Goal: Task Accomplishment & Management: Manage account settings

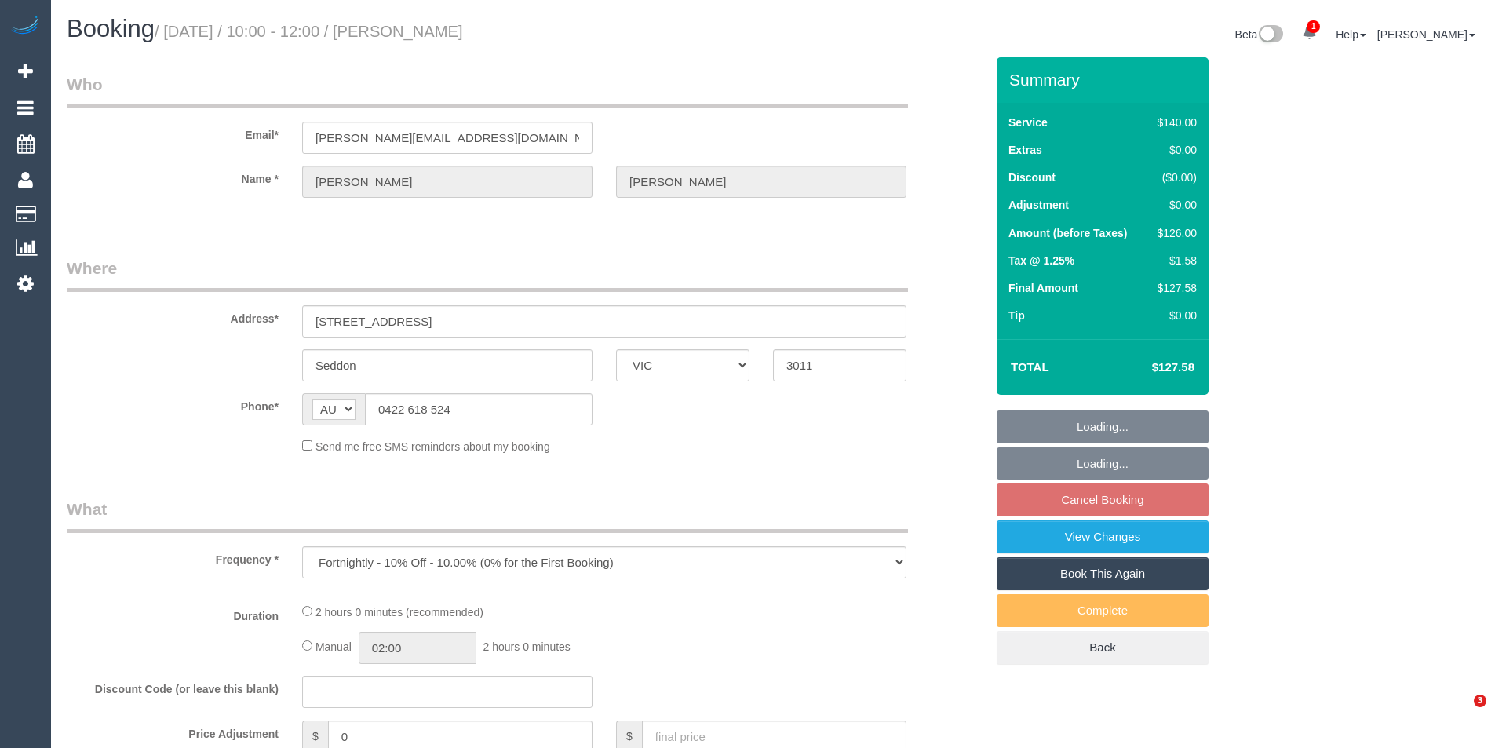
select select "VIC"
select select "string:stripe-pm_1Oho7o2GScqysDRVo4ciWtpj"
select select "number:28"
select select "number:14"
select select "number:19"
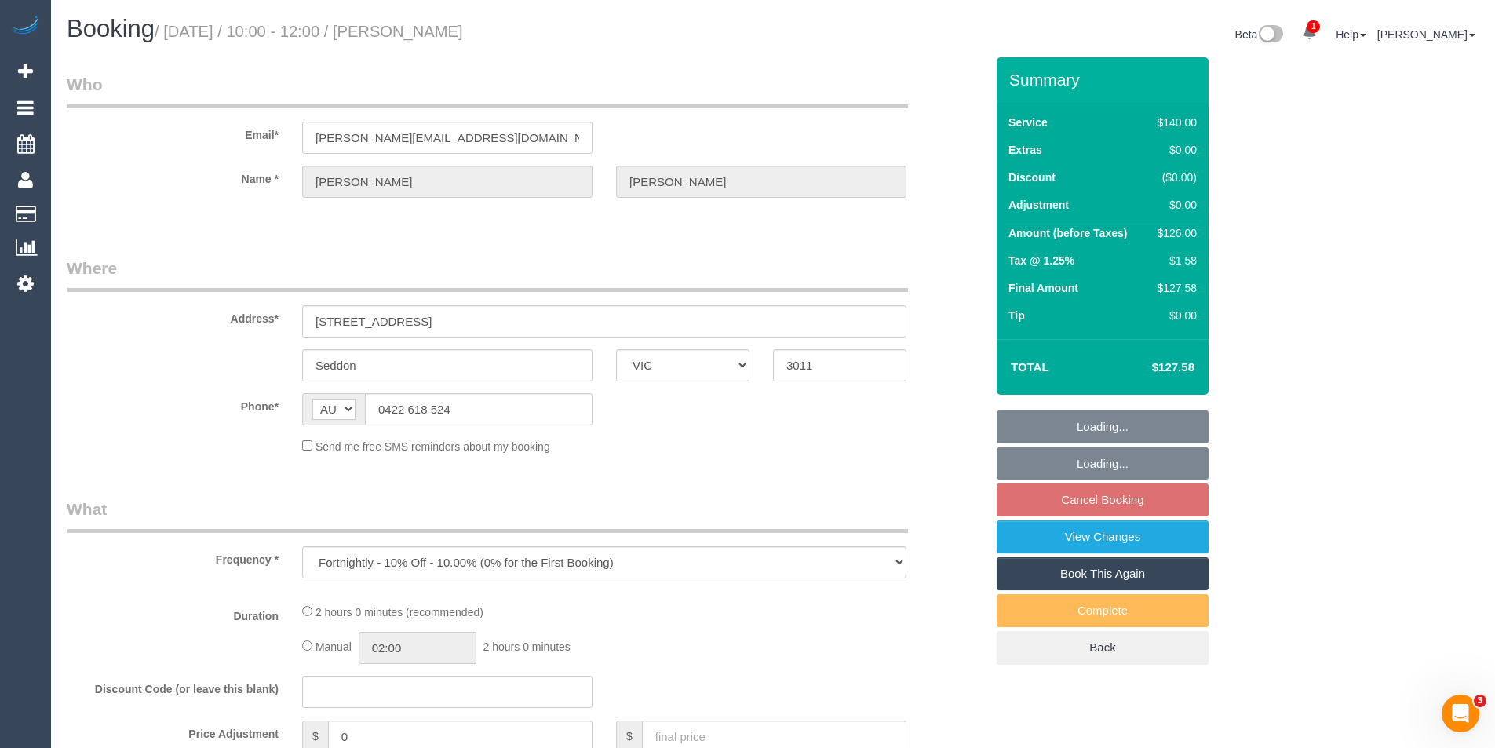
select select "number:36"
select select "number:35"
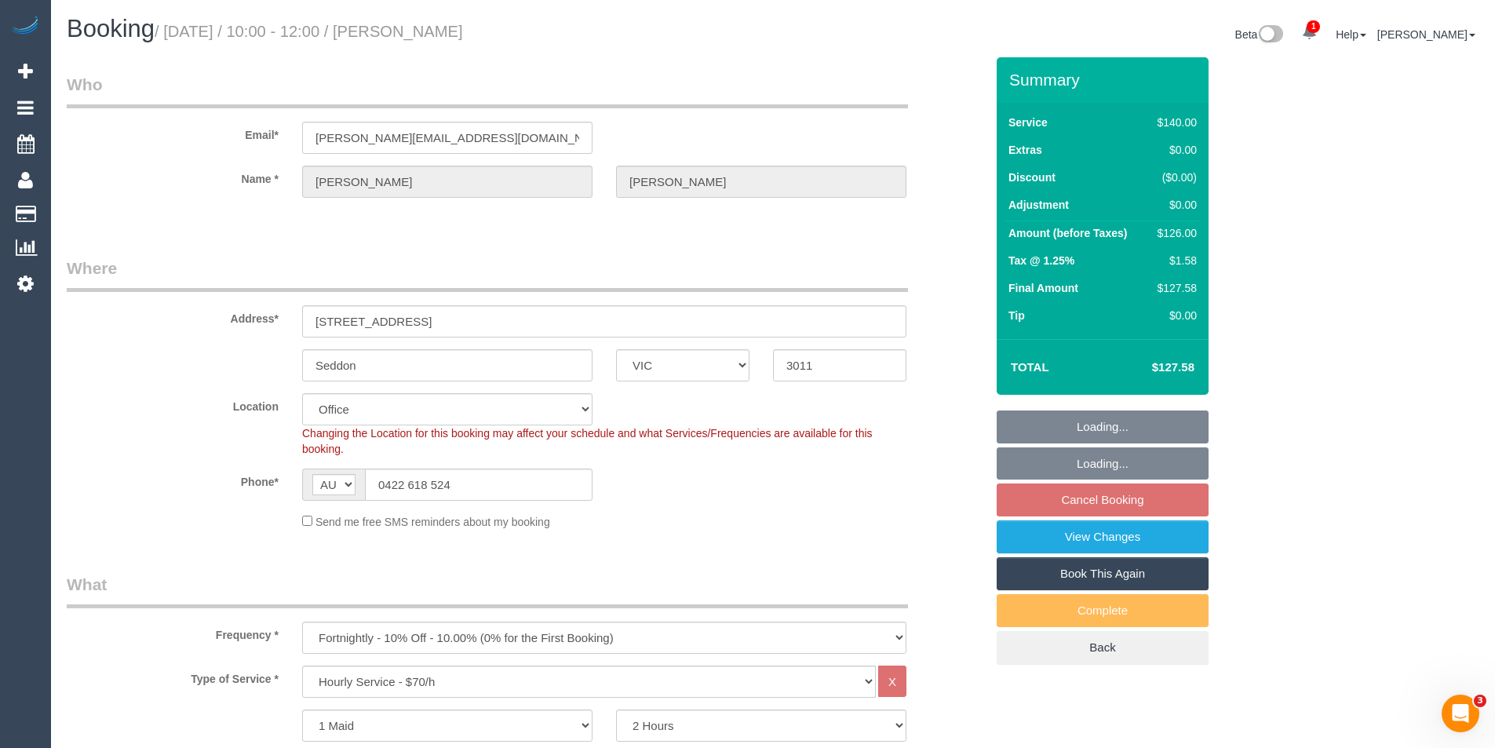
select select "object:2128"
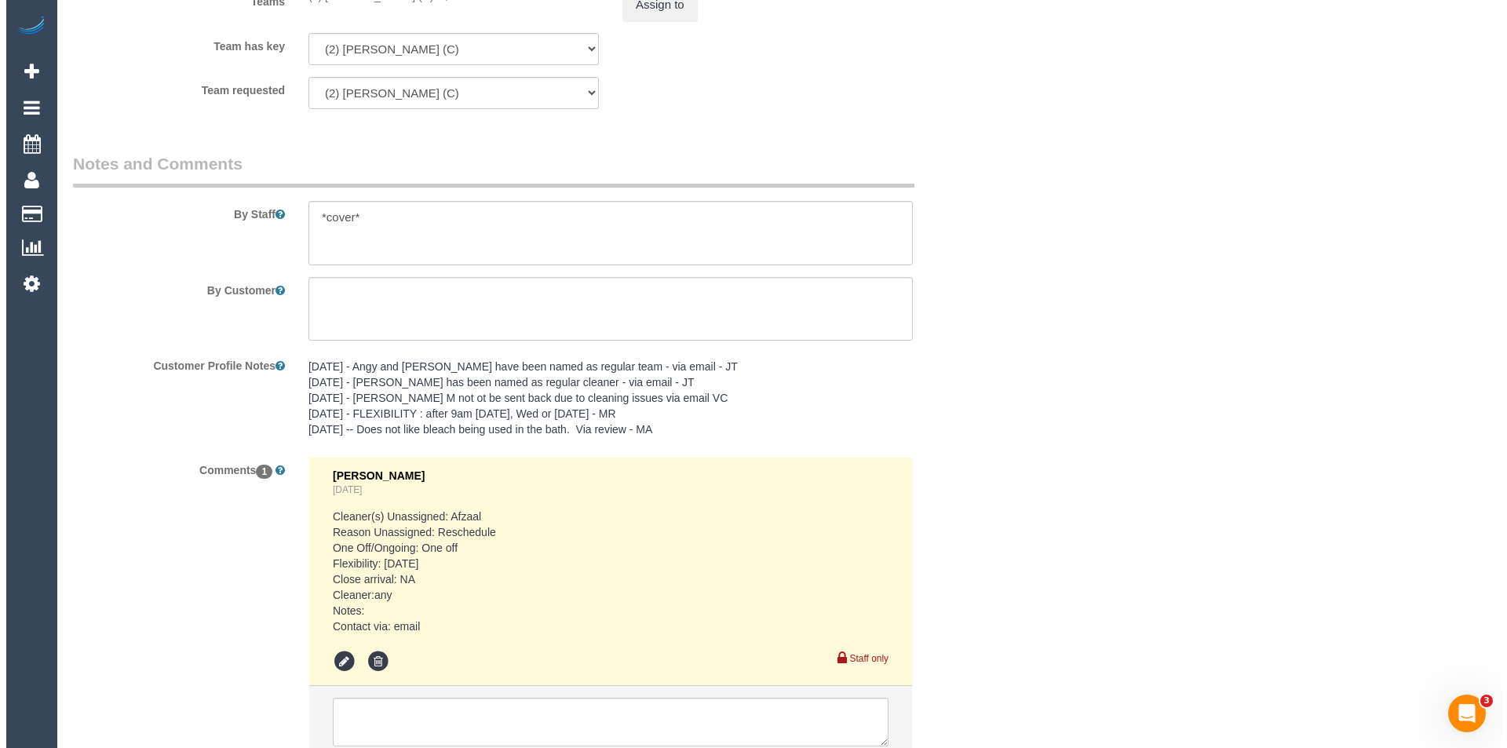
scroll to position [2119, 0]
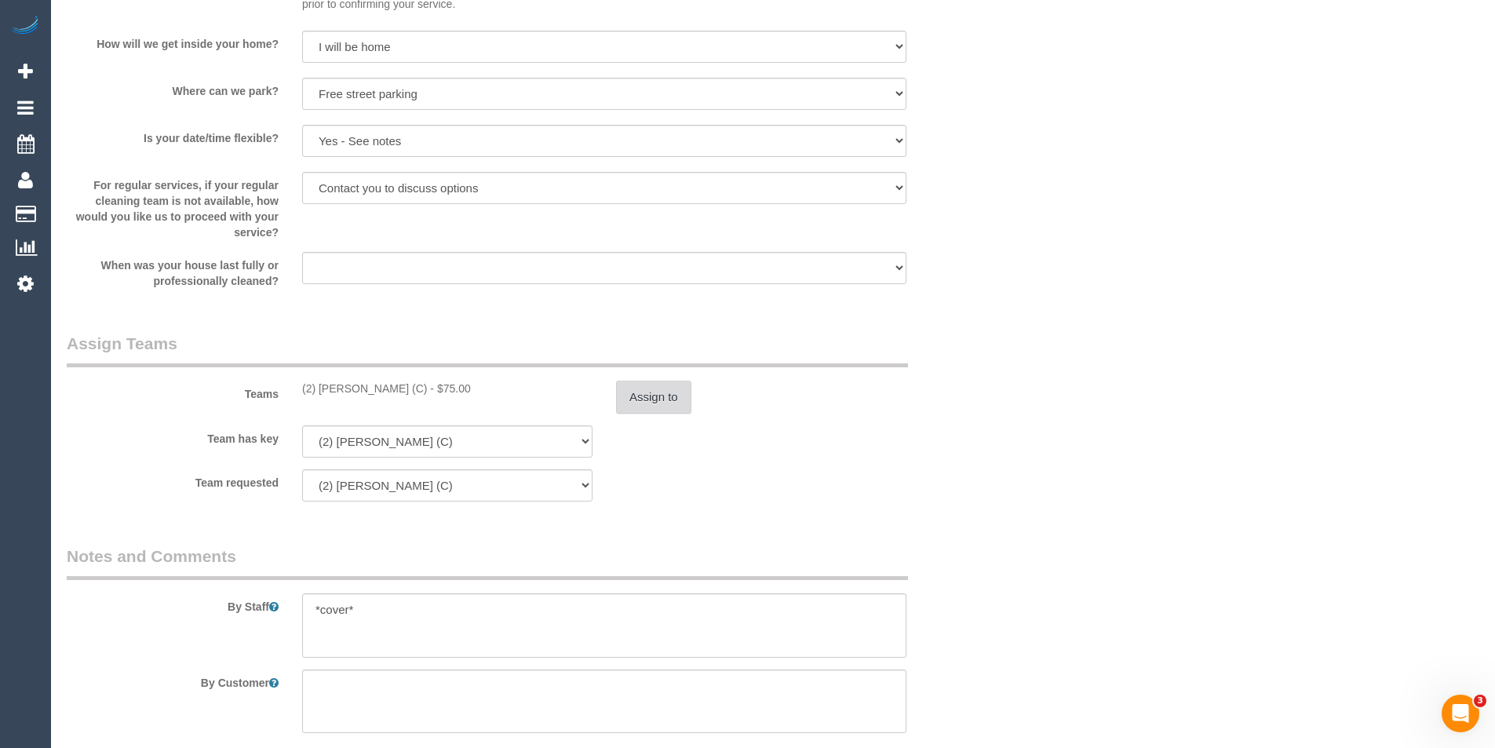
click at [654, 394] on button "Assign to" at bounding box center [653, 397] width 75 height 33
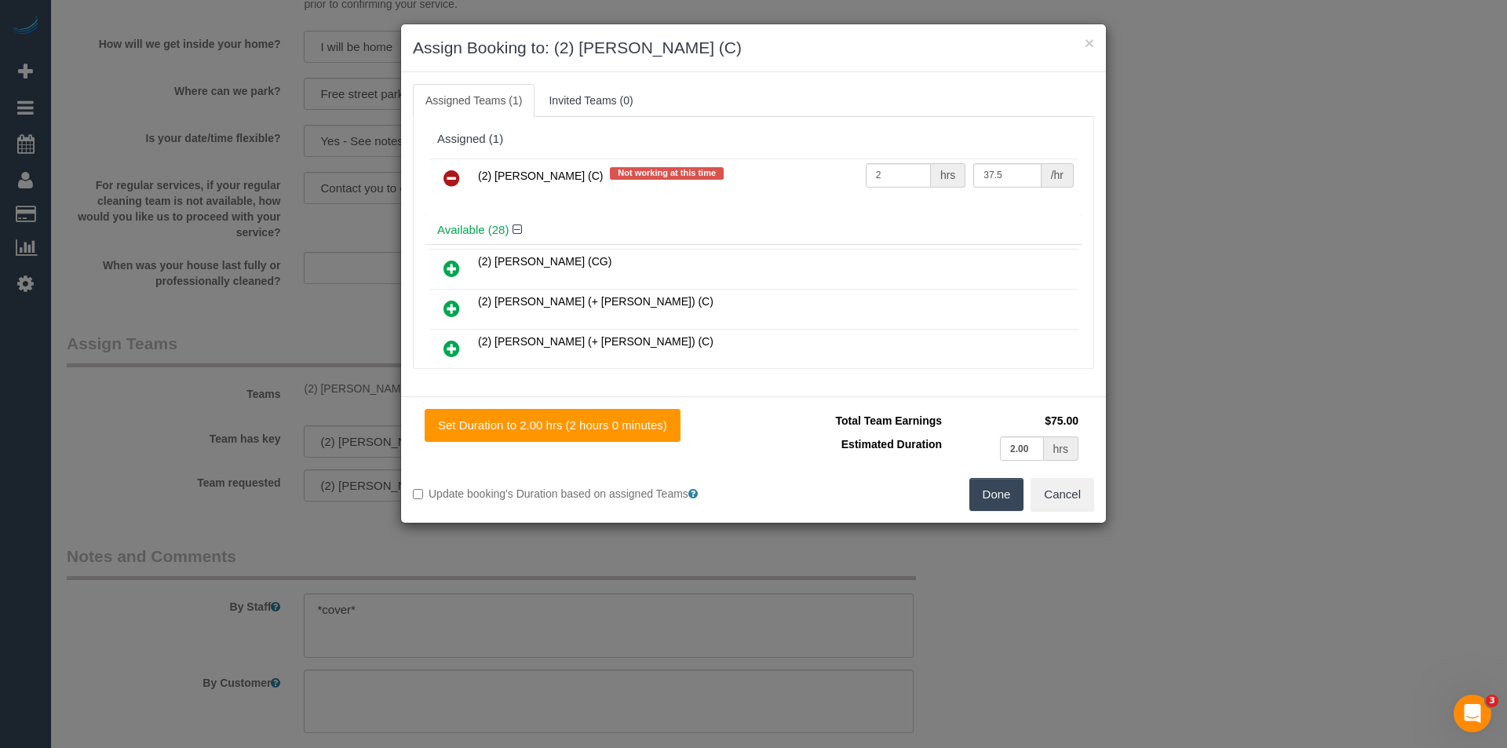
click at [458, 180] on icon at bounding box center [451, 178] width 16 height 19
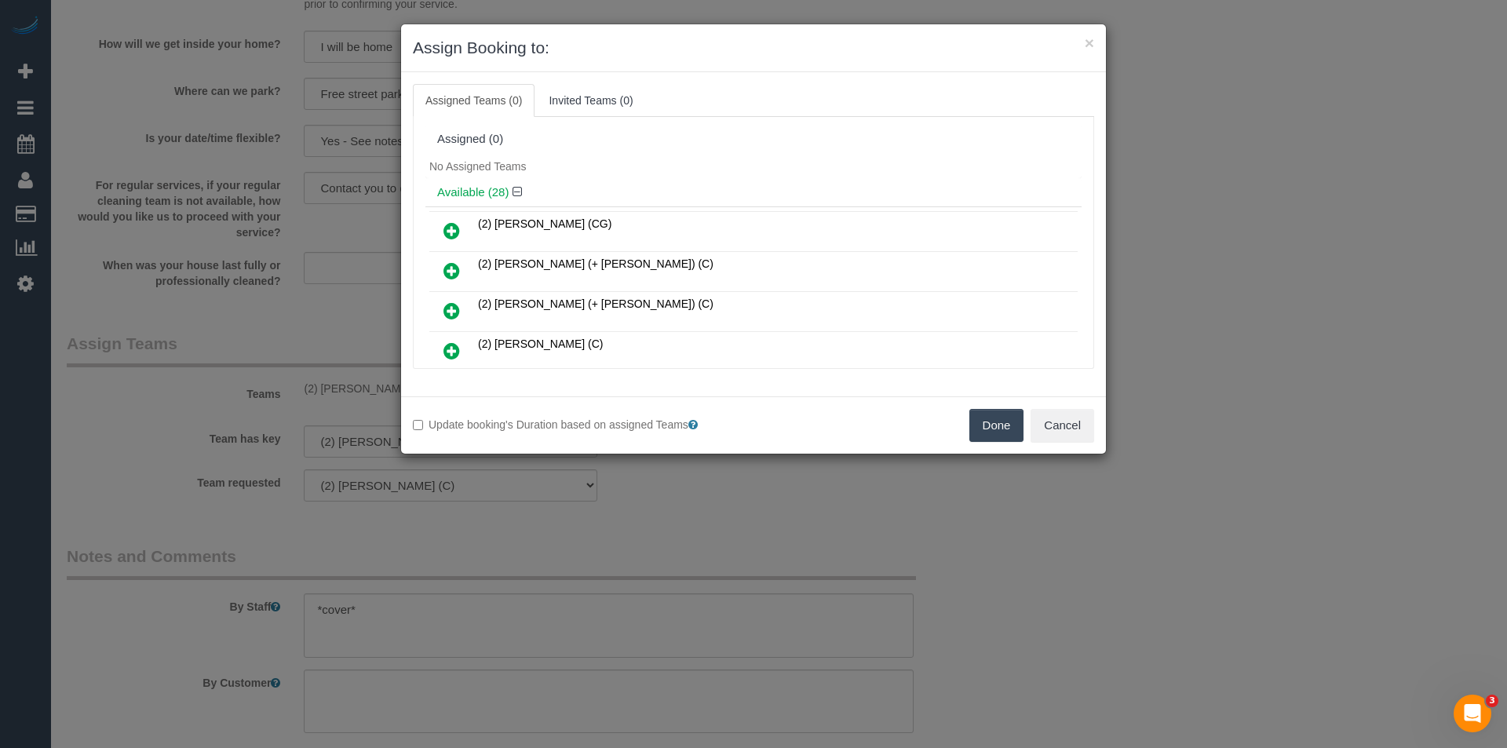
click at [1014, 432] on button "Done" at bounding box center [996, 425] width 55 height 33
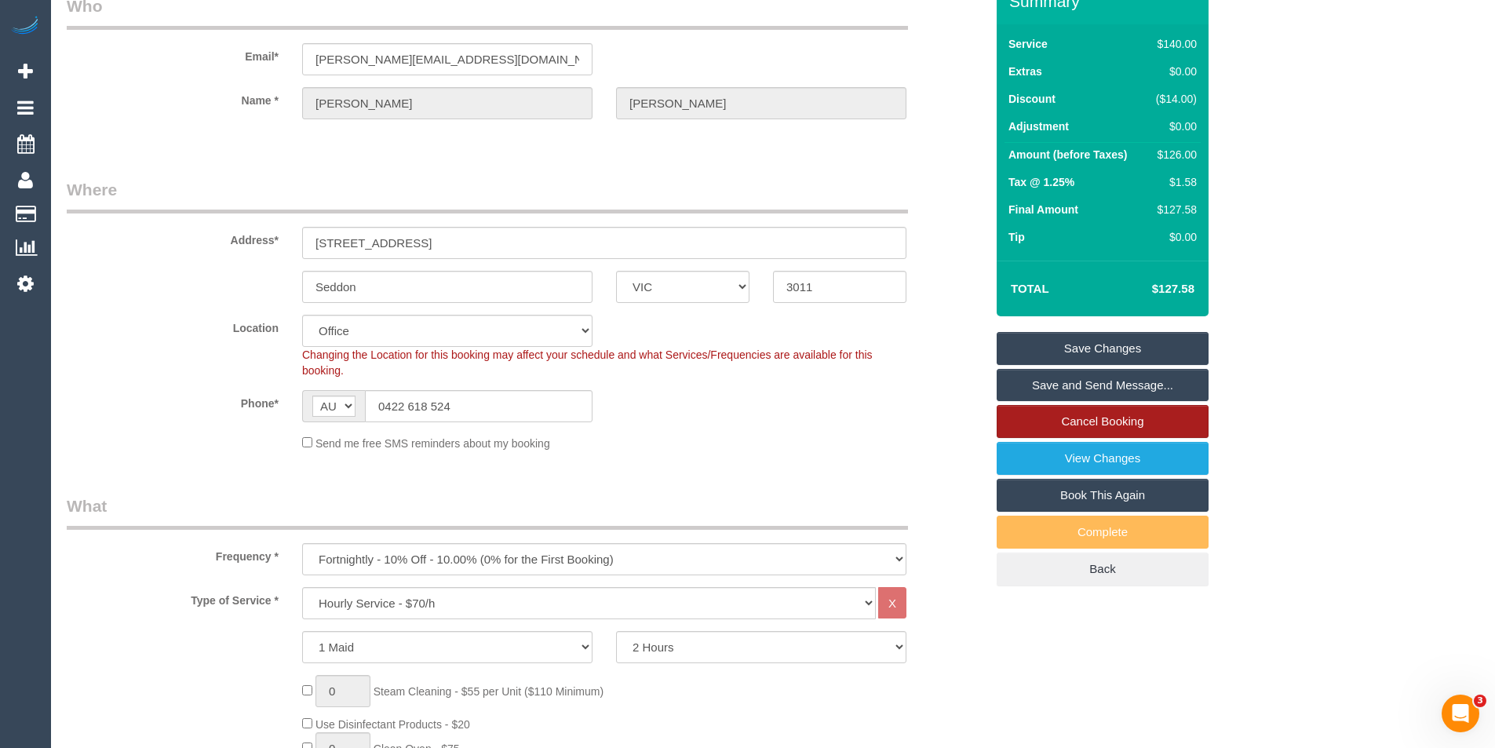
scroll to position [0, 0]
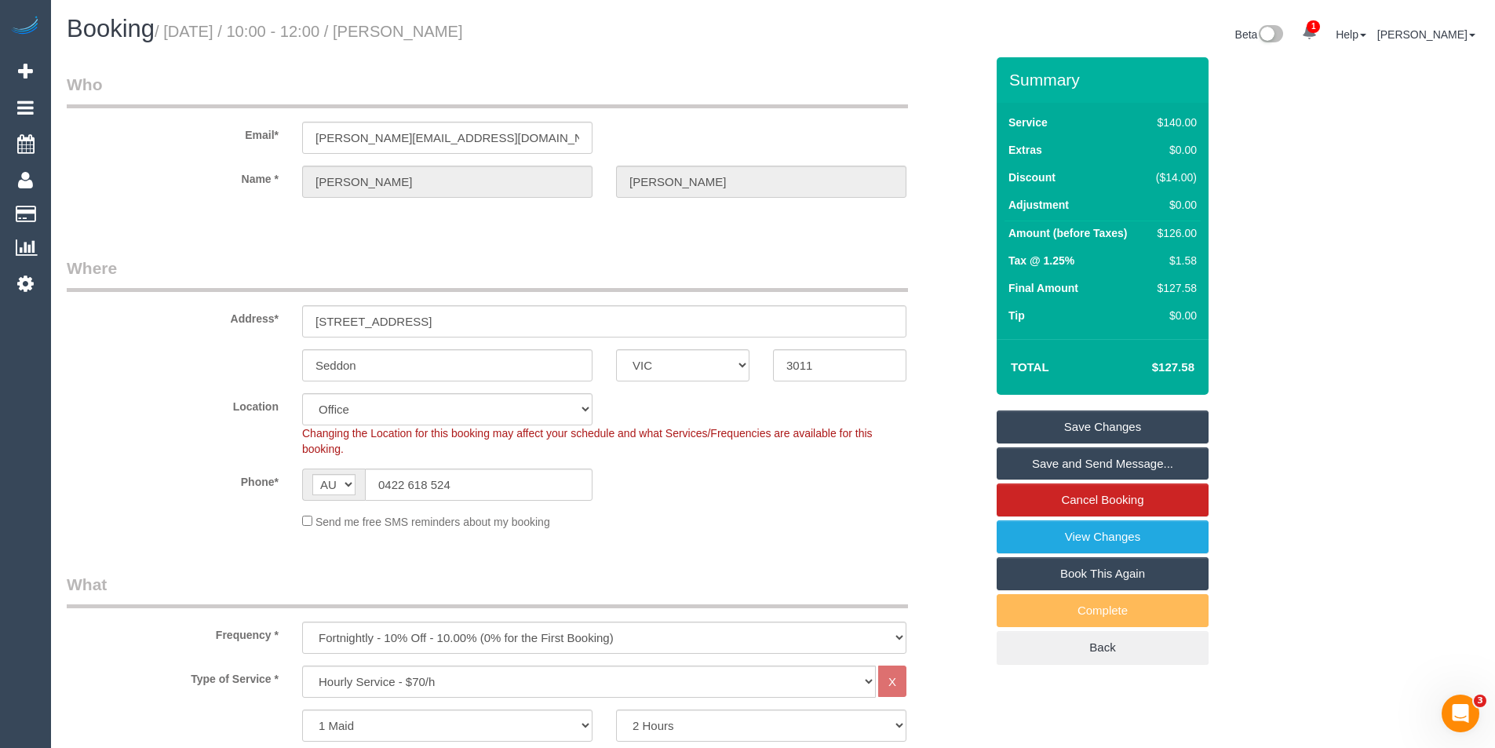
click at [1090, 421] on link "Save Changes" at bounding box center [1103, 426] width 212 height 33
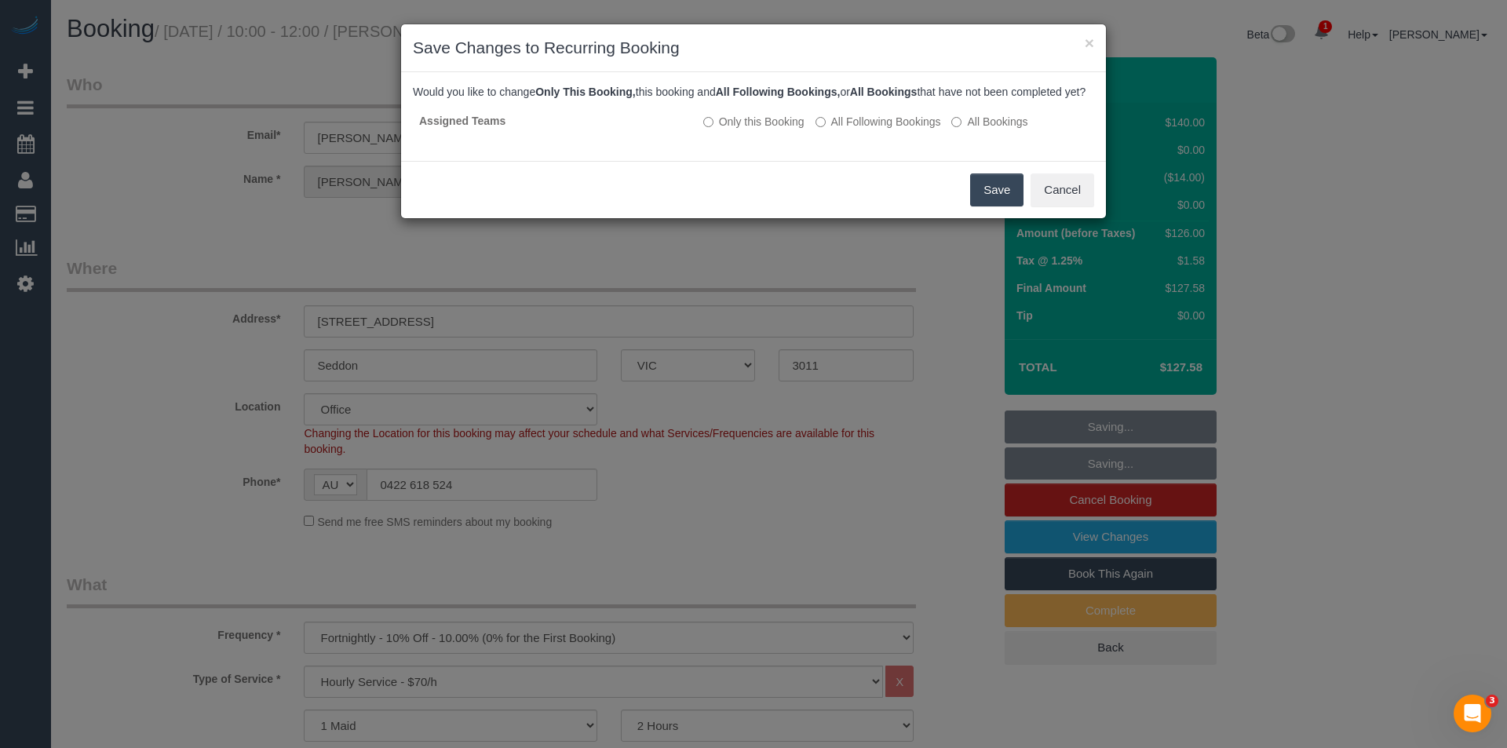
click at [997, 206] on button "Save" at bounding box center [996, 189] width 53 height 33
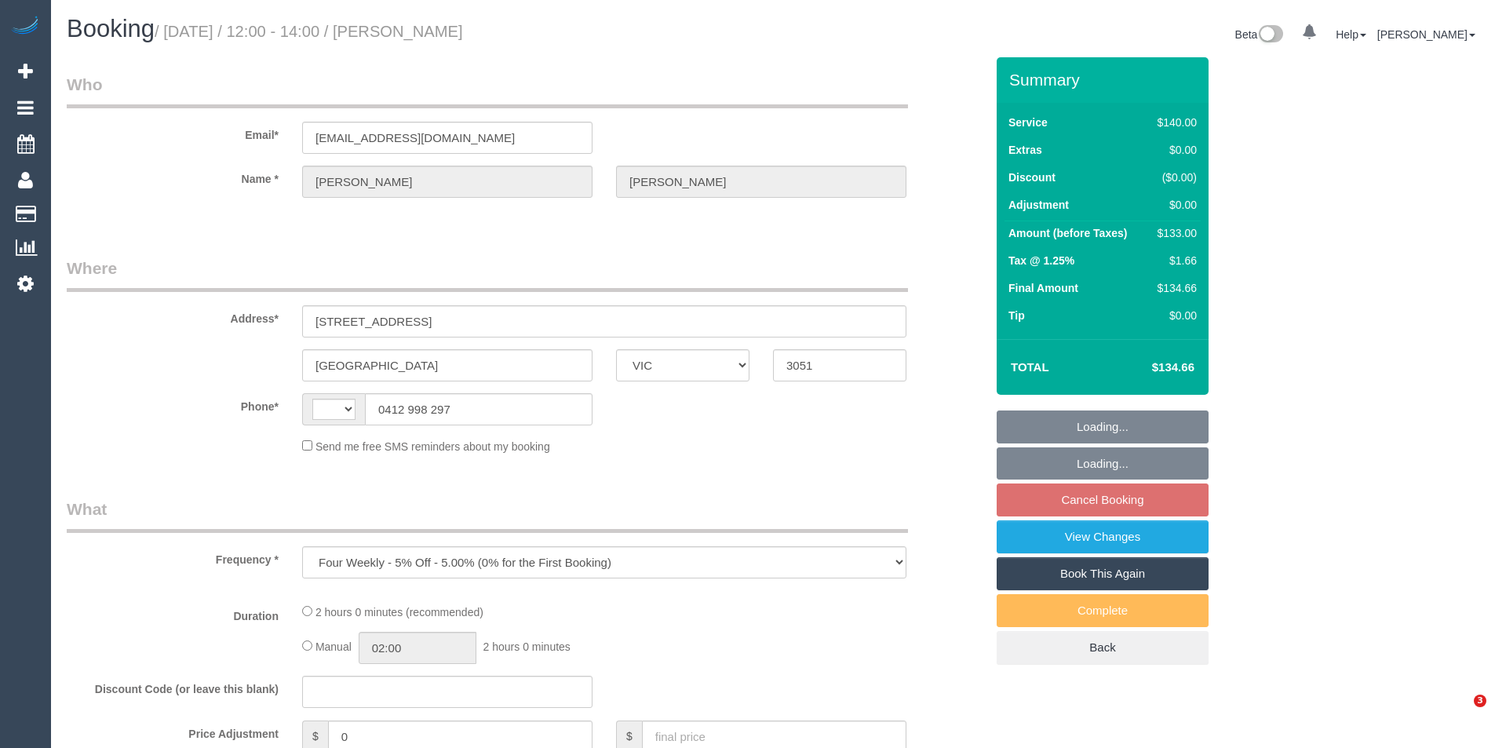
select select "VIC"
select select "string:stripe-pm_1RsuUH2GScqysDRVpj0UI4Po"
select select "number:28"
select select "number:14"
select select "number:19"
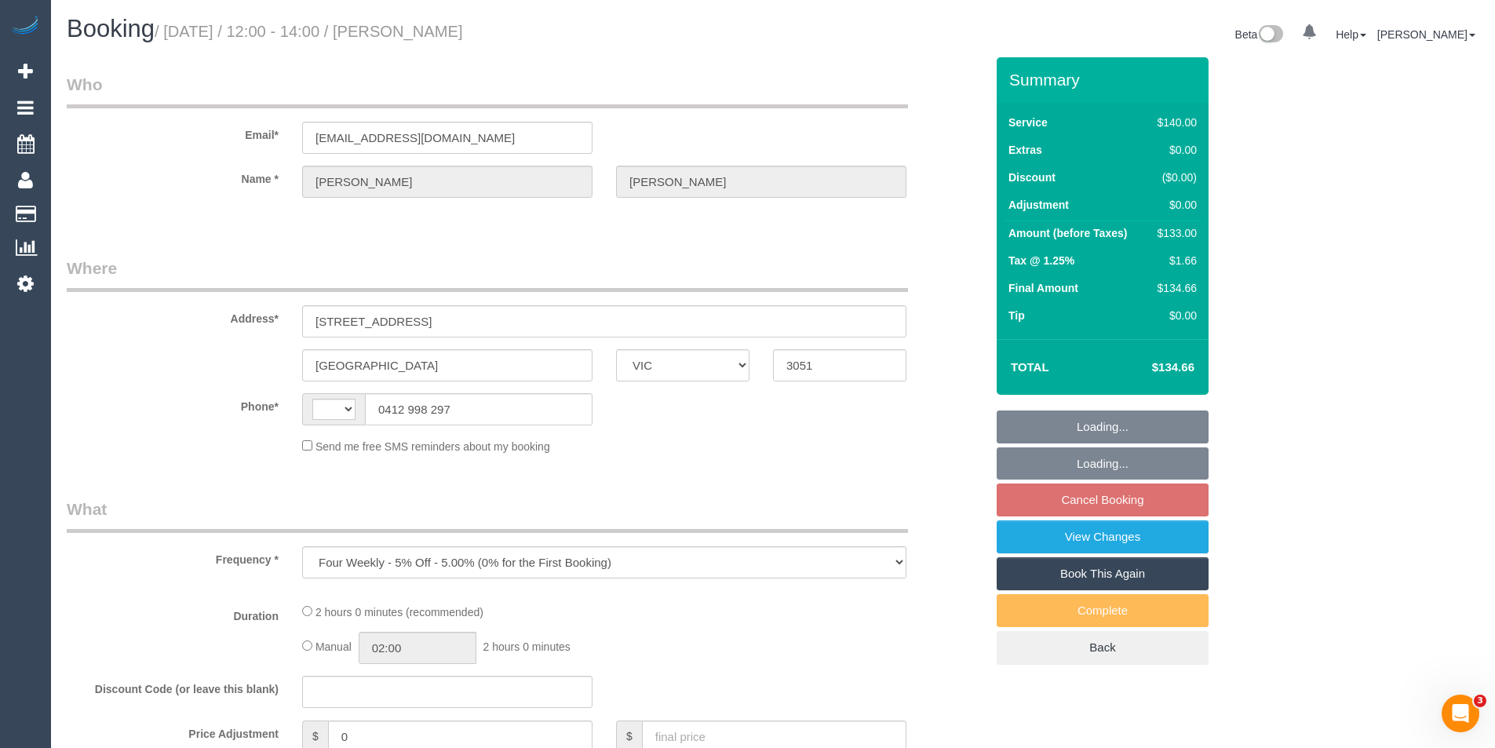
select select "number:25"
select select "number:34"
select select "number:11"
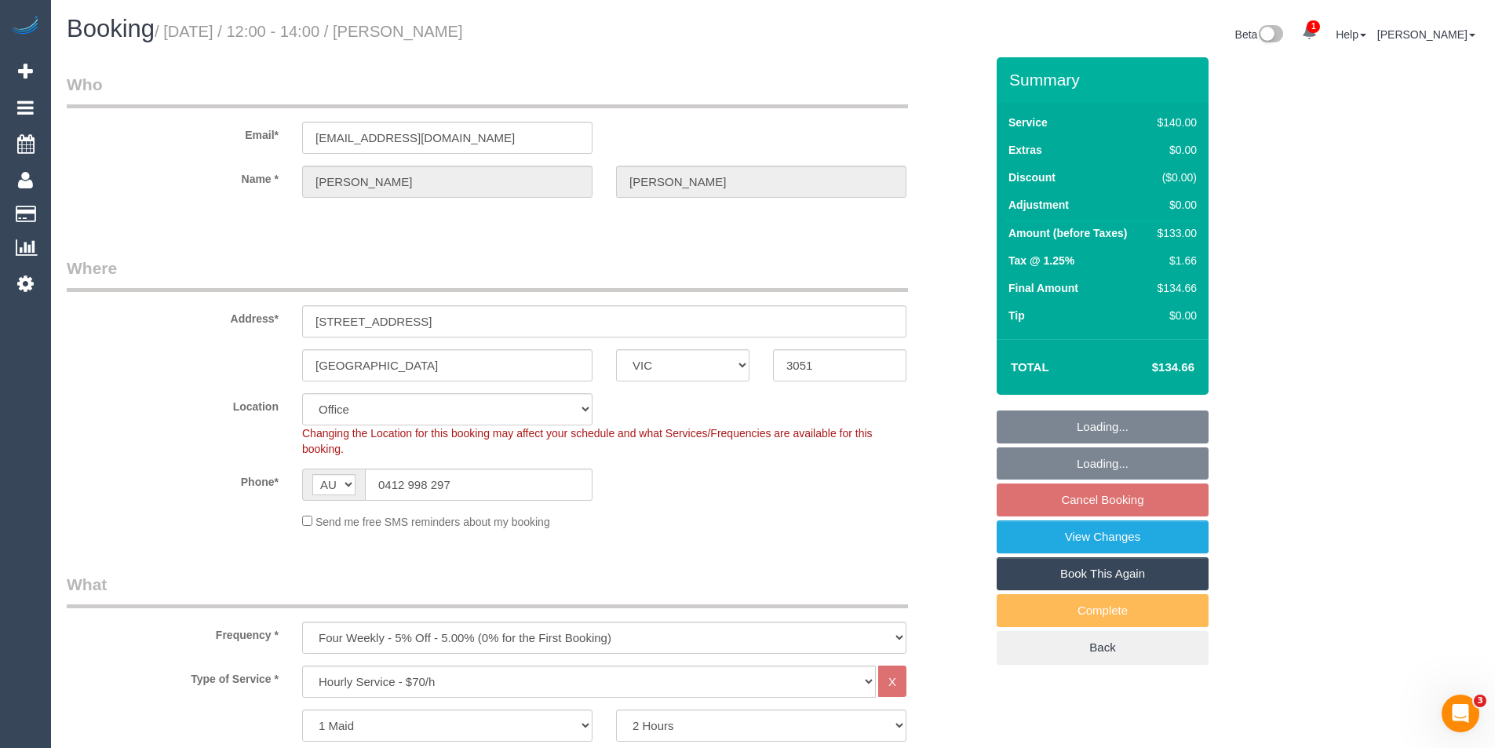
select select "string:AU"
select select "object:2107"
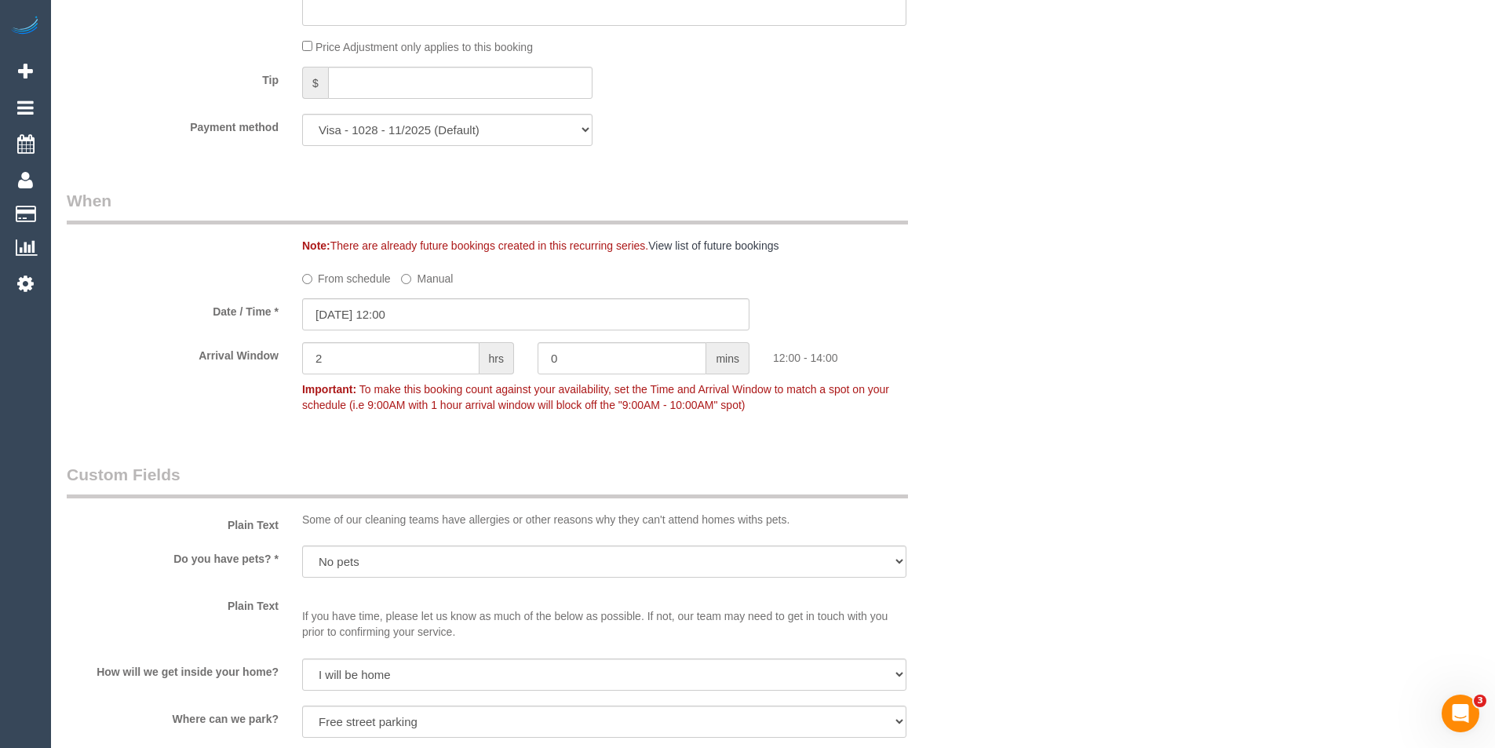
scroll to position [1962, 0]
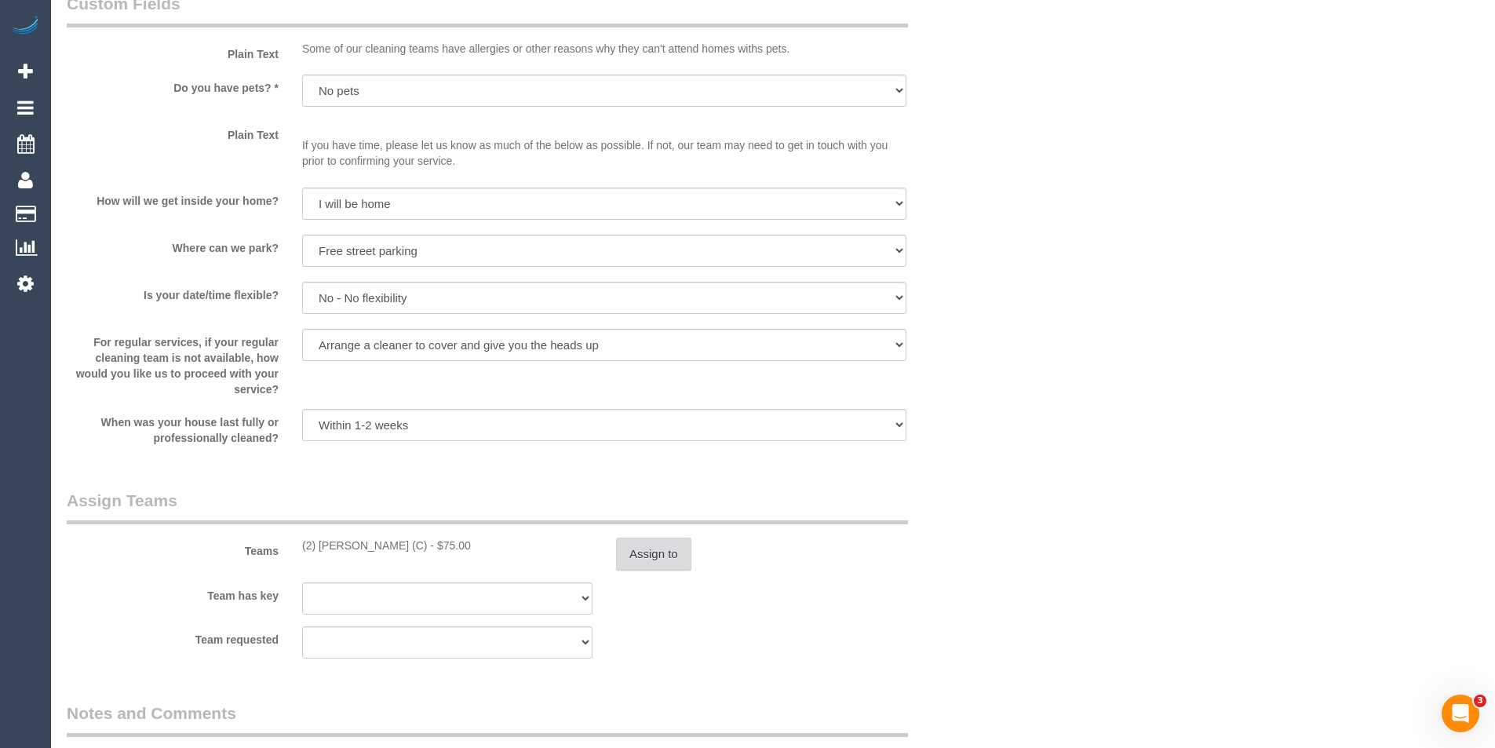
click at [637, 556] on button "Assign to" at bounding box center [653, 554] width 75 height 33
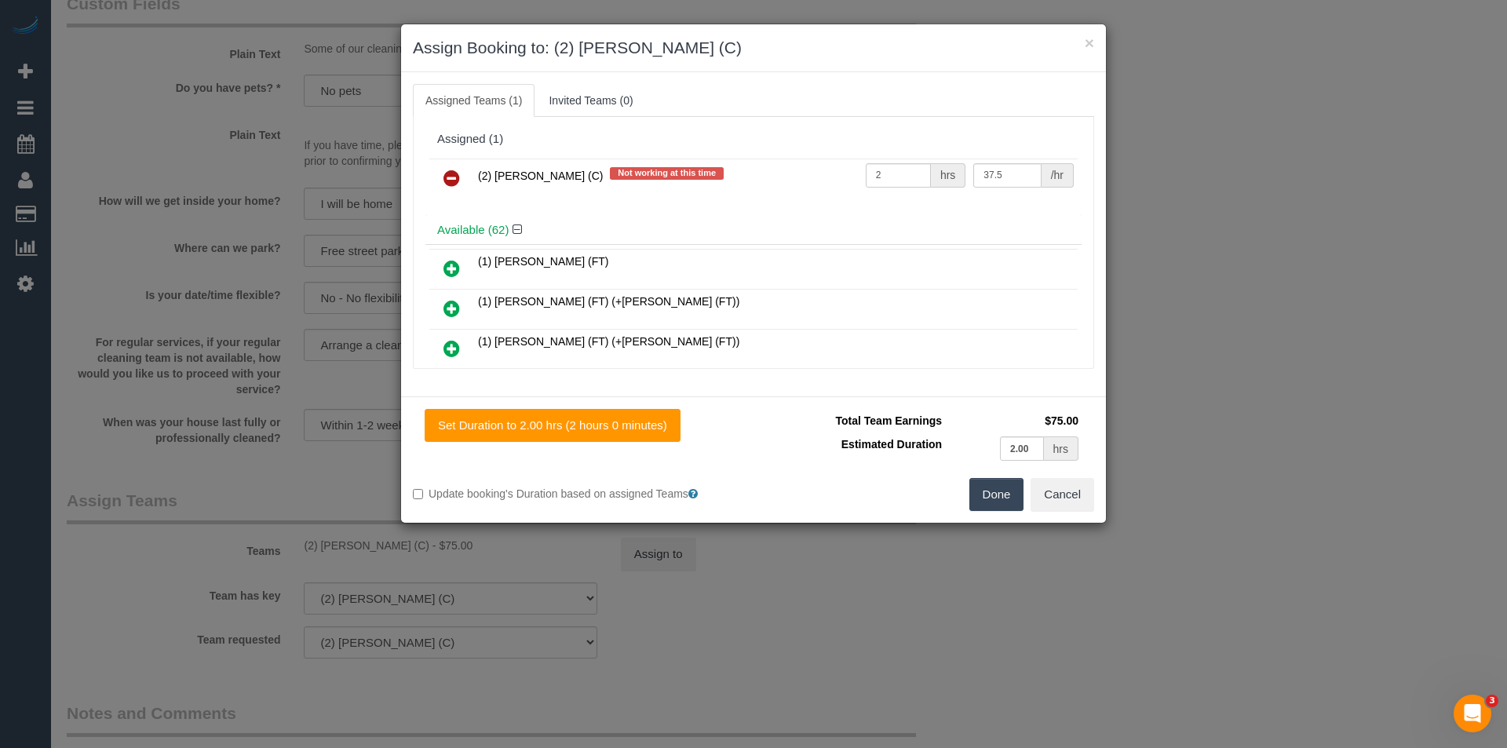
click at [445, 172] on icon at bounding box center [451, 178] width 16 height 19
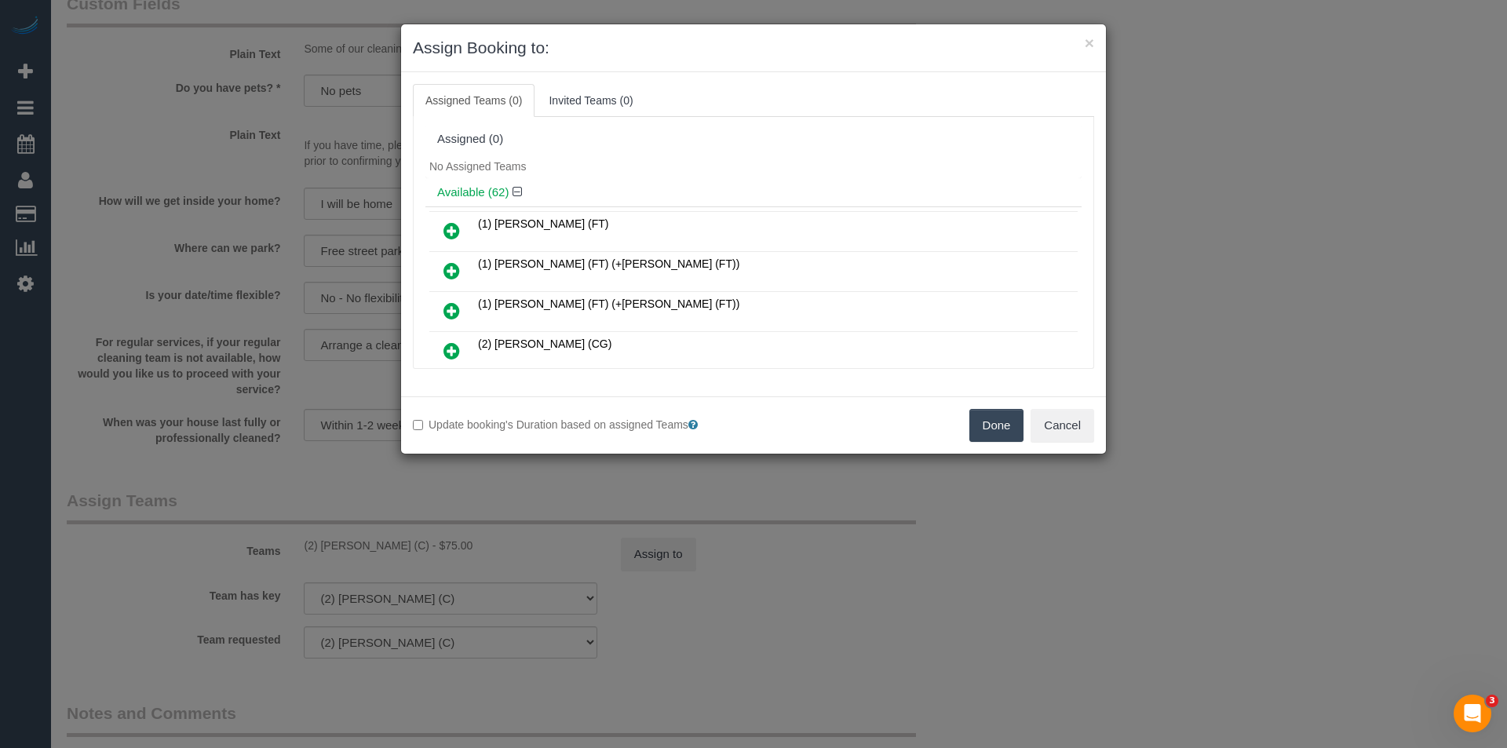
click at [983, 432] on button "Done" at bounding box center [996, 425] width 55 height 33
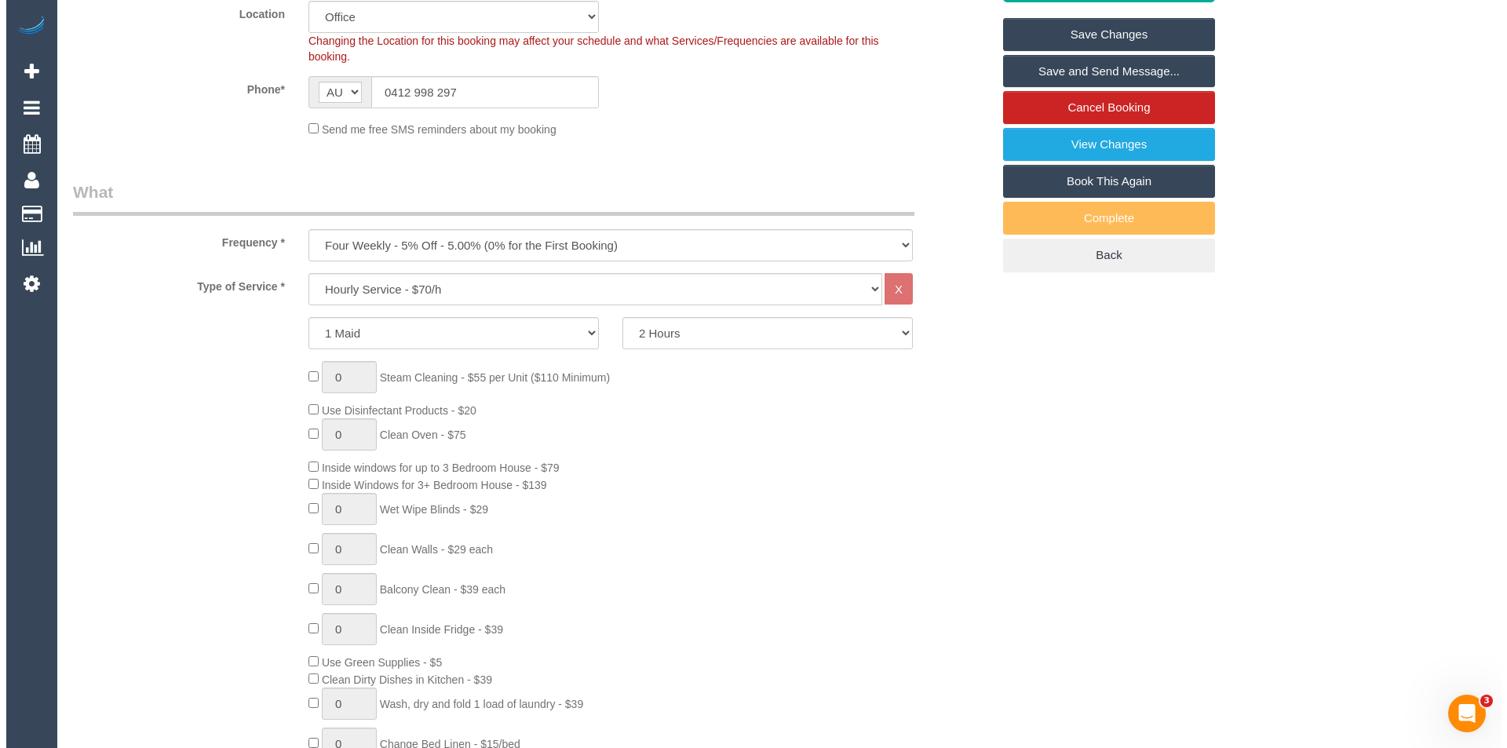
scroll to position [0, 0]
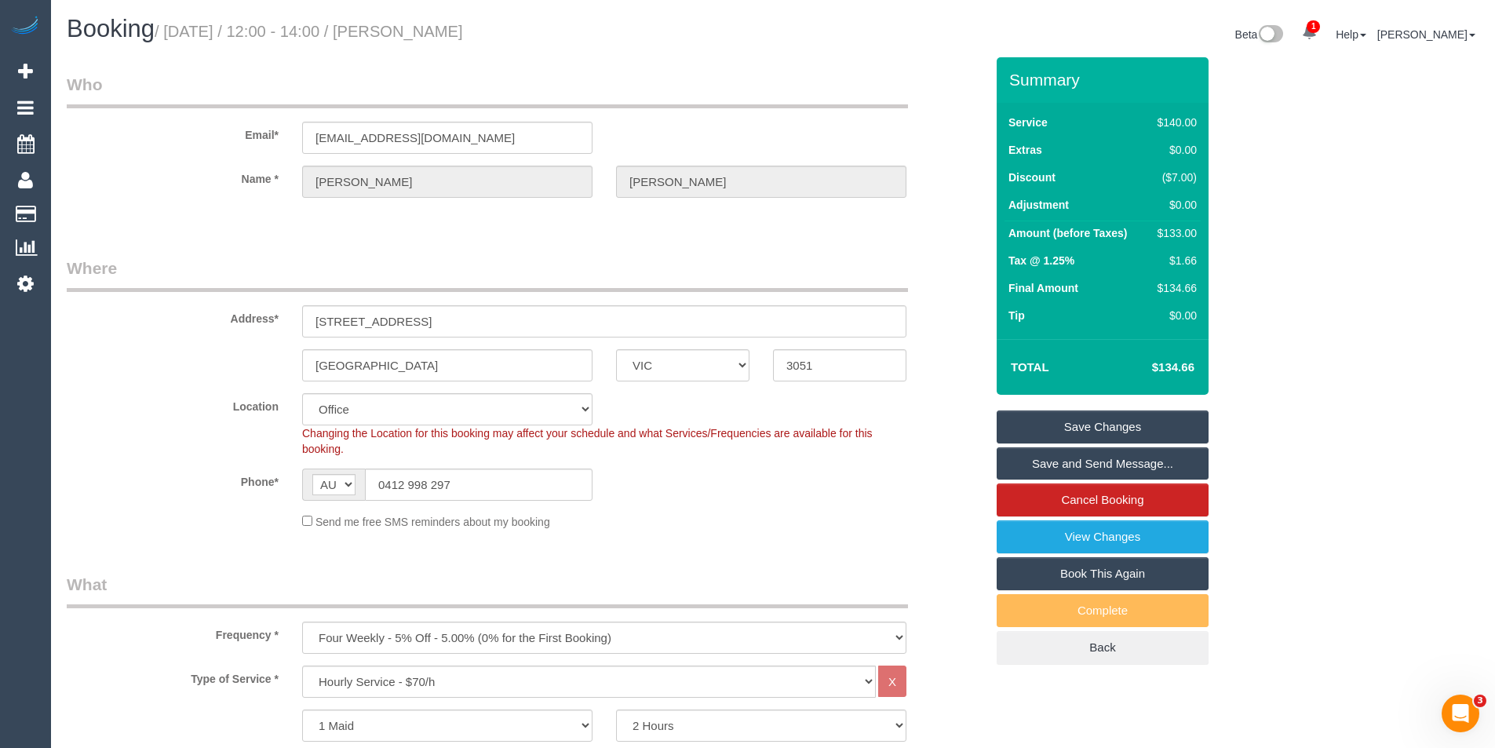
click at [1086, 429] on link "Save Changes" at bounding box center [1103, 426] width 212 height 33
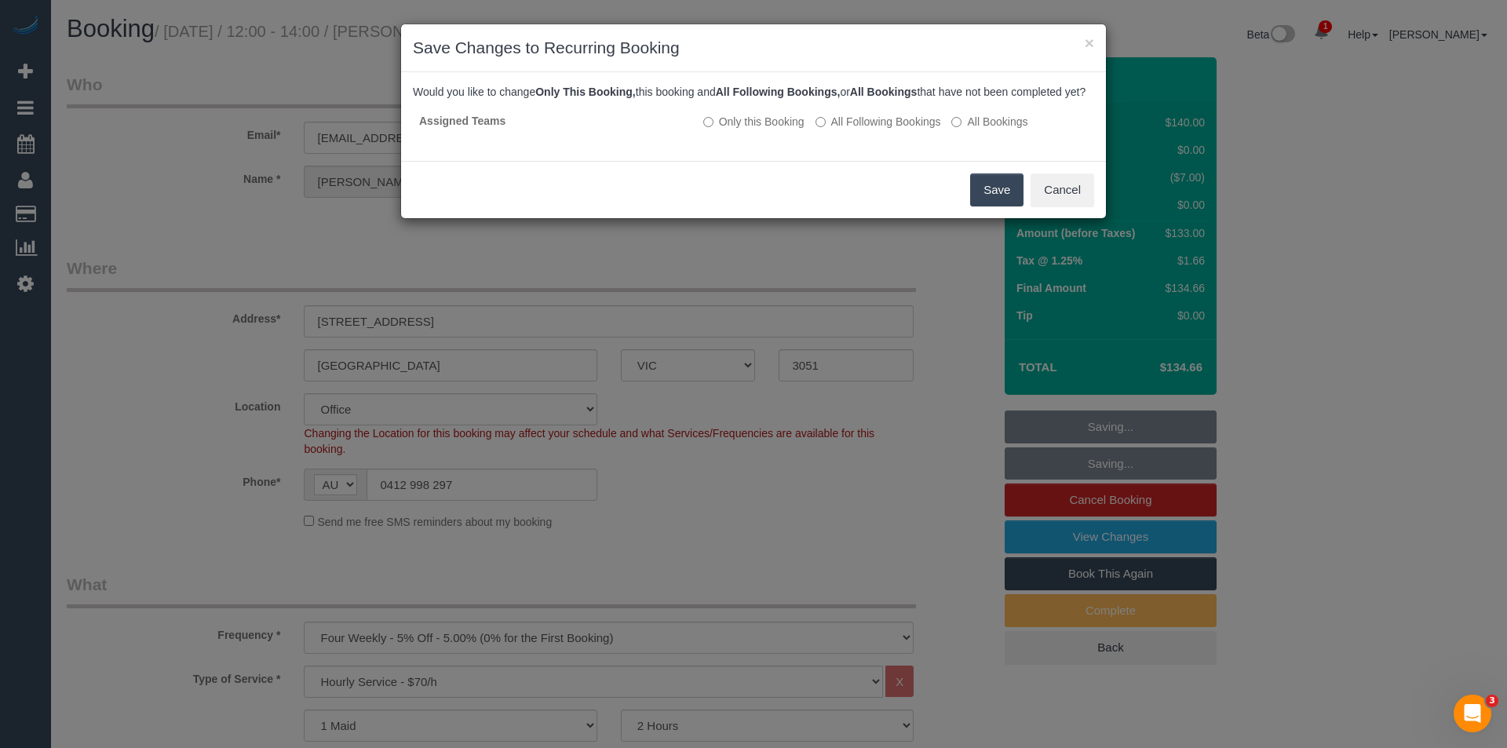
click at [1008, 206] on button "Save" at bounding box center [996, 189] width 53 height 33
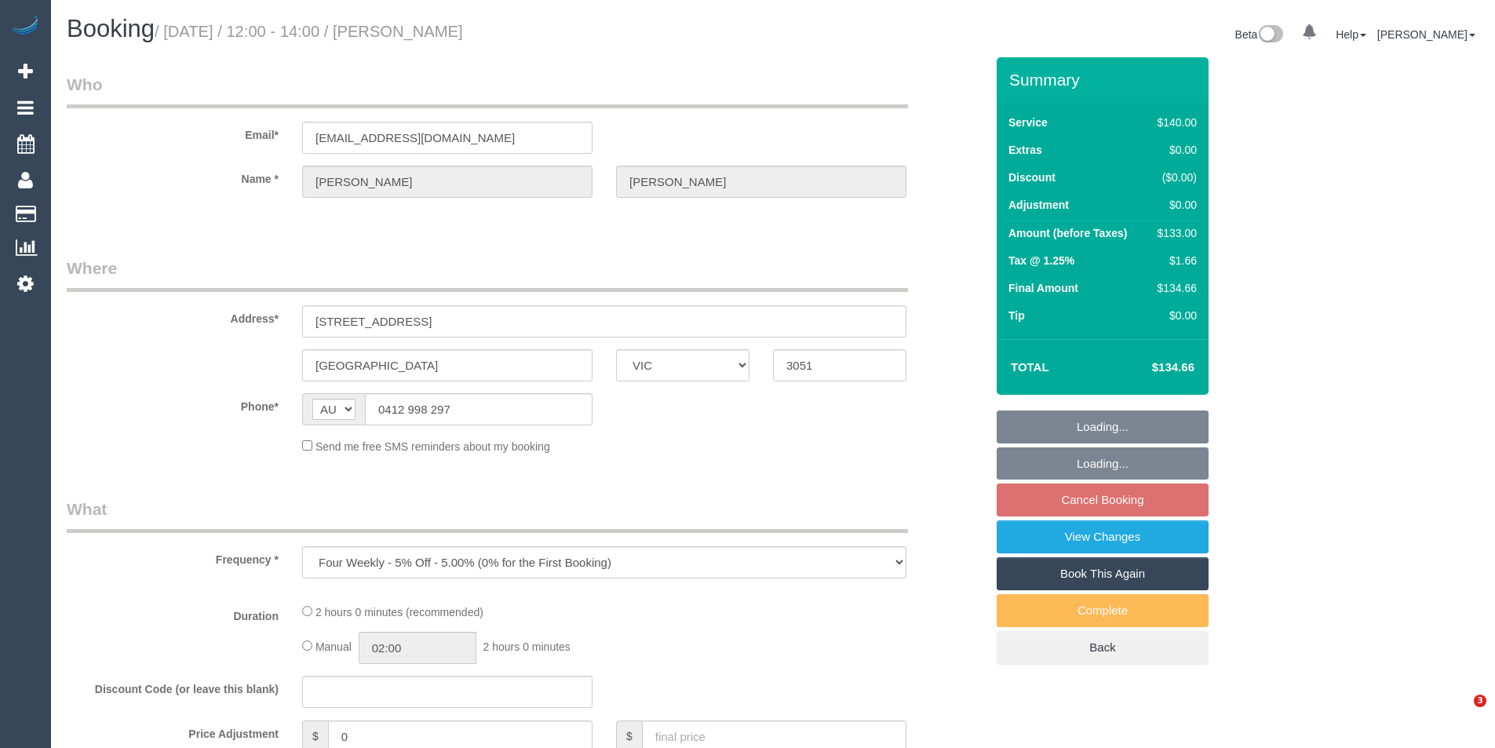
select select "VIC"
select select "string:stripe-pm_1RsuUH2GScqysDRVpj0UI4Po"
select select "number:28"
select select "number:14"
select select "number:19"
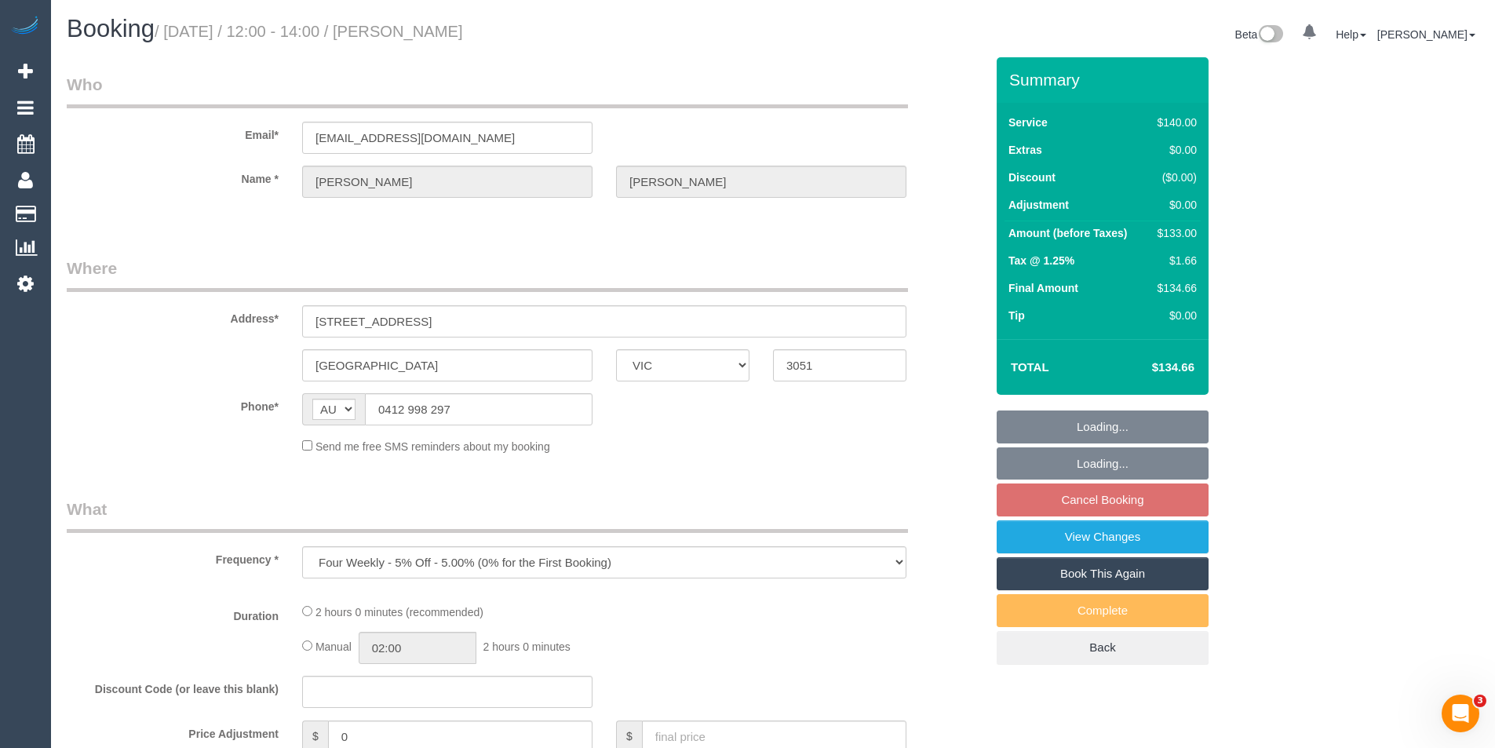
select select "number:25"
select select "number:34"
select select "number:11"
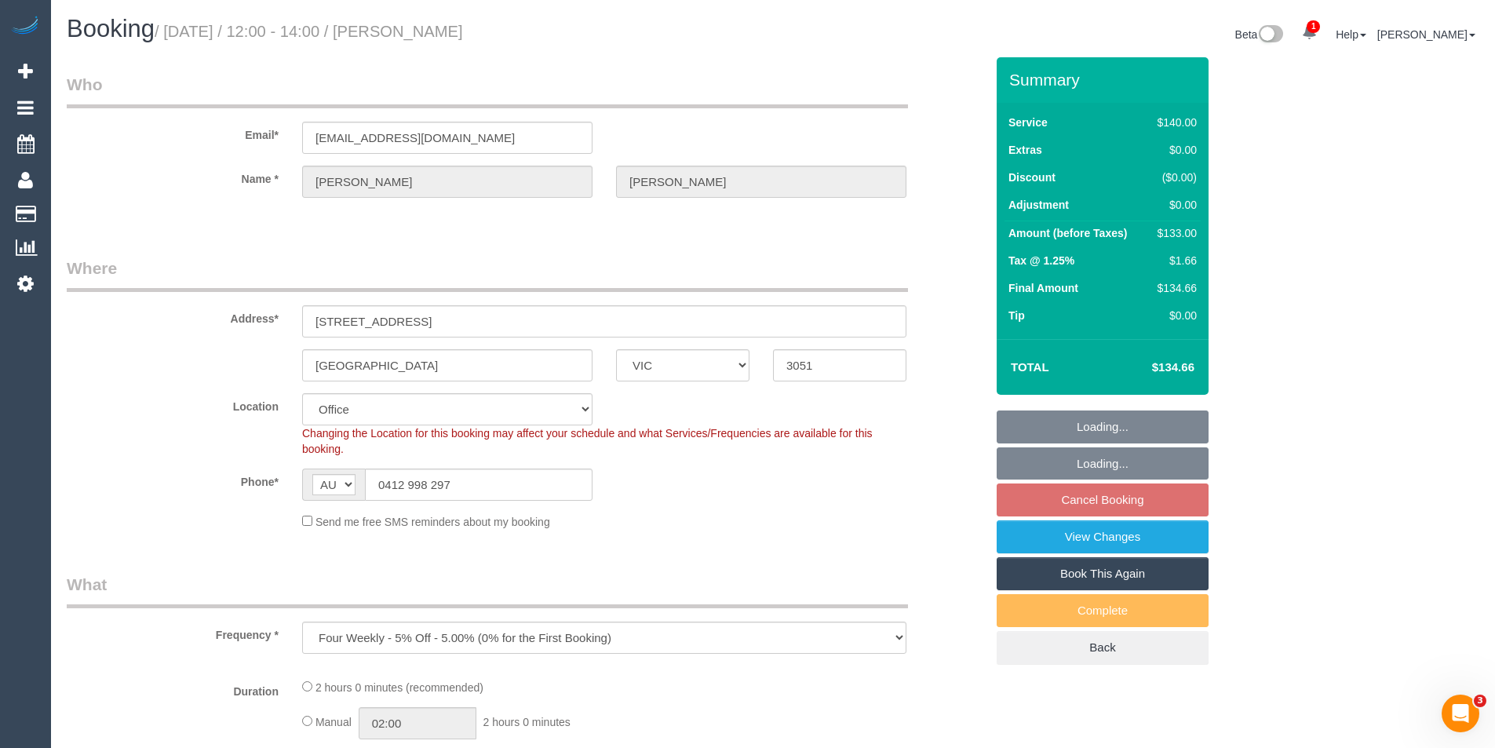
select select "object:684"
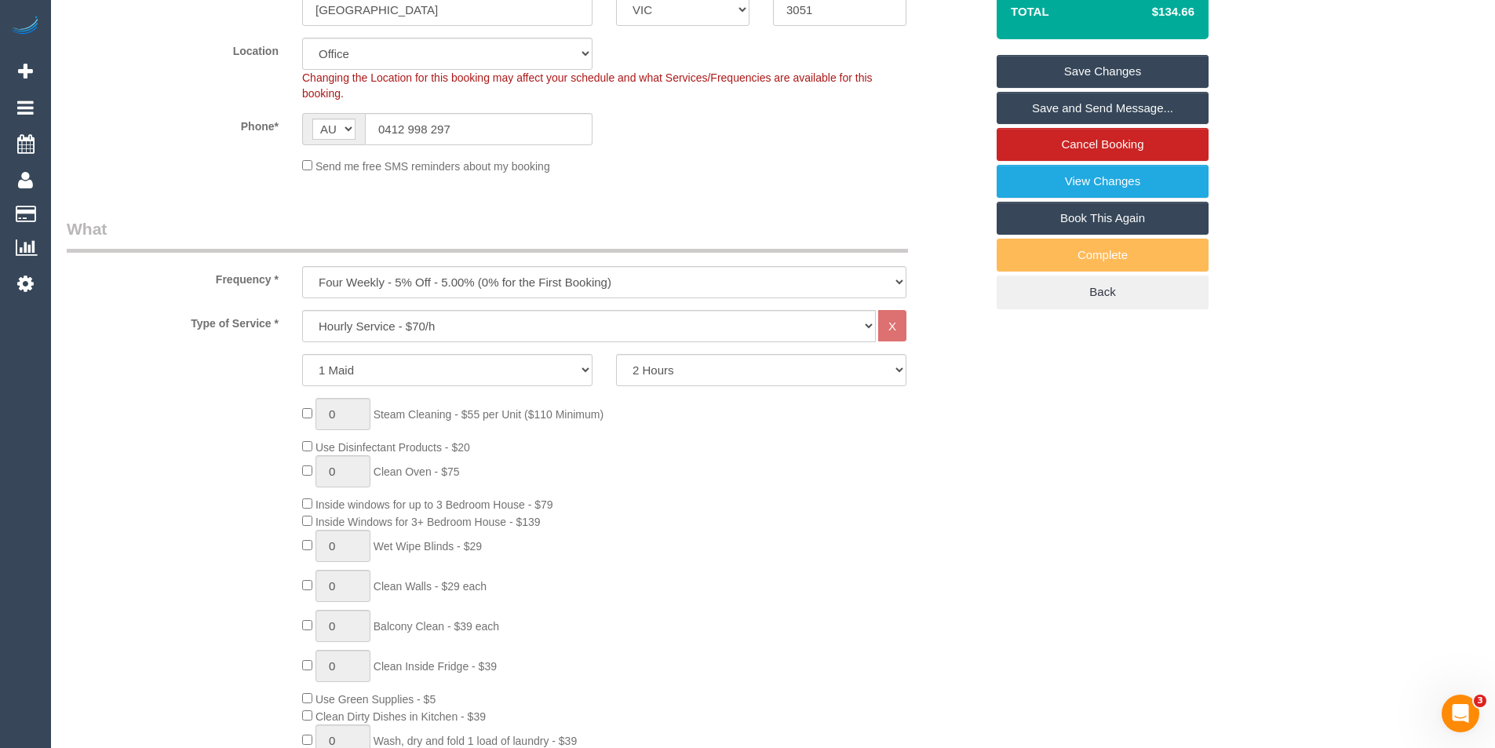
scroll to position [942, 0]
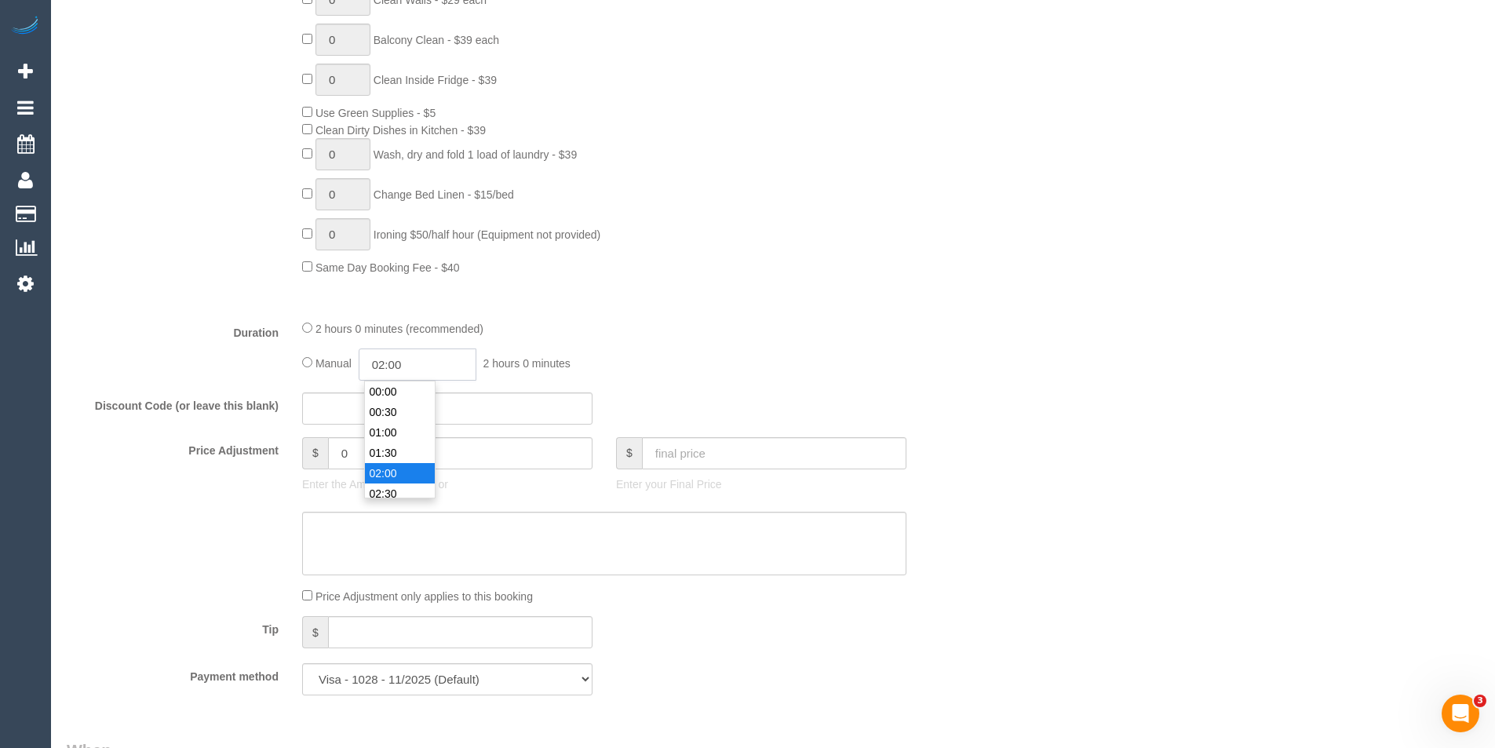
click at [432, 366] on input "02:00" at bounding box center [418, 364] width 118 height 32
type input "01:00"
click at [412, 399] on li "01:00" at bounding box center [400, 402] width 70 height 20
click at [613, 358] on div "Manual 01:00 1 hour 0 minutes" at bounding box center [604, 364] width 604 height 32
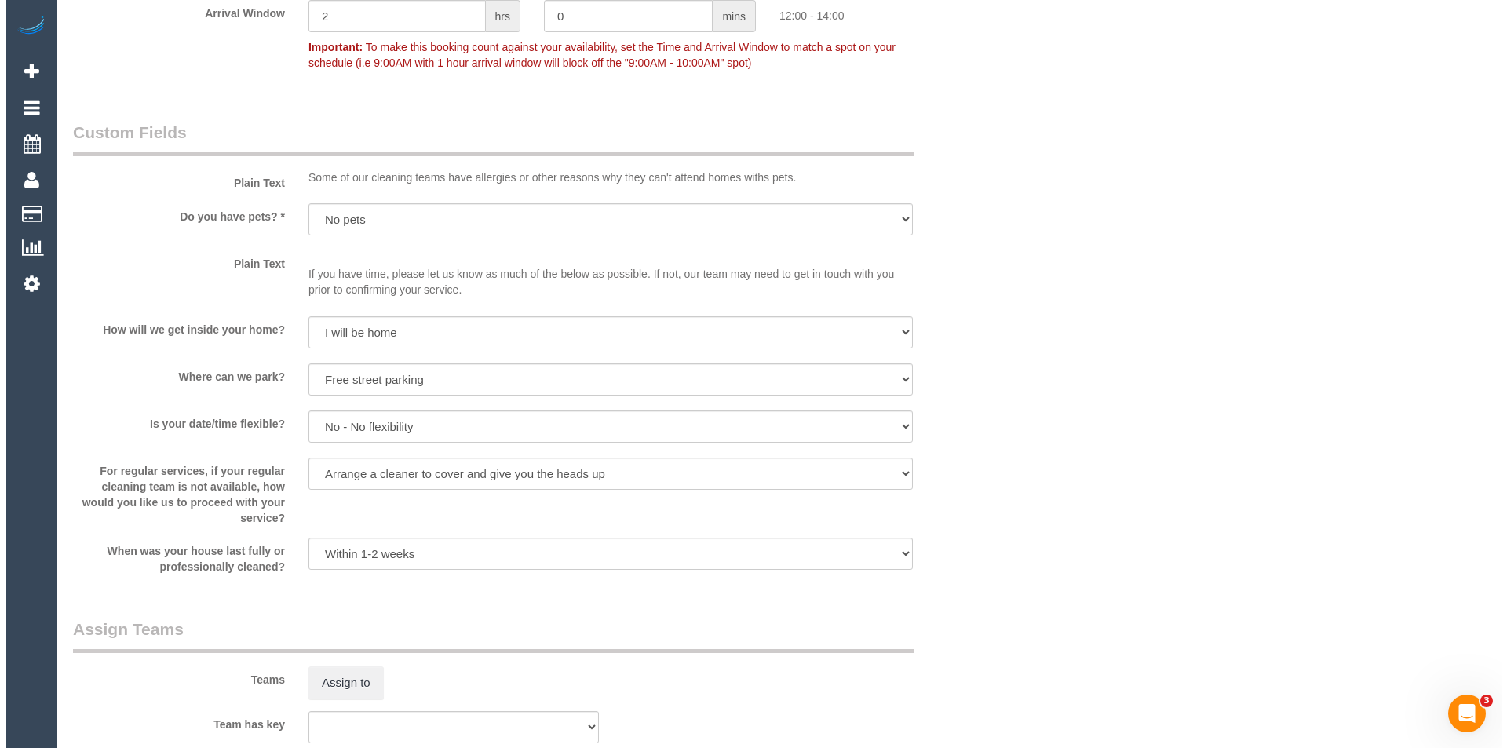
scroll to position [2040, 0]
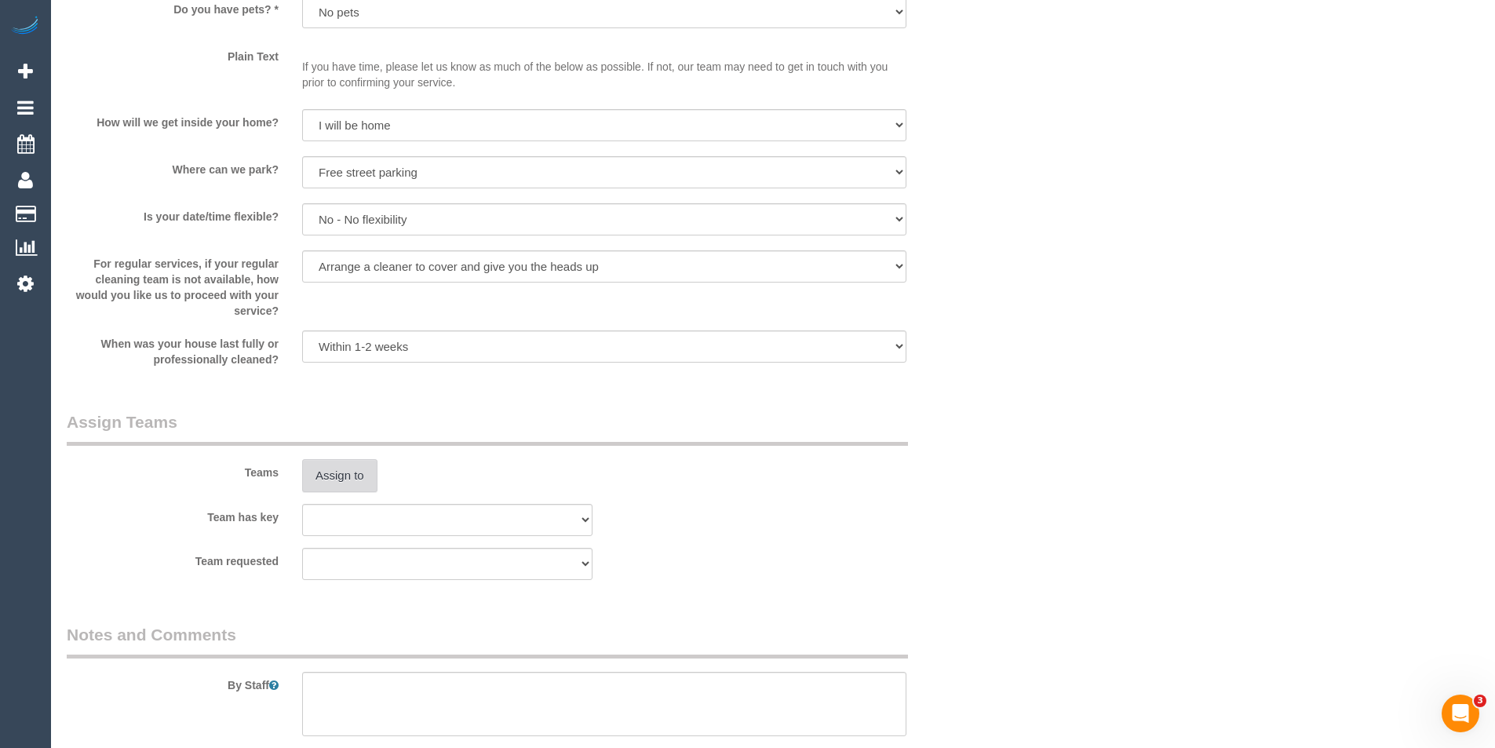
click at [326, 476] on button "Assign to" at bounding box center [339, 475] width 75 height 33
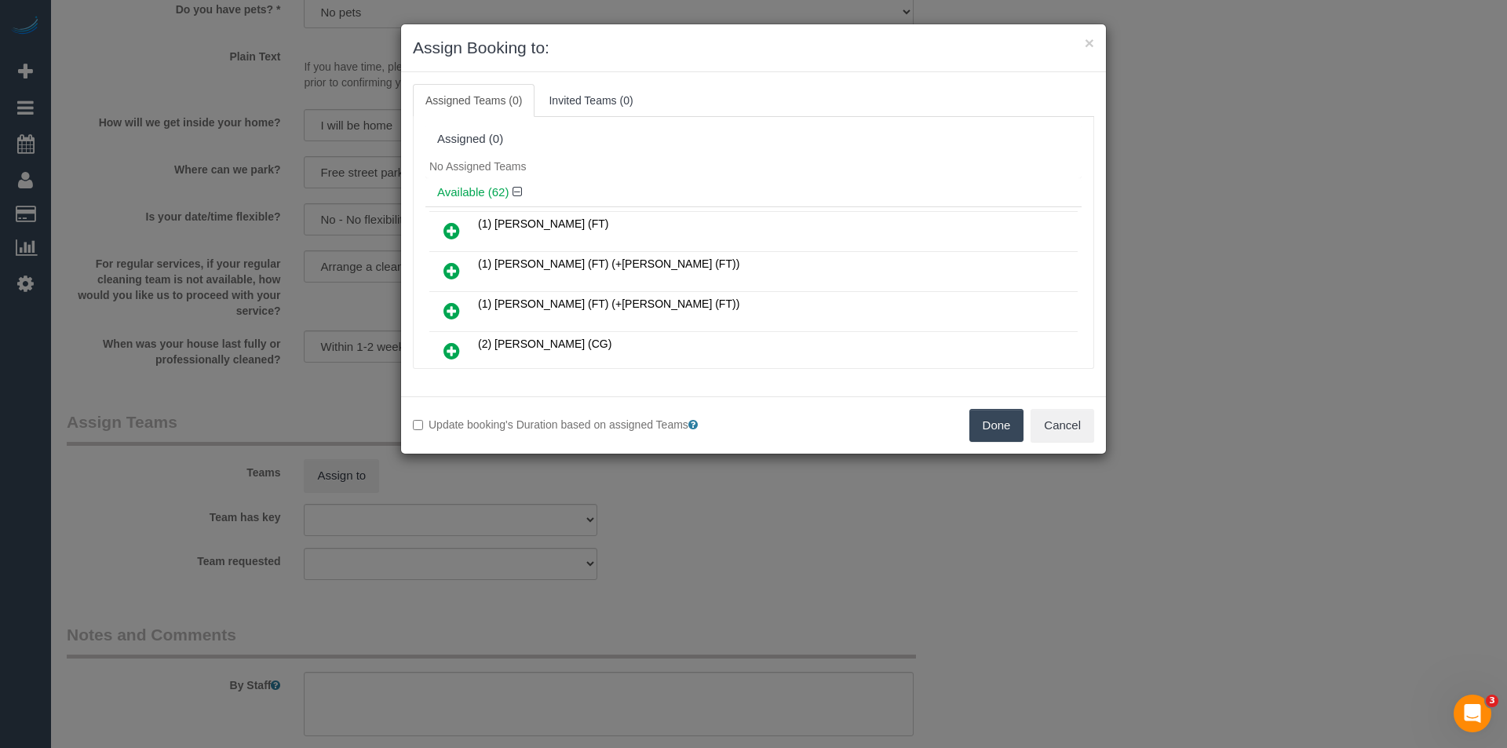
scroll to position [182, 0]
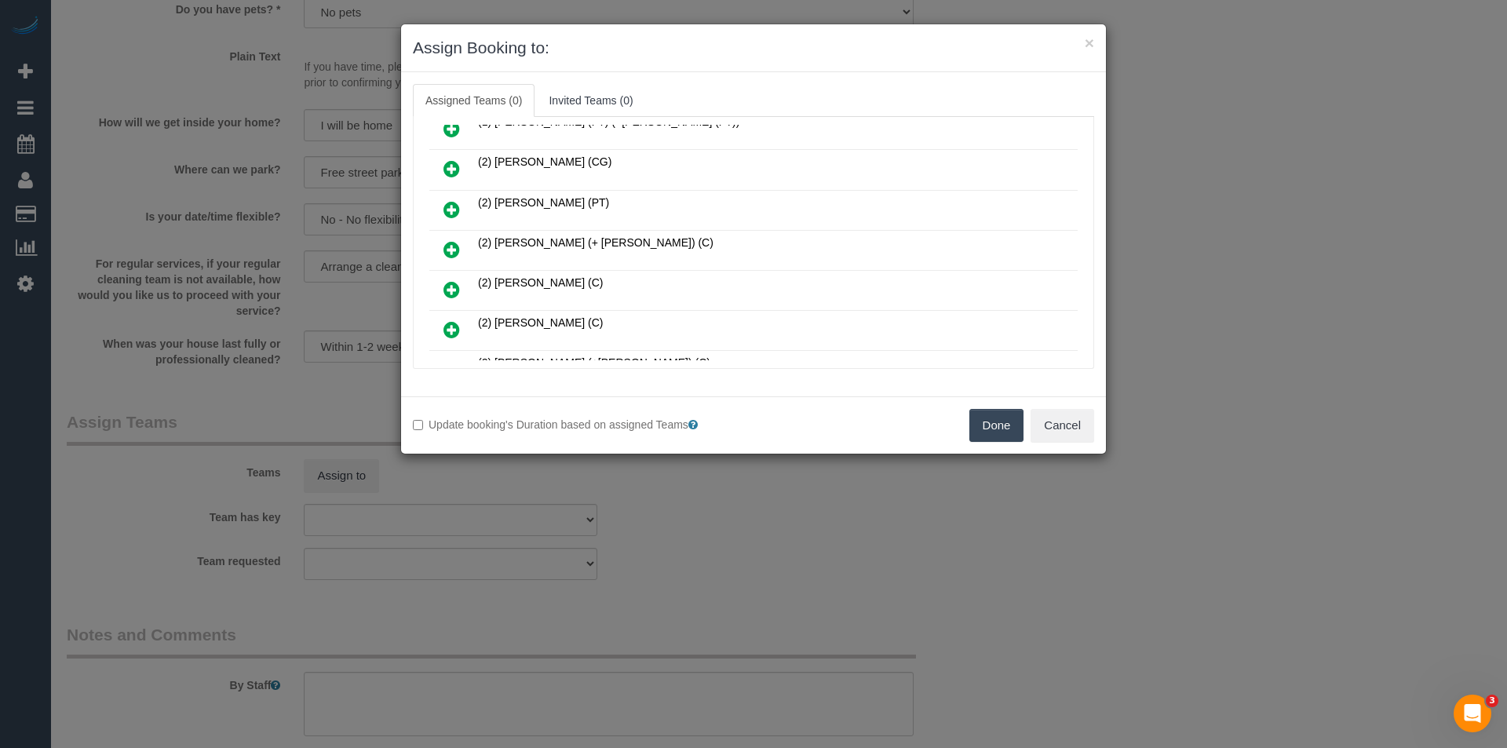
click at [450, 249] on icon at bounding box center [451, 249] width 16 height 19
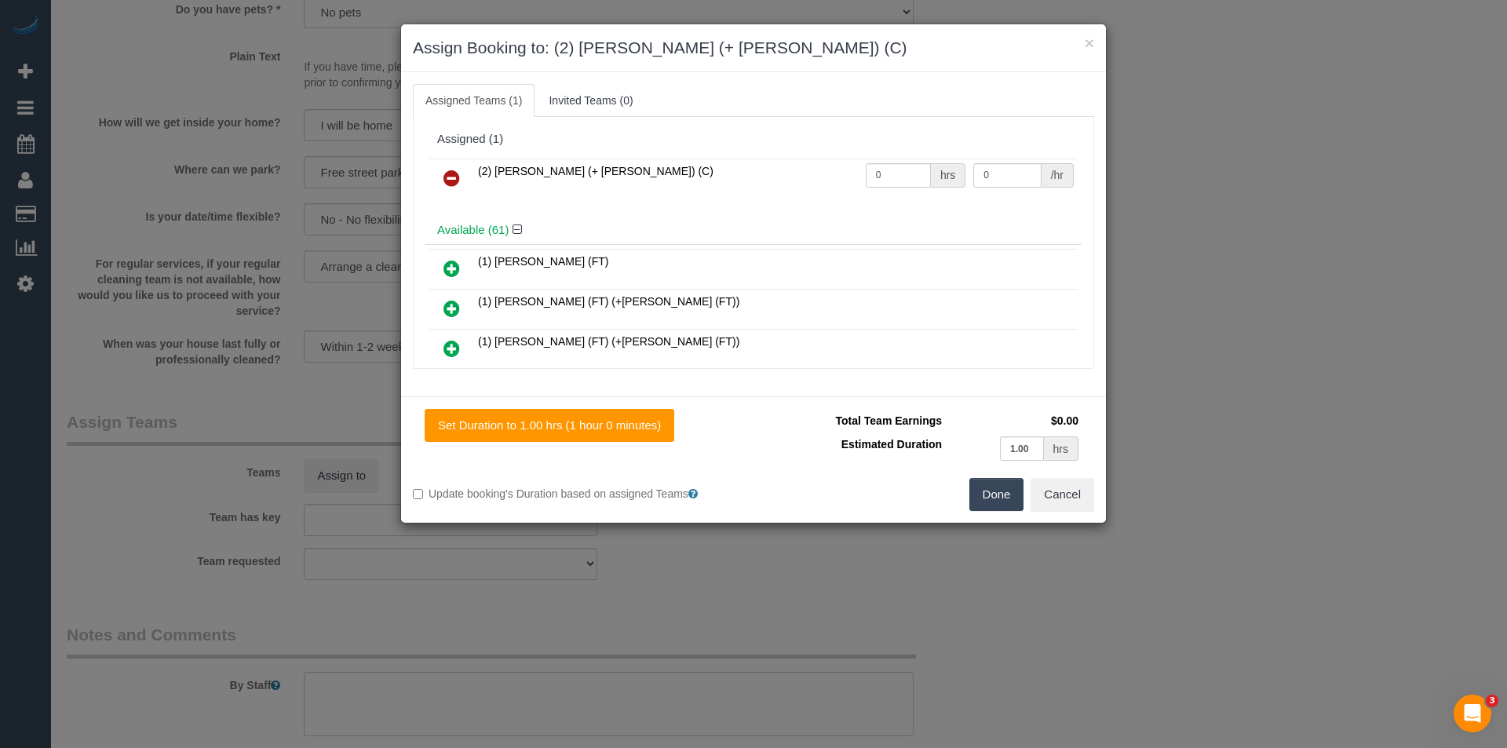
scroll to position [501, 0]
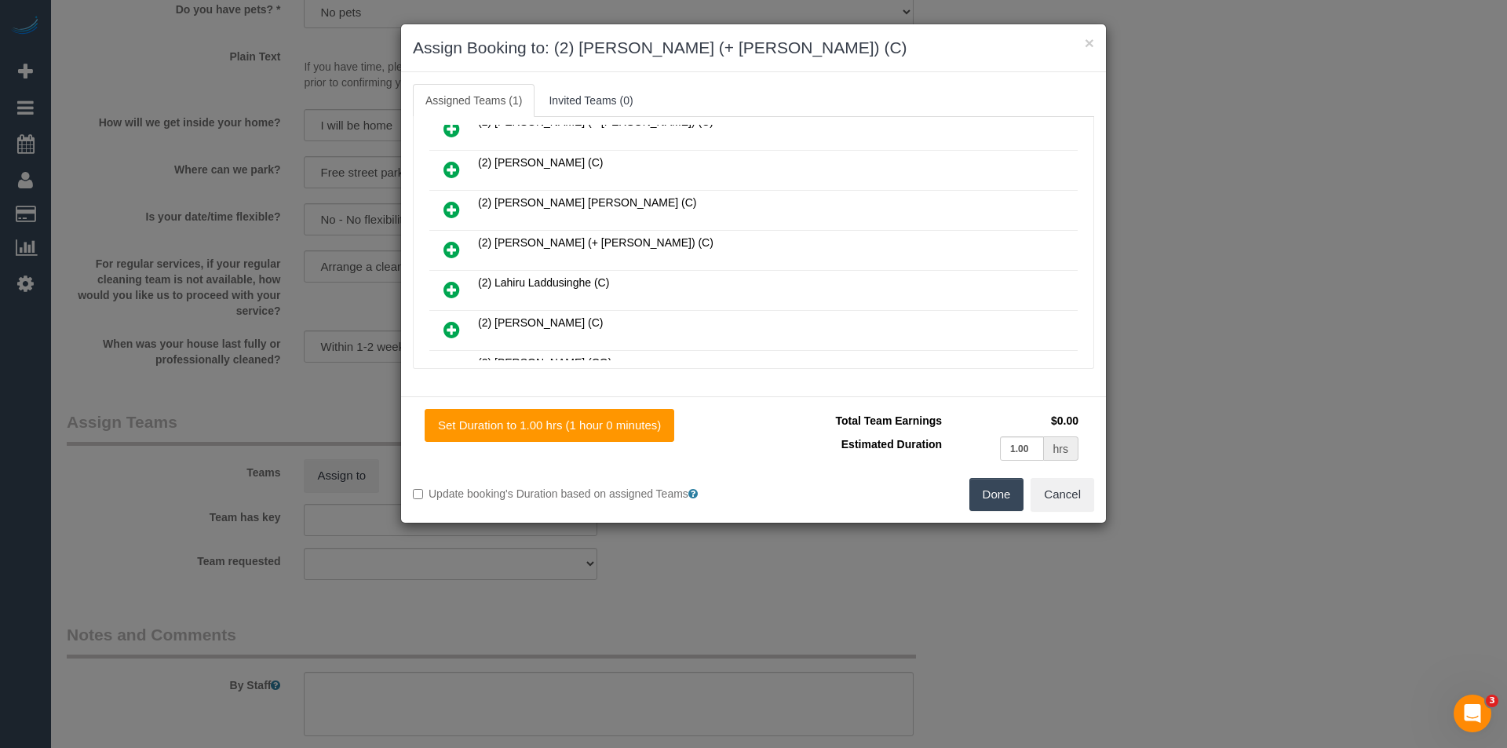
click at [450, 247] on icon at bounding box center [451, 249] width 16 height 19
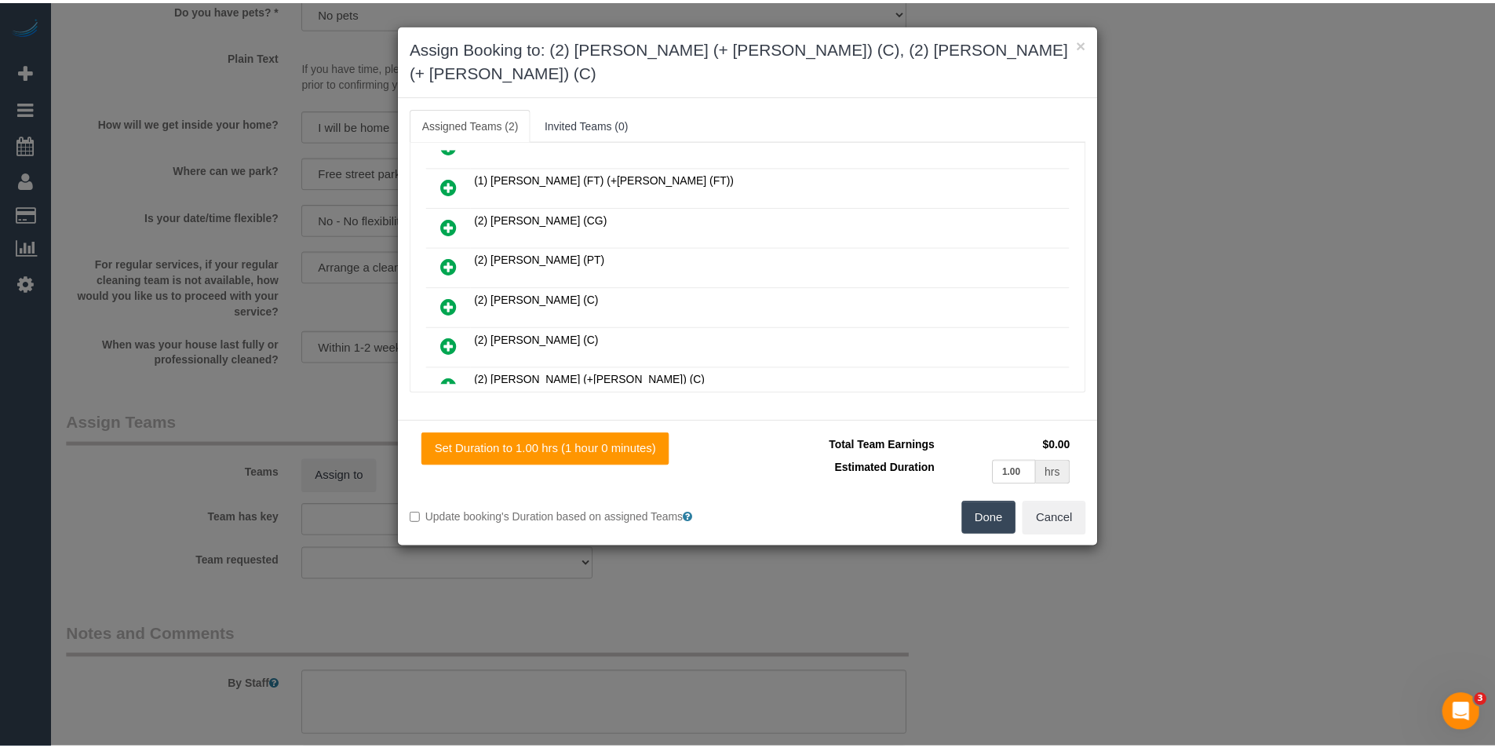
scroll to position [0, 0]
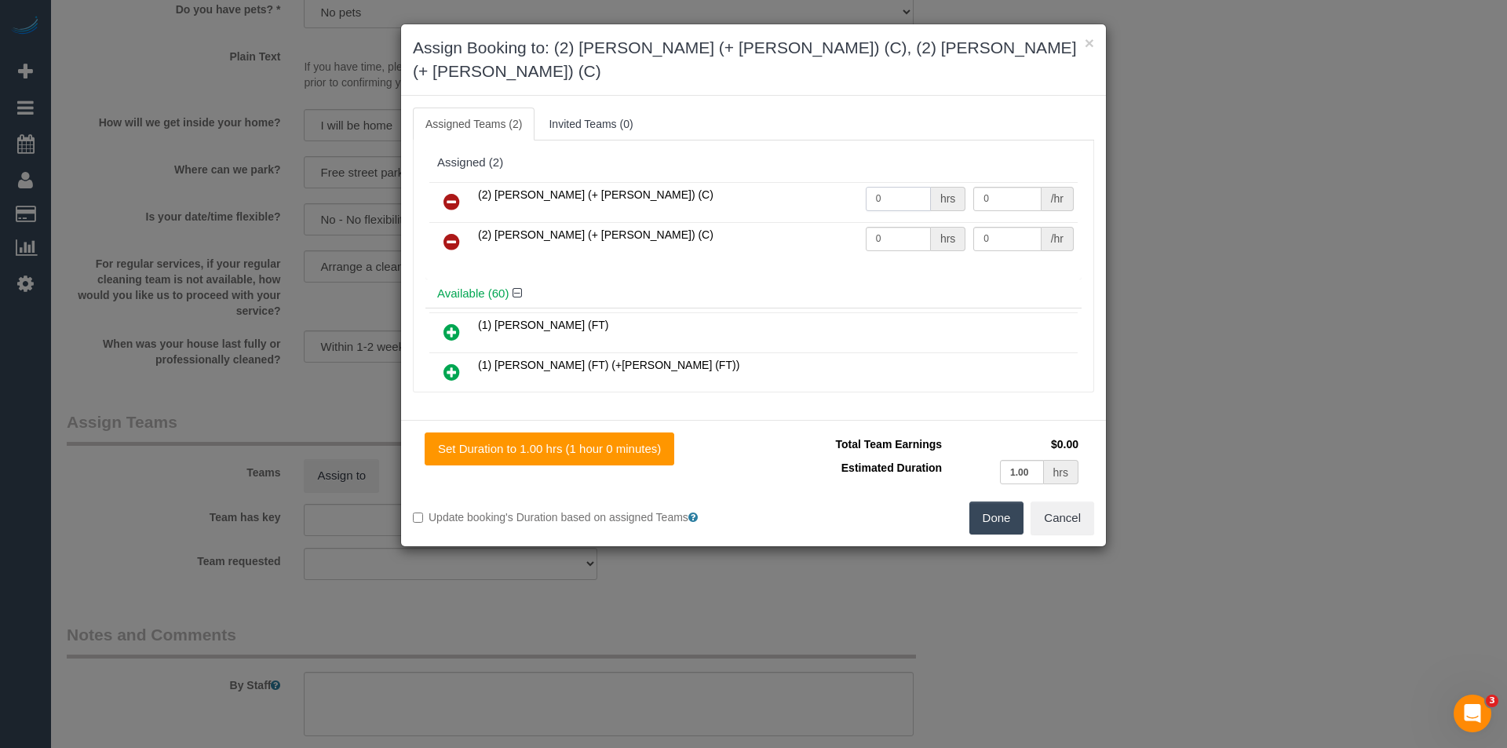
drag, startPoint x: 880, startPoint y: 173, endPoint x: 844, endPoint y: 179, distance: 36.6
click at [844, 182] on tr "(2) Daniela (+ Kevin) (C) 0 hrs 0 /hr" at bounding box center [753, 202] width 648 height 40
type input "1"
type input "37.5"
drag, startPoint x: 893, startPoint y: 215, endPoint x: 831, endPoint y: 212, distance: 62.1
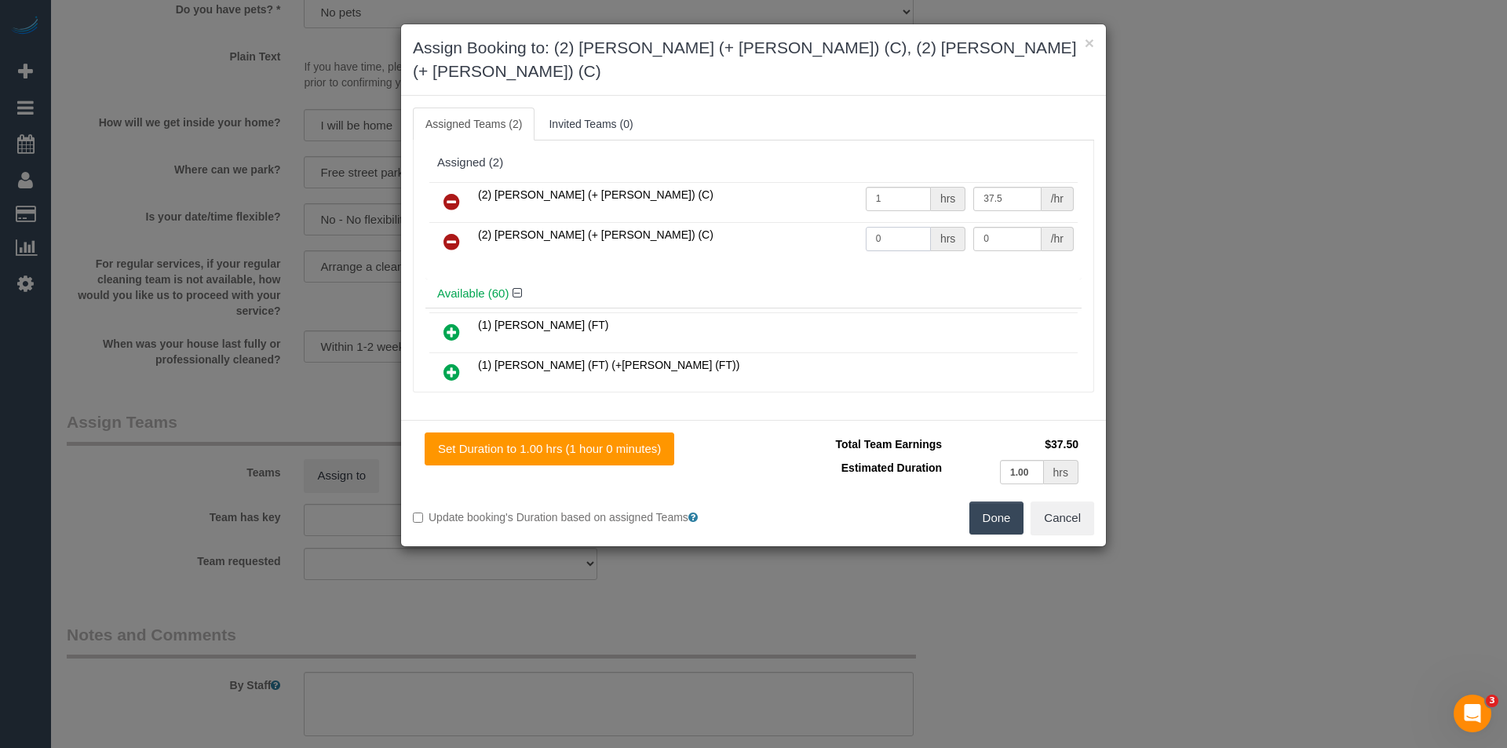
click at [836, 222] on tr "(2) Kevin (+ Daniela) (C) 0 hrs 0 /hr" at bounding box center [753, 242] width 648 height 40
type input "1"
type input "37.5"
click at [996, 512] on div "Set Duration to 1.00 hrs (1 hour 0 minutes) Total Team Earnings $75.00 Estimate…" at bounding box center [753, 483] width 705 height 126
click at [1000, 505] on button "Done" at bounding box center [996, 517] width 55 height 33
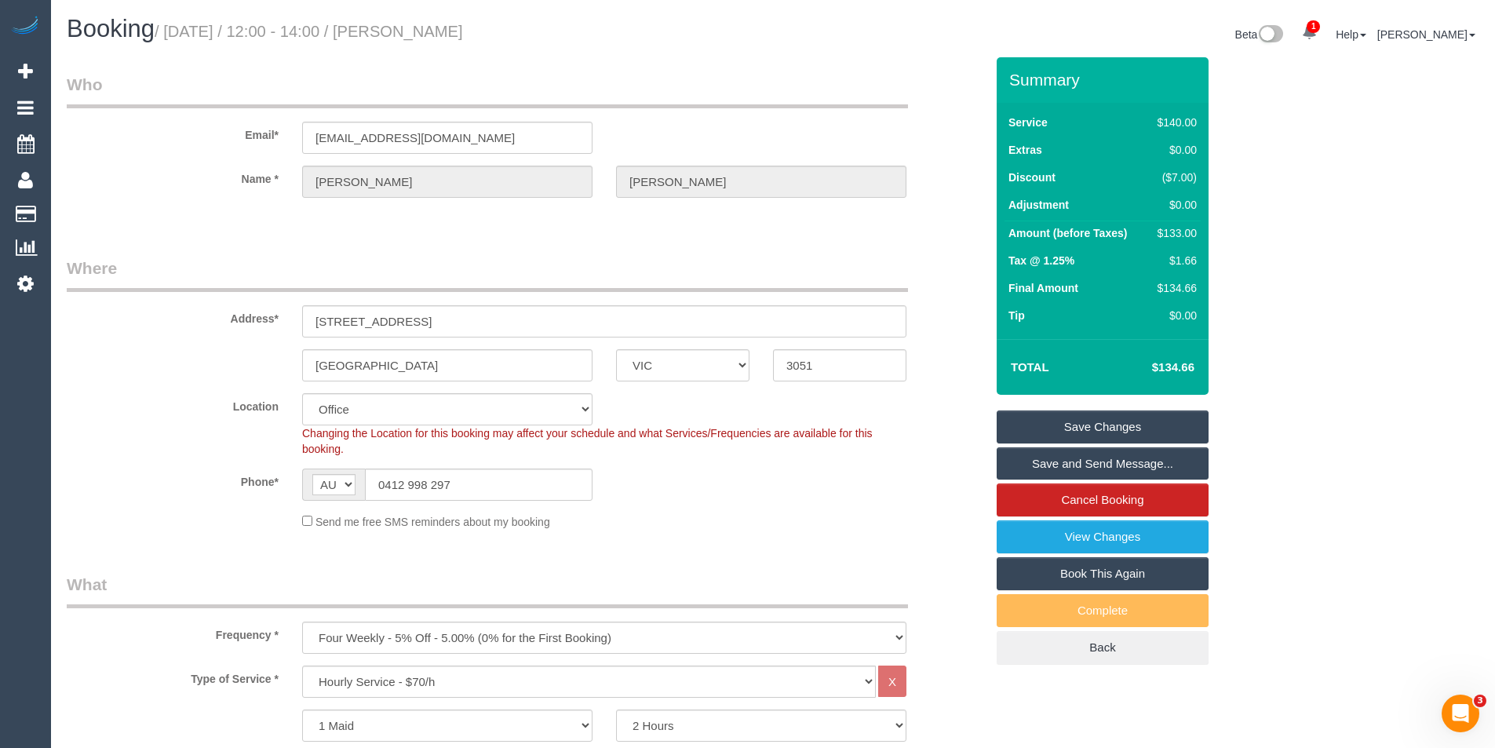
click at [1082, 432] on link "Save Changes" at bounding box center [1103, 426] width 212 height 33
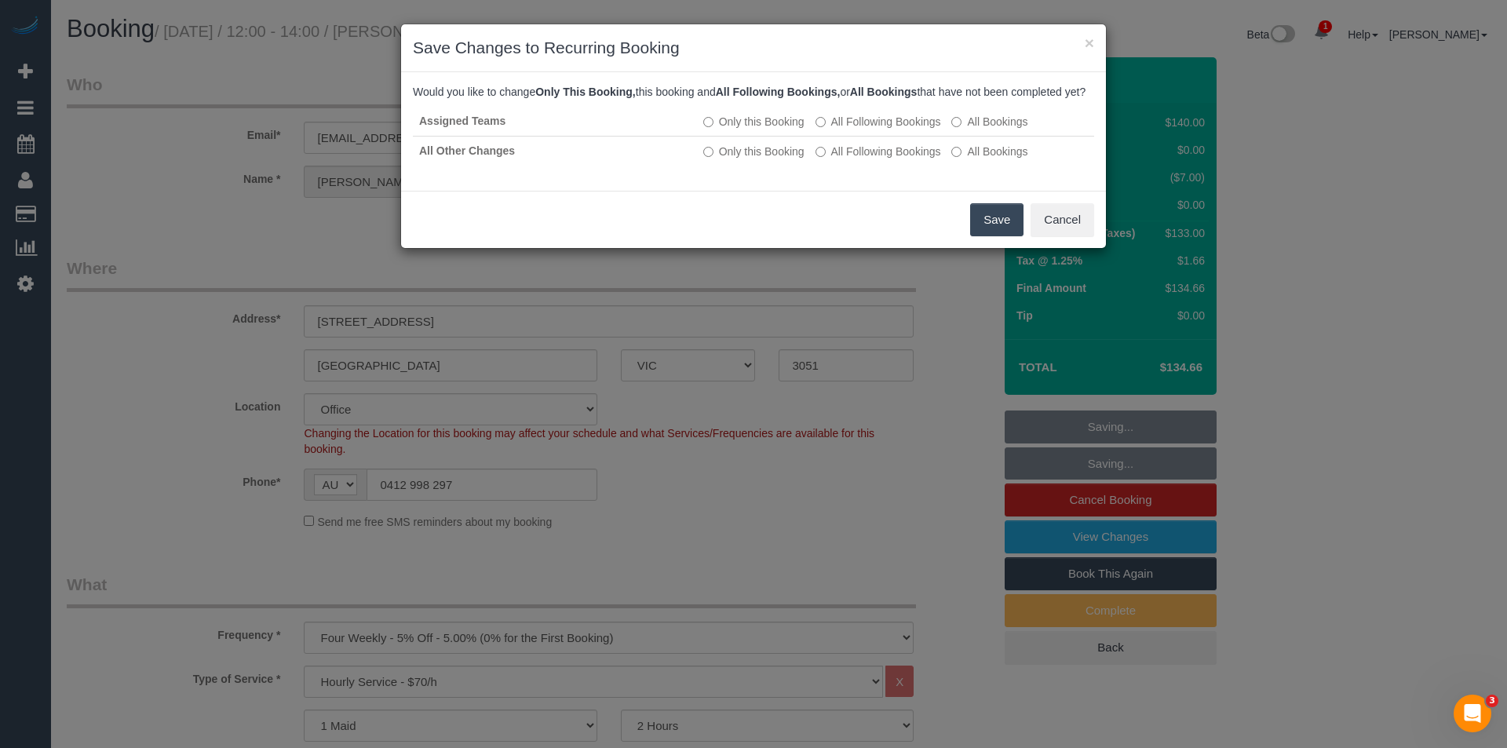
click at [1004, 236] on button "Save" at bounding box center [996, 219] width 53 height 33
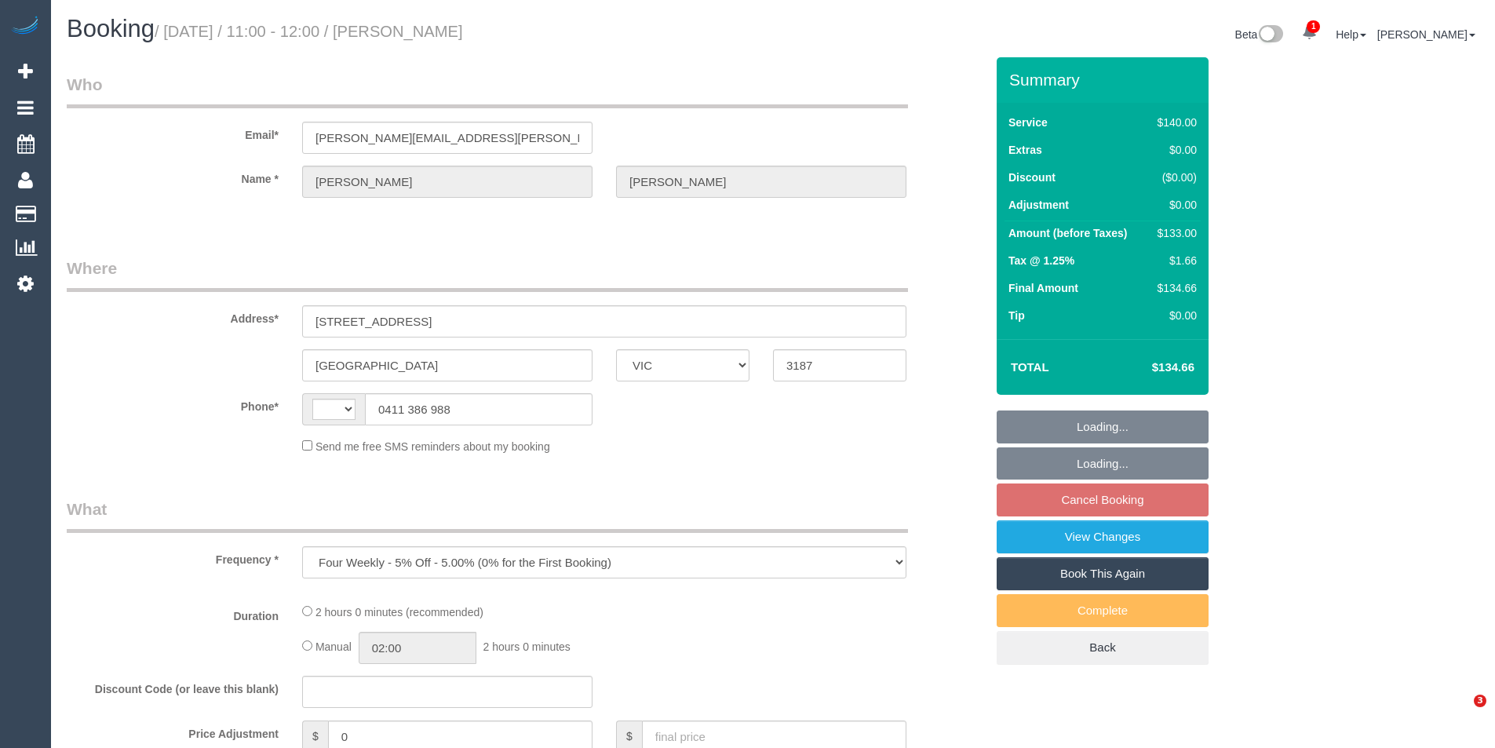
select select "VIC"
select select "string:AU"
select select "number:27"
select select "number:14"
select select "number:18"
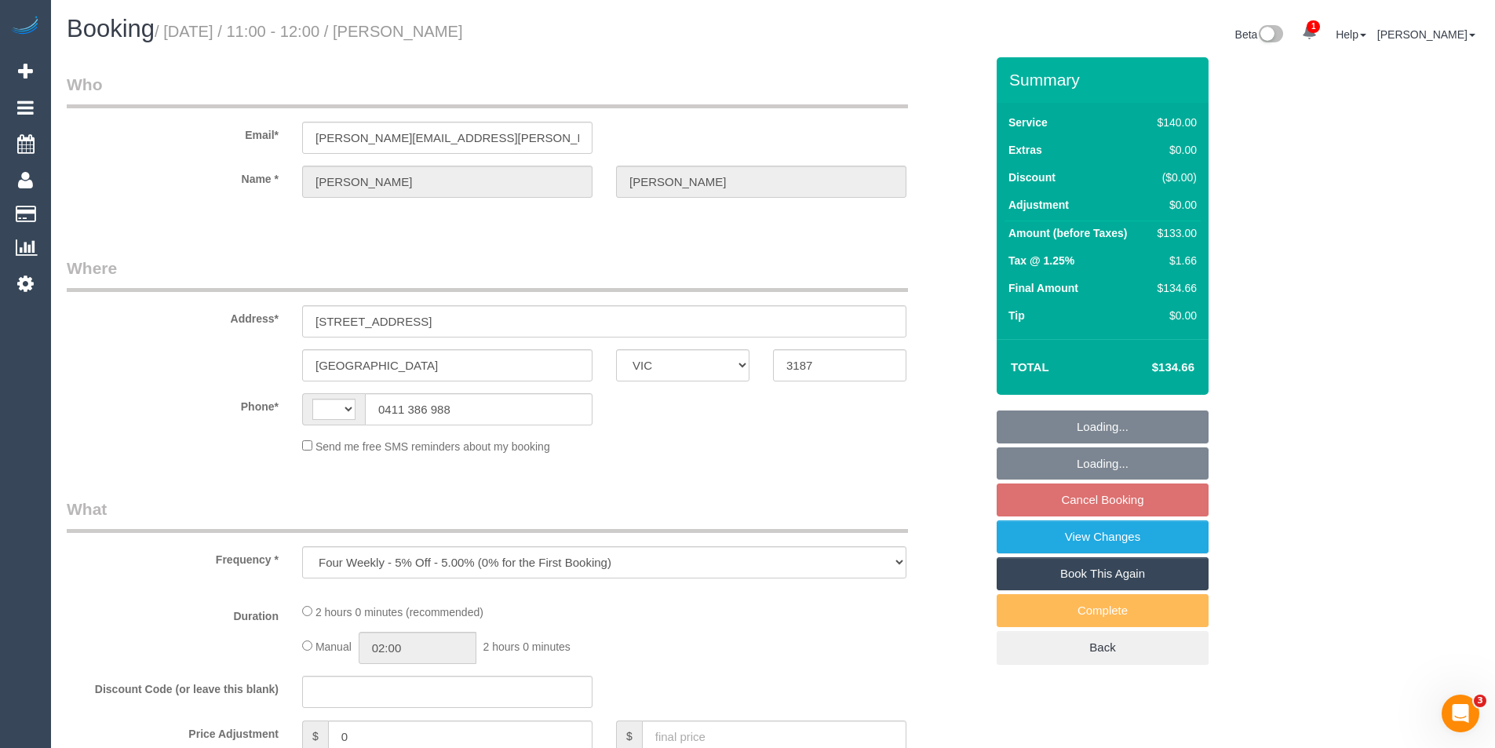
select select "number:24"
select select "number:34"
select select "number:11"
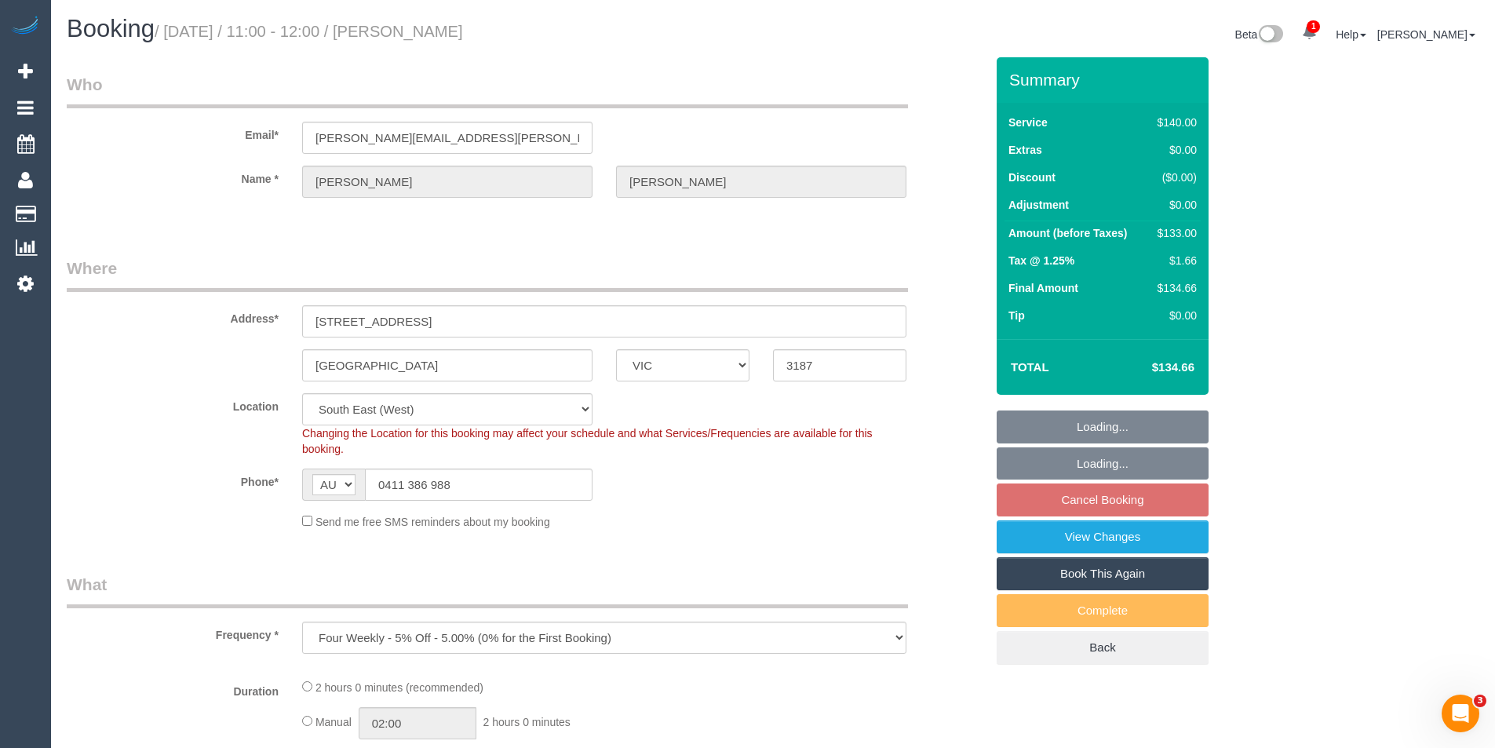
select select "object:1239"
select select "string:stripe-pm_1PDb8z2GScqysDRVsu4bu6om"
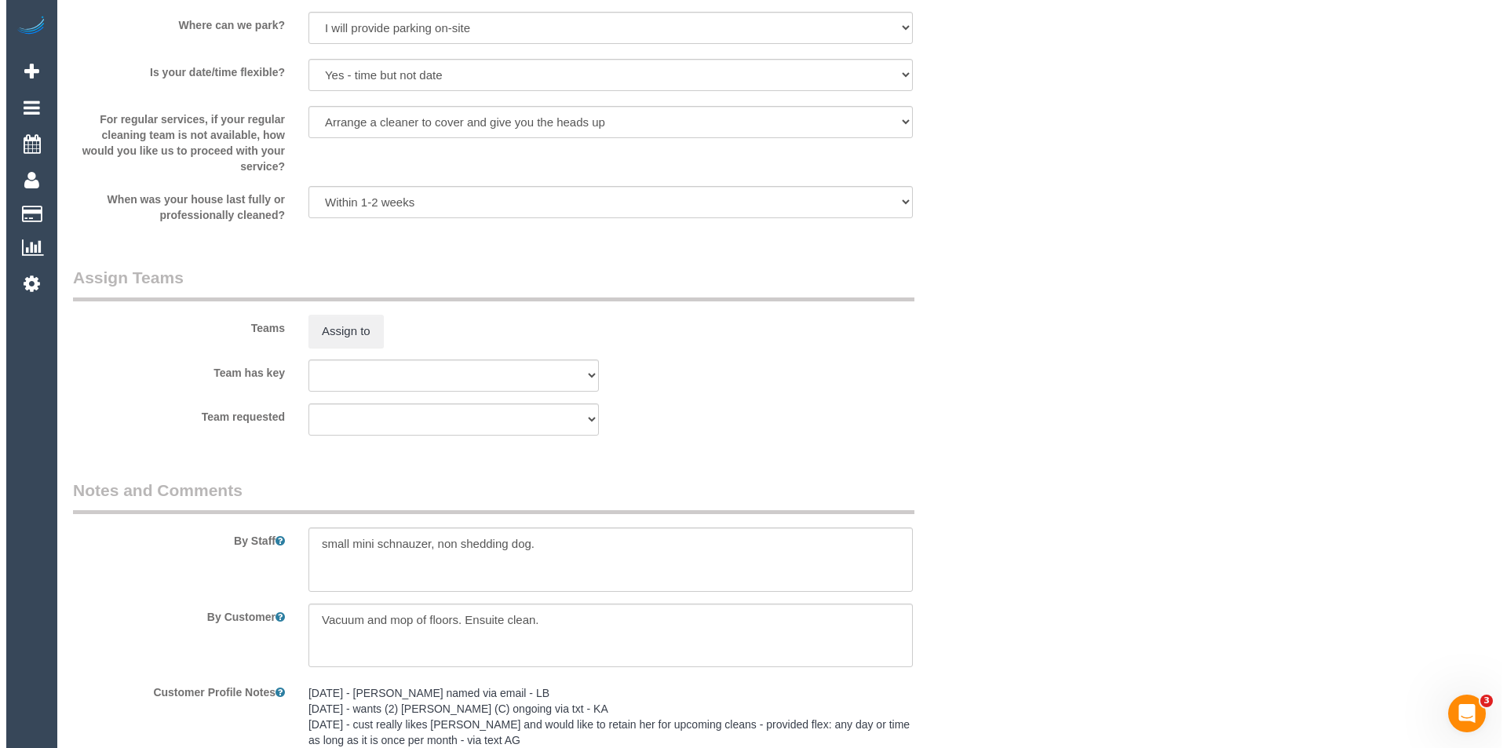
scroll to position [1973, 0]
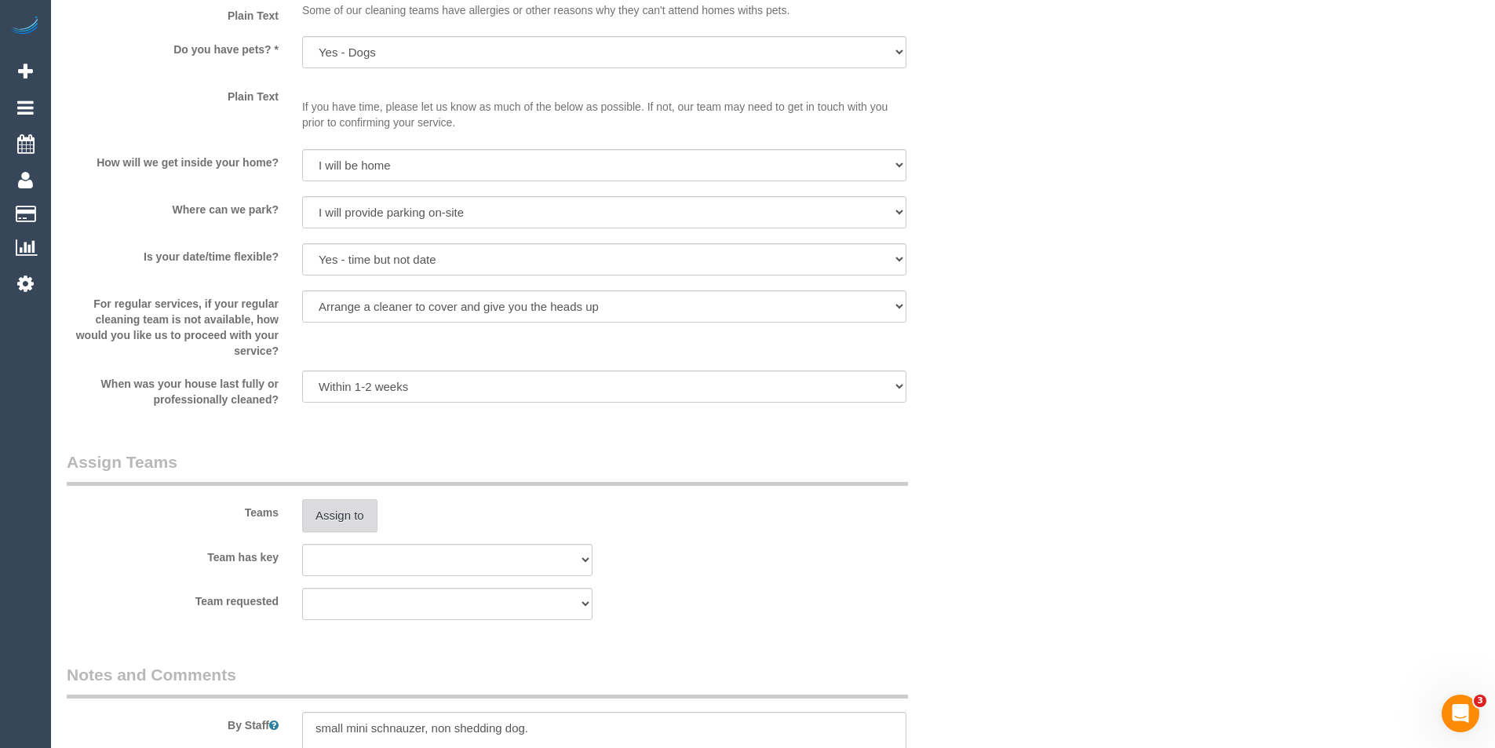
click at [349, 509] on button "Assign to" at bounding box center [339, 515] width 75 height 33
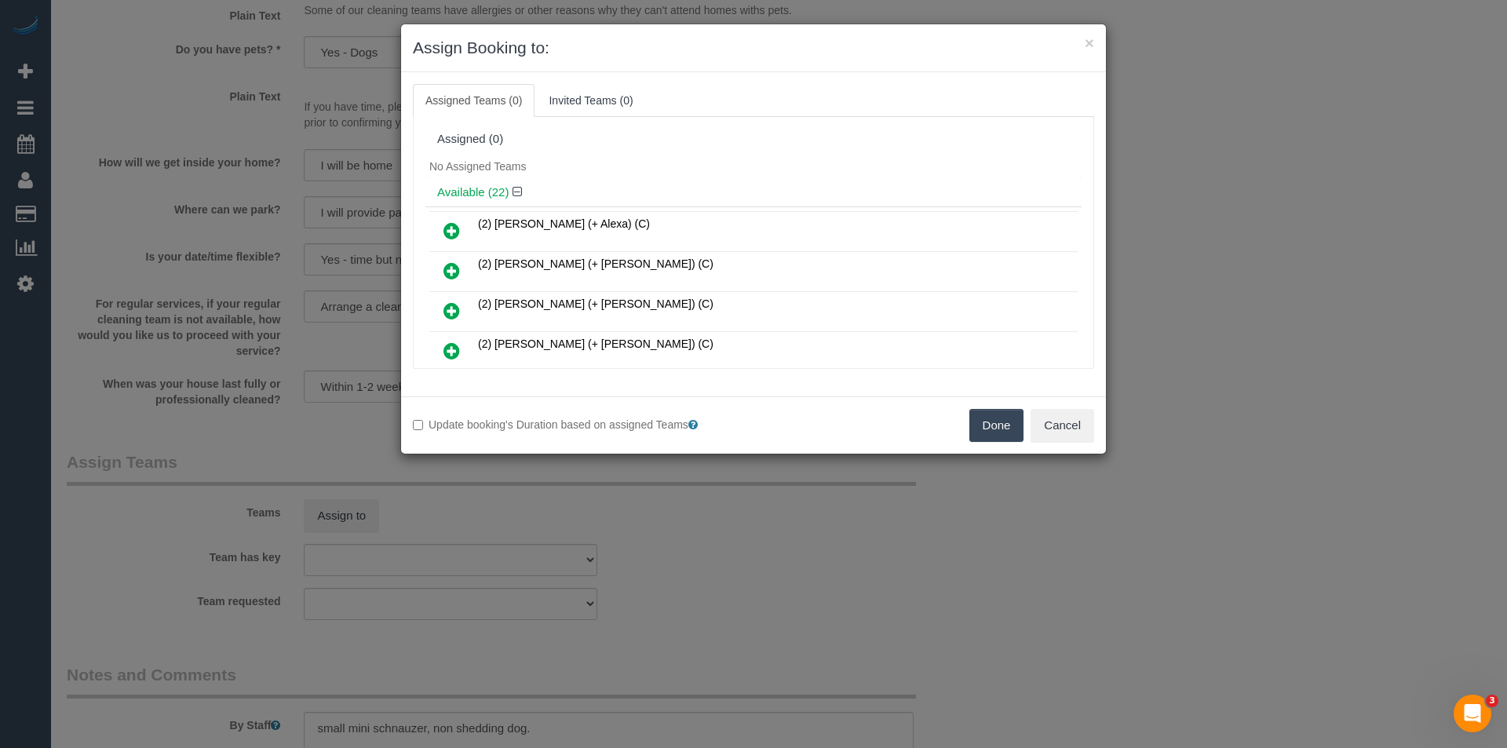
scroll to position [262, 0]
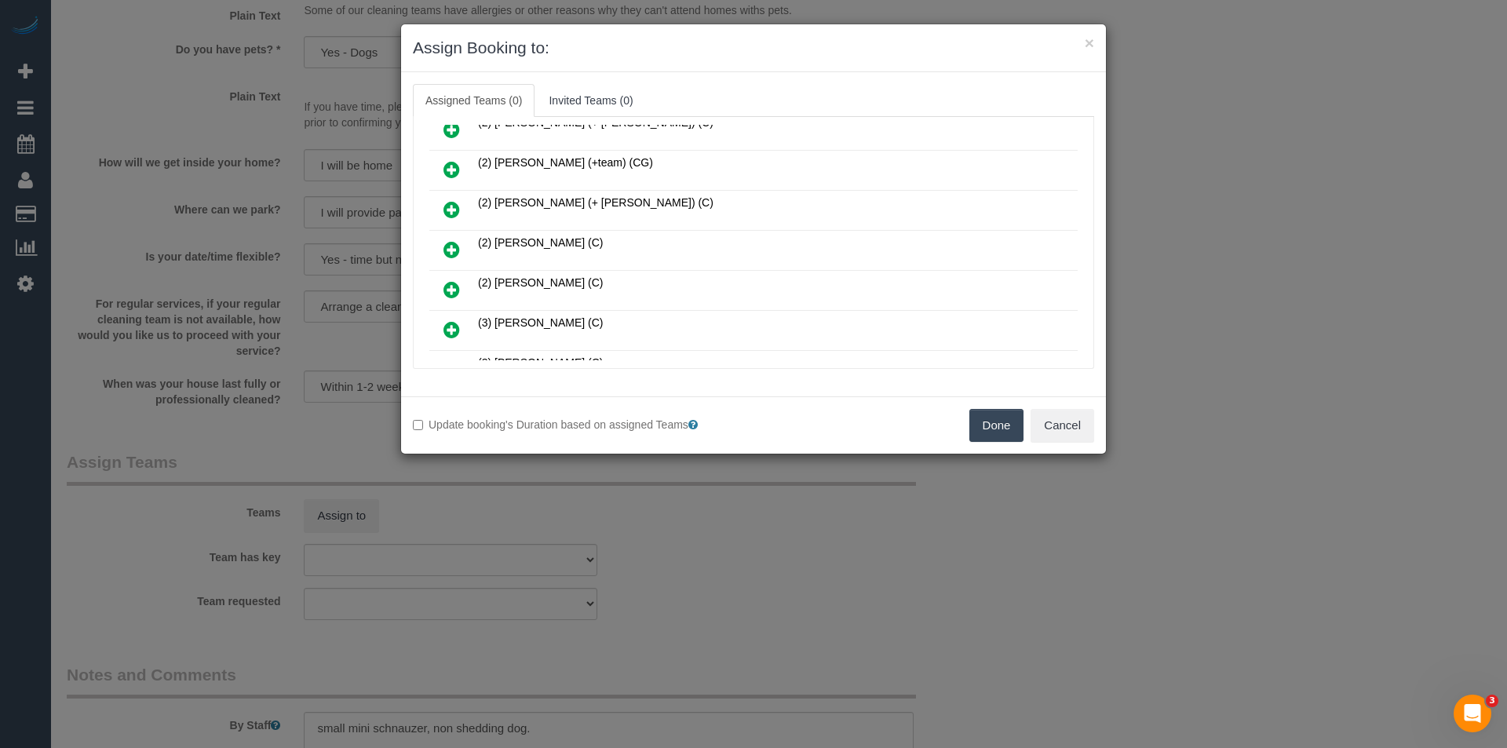
click at [454, 245] on icon at bounding box center [451, 249] width 16 height 19
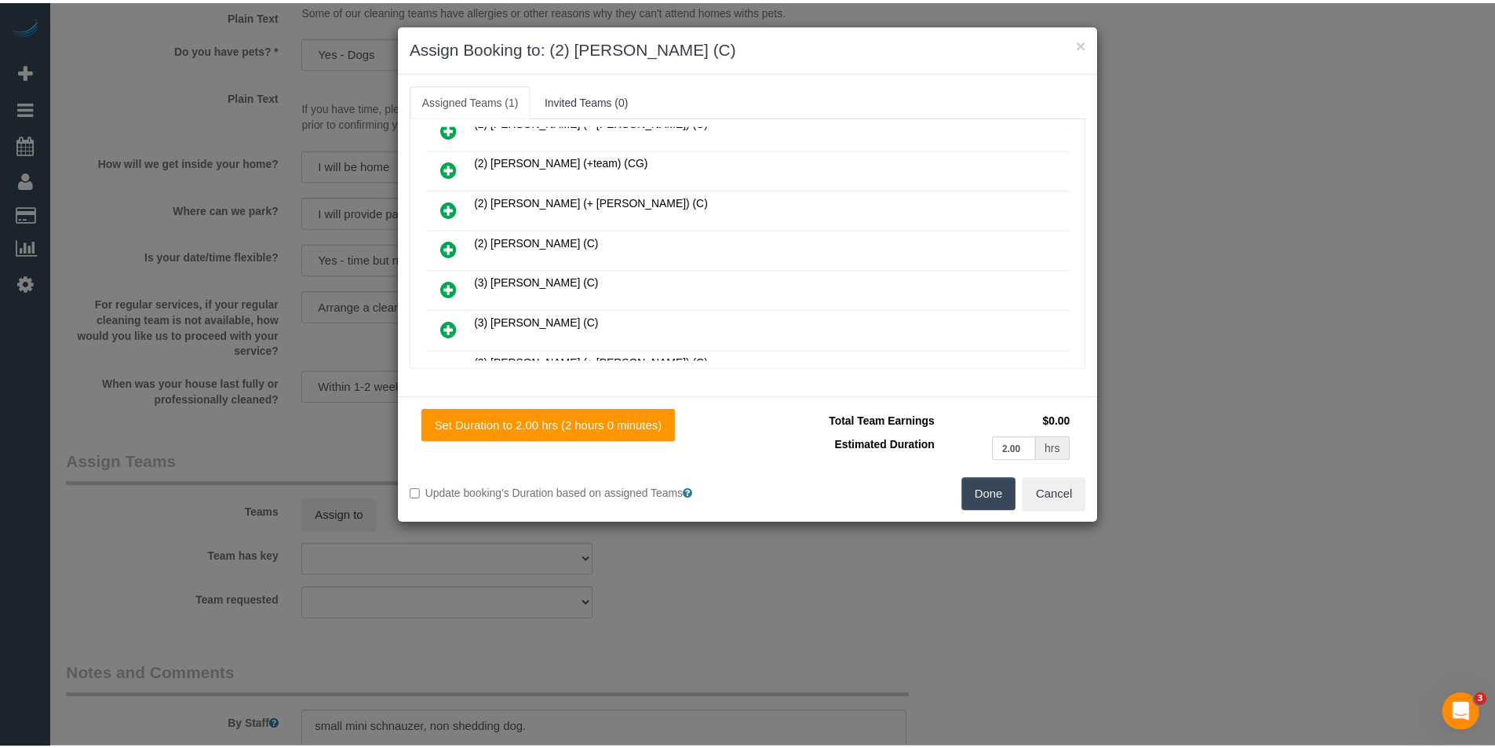
scroll to position [0, 0]
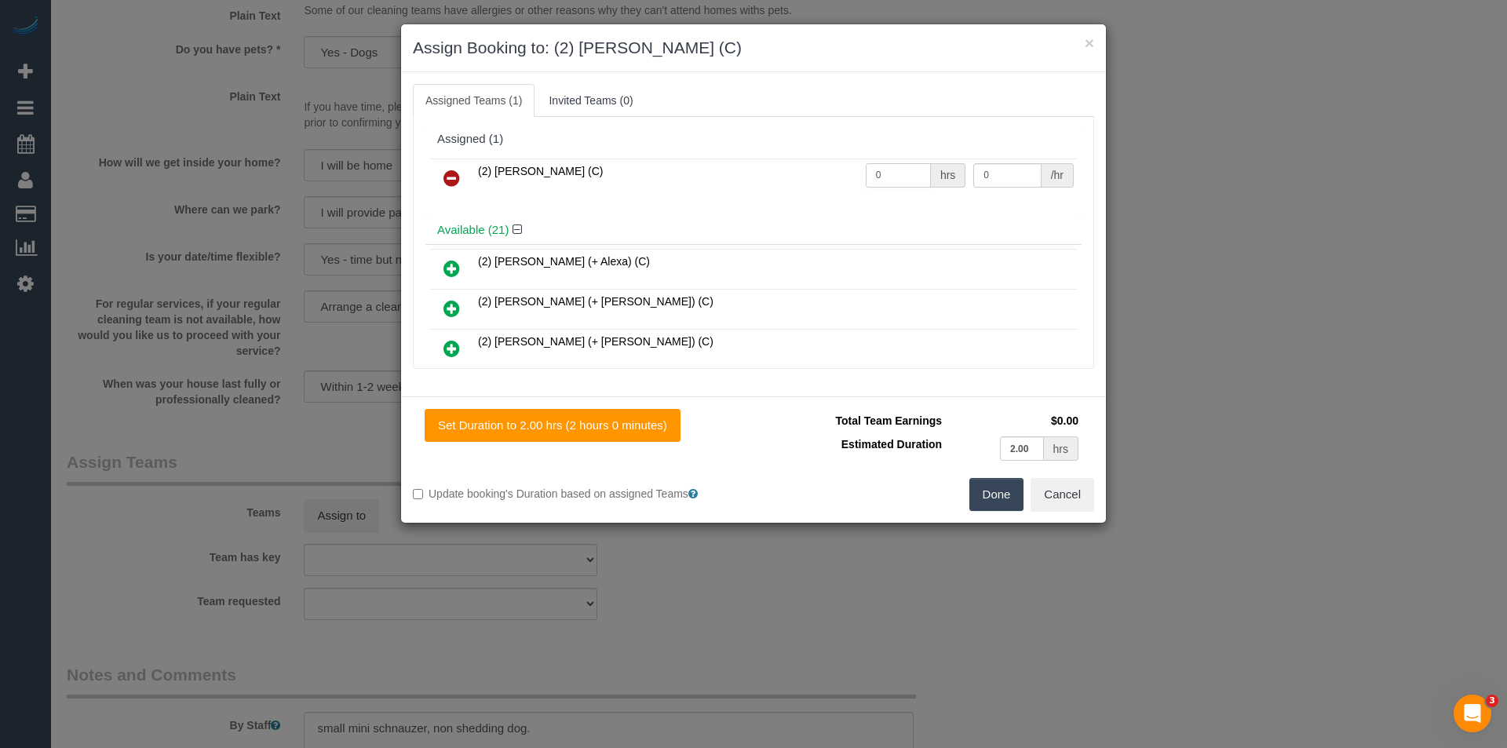
drag, startPoint x: 877, startPoint y: 177, endPoint x: 722, endPoint y: 183, distance: 155.5
click at [811, 180] on tr "(2) [PERSON_NAME] (C) 0 hrs 0 /hr" at bounding box center [753, 179] width 648 height 40
type input "2"
type input "37.5"
drag, startPoint x: 1004, startPoint y: 500, endPoint x: 941, endPoint y: 505, distance: 63.0
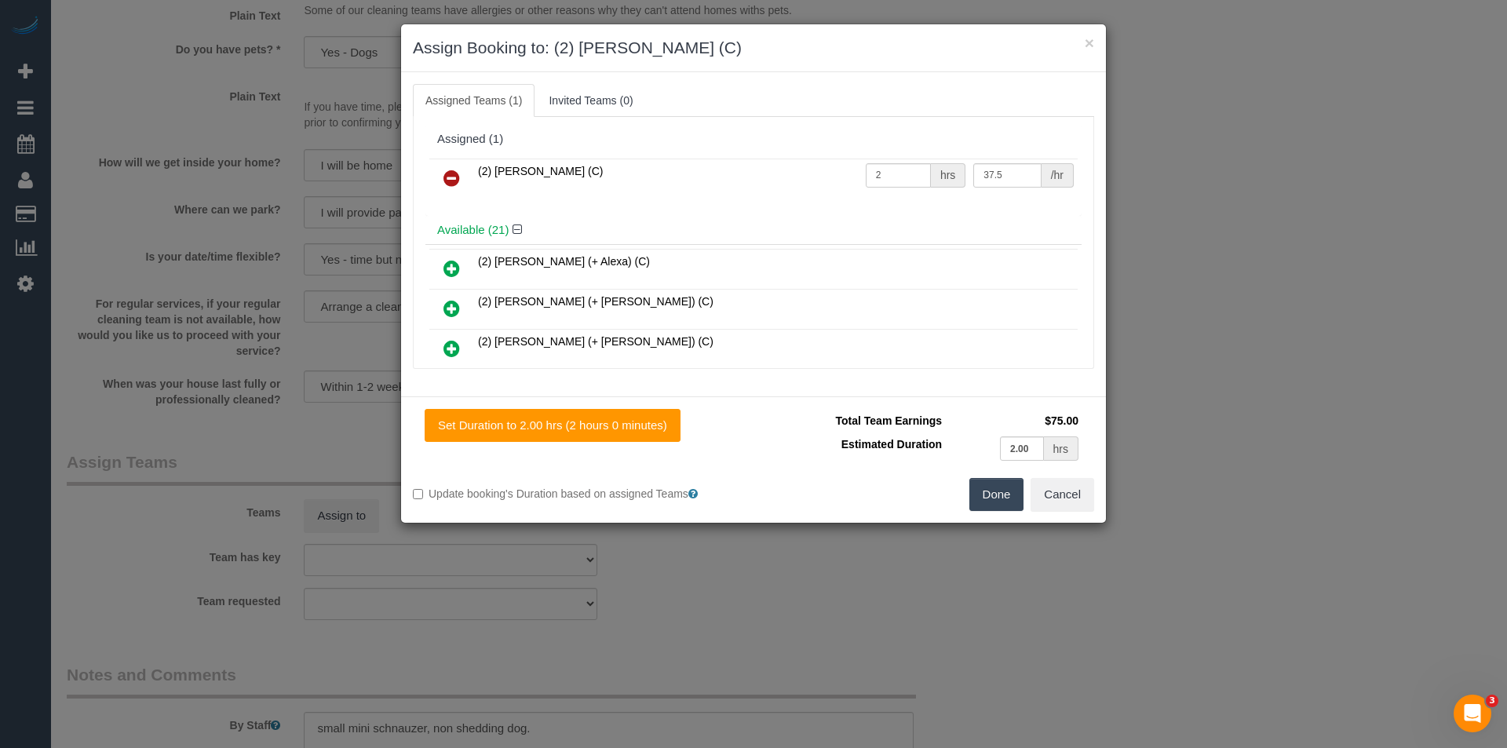
click at [1004, 499] on button "Done" at bounding box center [996, 494] width 55 height 33
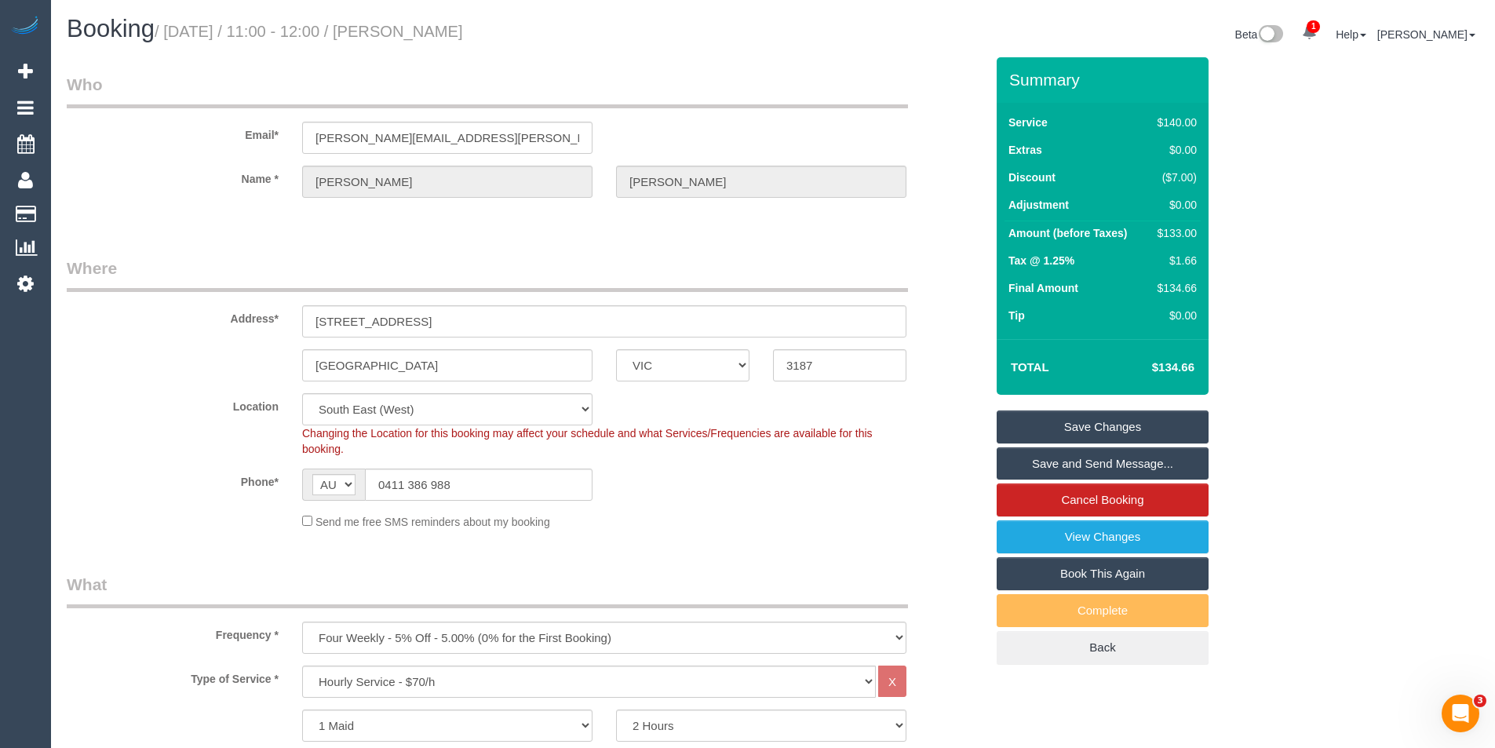
click at [1062, 466] on link "Save and Send Message..." at bounding box center [1103, 463] width 212 height 33
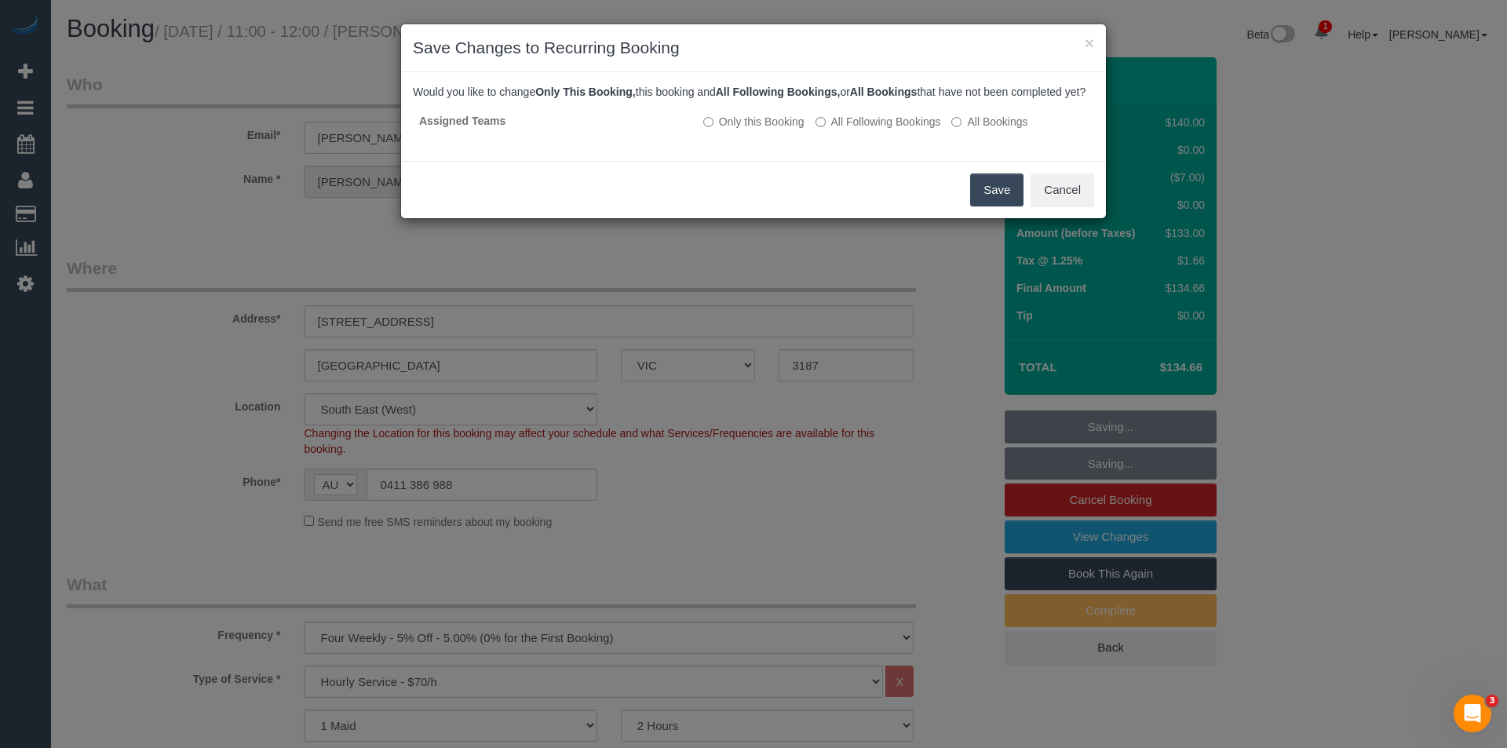
click at [995, 205] on button "Save" at bounding box center [996, 189] width 53 height 33
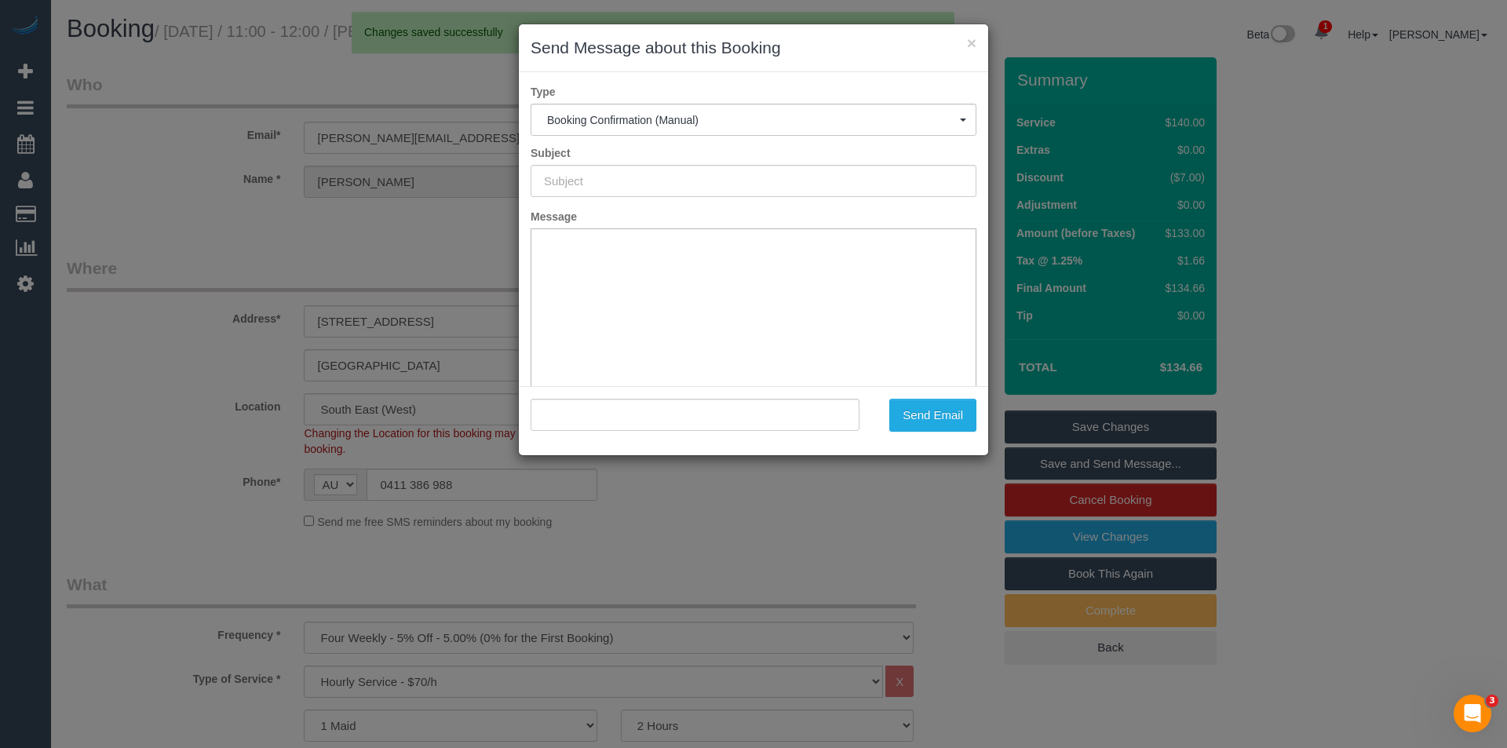
type input "Booking Confirmed"
type input ""Kali Dempster" <dempster.sibley@gmail.com>"
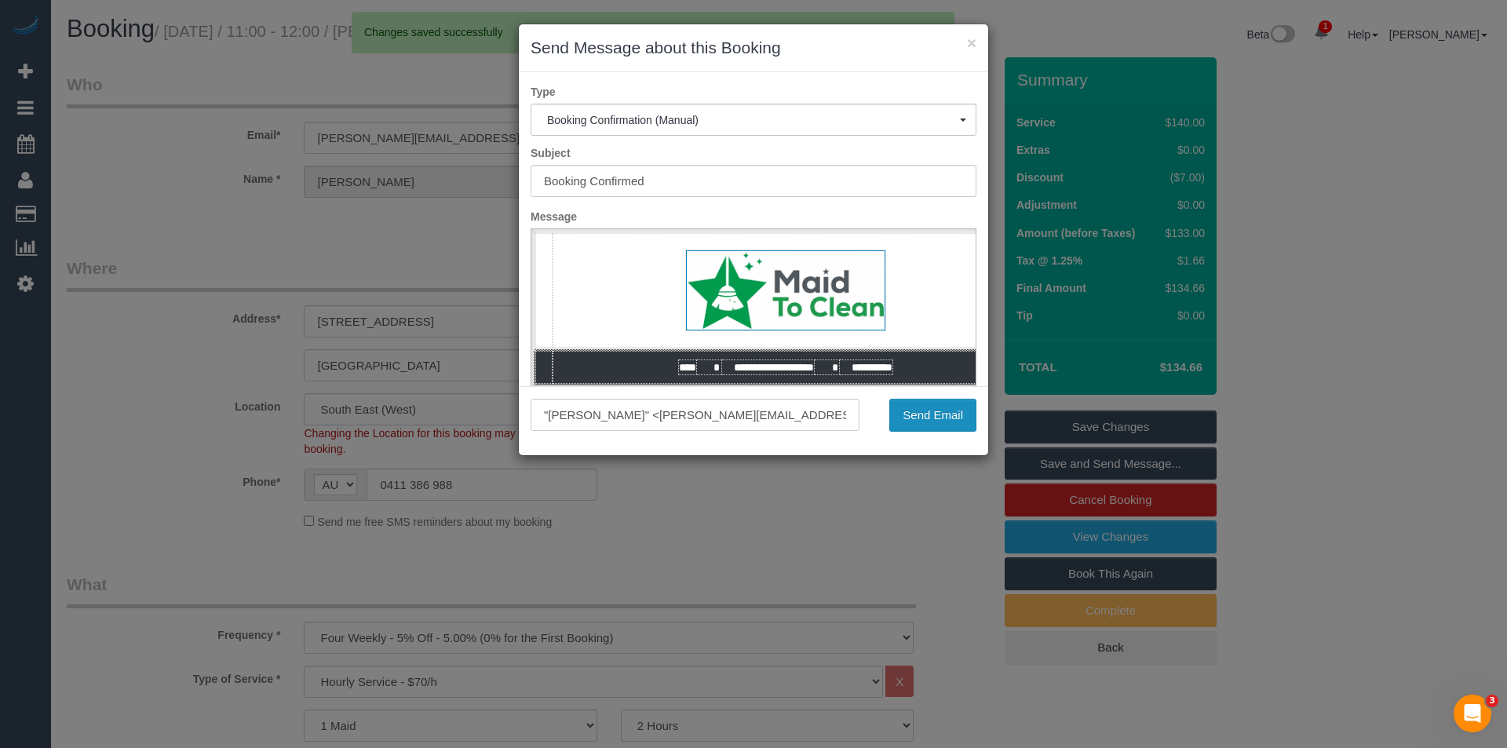
click at [940, 413] on button "Send Email" at bounding box center [932, 415] width 87 height 33
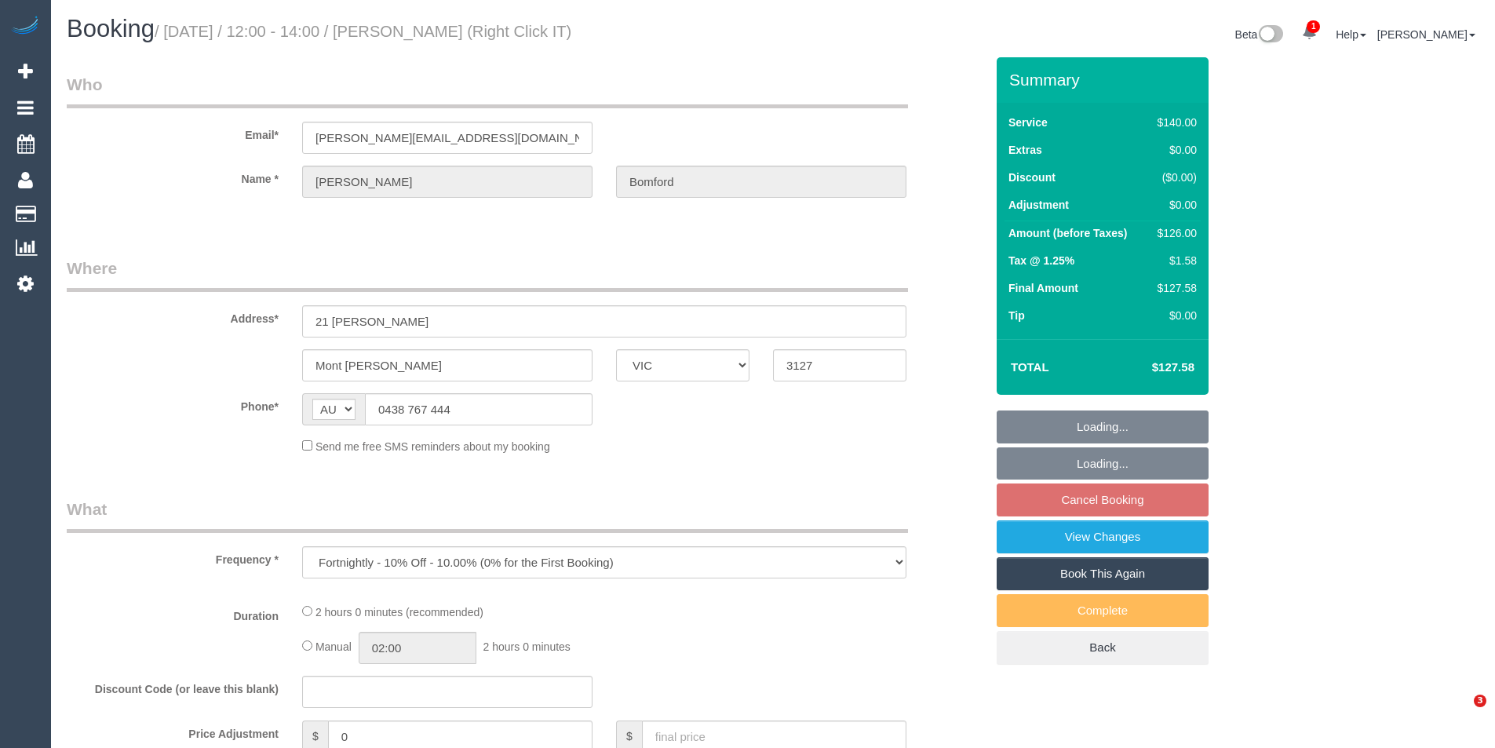
select select "VIC"
select select "number:27"
select select "number:14"
select select "number:19"
select select "number:22"
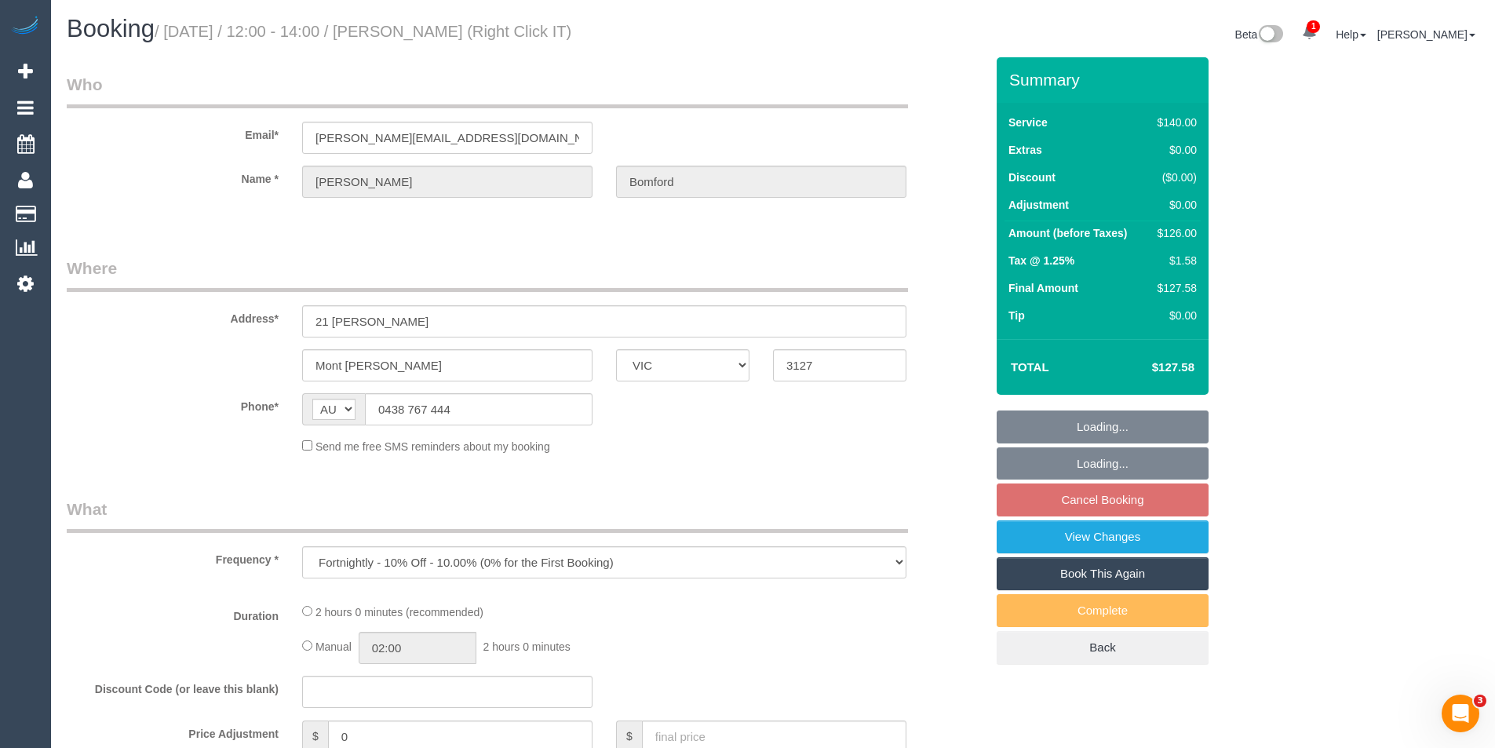
select select "number:34"
select select "number:26"
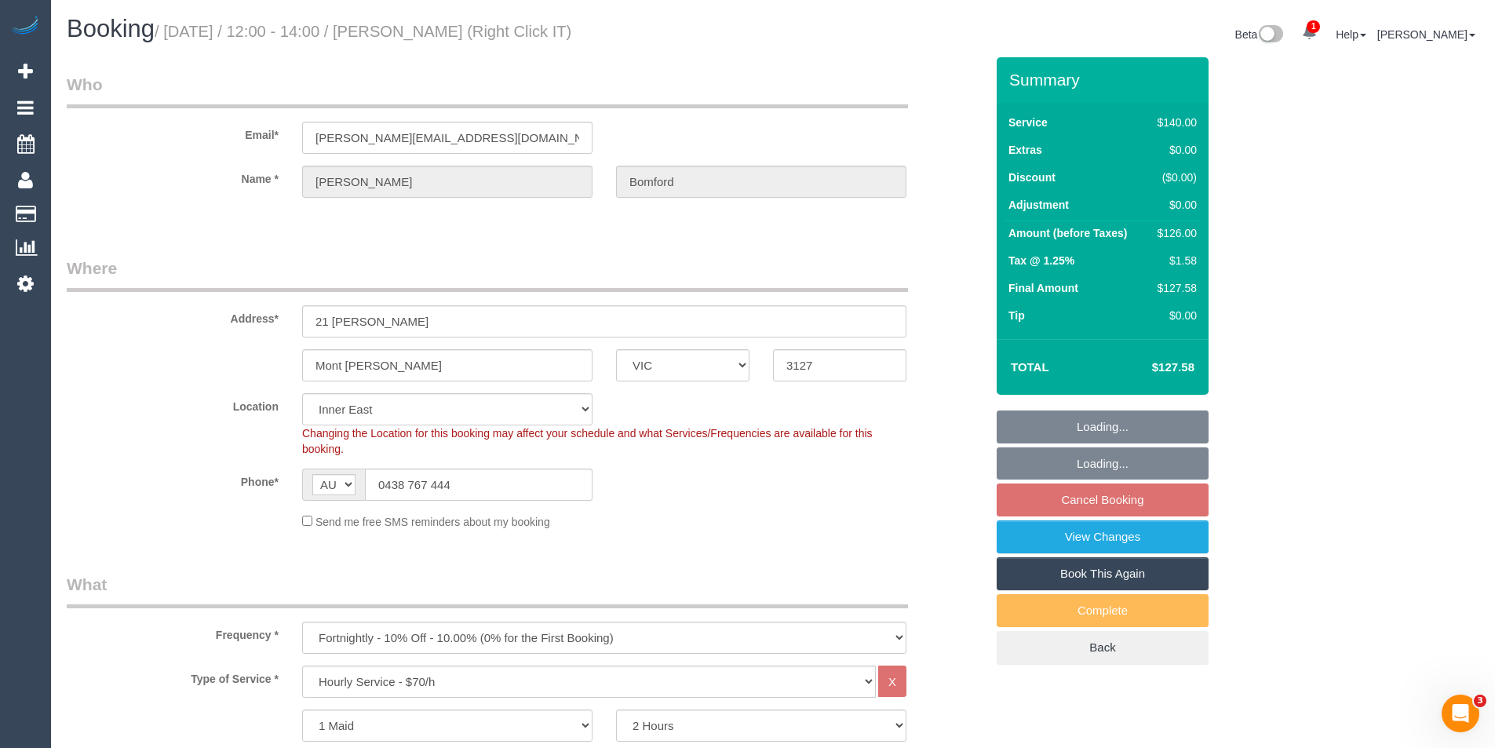
select select "object:869"
select select "string:stripe-pm_1OdhZ42GScqysDRVkISXWiTI"
select select "spot3"
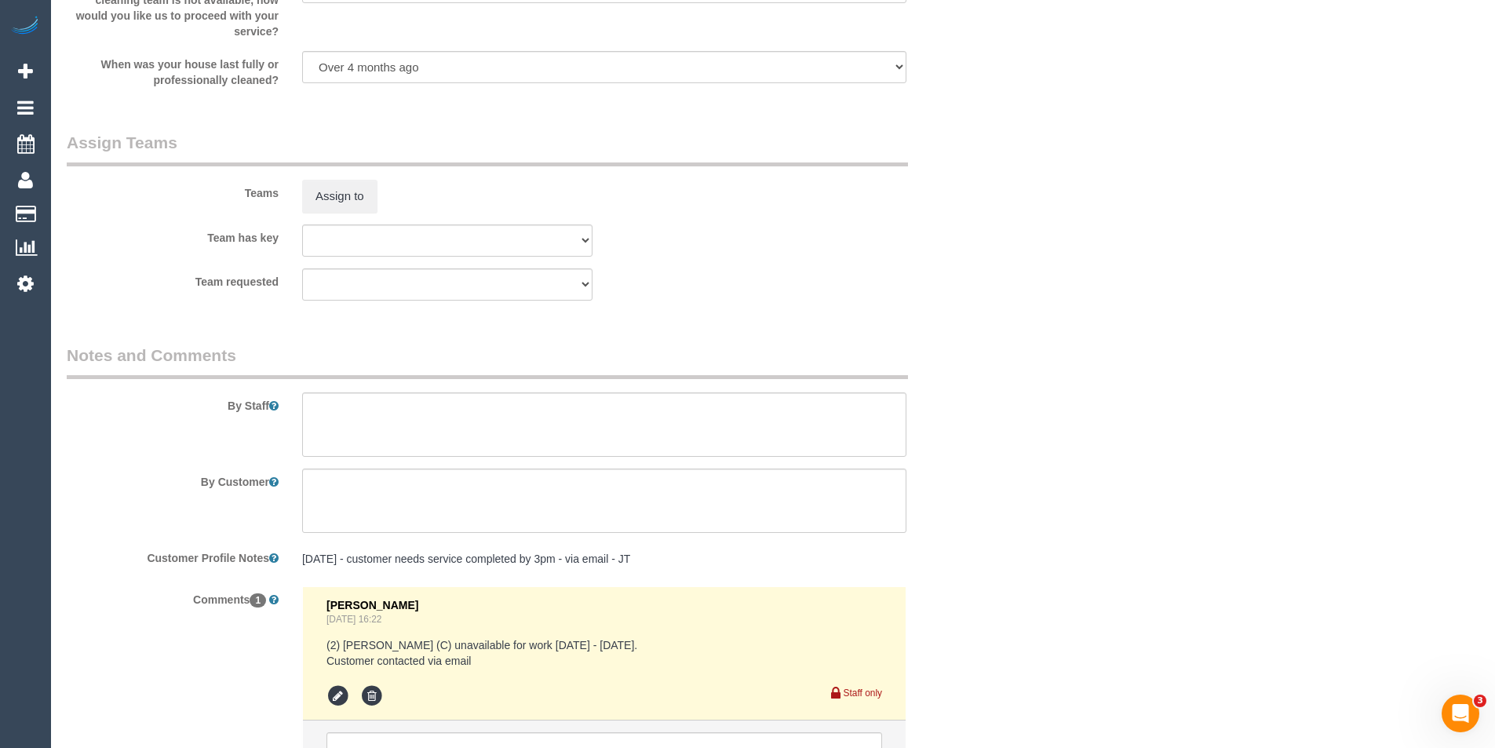
scroll to position [2392, 0]
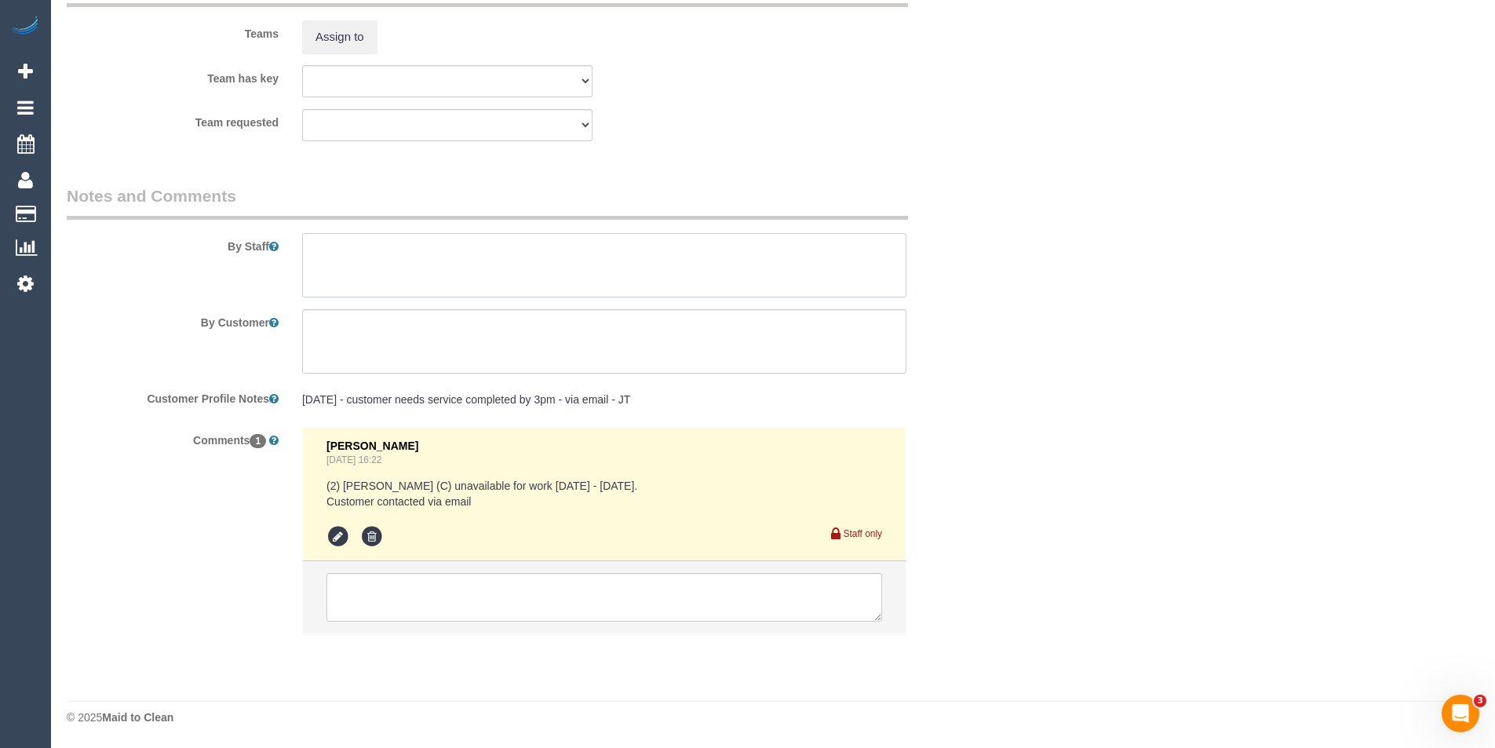
click at [344, 271] on textarea at bounding box center [604, 265] width 604 height 64
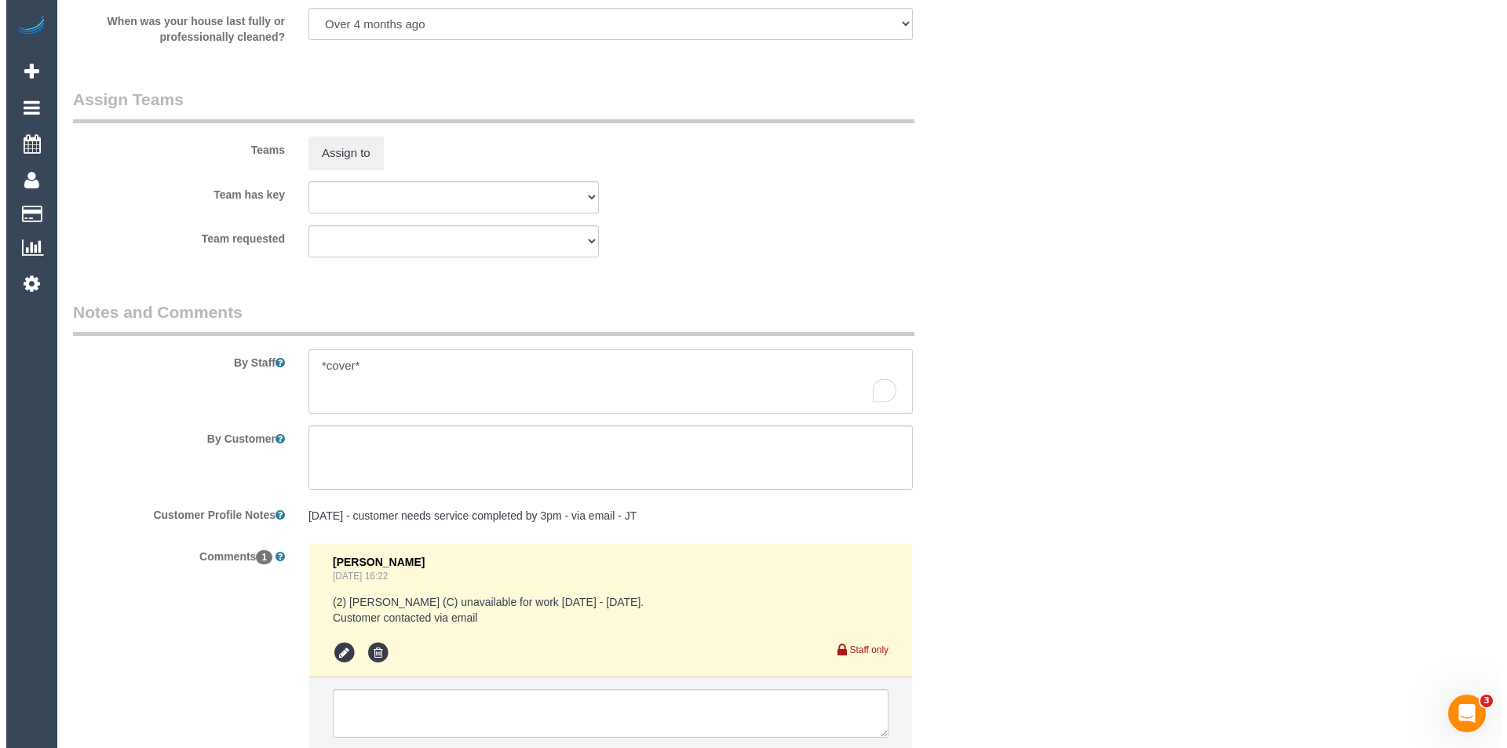
scroll to position [2157, 0]
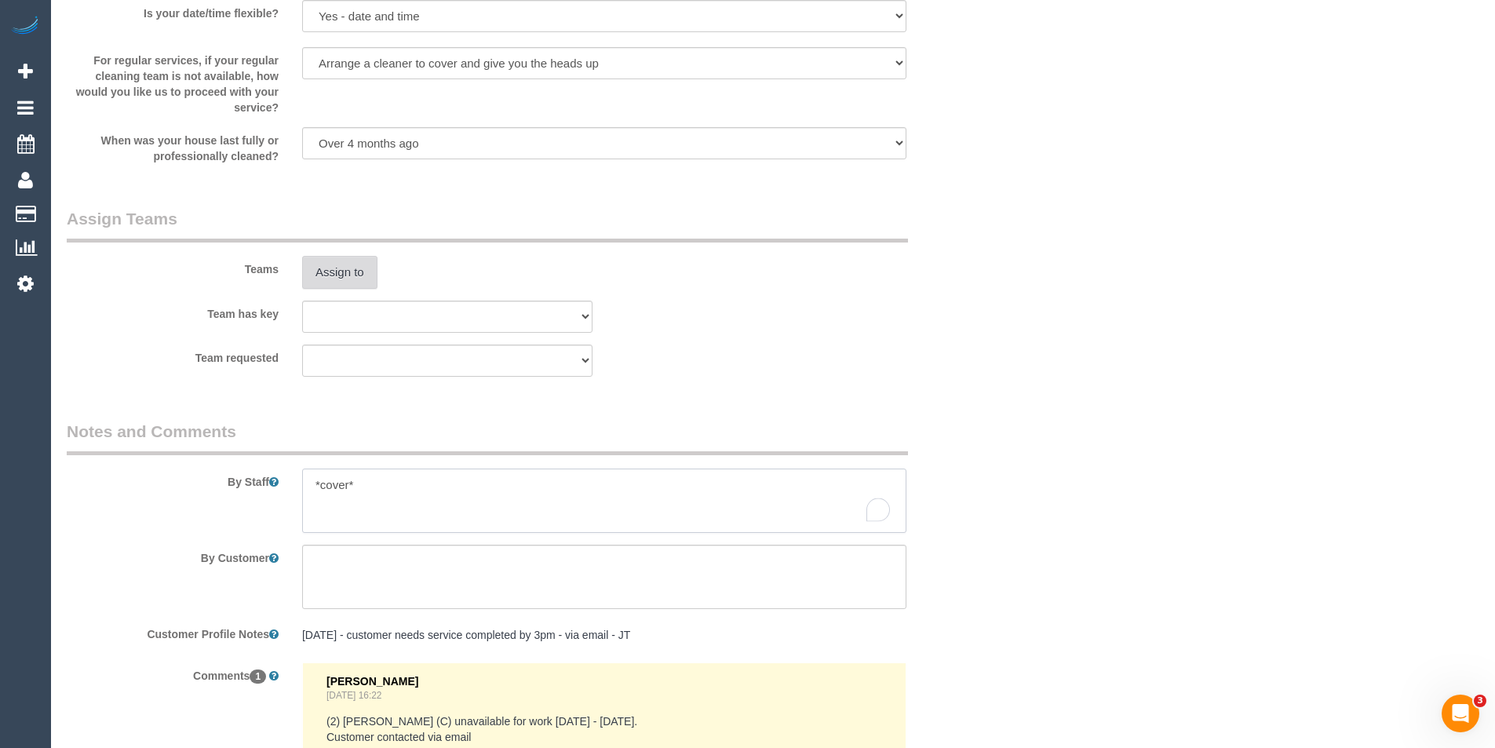
type textarea "*cover*"
click at [341, 271] on button "Assign to" at bounding box center [339, 272] width 75 height 33
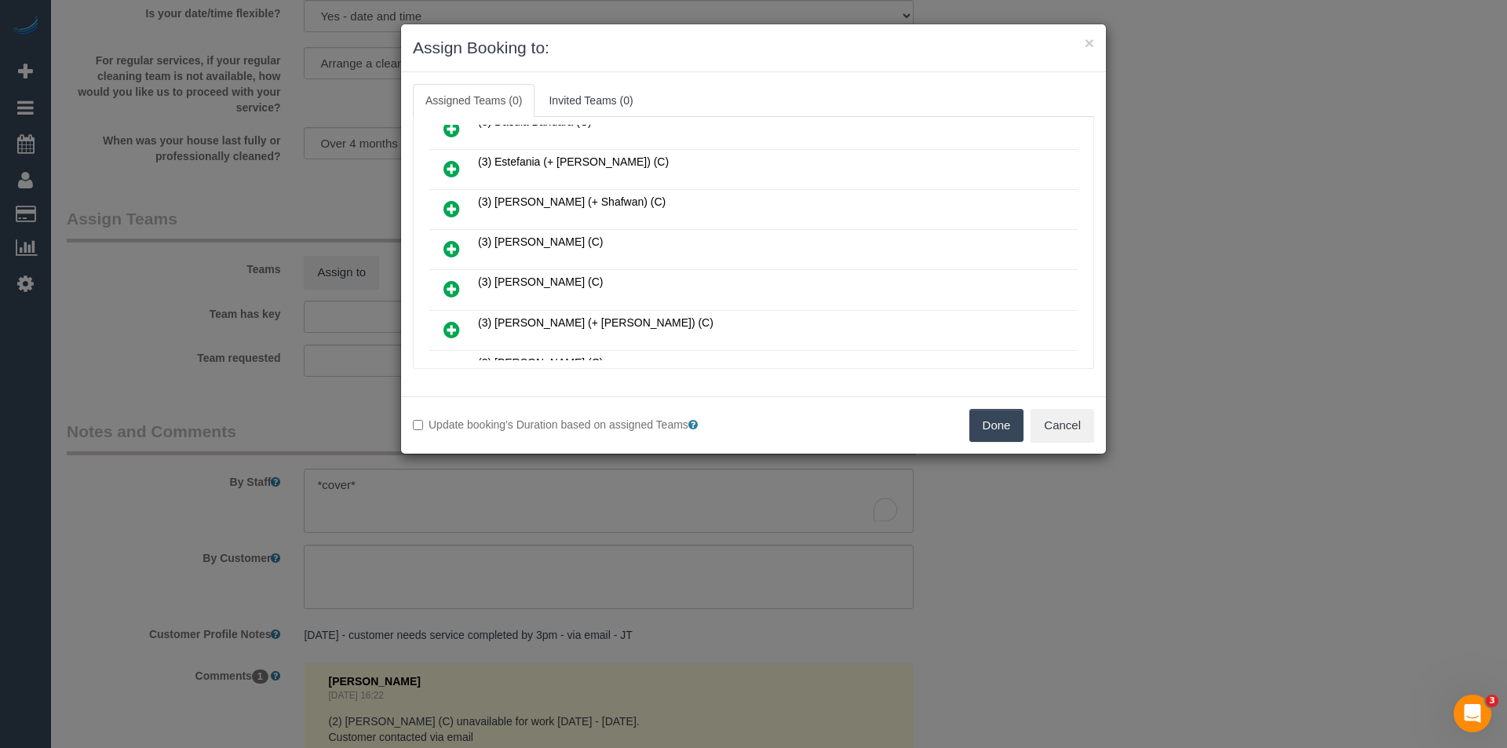
scroll to position [784, 0]
click at [450, 247] on icon at bounding box center [451, 249] width 16 height 19
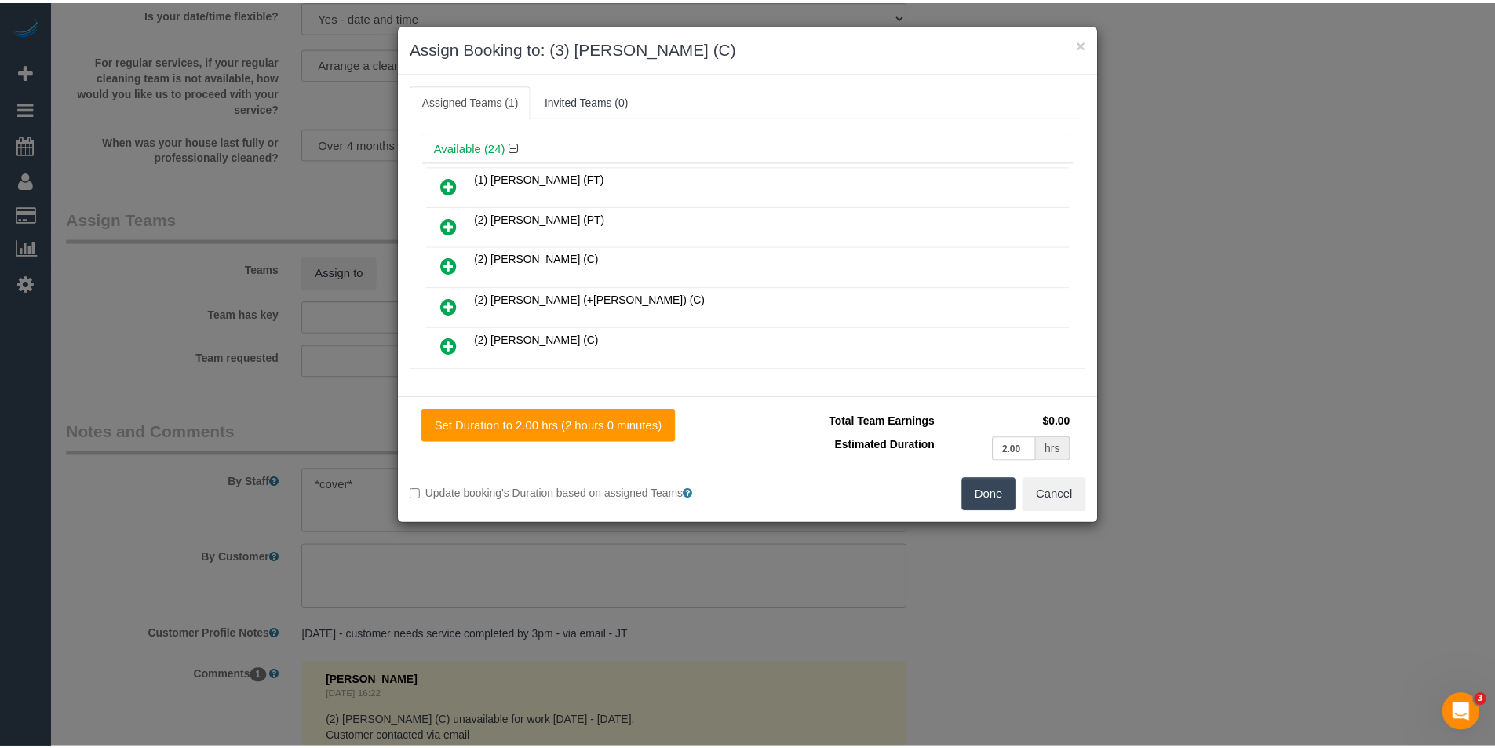
scroll to position [0, 0]
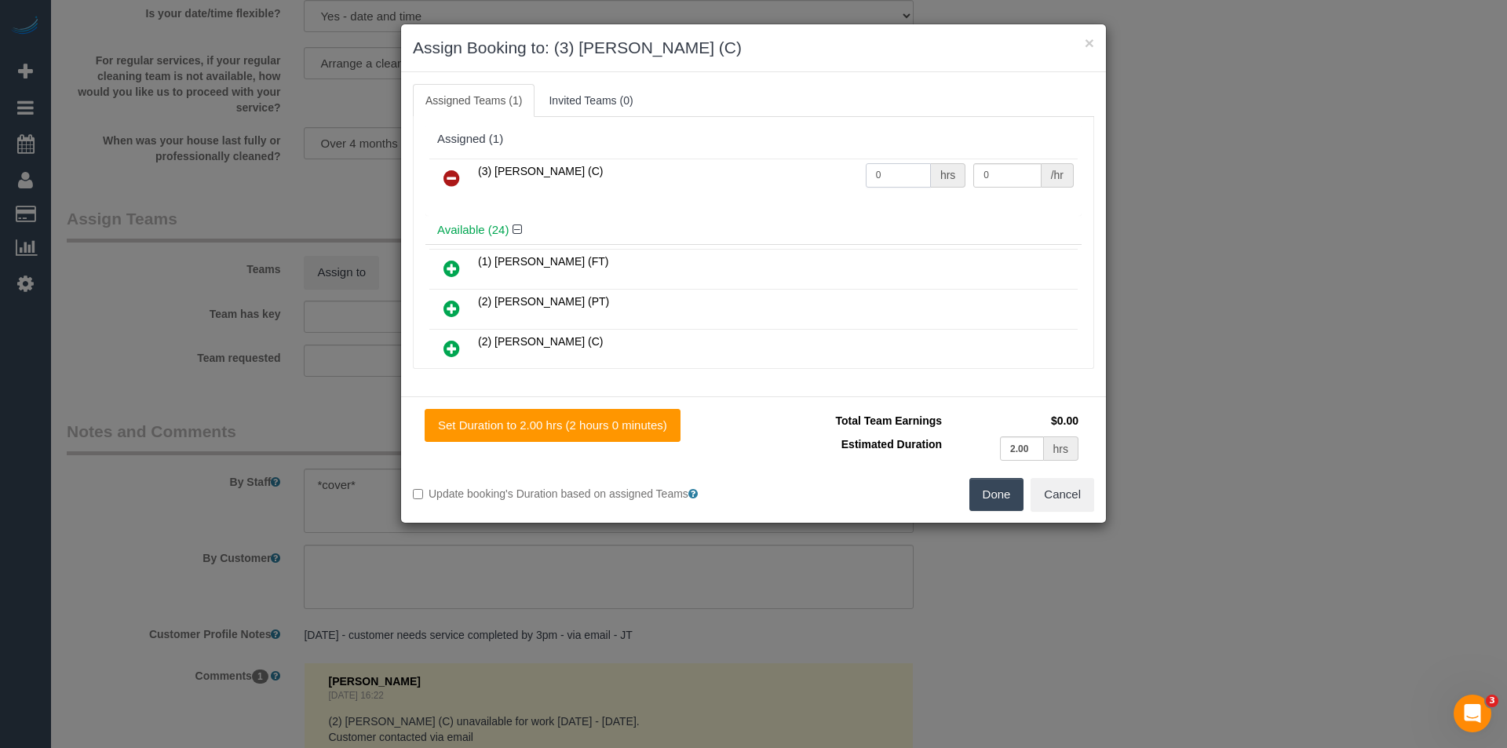
drag, startPoint x: 888, startPoint y: 176, endPoint x: 794, endPoint y: 175, distance: 94.2
click at [799, 175] on tr "(3) Manula Wimalasooriya (C) 0 hrs 0 /hr" at bounding box center [753, 179] width 648 height 40
type input "2"
type input "35"
click at [1004, 494] on button "Done" at bounding box center [996, 494] width 55 height 33
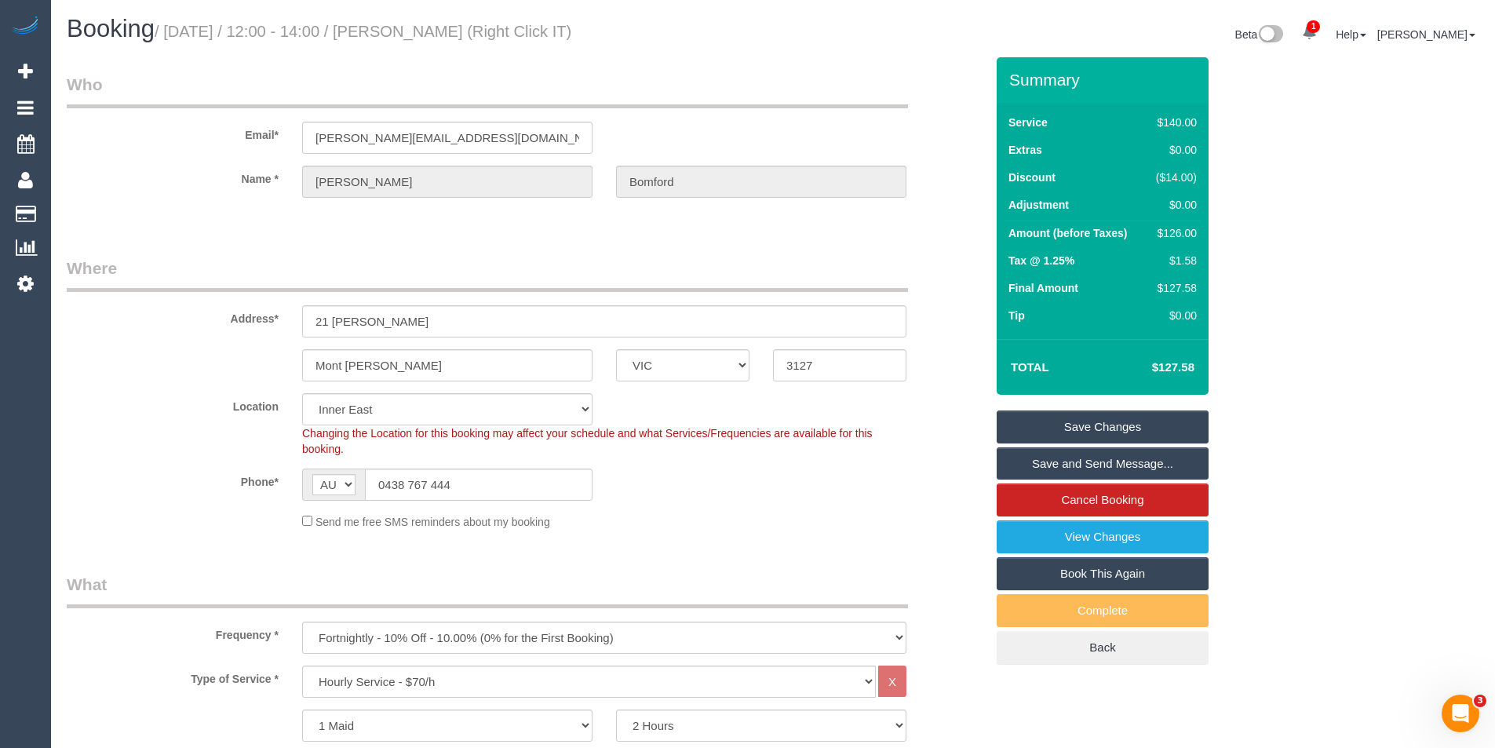
click at [1066, 458] on link "Save and Send Message..." at bounding box center [1103, 463] width 212 height 33
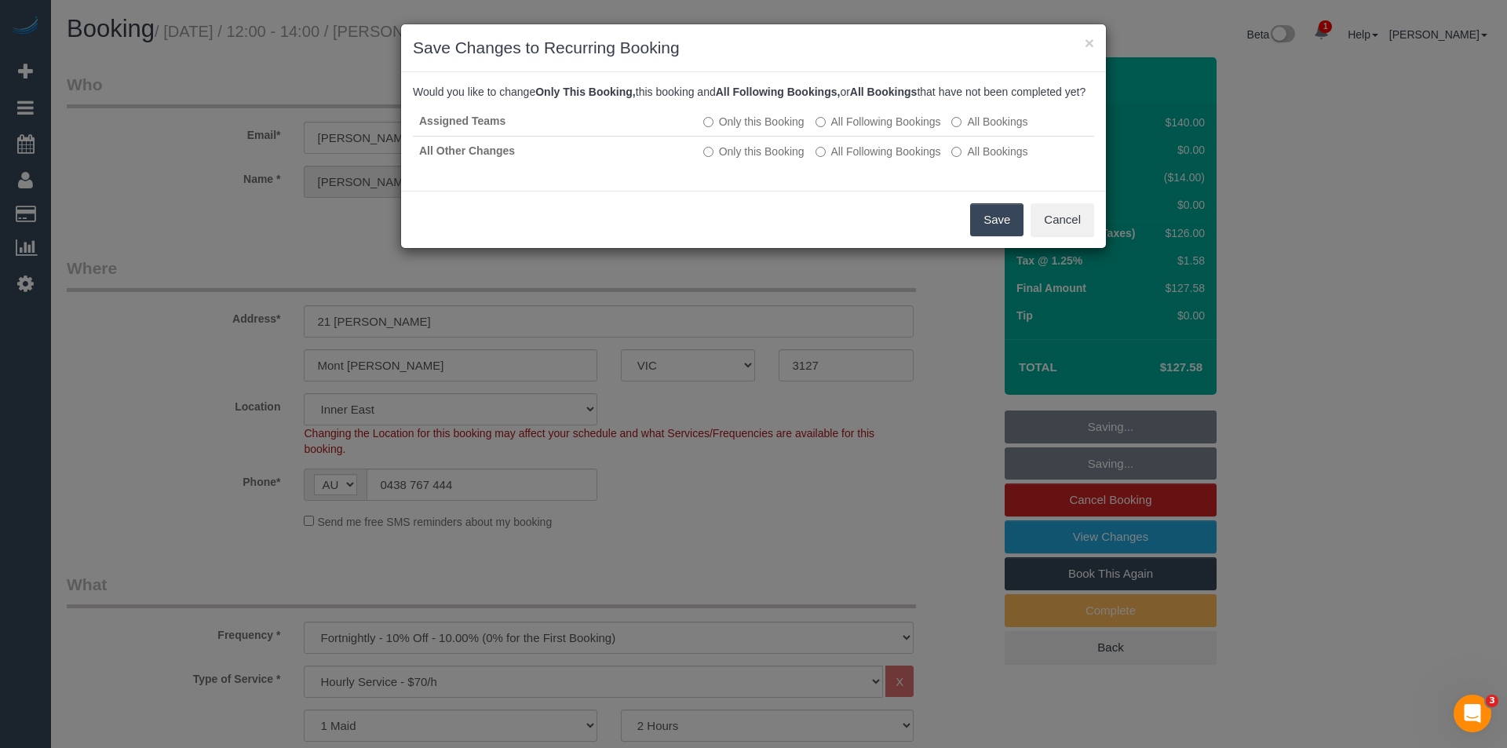
click at [1010, 235] on button "Save" at bounding box center [996, 219] width 53 height 33
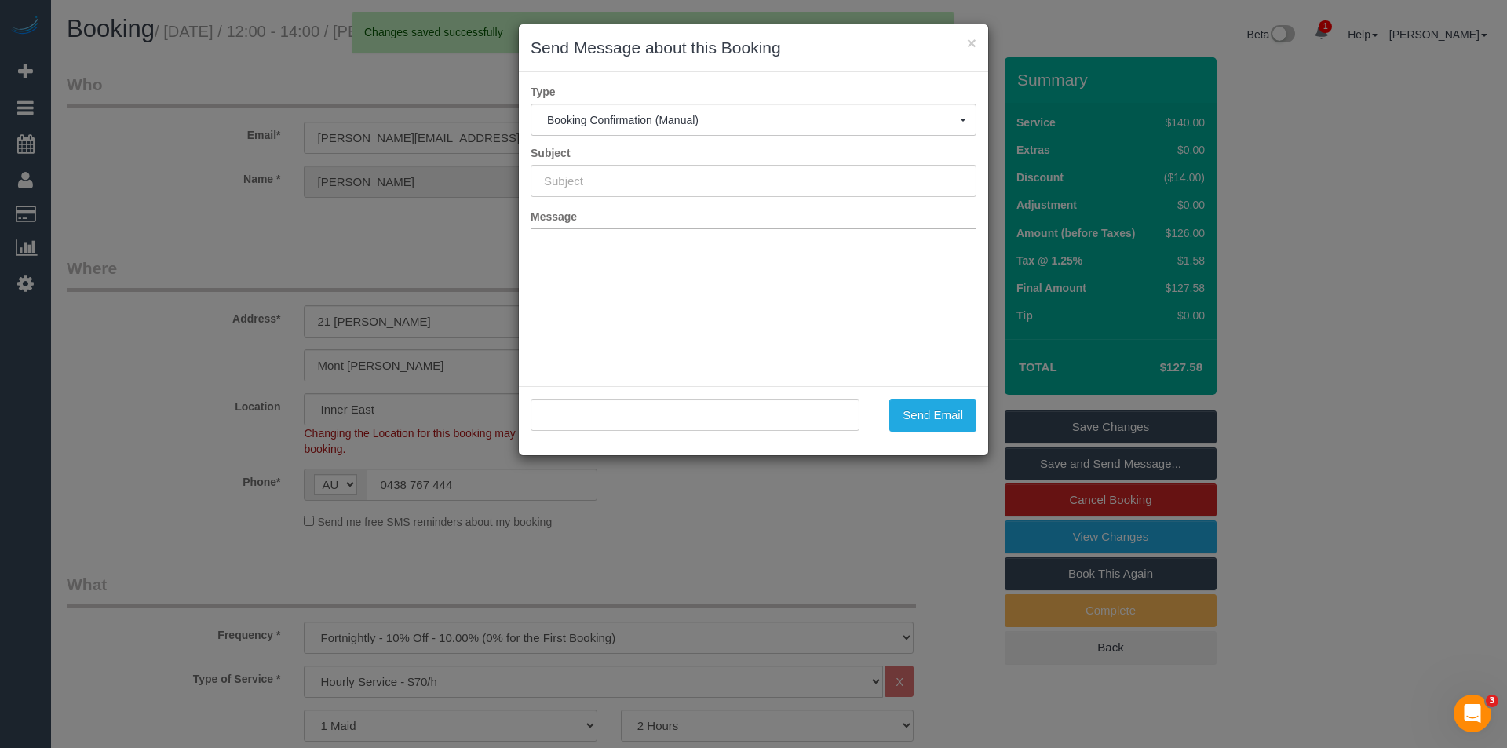
type input "Booking Confirmed"
type input ""Isabella Bomford" <james@rightclickit.com.au>"
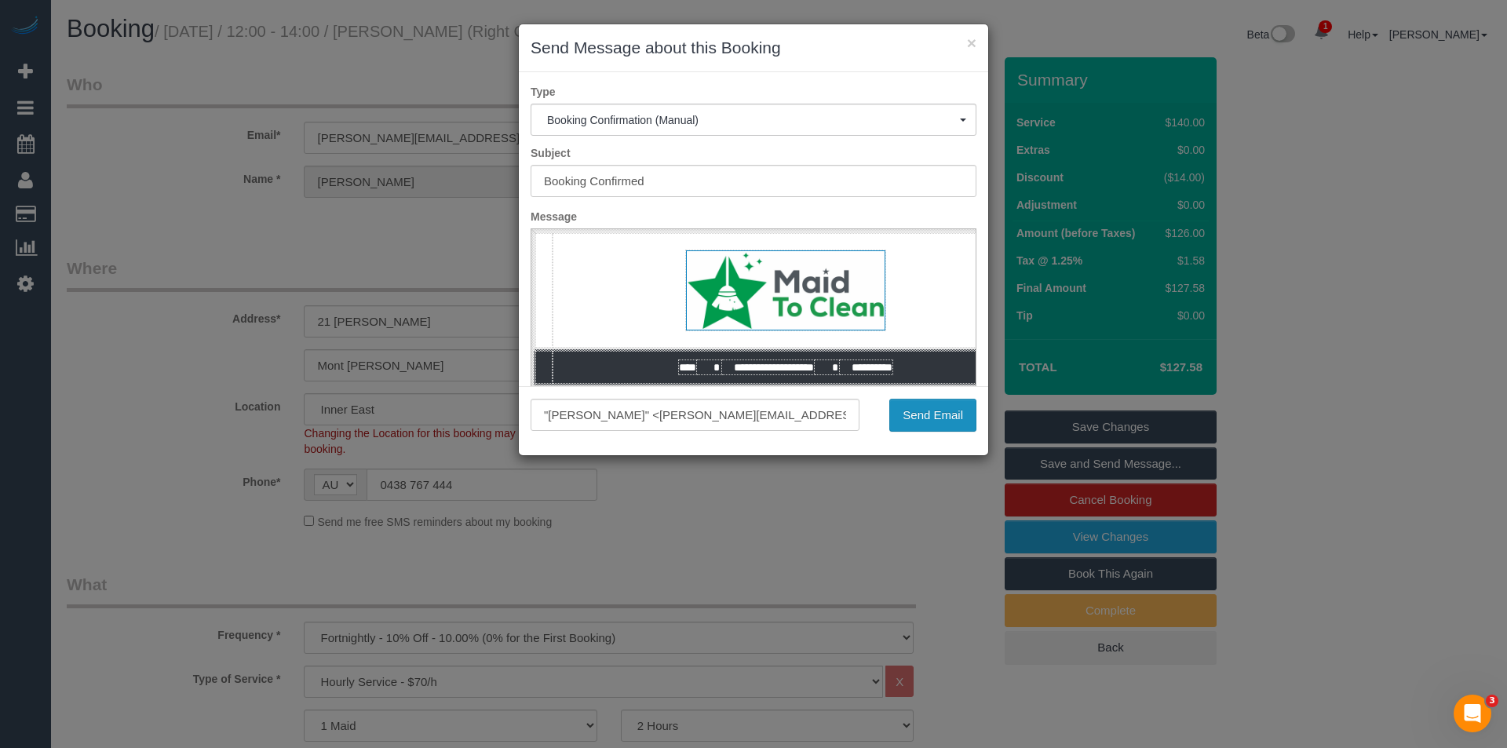
click at [922, 414] on button "Send Email" at bounding box center [932, 415] width 87 height 33
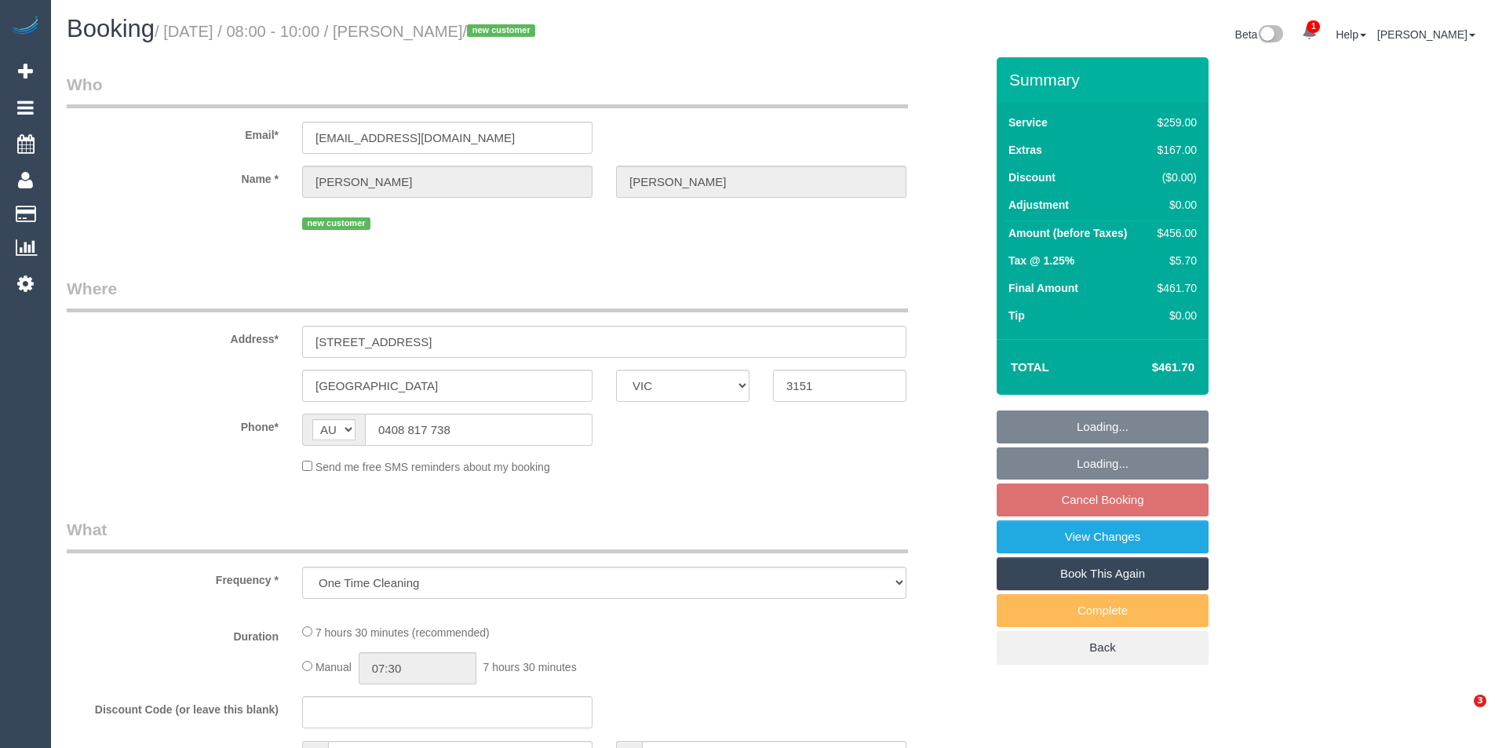
select select "VIC"
select select "string:stripe-pm_1S2jxz2GScqysDRVH5VJSc6o"
select select "number:28"
select select "number:14"
select select "number:19"
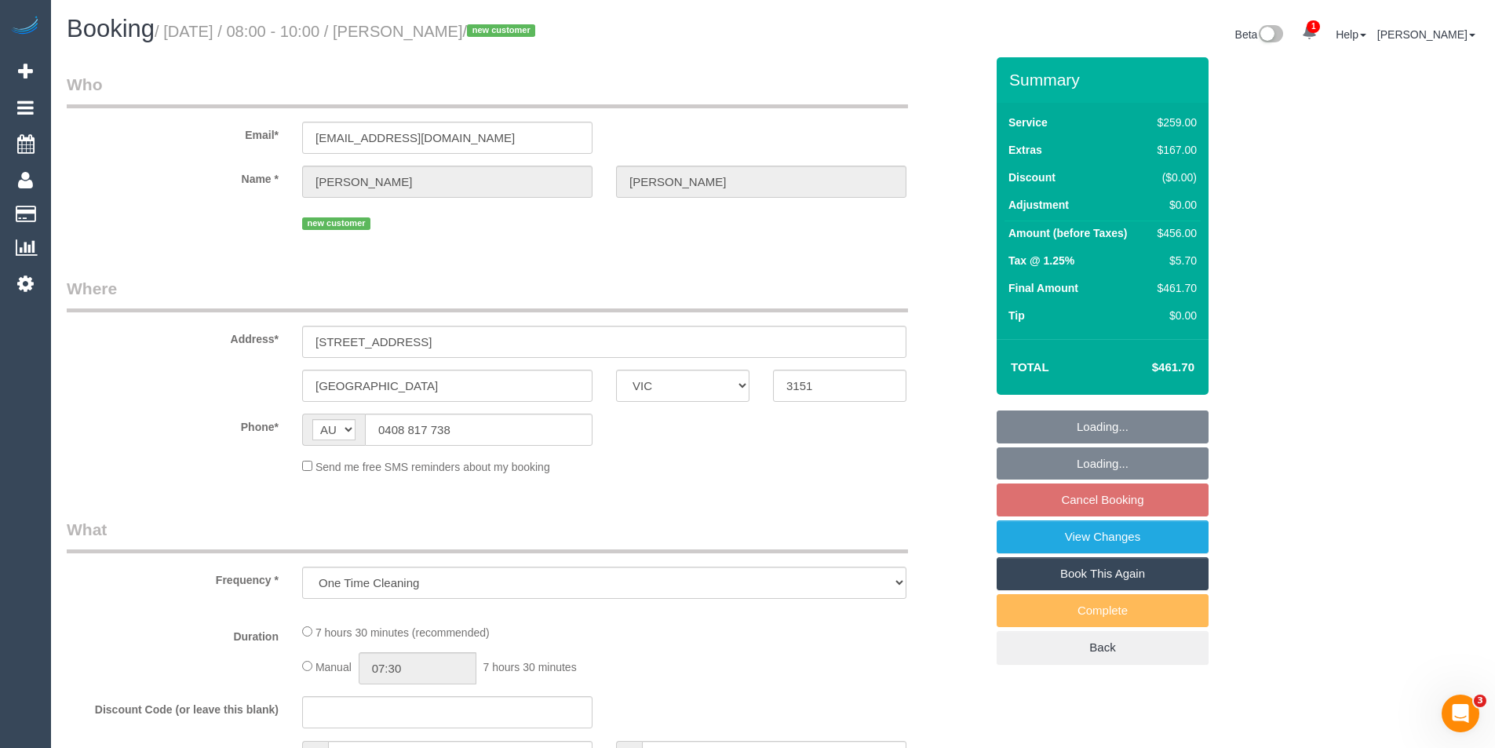
select select "number:24"
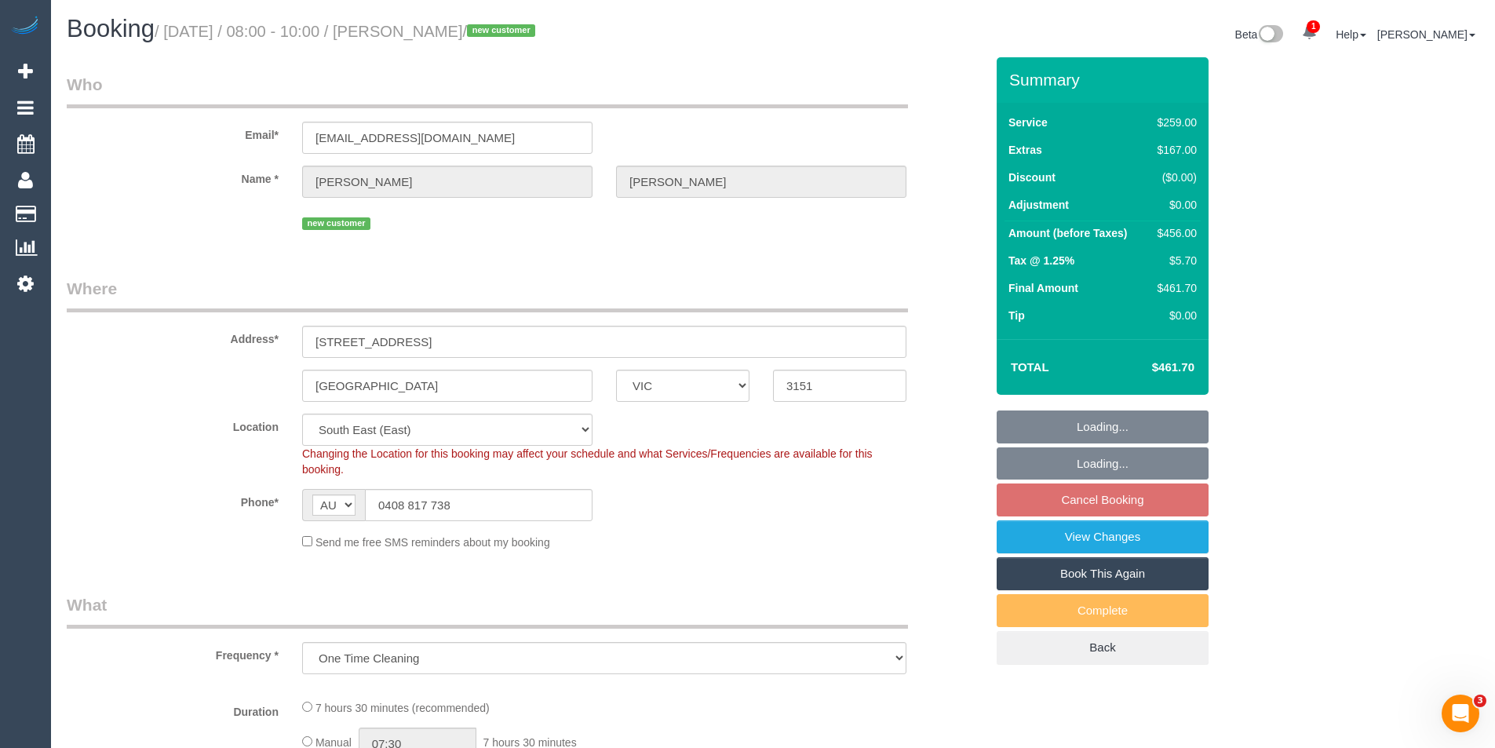
select select "object:731"
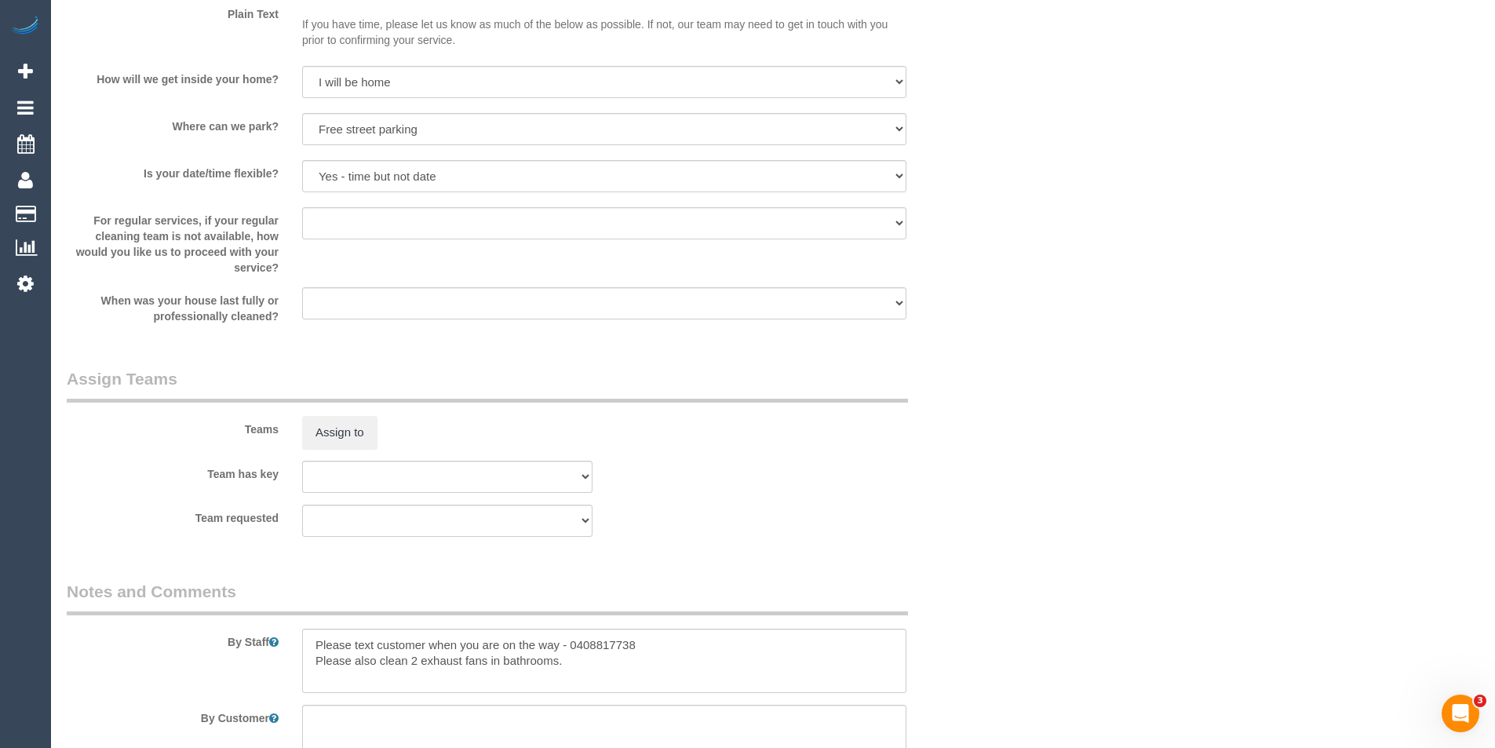
scroll to position [2511, 0]
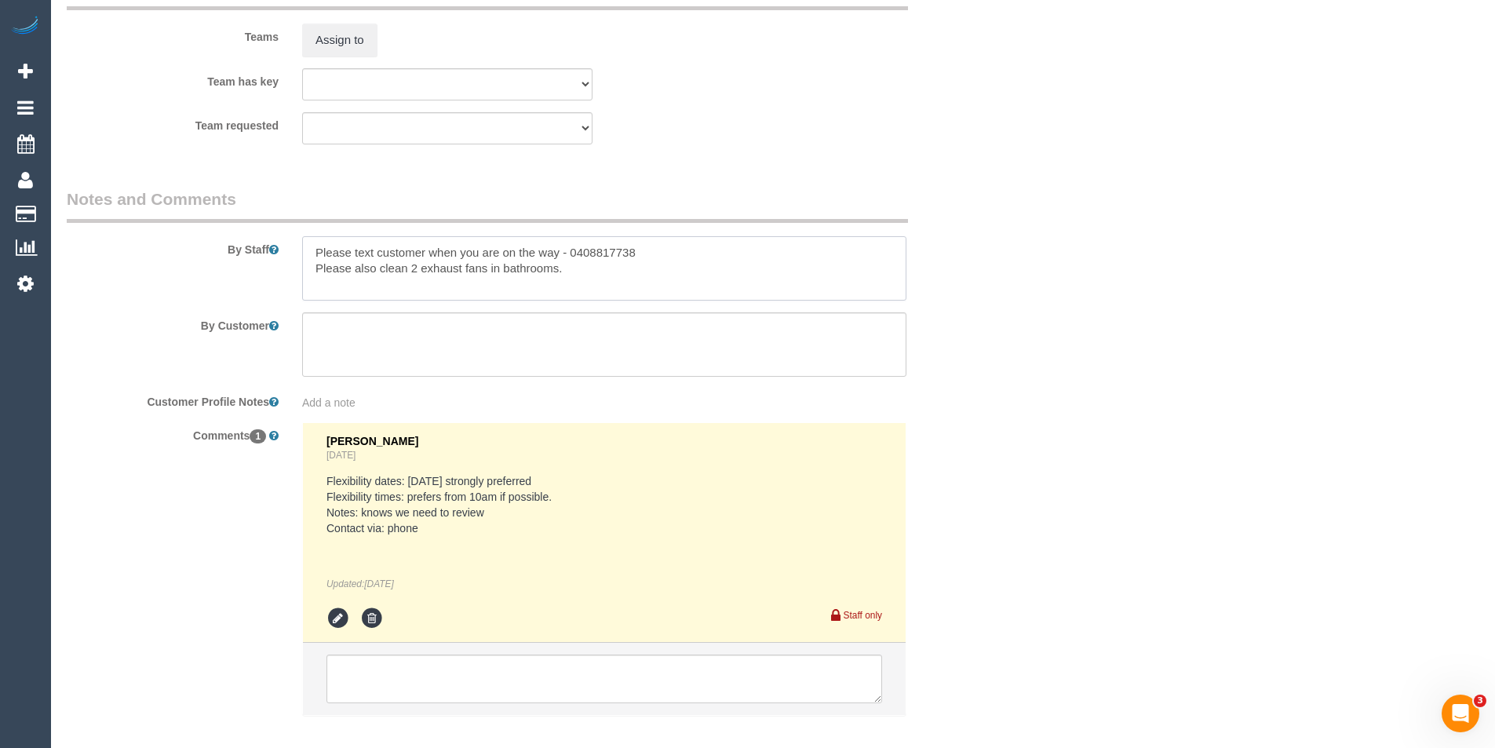
click at [309, 253] on textarea at bounding box center [604, 268] width 604 height 64
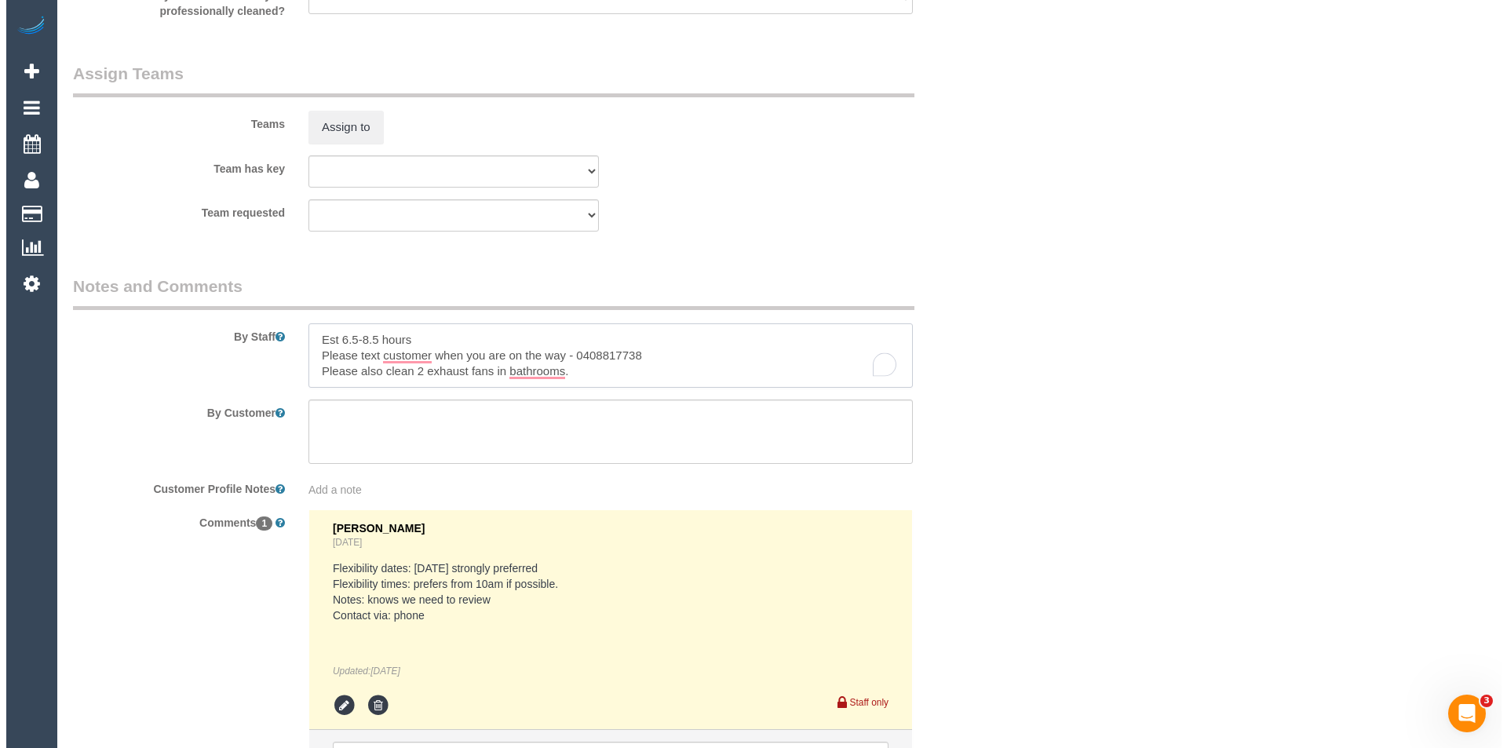
scroll to position [2276, 0]
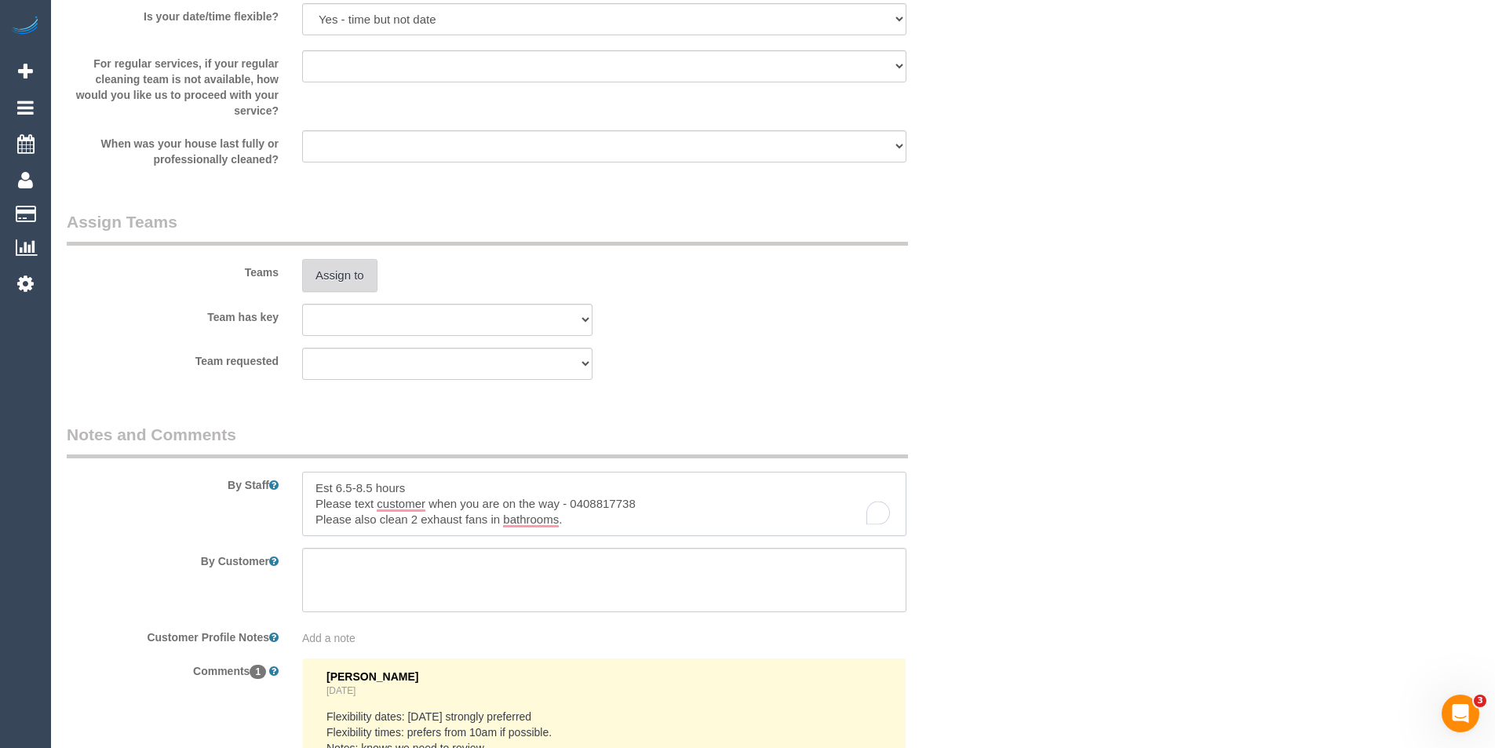
type textarea "Est 6.5-8.5 hours Please text customer when you are on the way - 0408817738 Ple…"
click at [347, 281] on button "Assign to" at bounding box center [339, 275] width 75 height 33
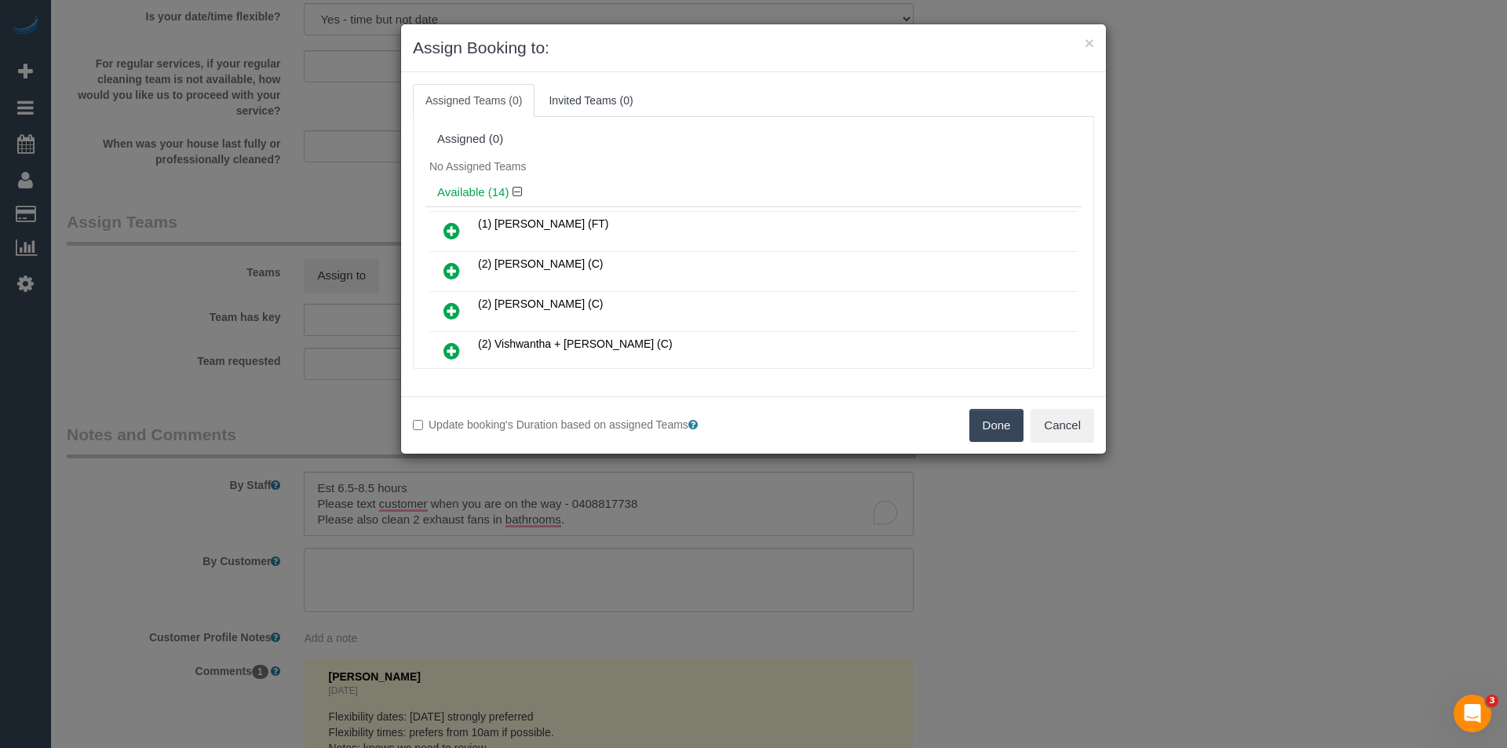
scroll to position [1902, 0]
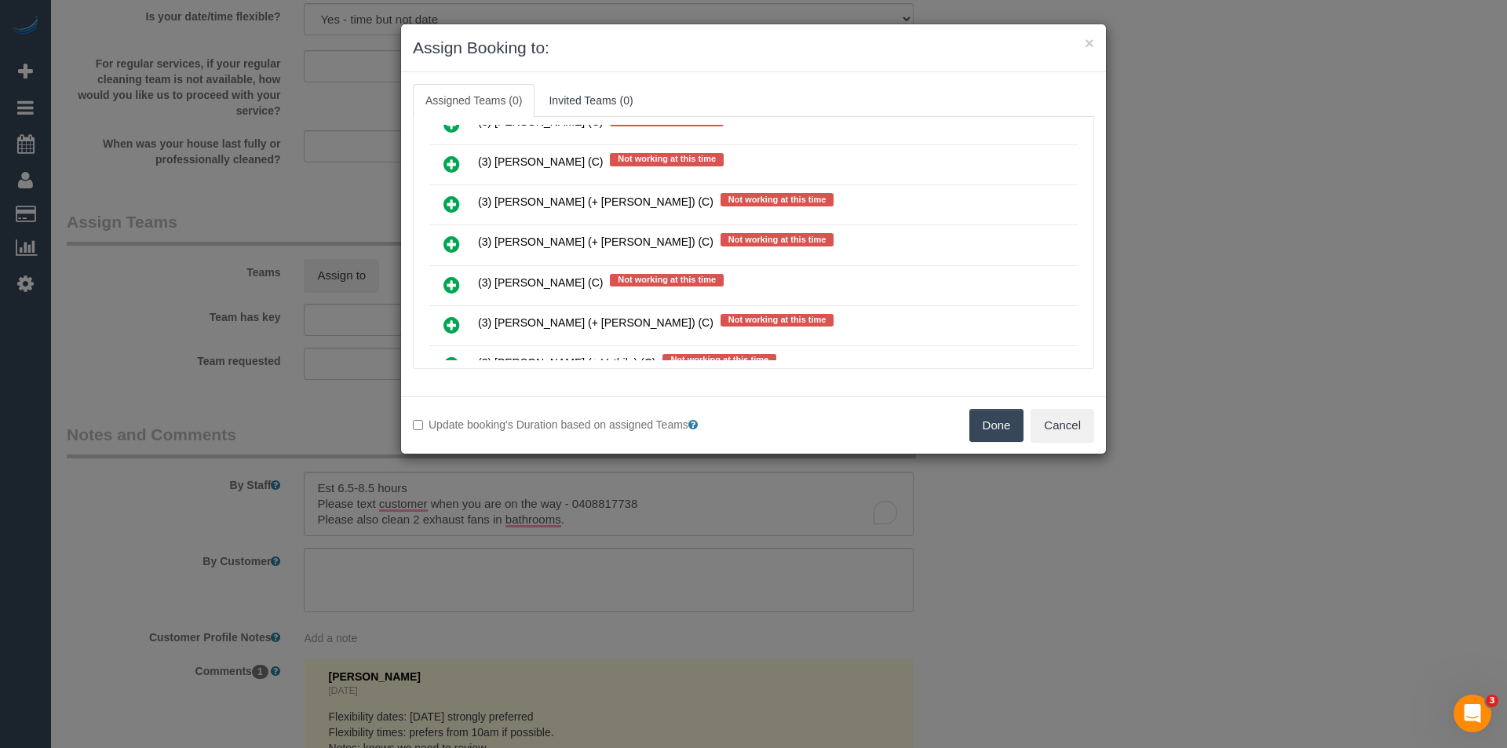
click at [456, 242] on icon at bounding box center [451, 244] width 16 height 19
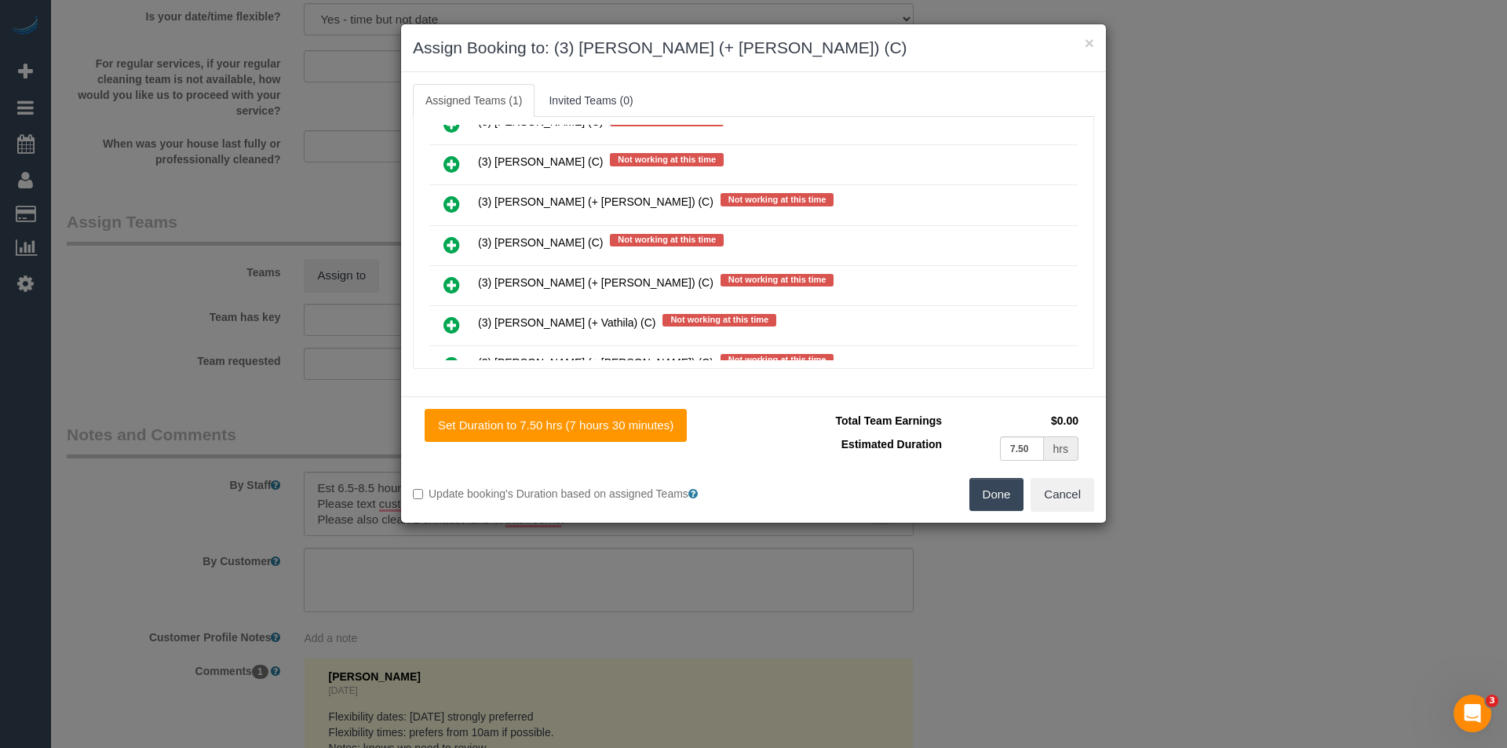
click at [457, 284] on icon at bounding box center [451, 284] width 16 height 19
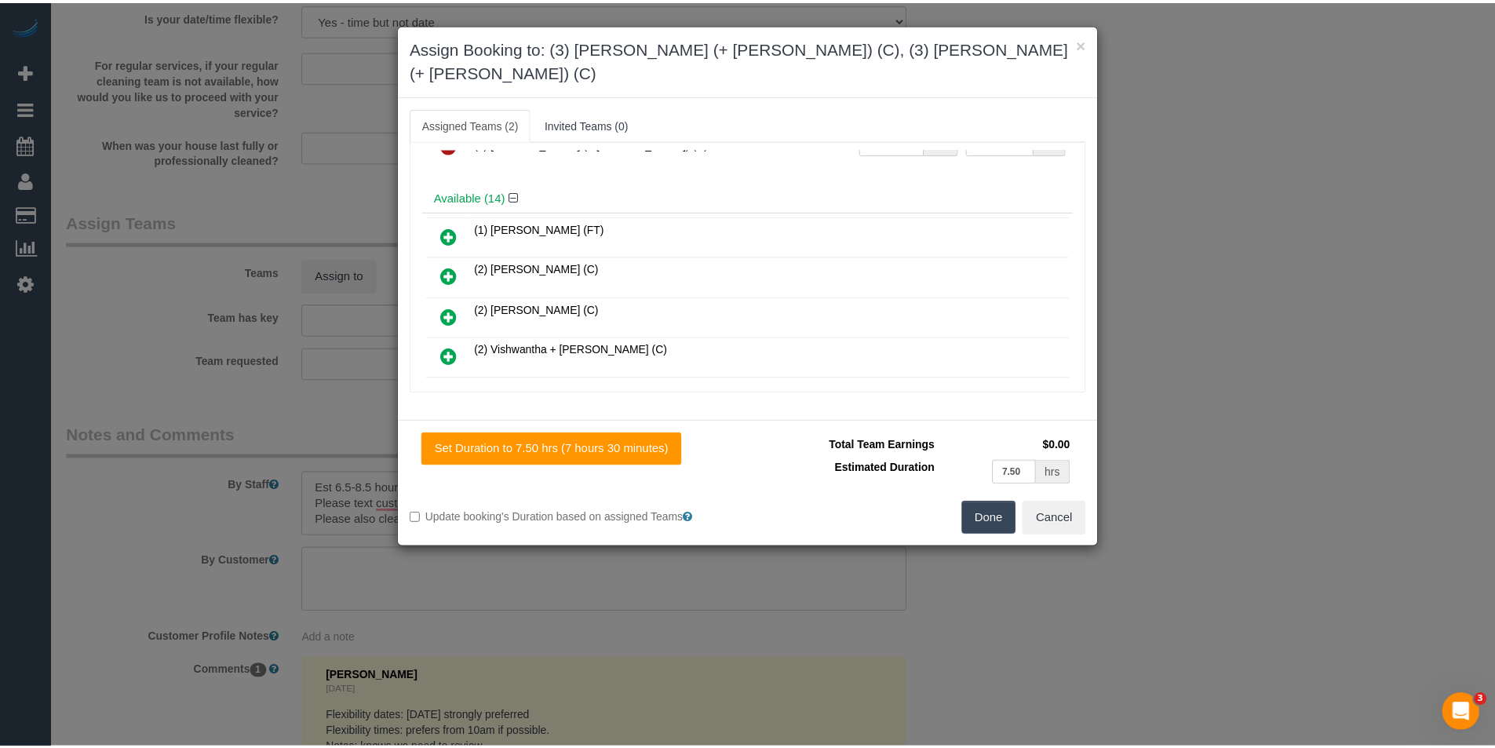
scroll to position [0, 0]
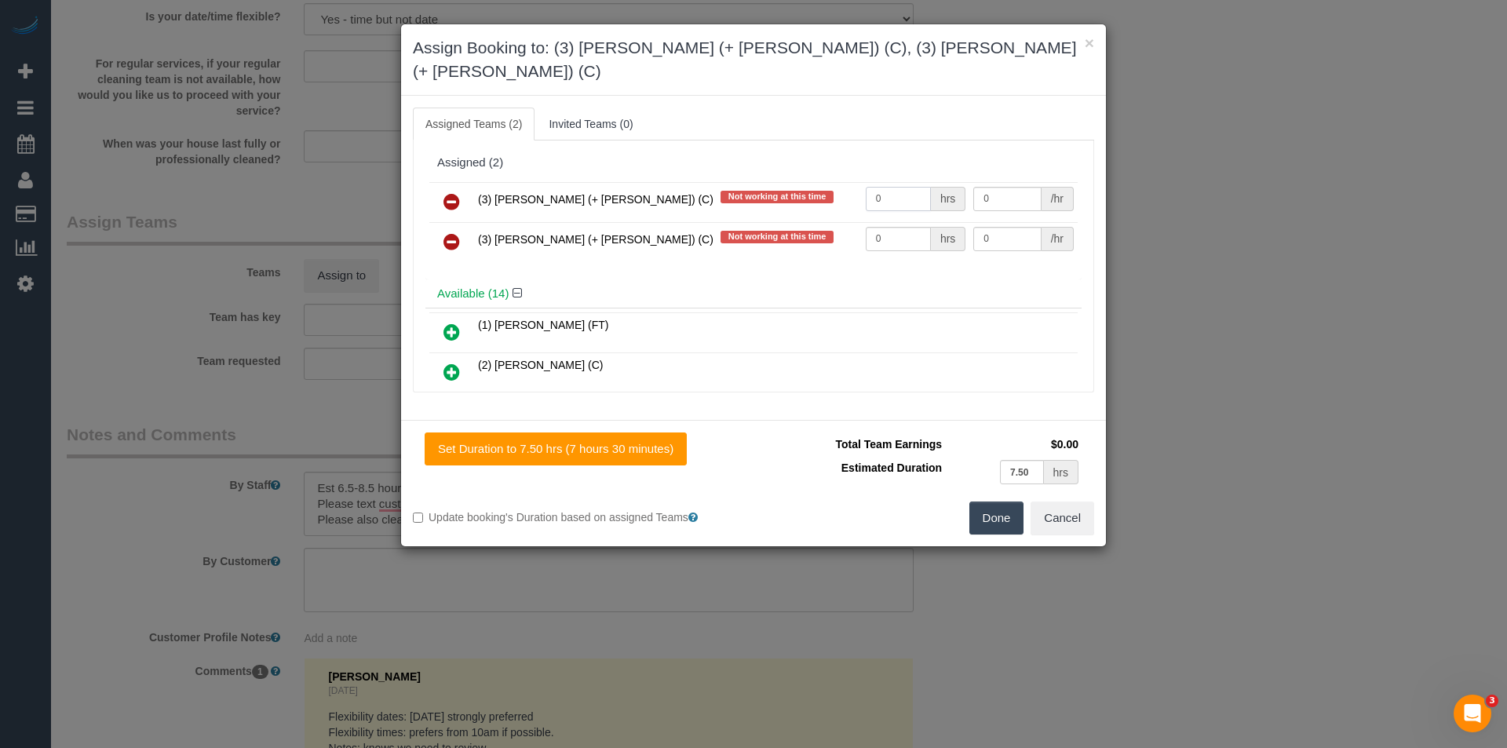
drag, startPoint x: 898, startPoint y: 172, endPoint x: 734, endPoint y: 162, distance: 163.5
click at [829, 182] on tr "(3) Rayhan (+ Shahida) (C) Not working at this time 0 hrs 0 /hr" at bounding box center [753, 202] width 648 height 40
type input "1"
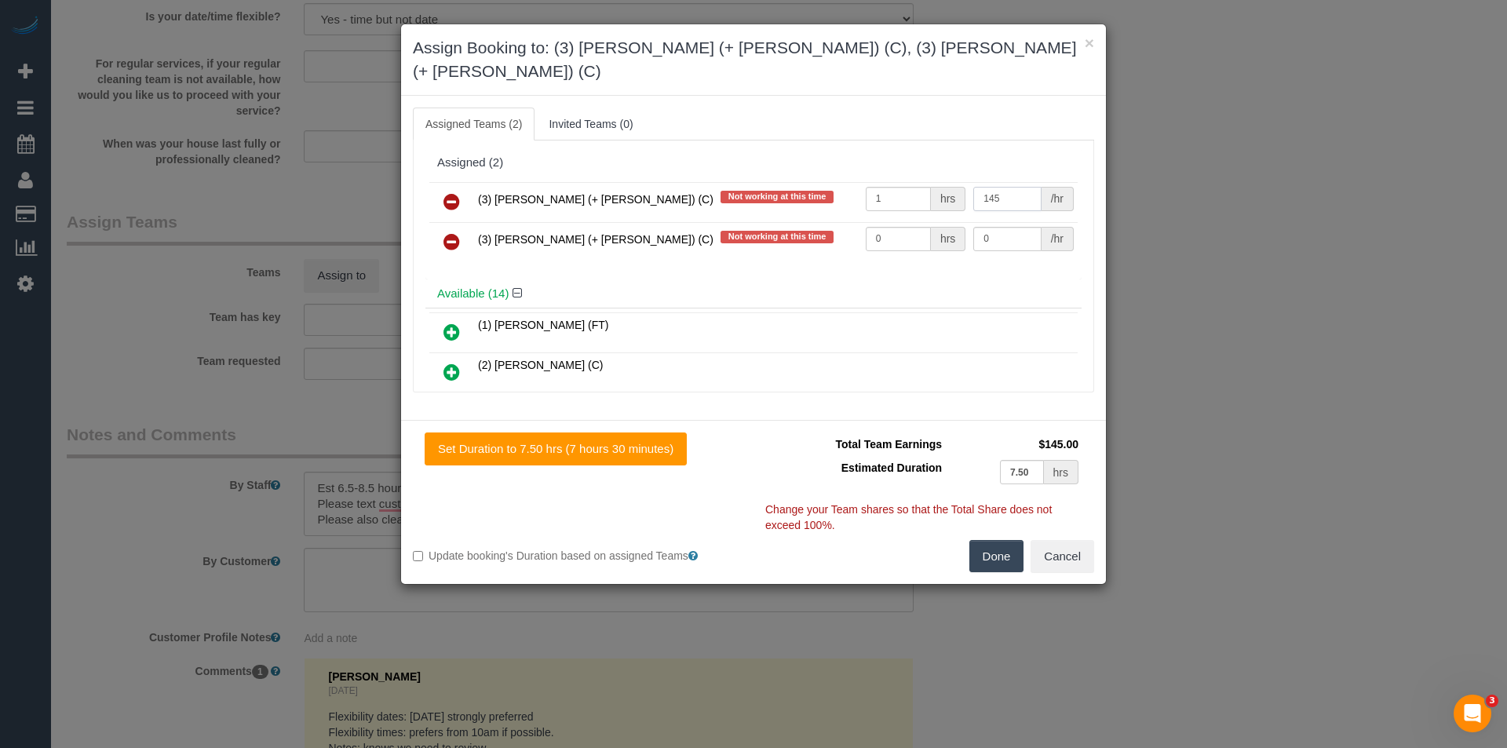
type input "145"
drag, startPoint x: 862, startPoint y: 217, endPoint x: 788, endPoint y: 220, distance: 73.9
click at [792, 222] on tr "(3) Shahida (+ Rayhan) (C) Not working at this time 0 hrs 0 /hr" at bounding box center [753, 242] width 648 height 40
type input "1"
type input "145"
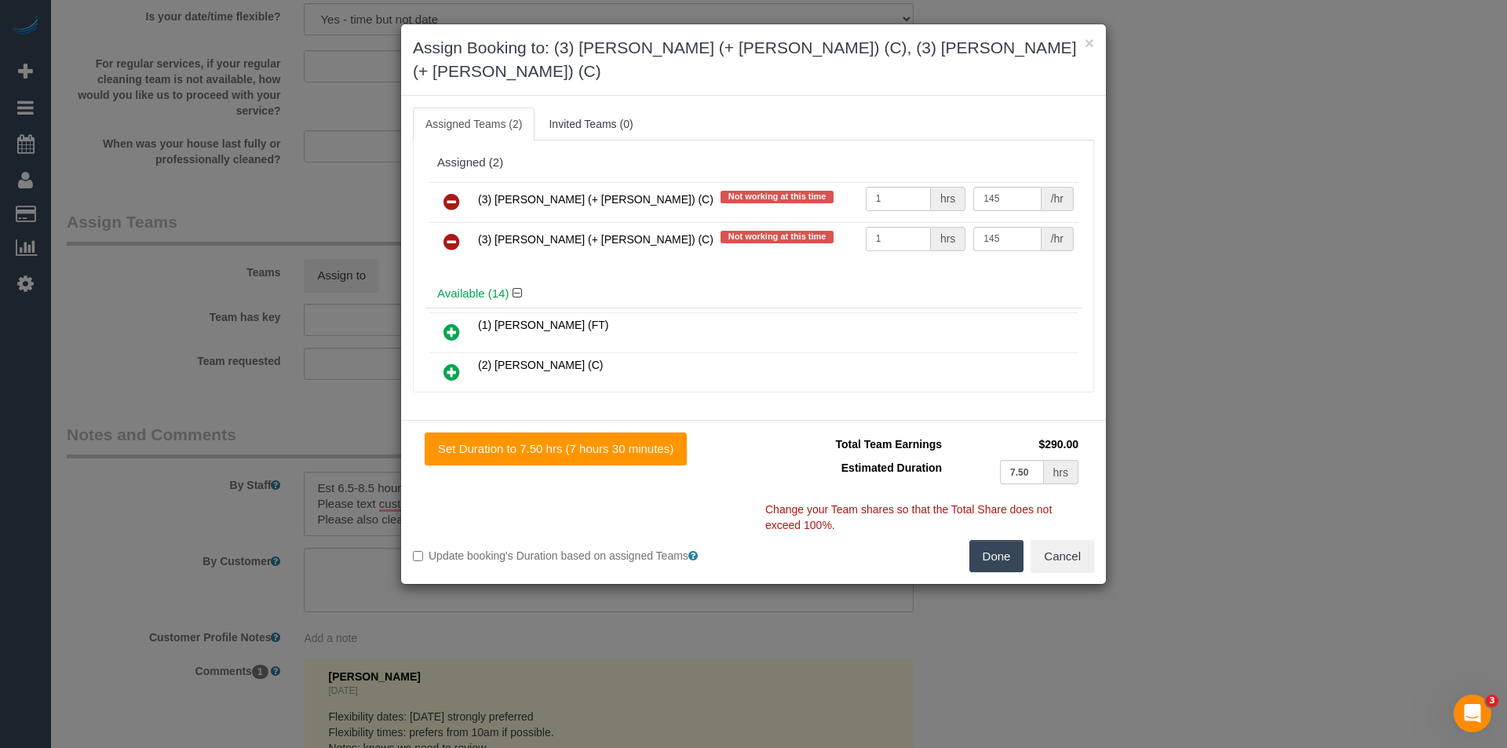
click at [1009, 540] on button "Done" at bounding box center [996, 556] width 55 height 33
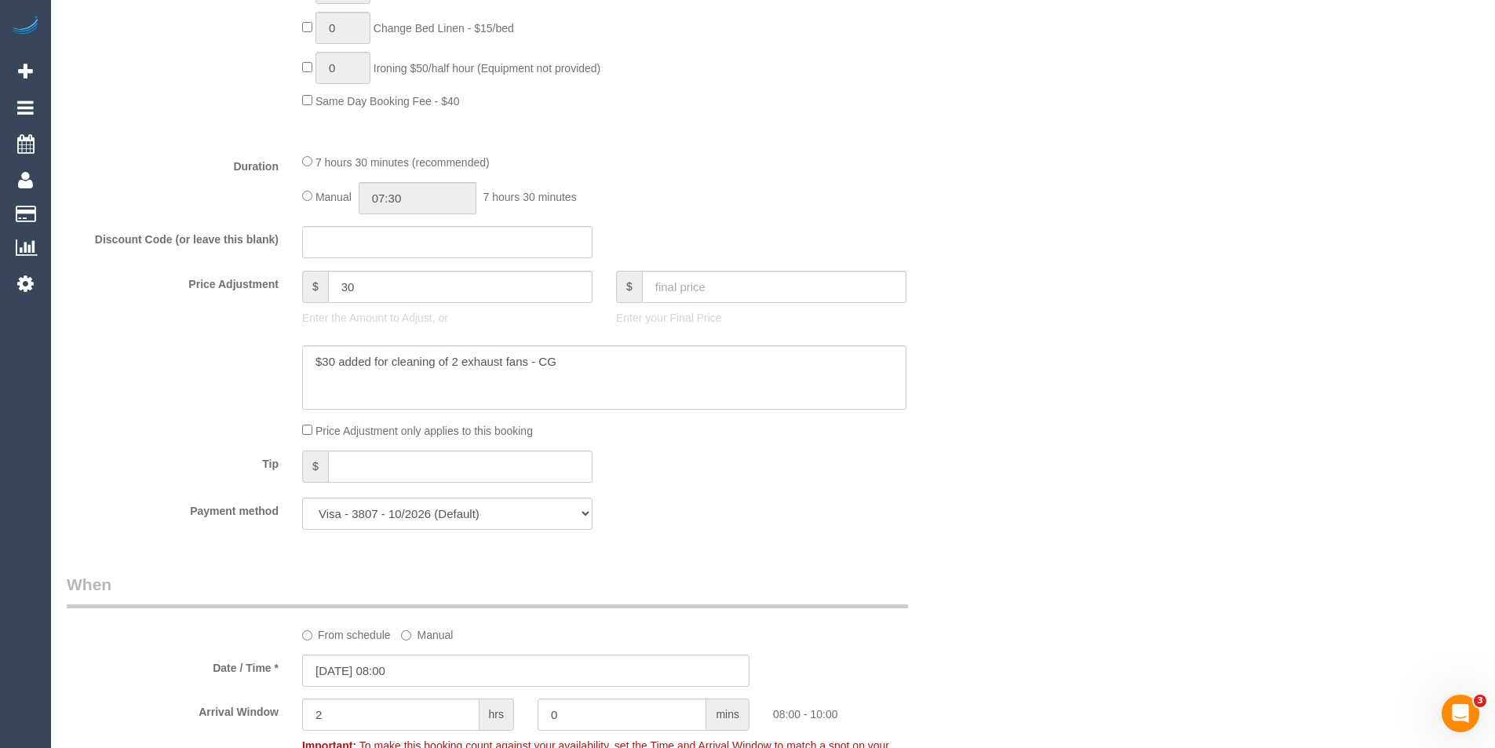
scroll to position [1102, 0]
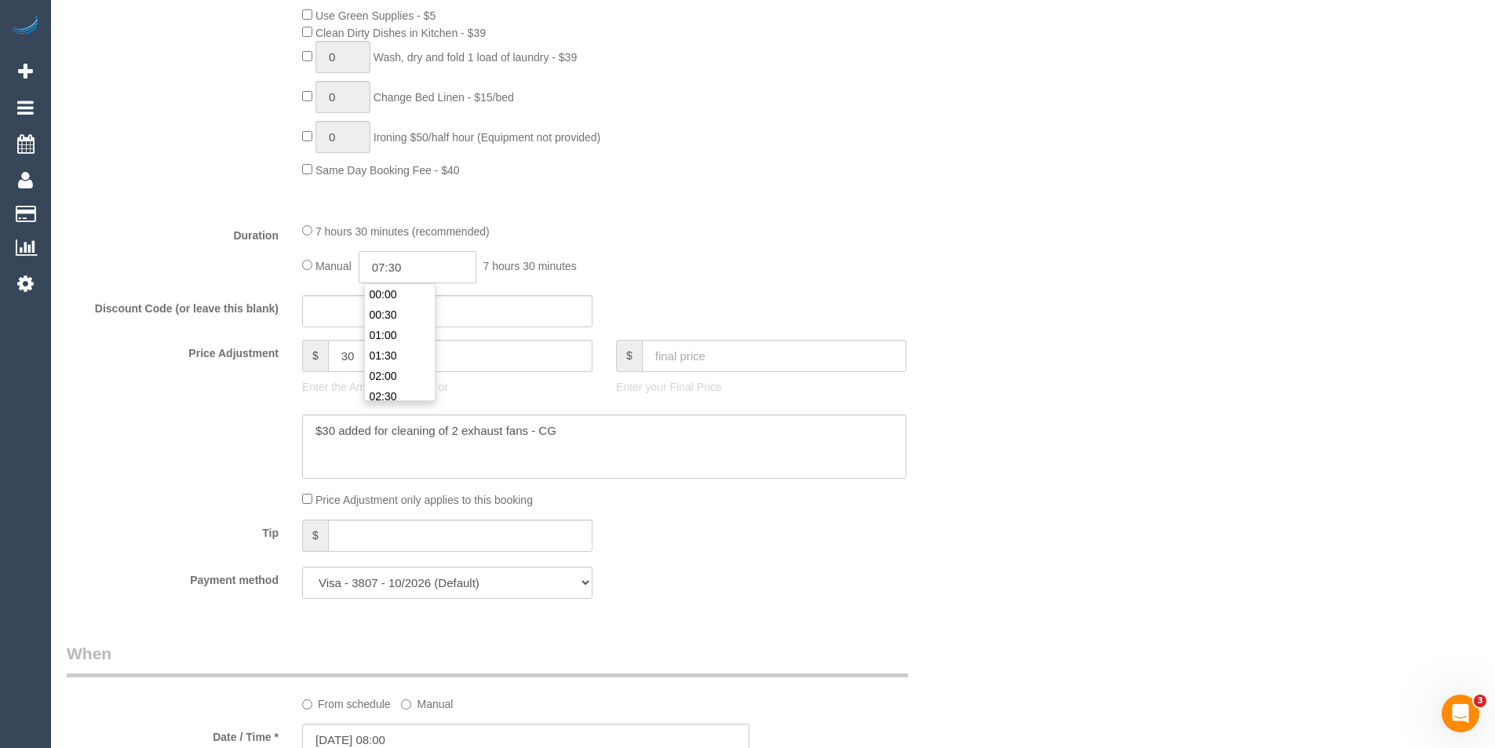
click at [439, 269] on input "07:30" at bounding box center [418, 267] width 118 height 32
click at [391, 362] on li "04:00" at bounding box center [400, 360] width 70 height 20
click at [425, 260] on input "04:00" at bounding box center [418, 267] width 118 height 32
type input "04:15"
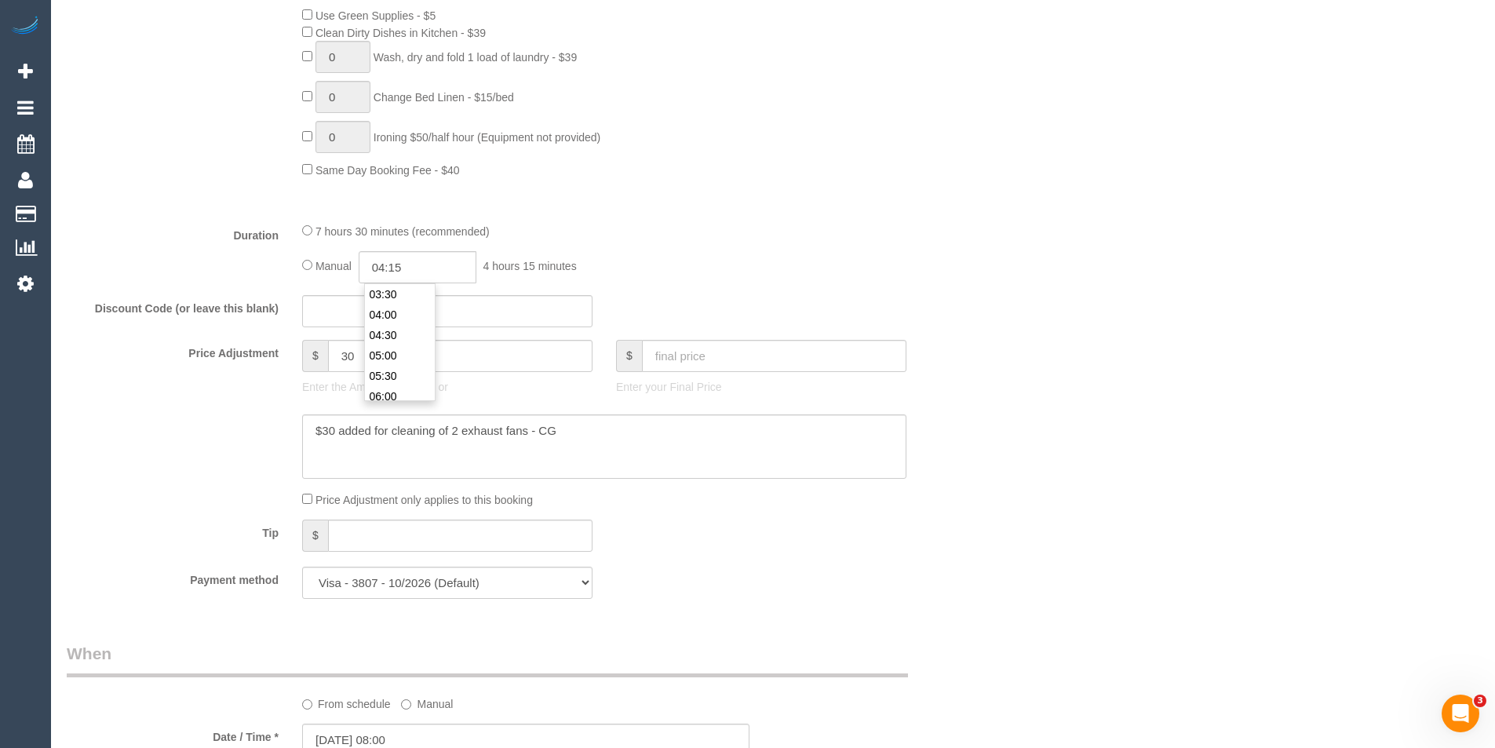
drag, startPoint x: 688, startPoint y: 281, endPoint x: 695, endPoint y: 293, distance: 13.7
click at [688, 282] on div "Manual 04:15 4 hours 15 minutes" at bounding box center [604, 267] width 604 height 32
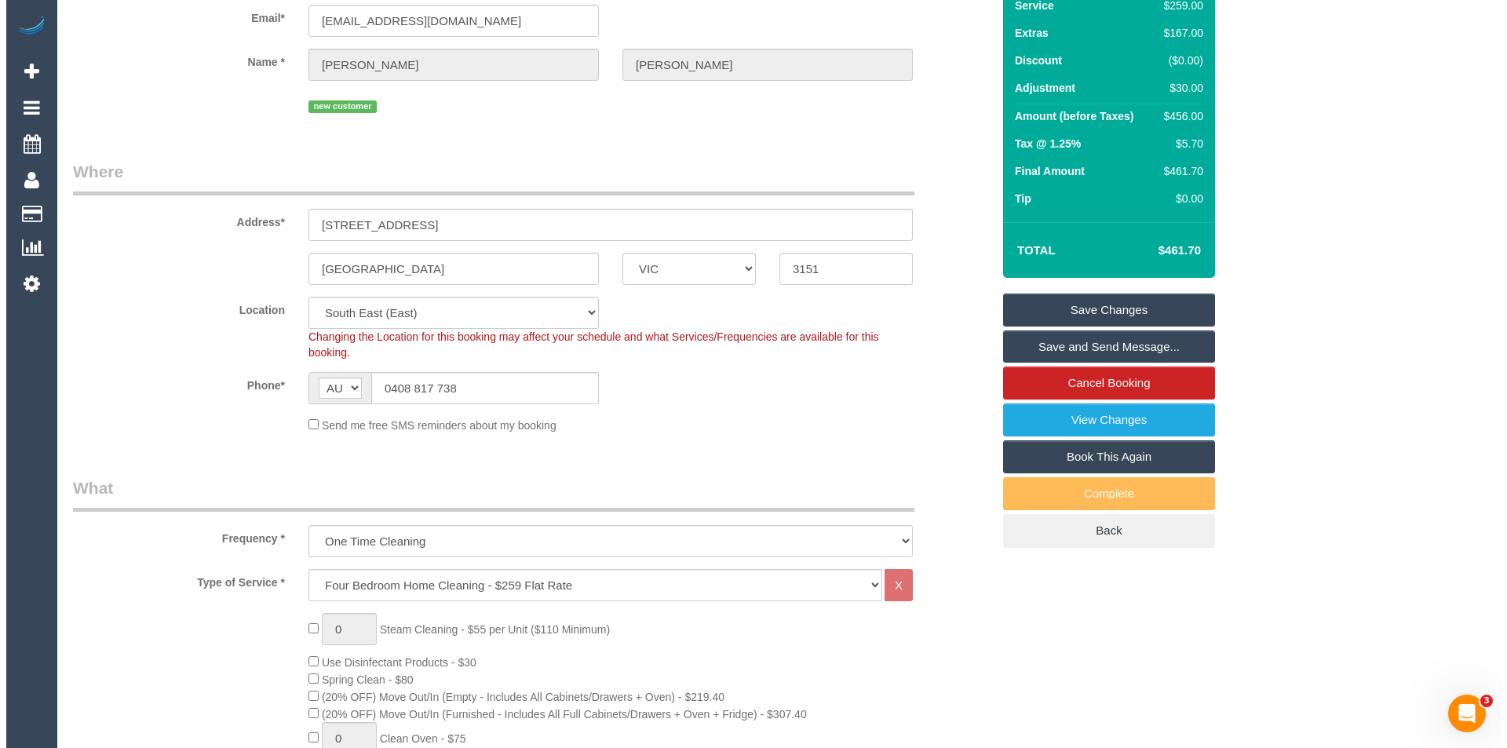
scroll to position [0, 0]
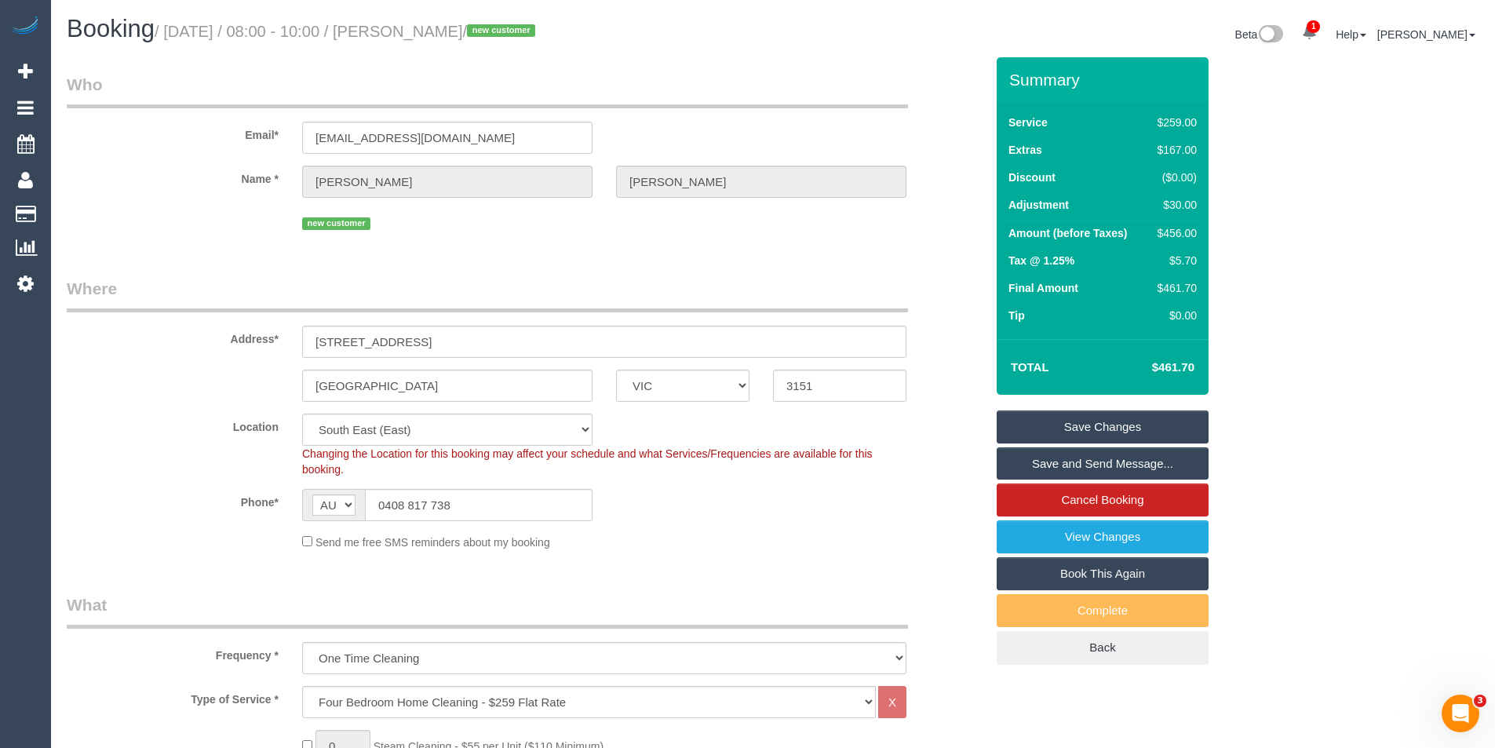
click at [1054, 466] on link "Save and Send Message..." at bounding box center [1103, 463] width 212 height 33
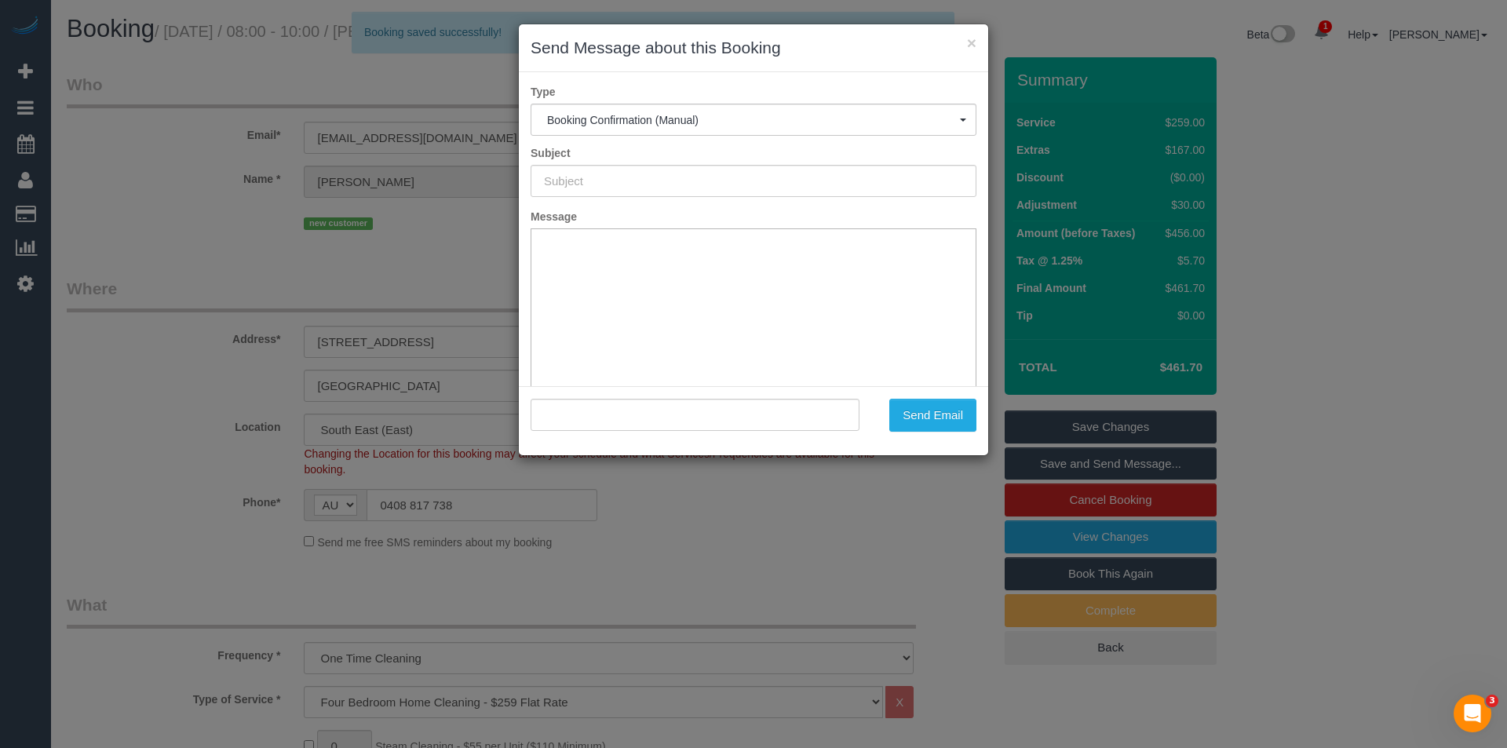
type input "Booking Confirmed"
type input ""Mel Holloway" <hollowaymel05@yahoo.com.au>"
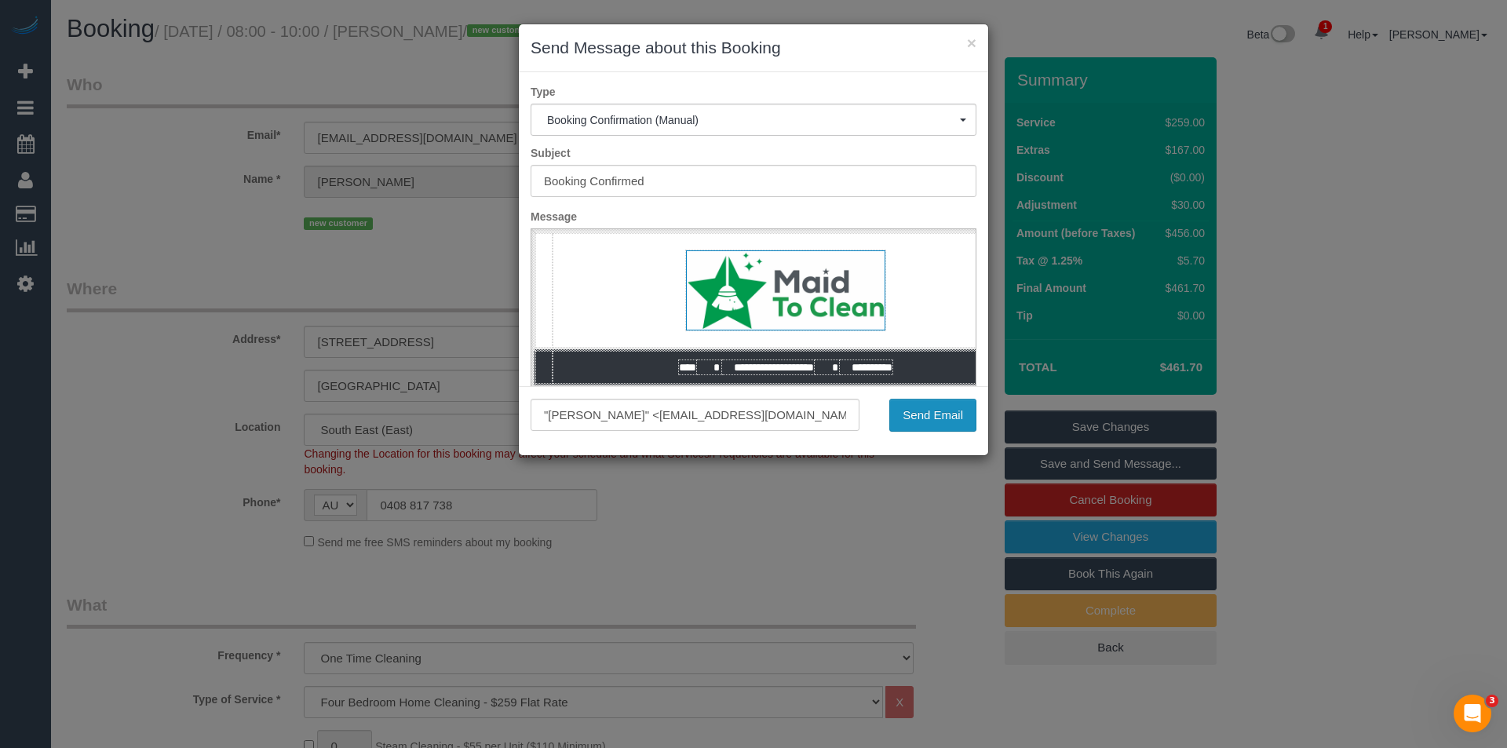
click at [947, 417] on button "Send Email" at bounding box center [932, 415] width 87 height 33
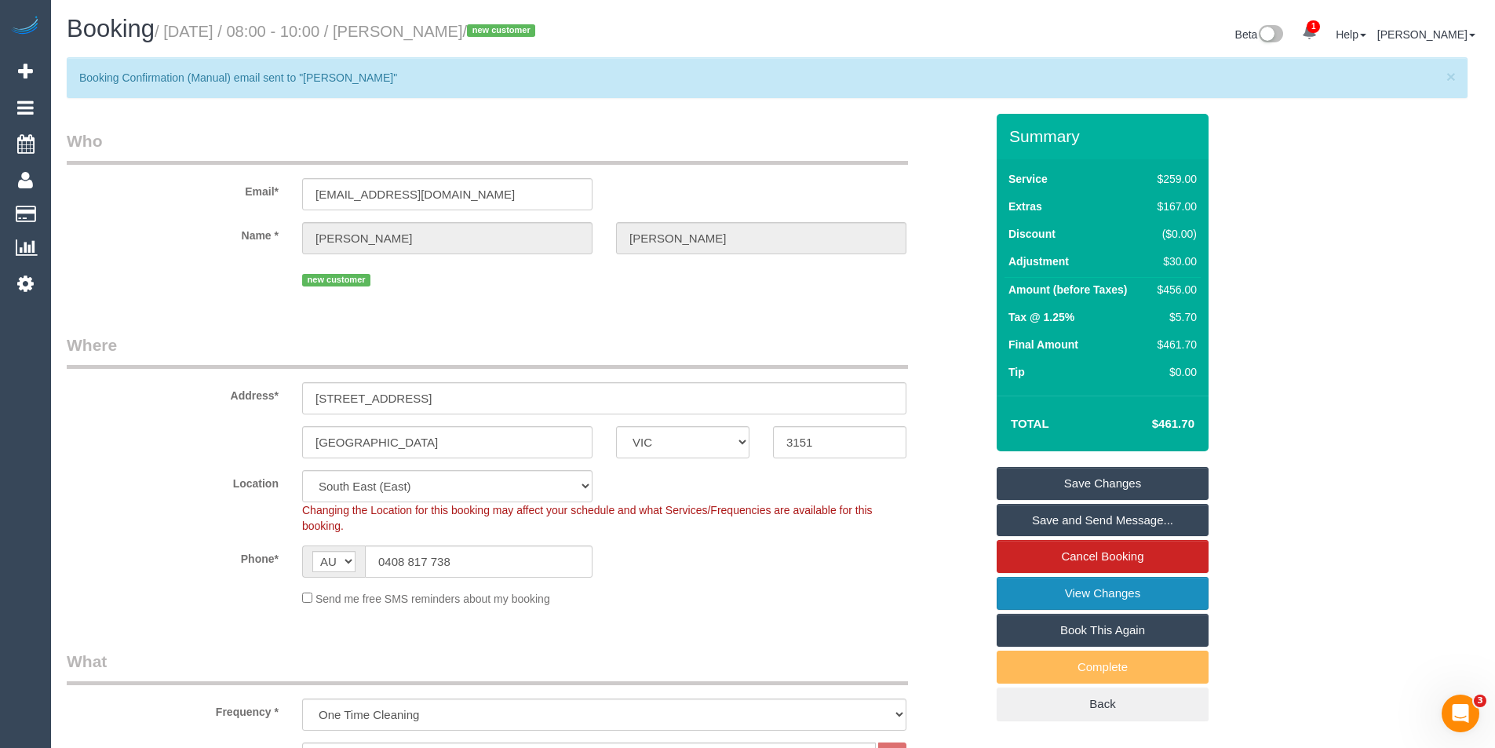
click at [1103, 592] on link "View Changes" at bounding box center [1103, 593] width 212 height 33
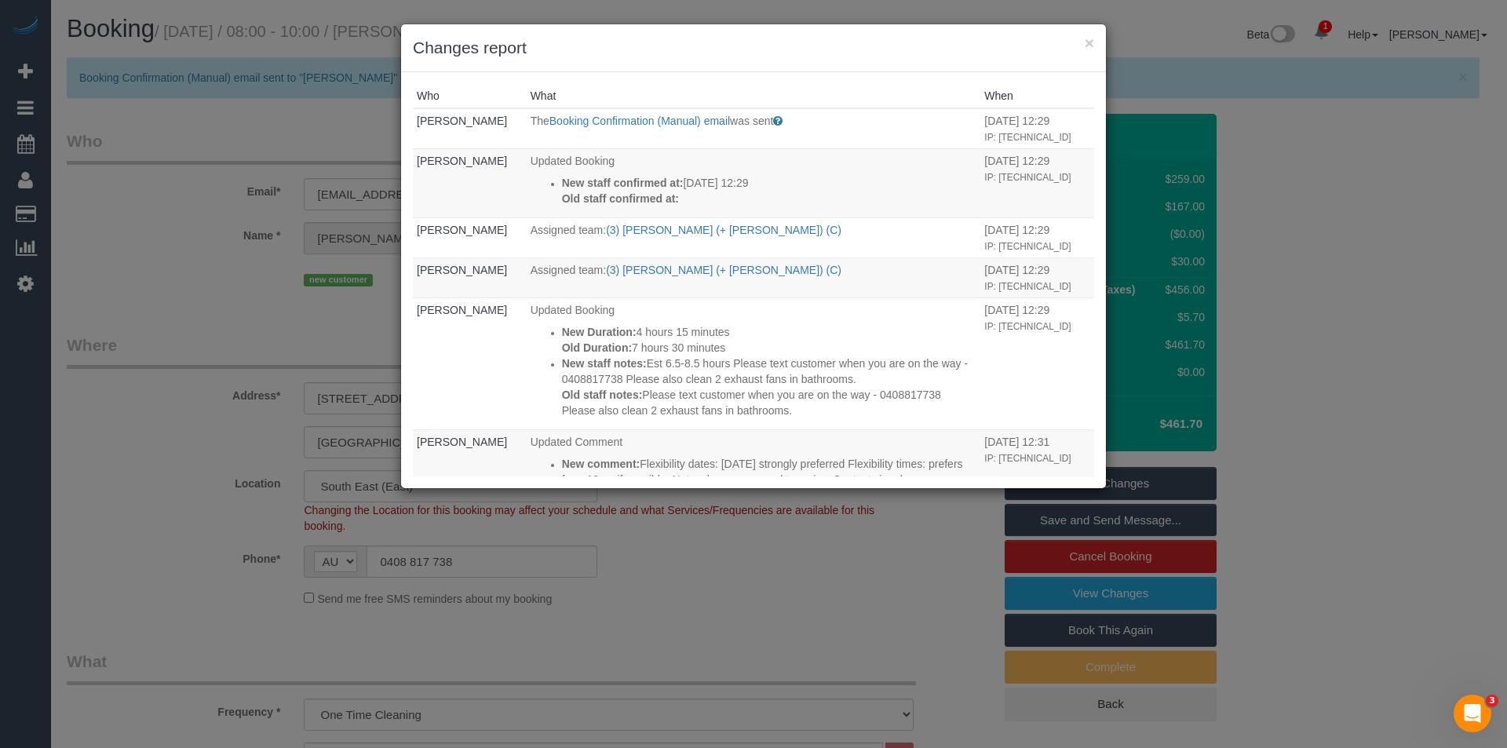
click at [777, 580] on div "× Changes report Who What When Bronie Bryant The Booking Confirmation (Manual) …" at bounding box center [753, 374] width 1507 height 748
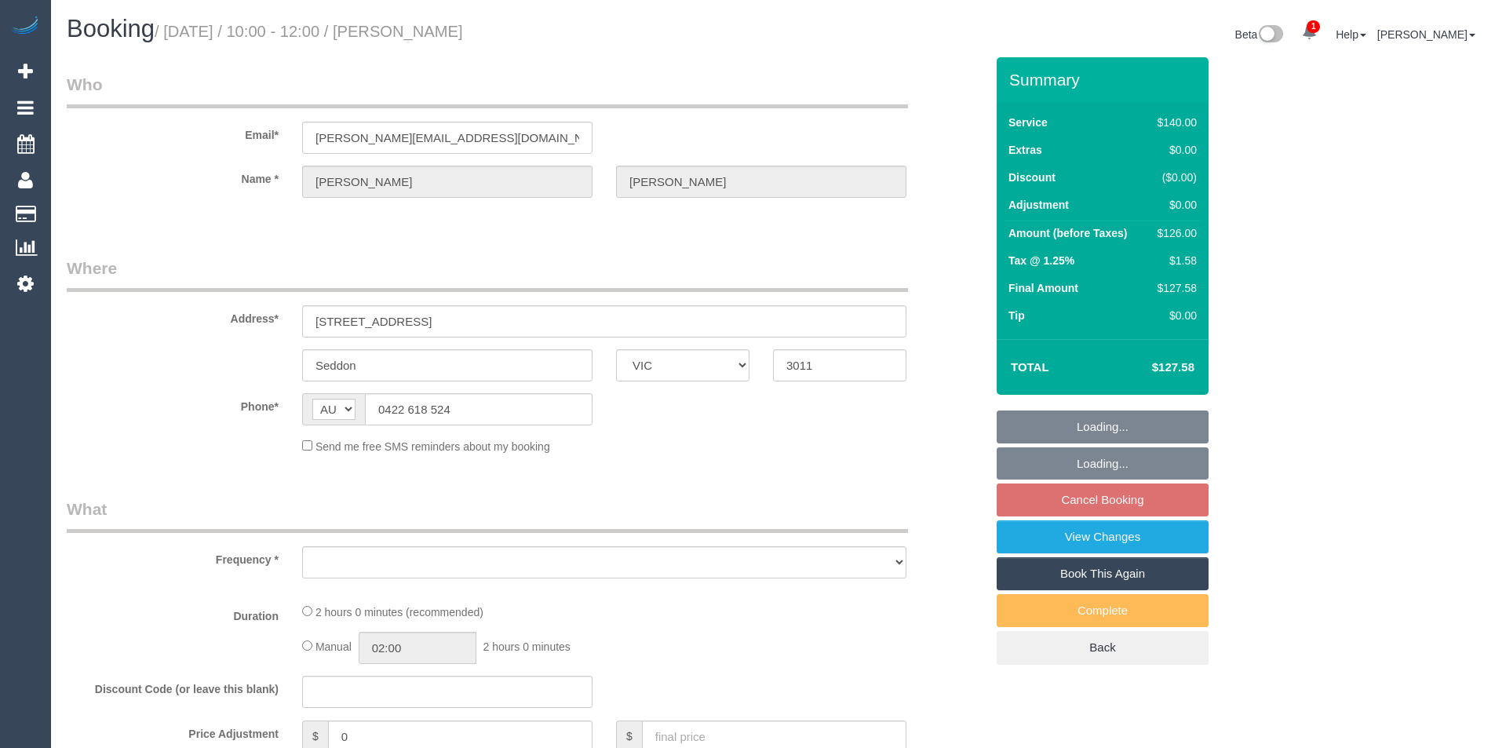
select select "VIC"
select select "string:stripe-pm_1Oho7o2GScqysDRVo4ciWtpj"
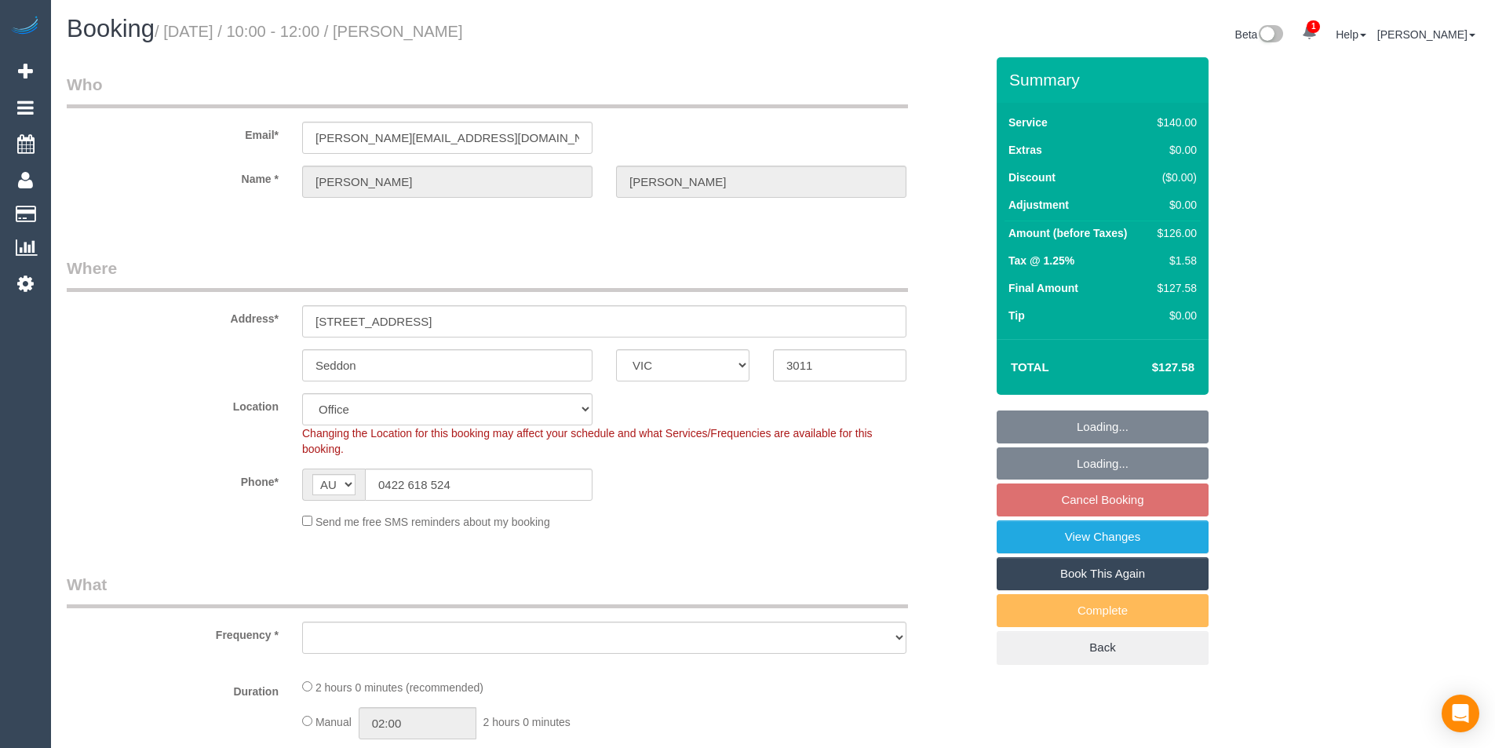
select select "object:554"
select select "number:28"
select select "number:14"
select select "number:19"
select select "number:36"
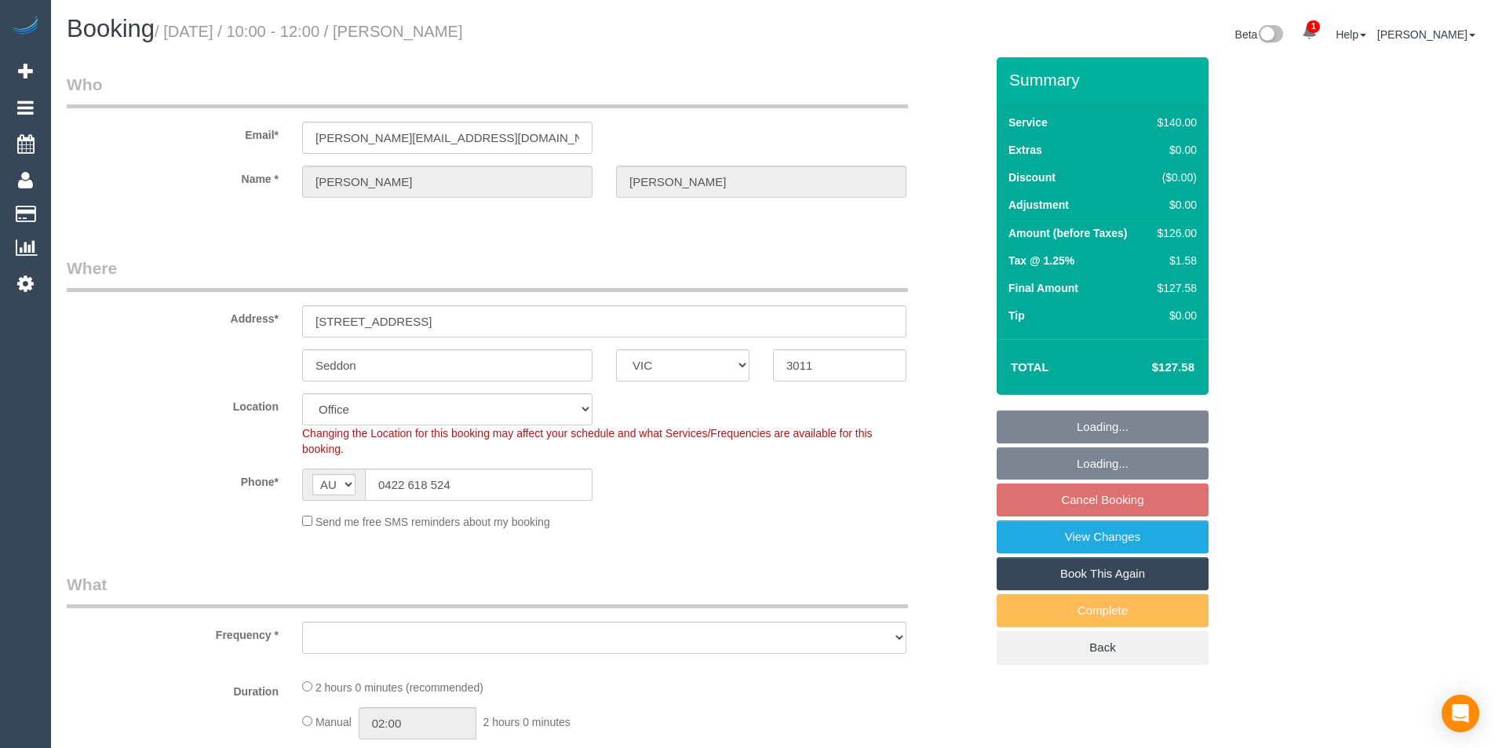
select select "number:35"
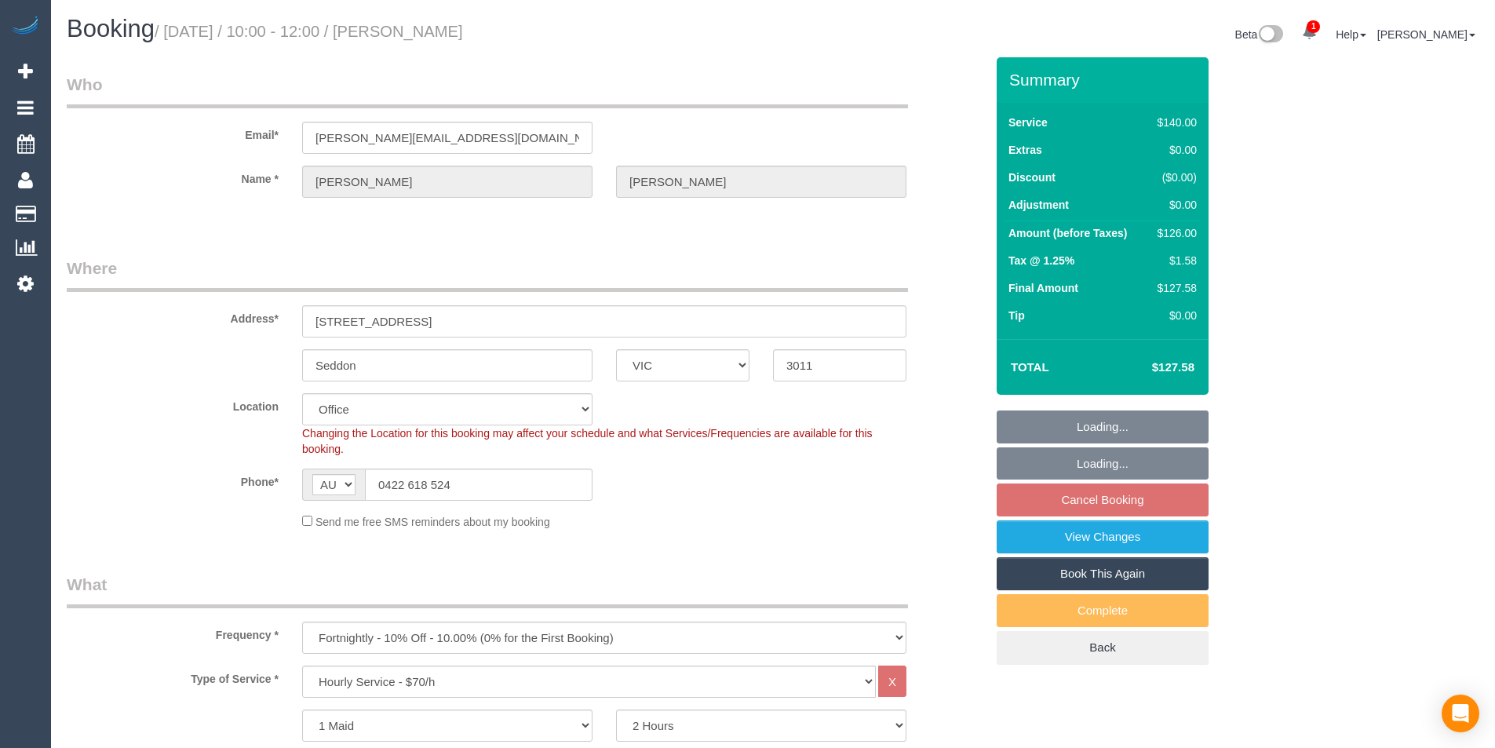
select select "object:2137"
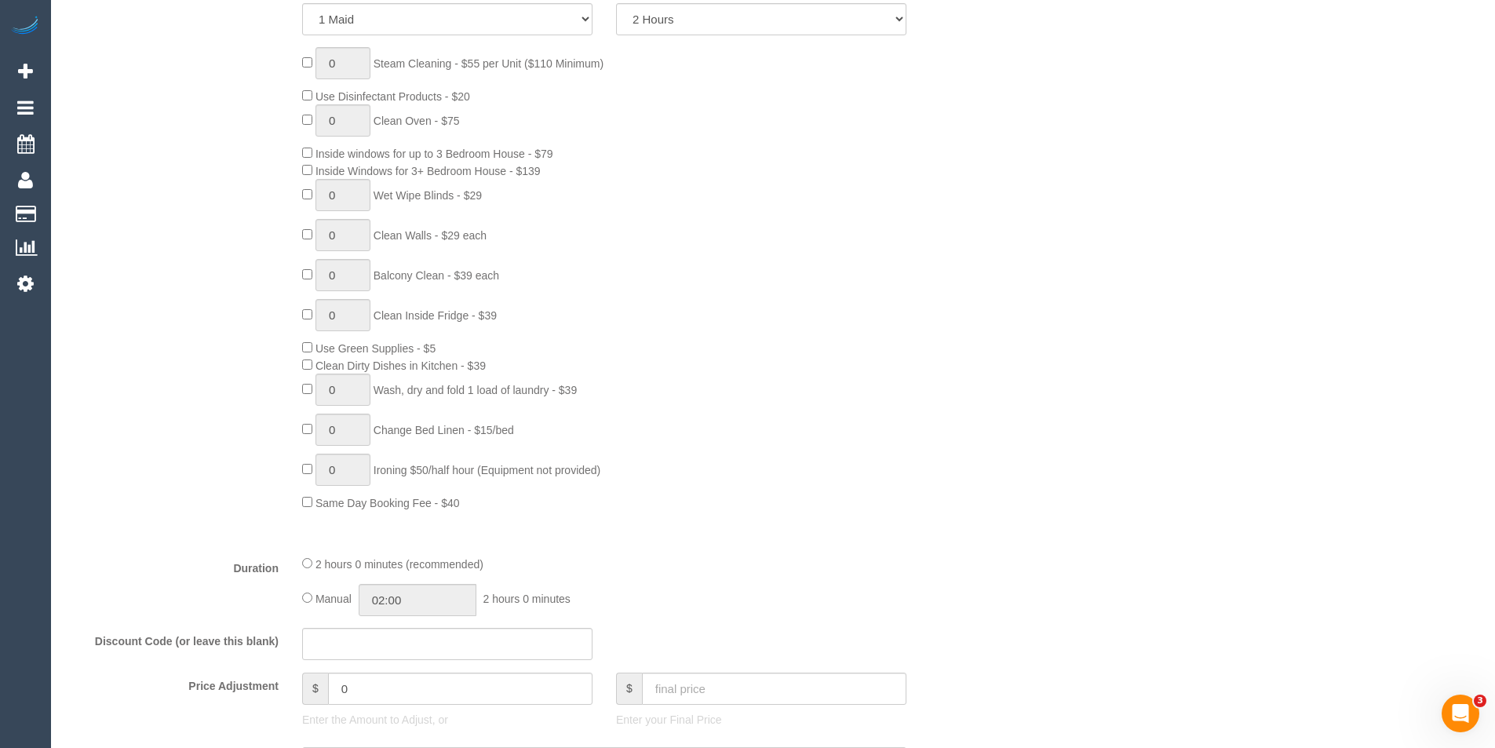
scroll to position [785, 0]
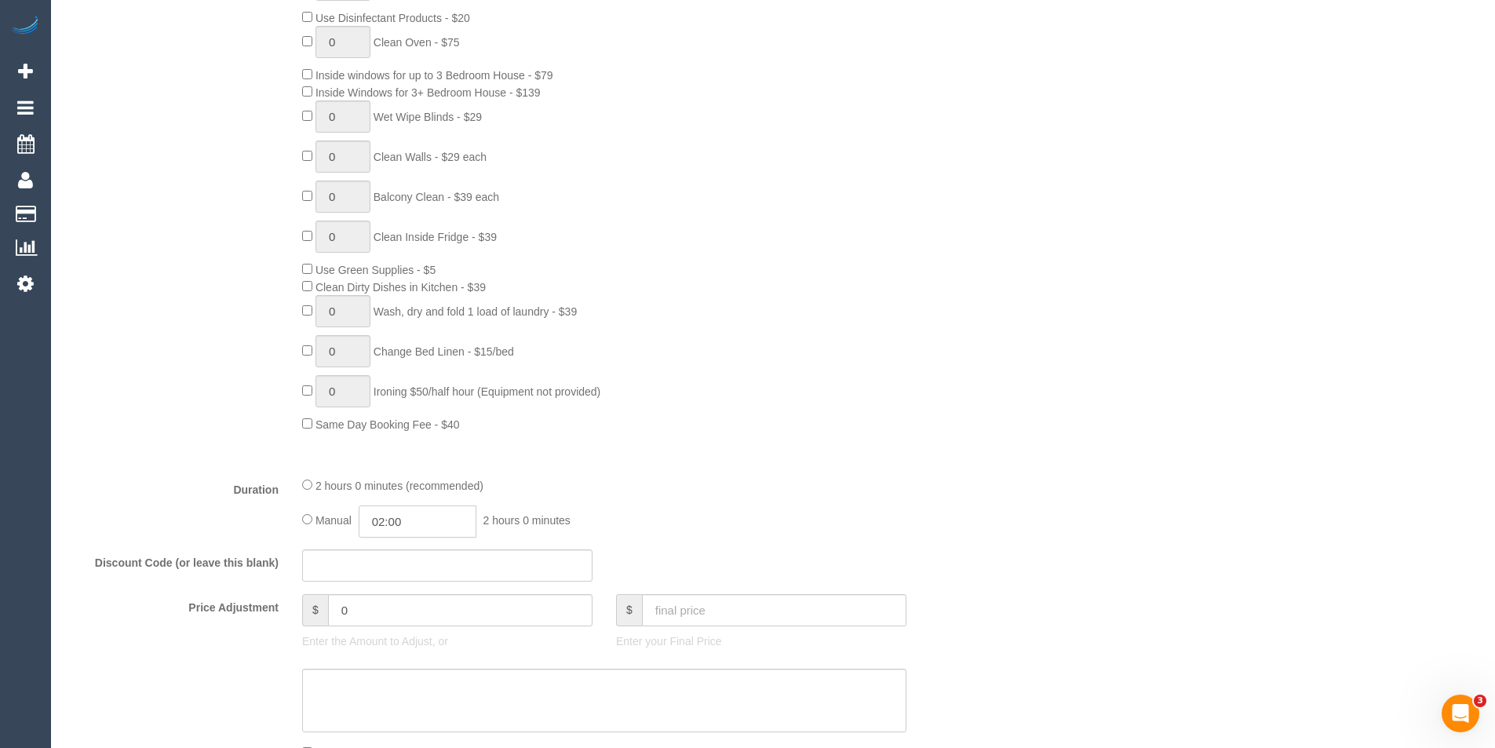
click at [435, 518] on input "02:00" at bounding box center [418, 521] width 118 height 32
type input "01:00"
click at [417, 589] on li "01:00" at bounding box center [400, 589] width 70 height 20
click at [654, 512] on div "Manual 01:00 1 hour 0 minutes" at bounding box center [604, 521] width 604 height 32
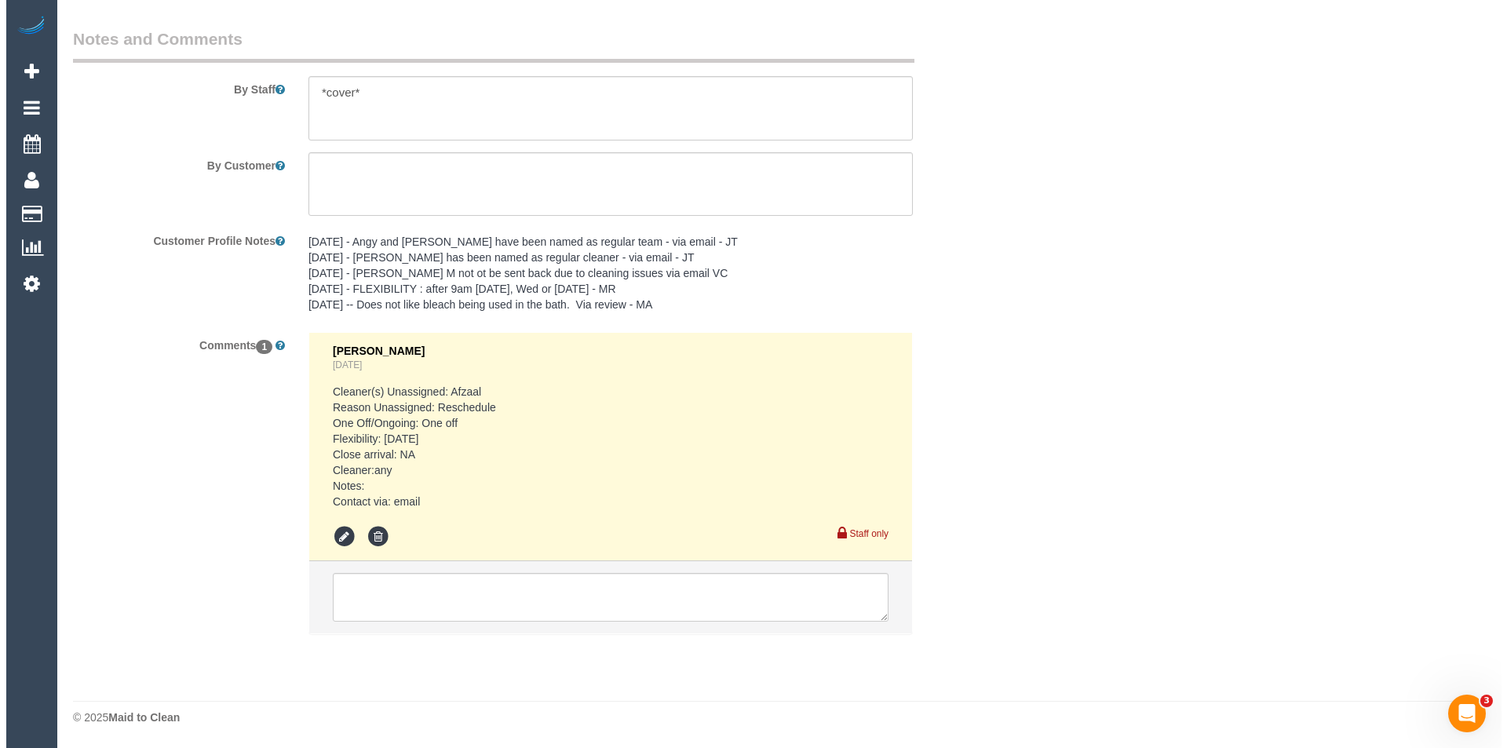
scroll to position [2165, 0]
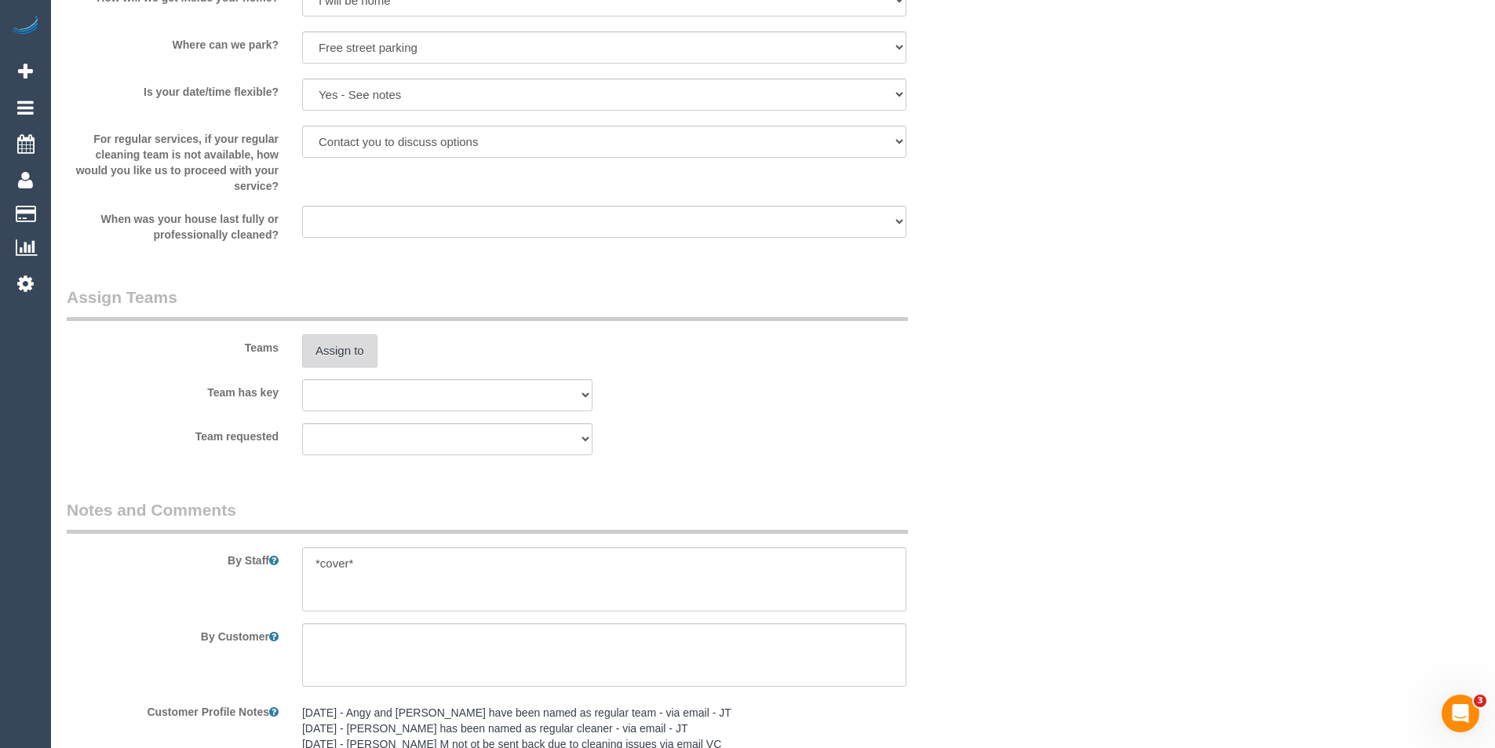
click at [348, 342] on button "Assign to" at bounding box center [339, 350] width 75 height 33
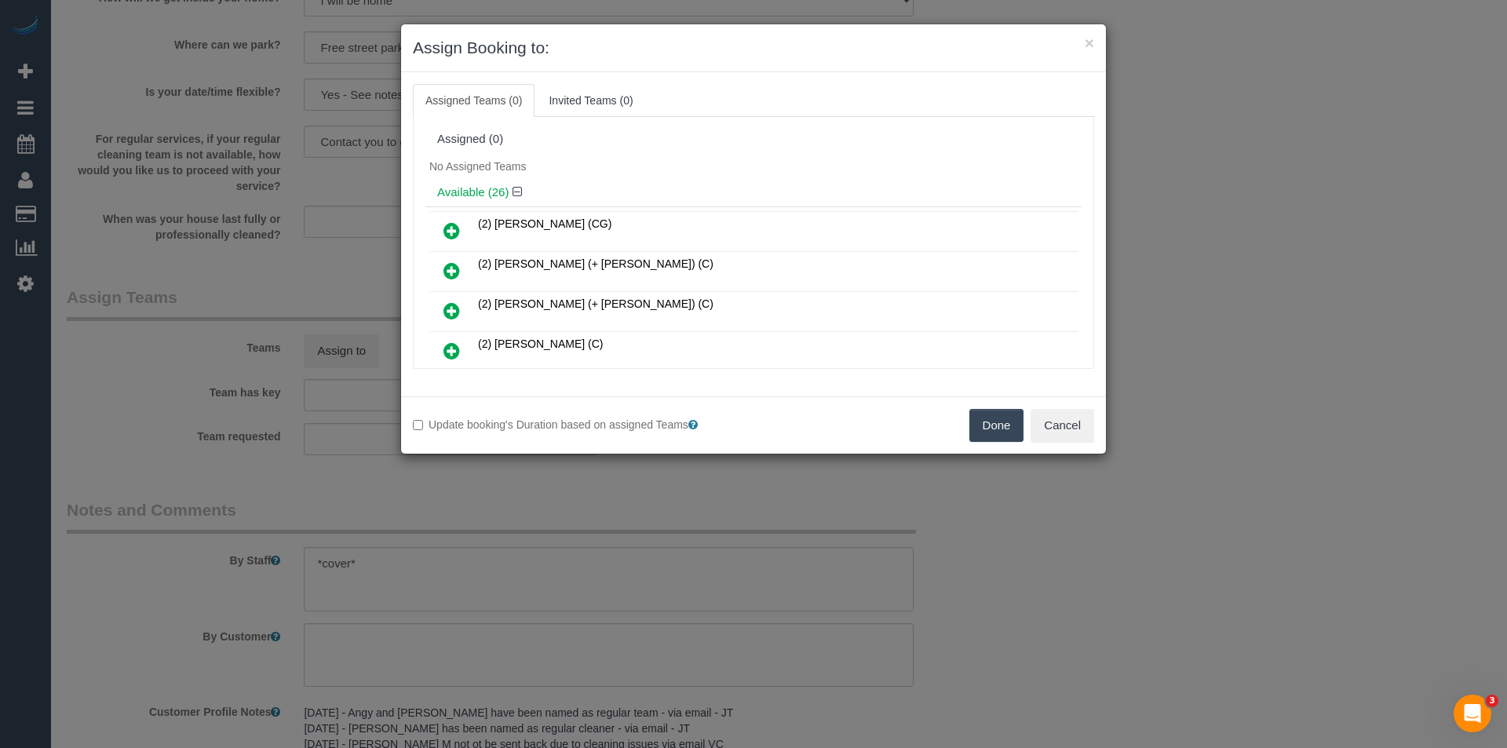
scroll to position [423, 0]
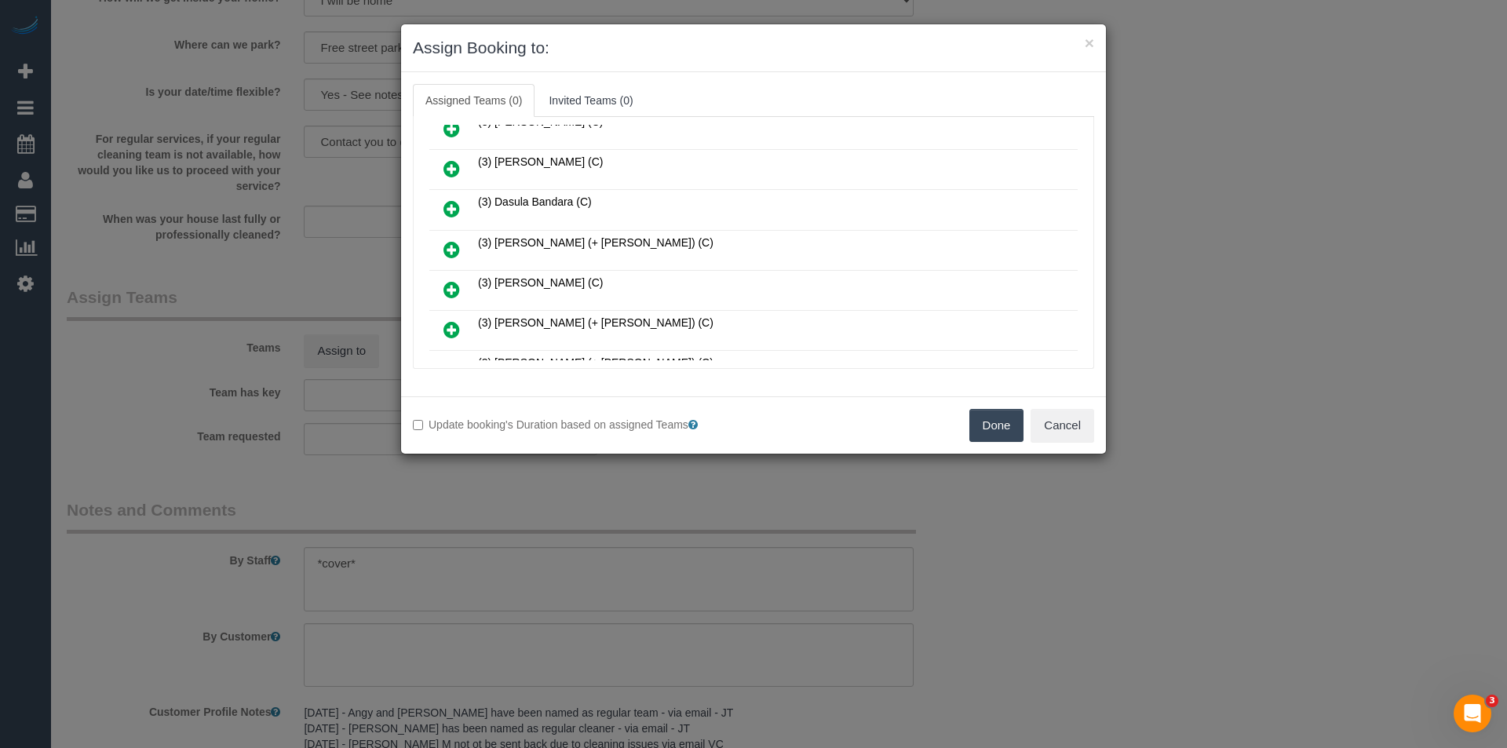
click at [448, 246] on icon at bounding box center [451, 249] width 16 height 19
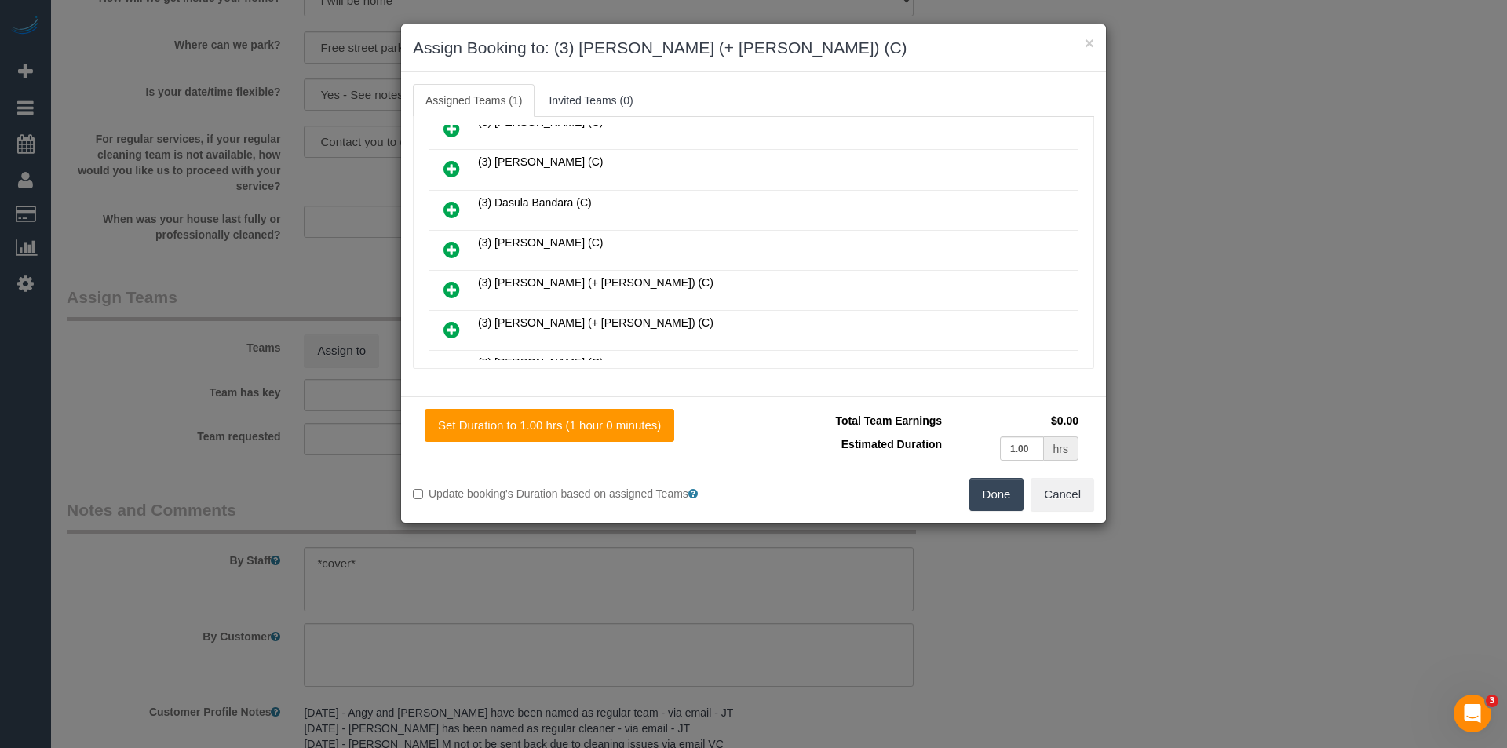
click at [454, 286] on icon at bounding box center [451, 289] width 16 height 19
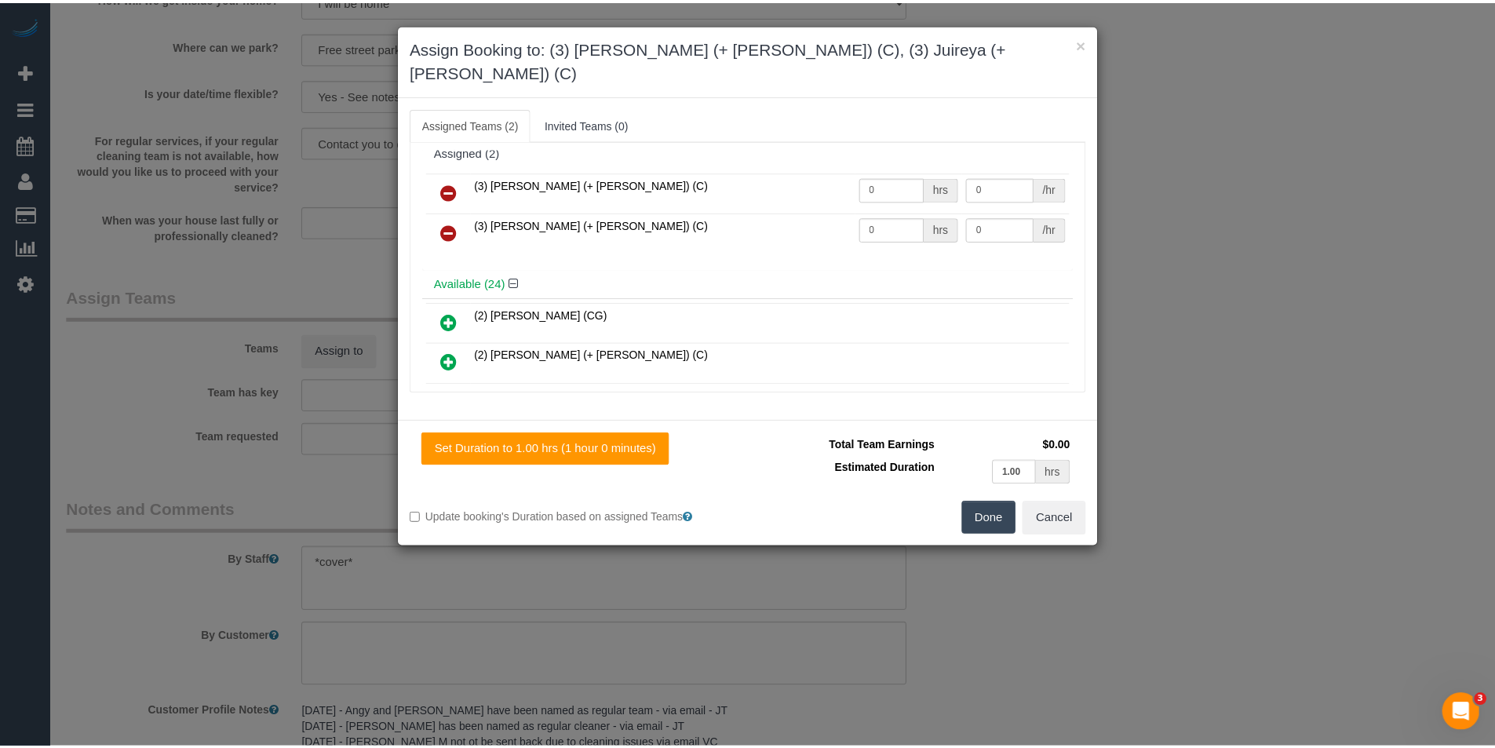
scroll to position [0, 0]
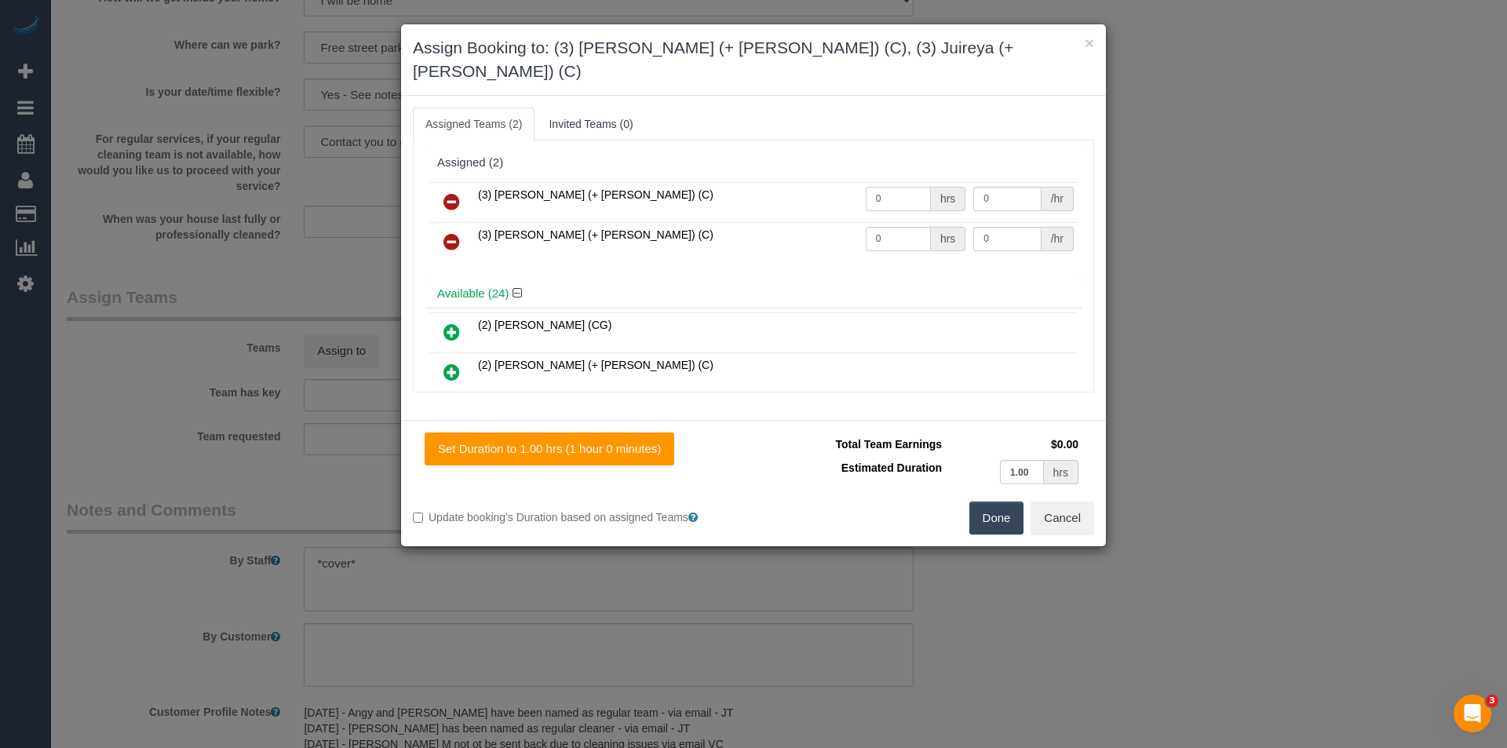
drag, startPoint x: 909, startPoint y: 174, endPoint x: 705, endPoint y: 184, distance: 203.5
click at [720, 185] on tr "(3) Gazi (+ Juireya) (C) 0 hrs 0 /hr" at bounding box center [753, 202] width 648 height 40
type input "1"
type input "35"
drag, startPoint x: 865, startPoint y: 210, endPoint x: 774, endPoint y: 184, distance: 94.9
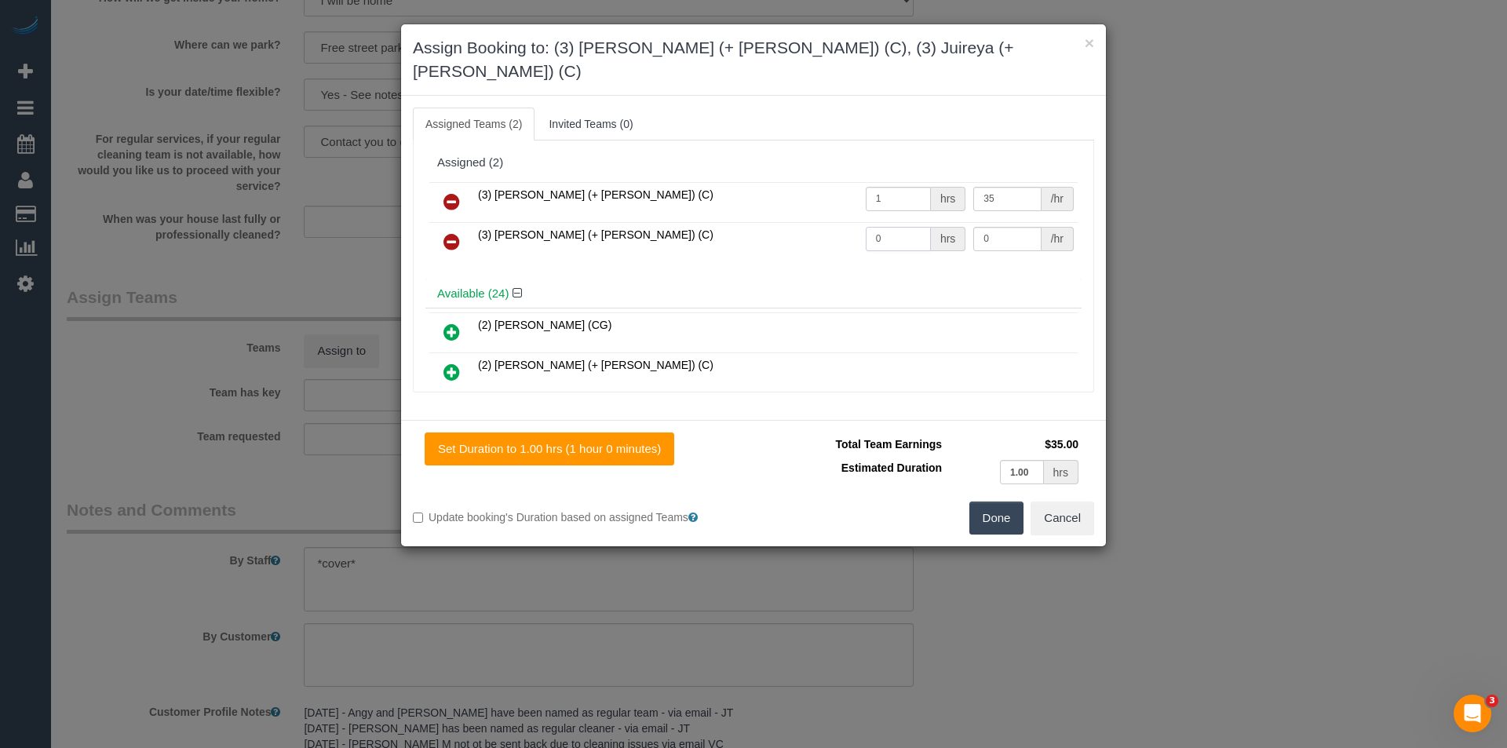
click at [812, 222] on tr "(3) Juireya (+ Gazi) (C) 0 hrs 0 /hr" at bounding box center [753, 242] width 648 height 40
type input "1"
type input "35"
click at [1012, 501] on button "Done" at bounding box center [996, 517] width 55 height 33
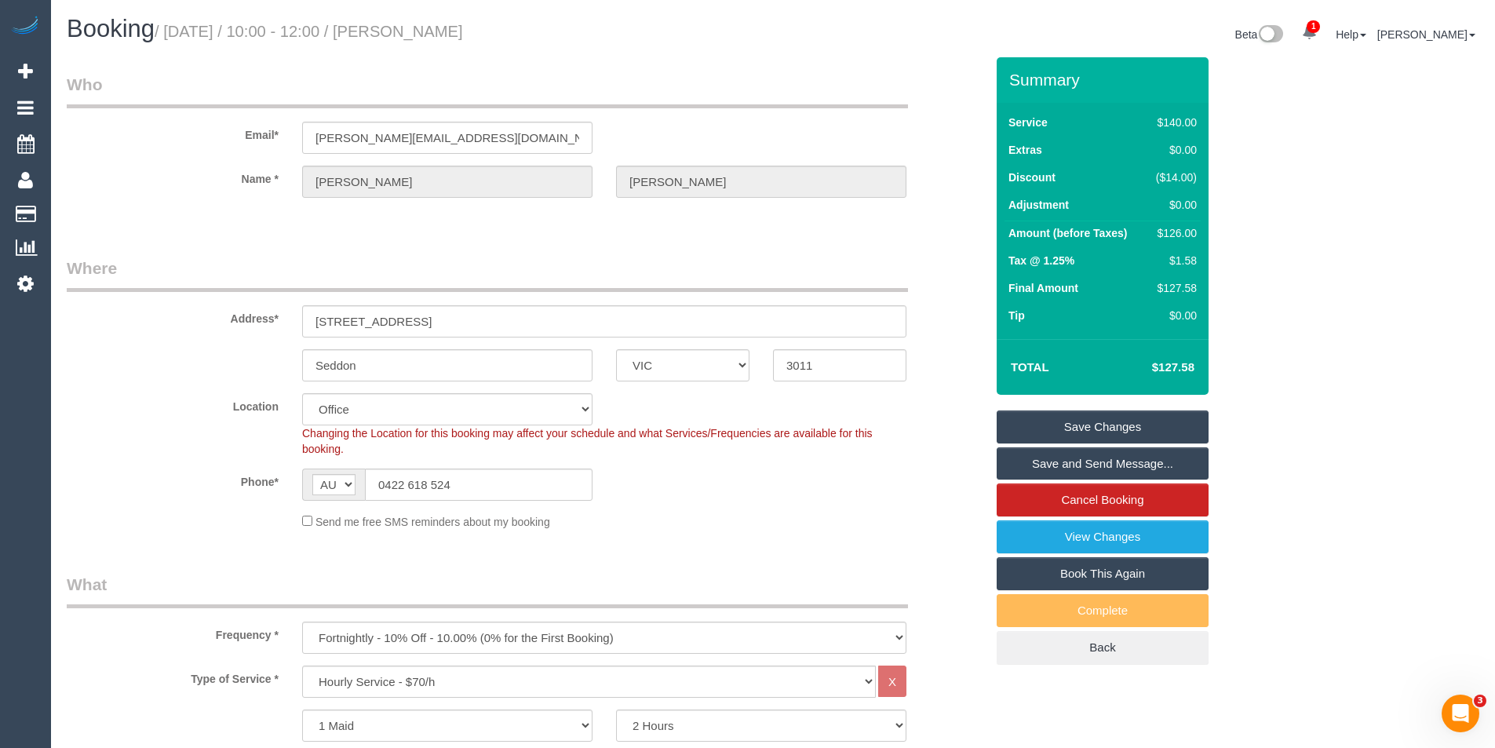
click at [1025, 437] on link "Save Changes" at bounding box center [1103, 426] width 212 height 33
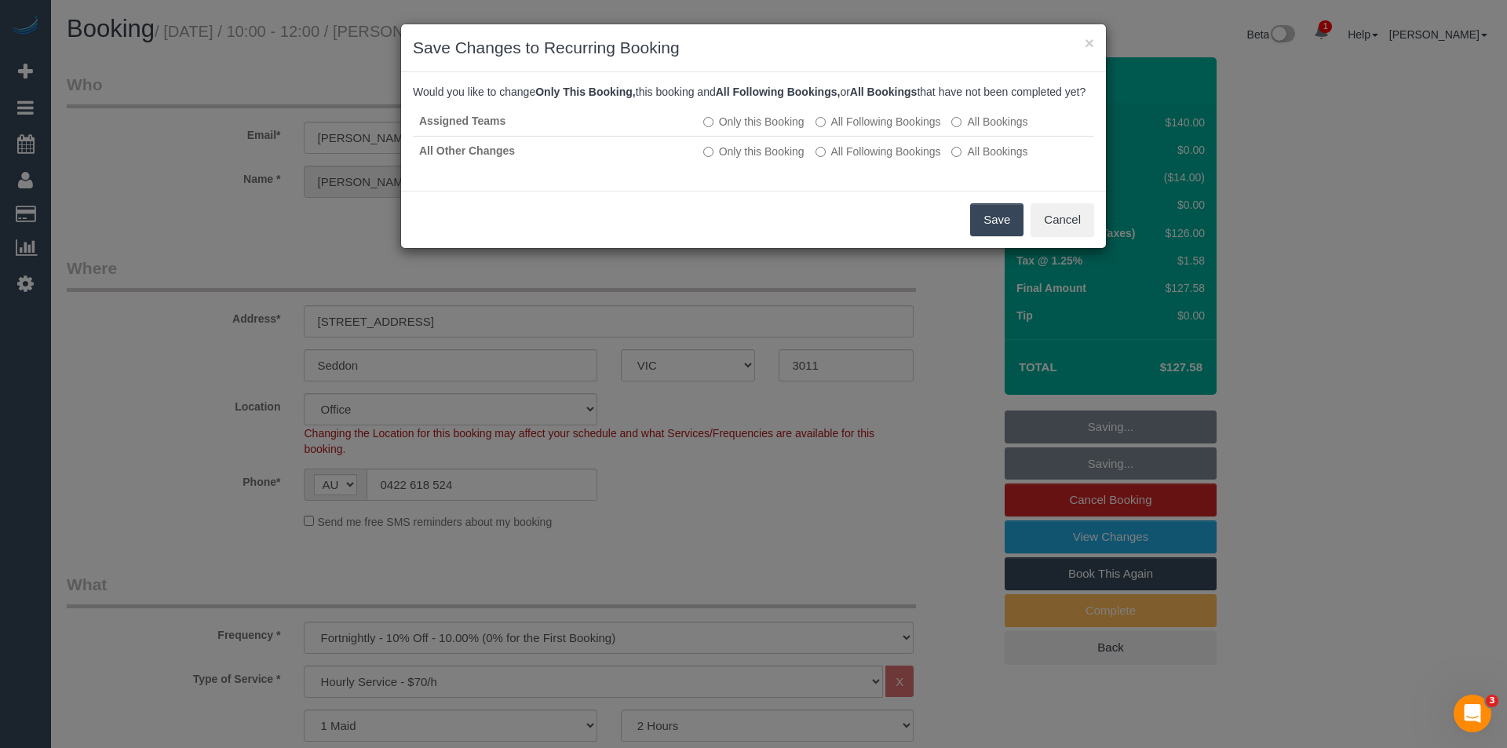
click at [986, 236] on button "Save" at bounding box center [996, 219] width 53 height 33
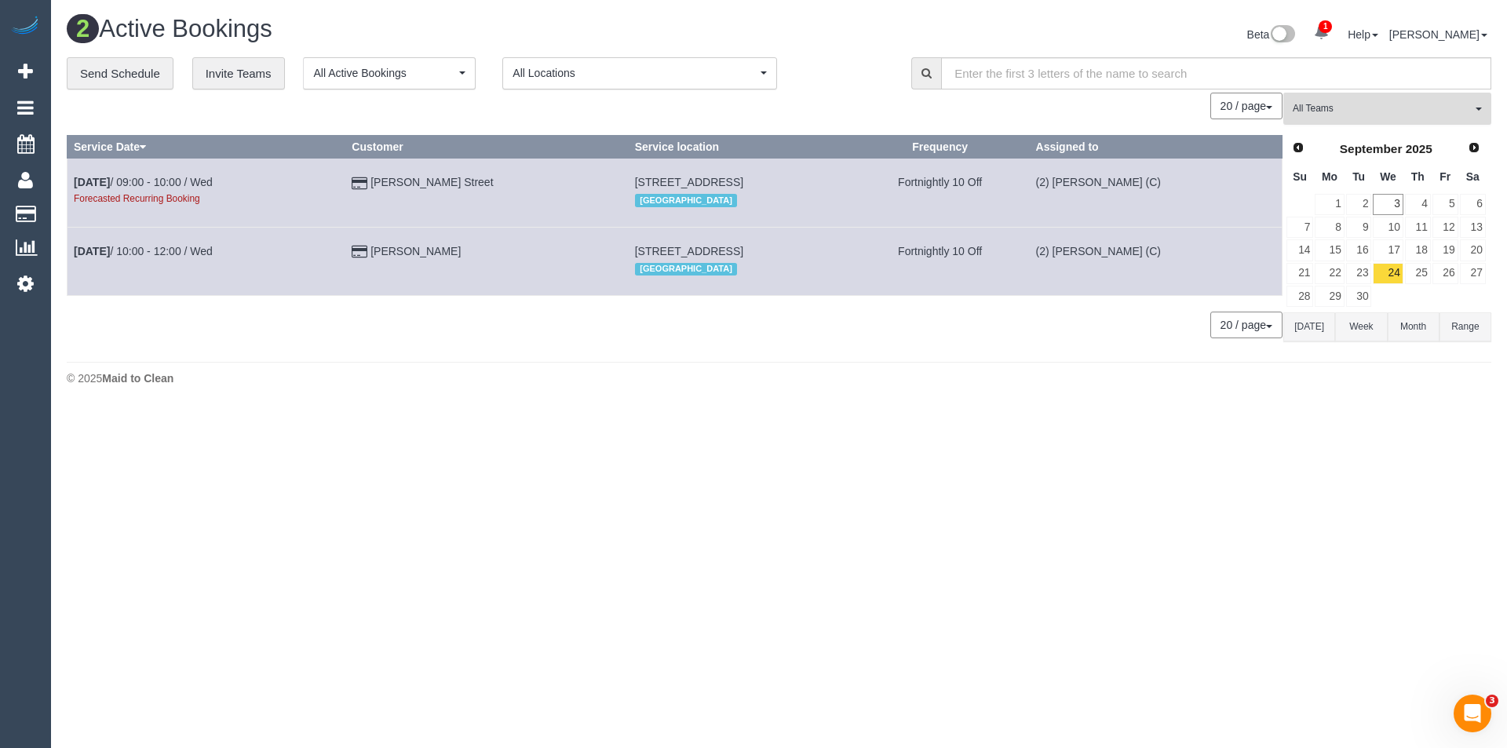
click at [1327, 110] on span "All Teams" at bounding box center [1381, 108] width 179 height 13
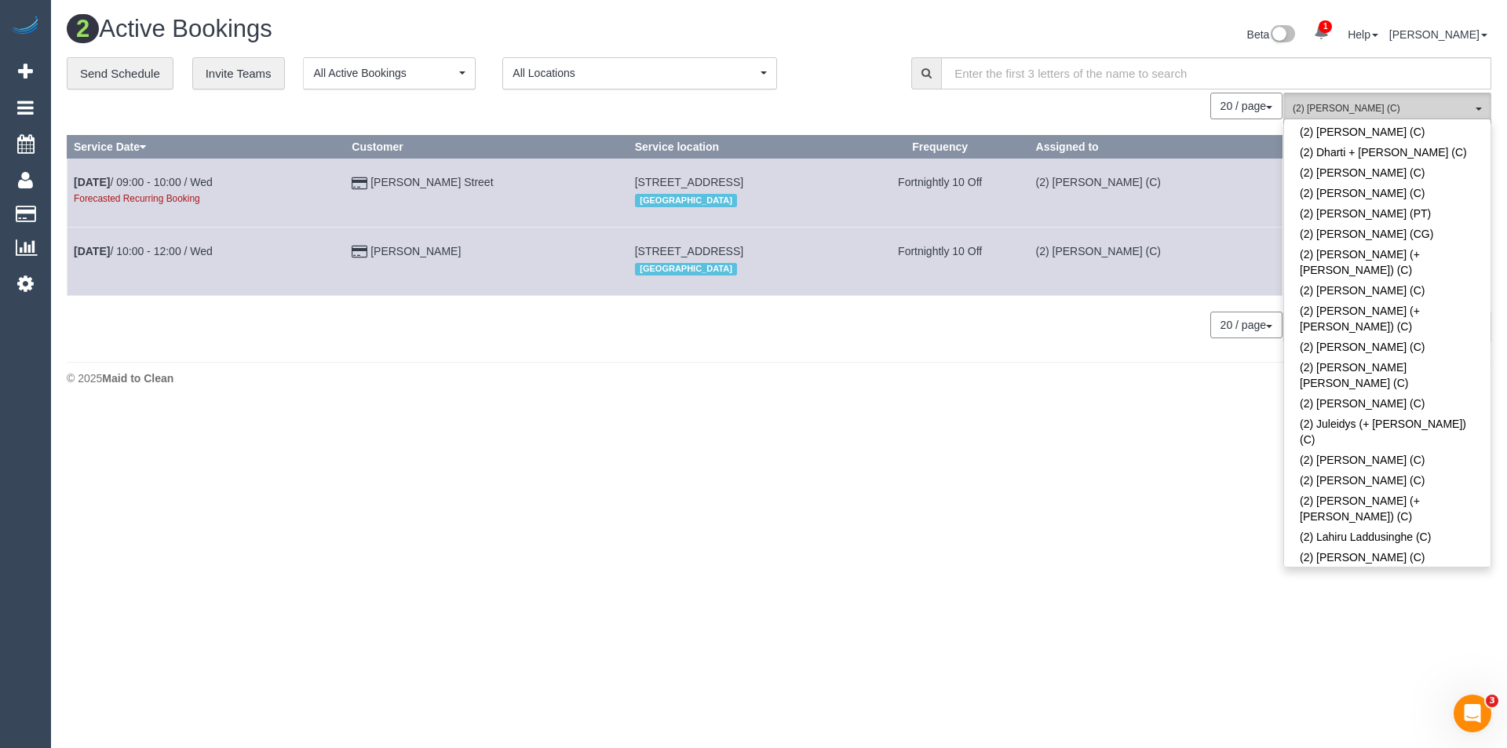
scroll to position [1020, 0]
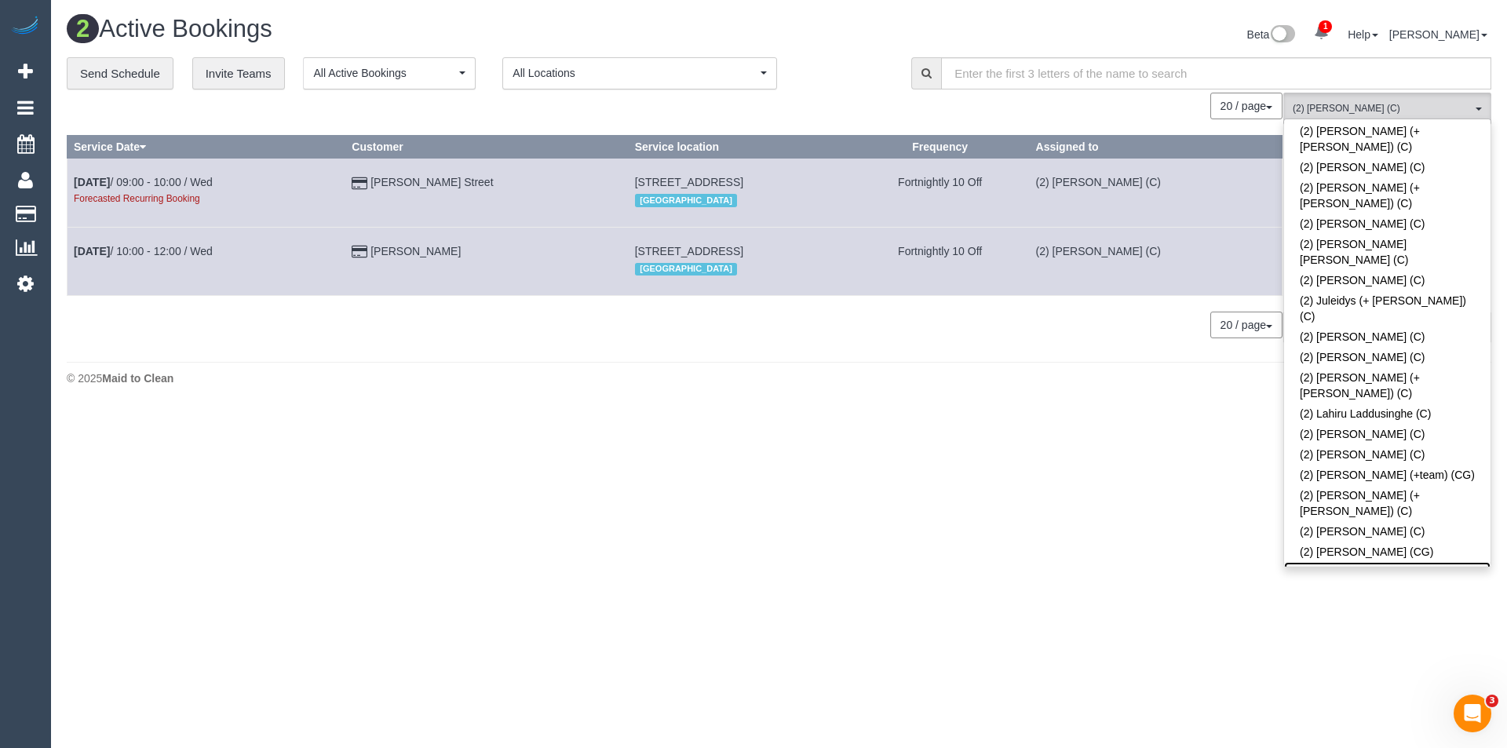
click at [1379, 562] on link "(2) [PERSON_NAME] (C)" at bounding box center [1387, 572] width 206 height 20
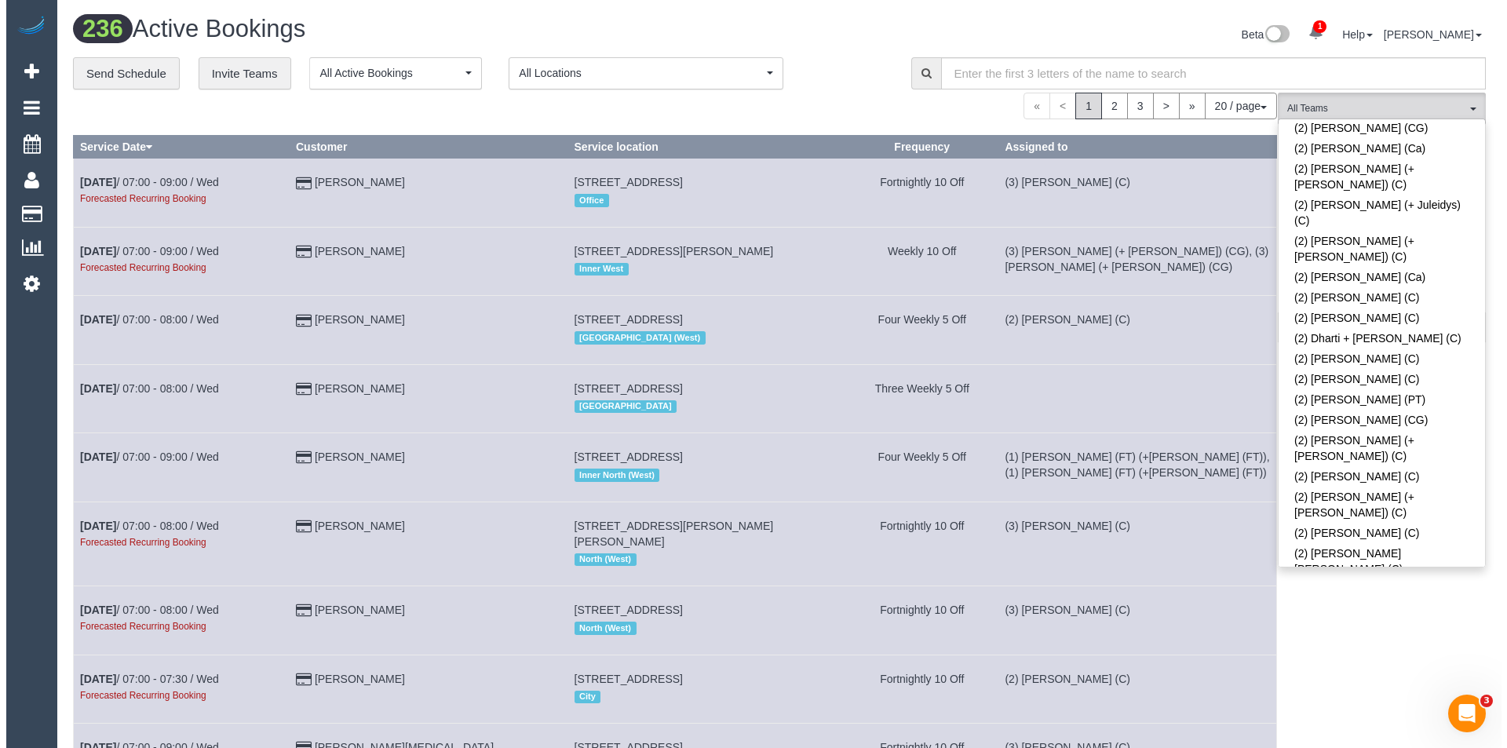
scroll to position [706, 0]
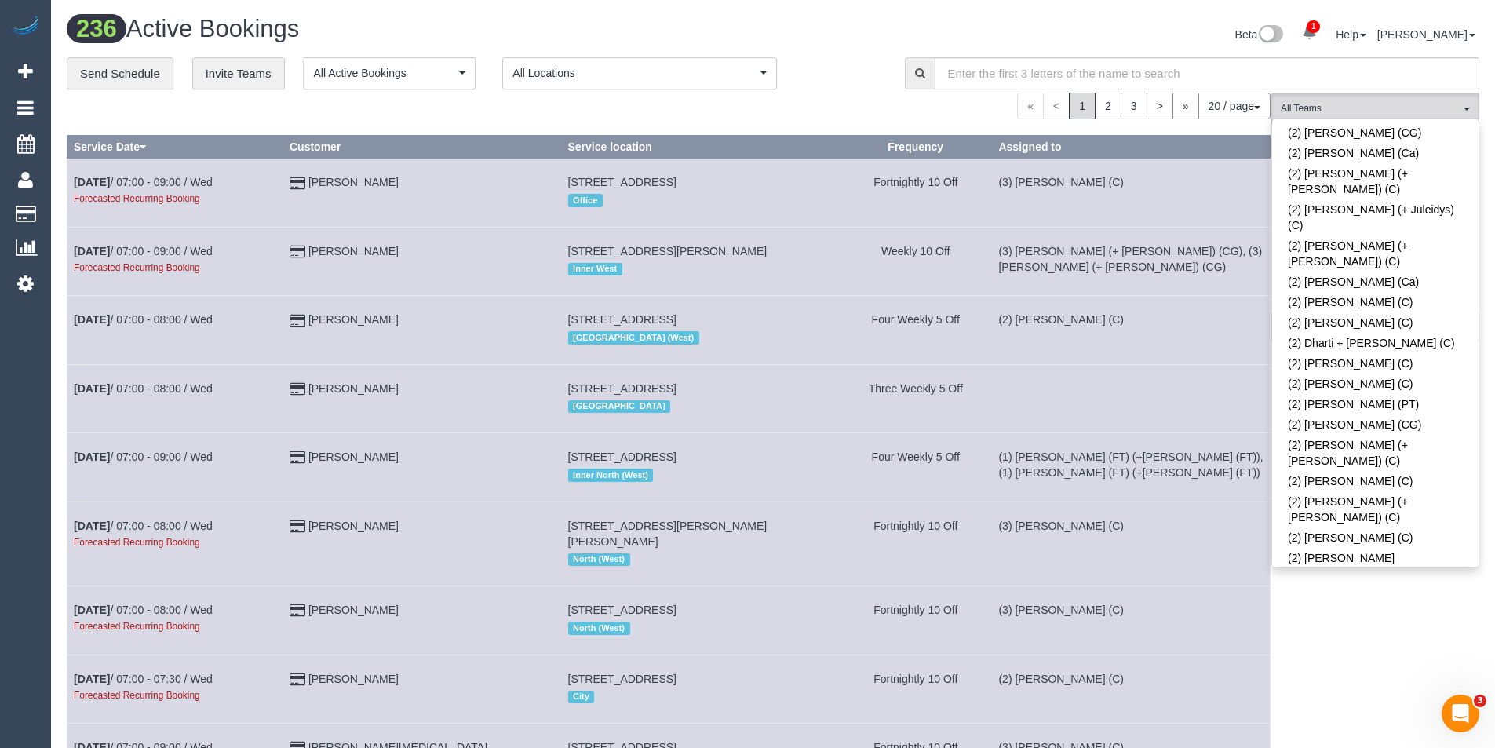
click at [1320, 661] on link "(2) [PERSON_NAME] (C)" at bounding box center [1375, 671] width 206 height 20
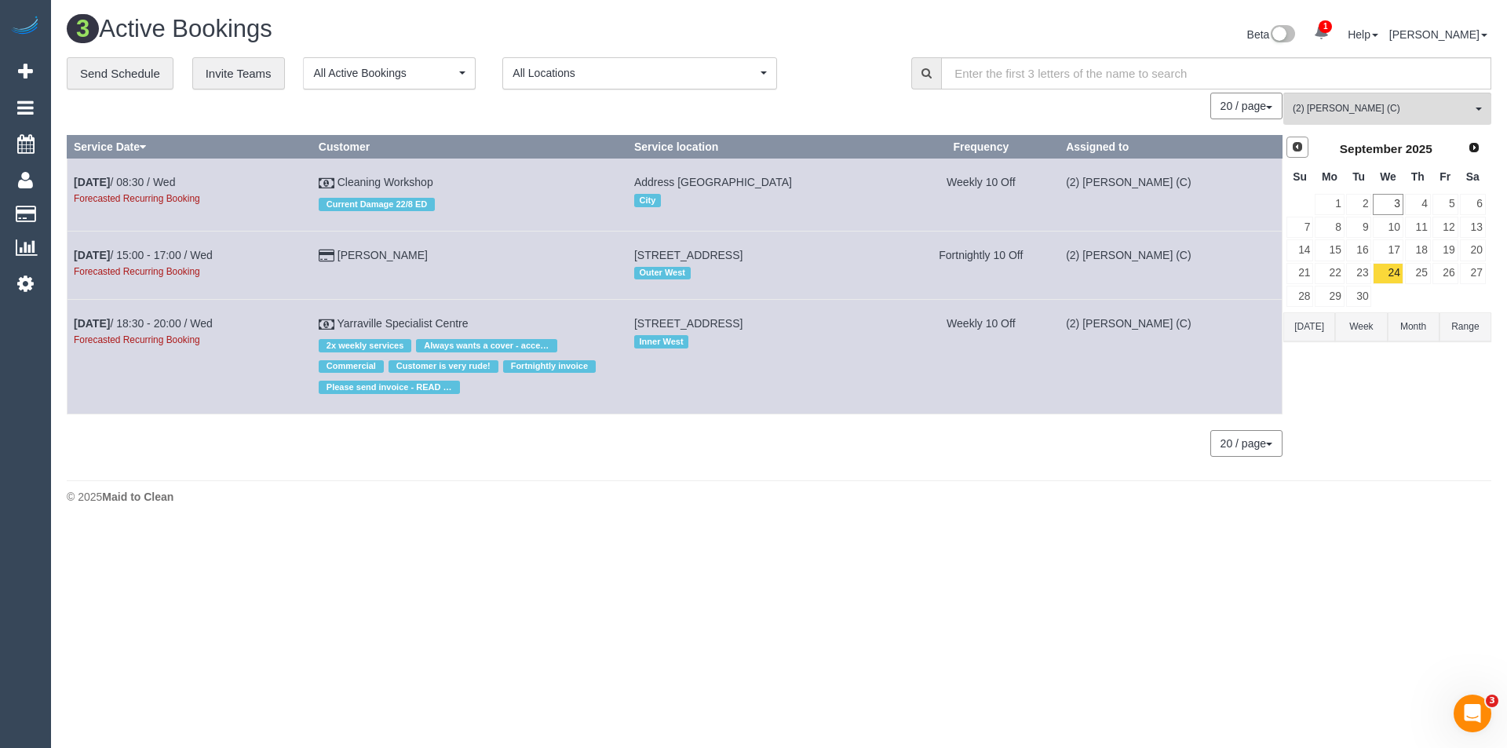
click at [1292, 148] on span "Prev" at bounding box center [1297, 146] width 13 height 13
click at [1475, 149] on span "Next" at bounding box center [1474, 146] width 13 height 13
click at [1448, 206] on link "5" at bounding box center [1445, 204] width 26 height 21
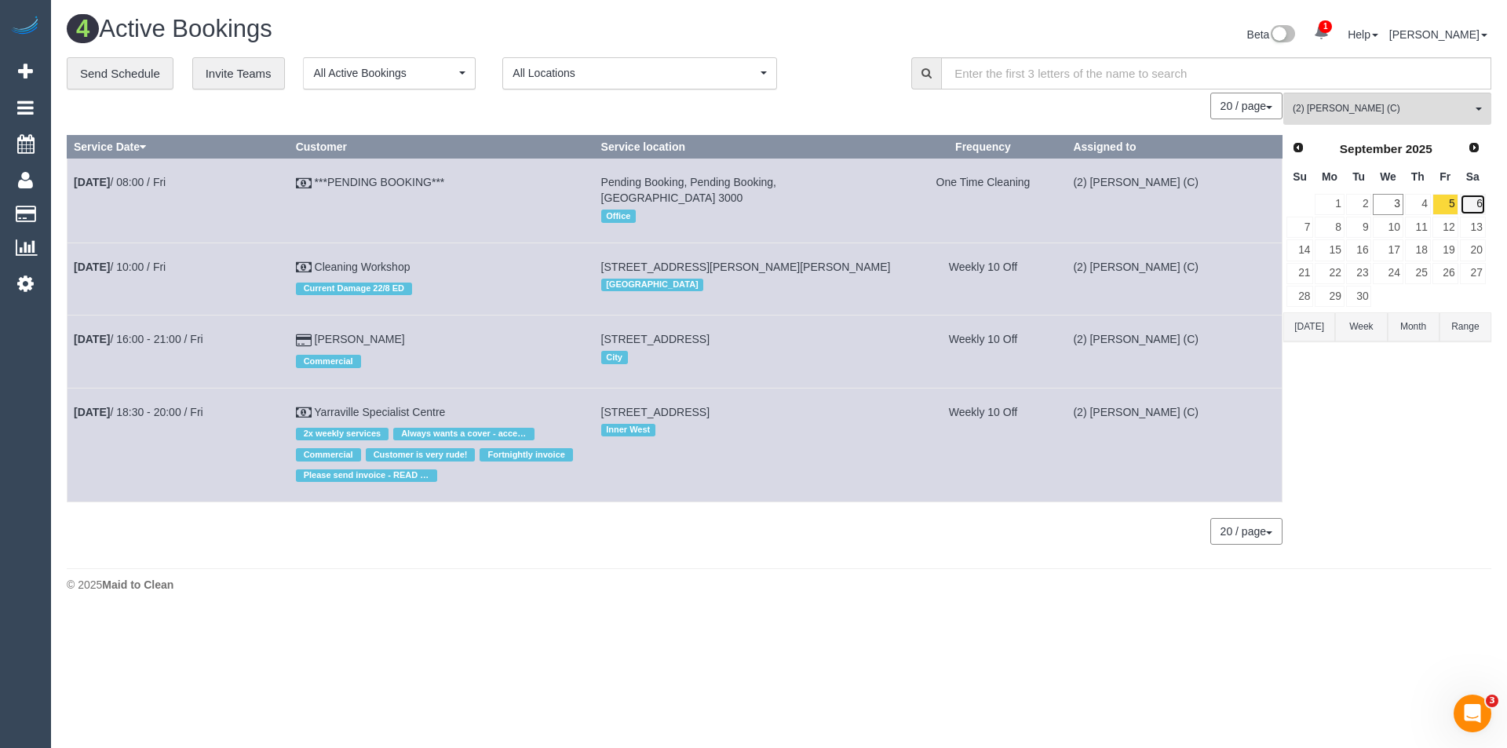
click at [1473, 206] on link "6" at bounding box center [1473, 204] width 26 height 21
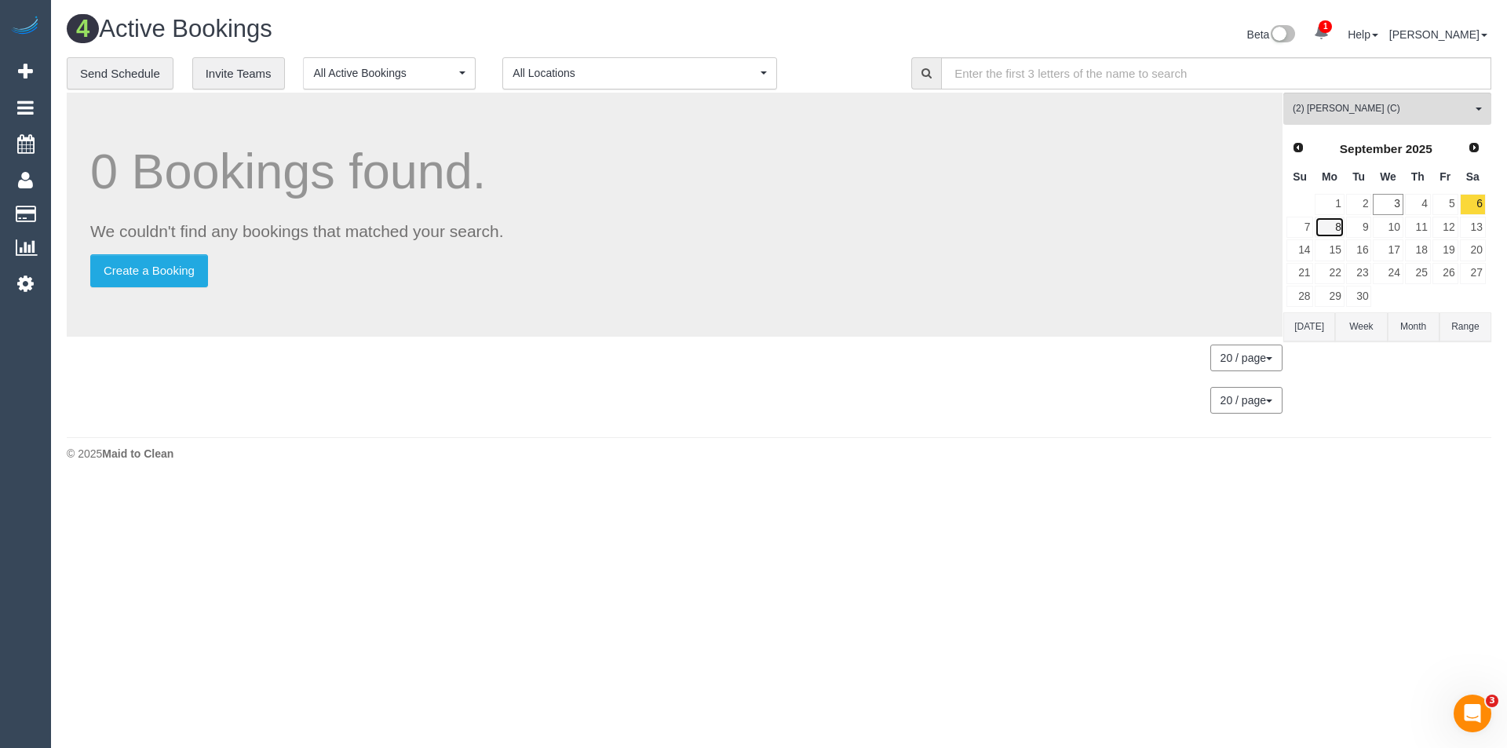
click at [1334, 225] on link "8" at bounding box center [1328, 227] width 29 height 21
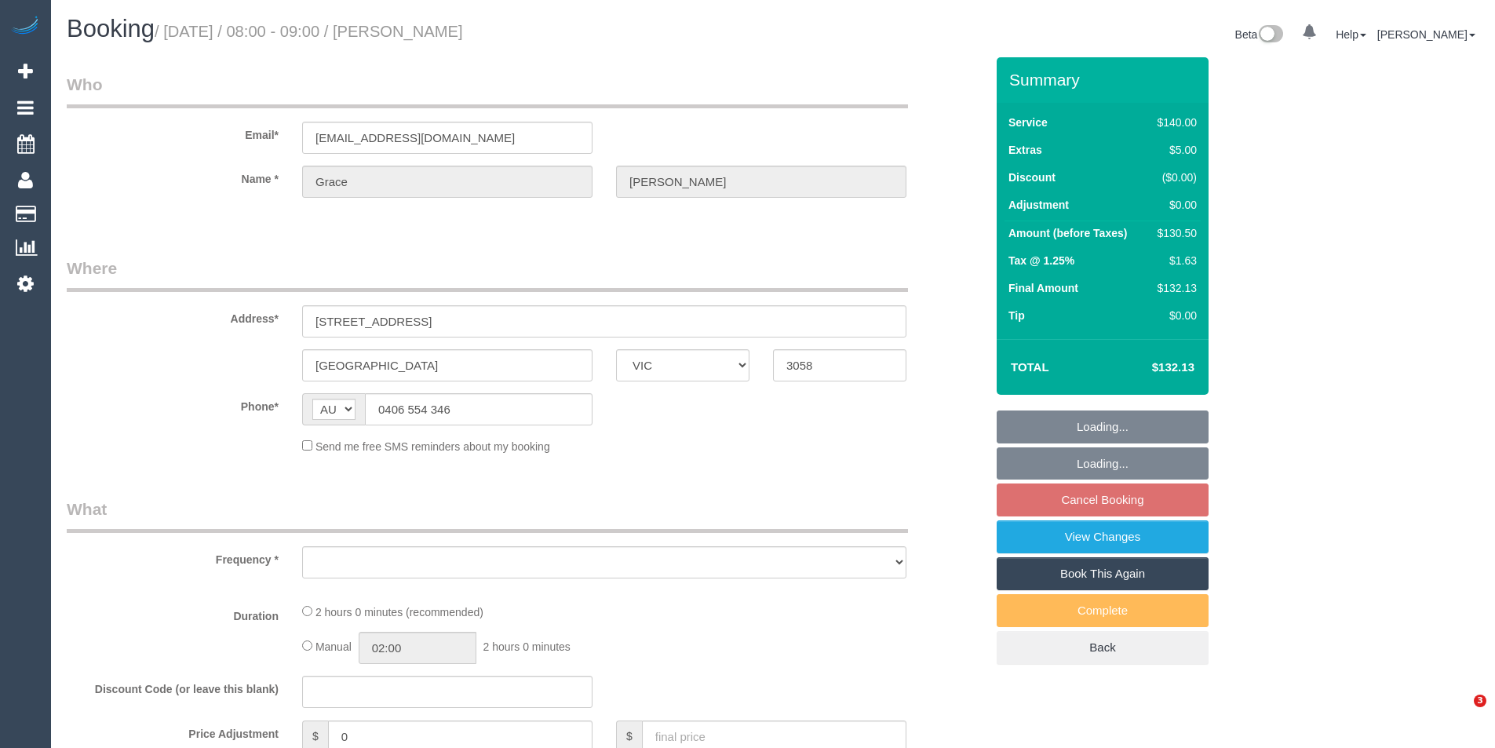
select select "VIC"
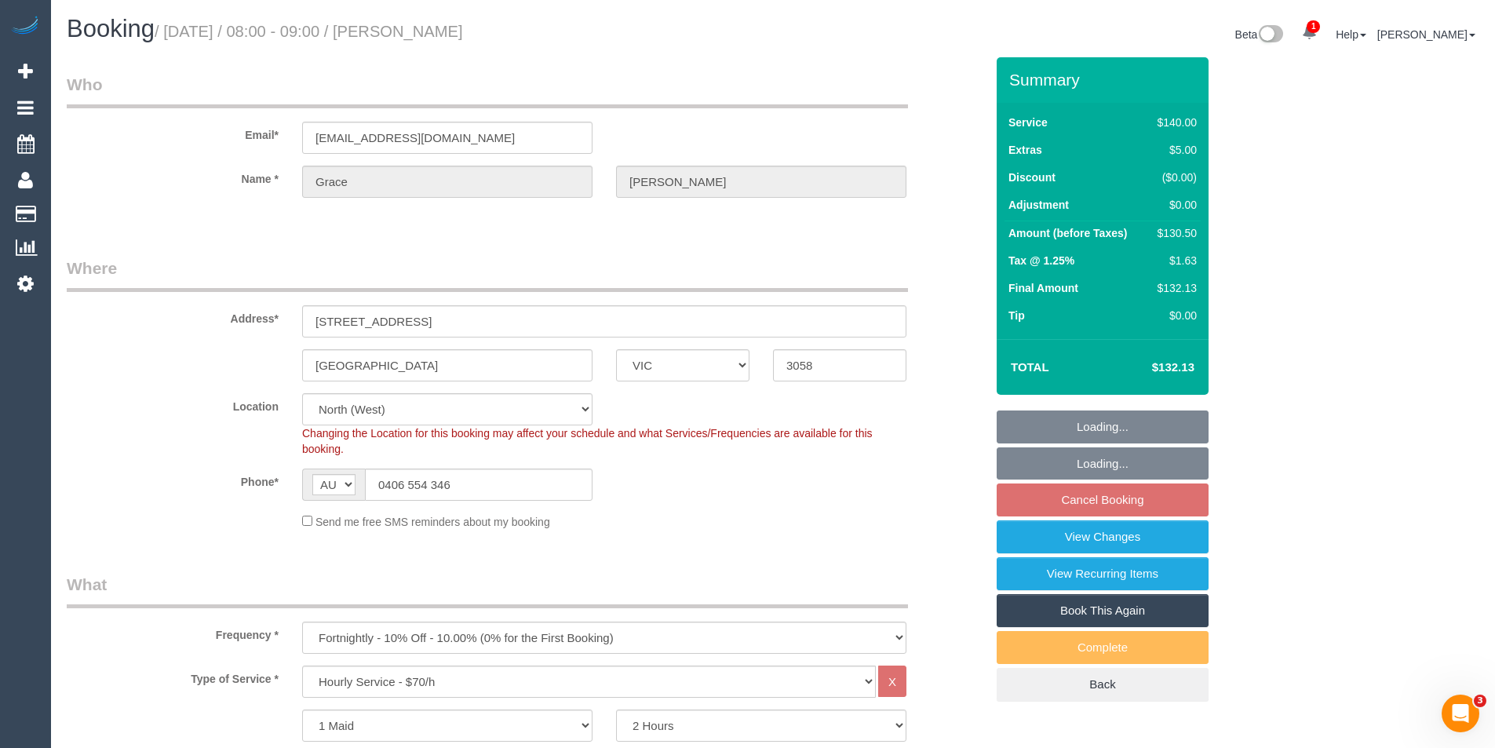
select select "object:889"
select select "number:27"
select select "number:14"
select select "number:19"
select select "number:22"
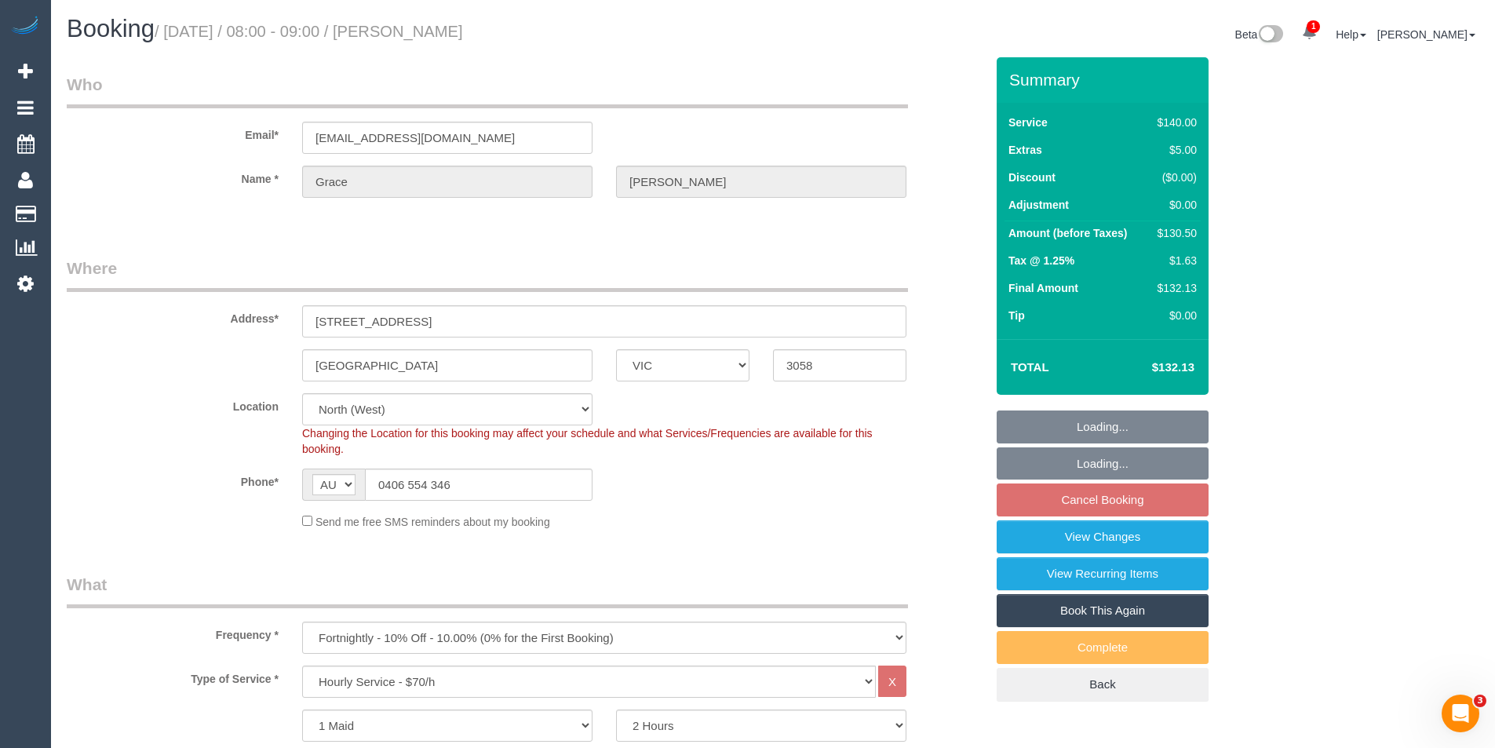
select select "number:35"
select select "string:stripe-pm_1PV5gT2GScqysDRVmCd6OCHO"
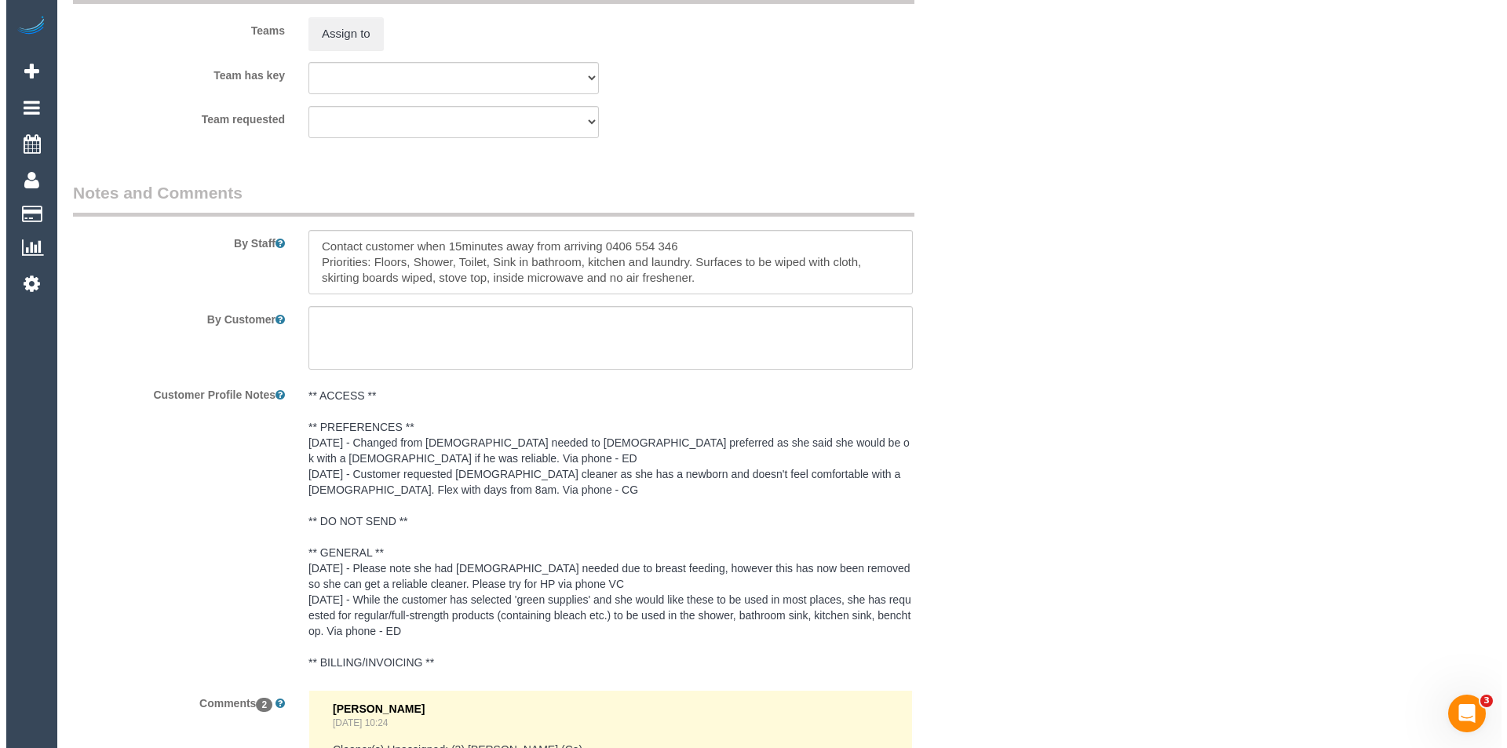
scroll to position [2239, 0]
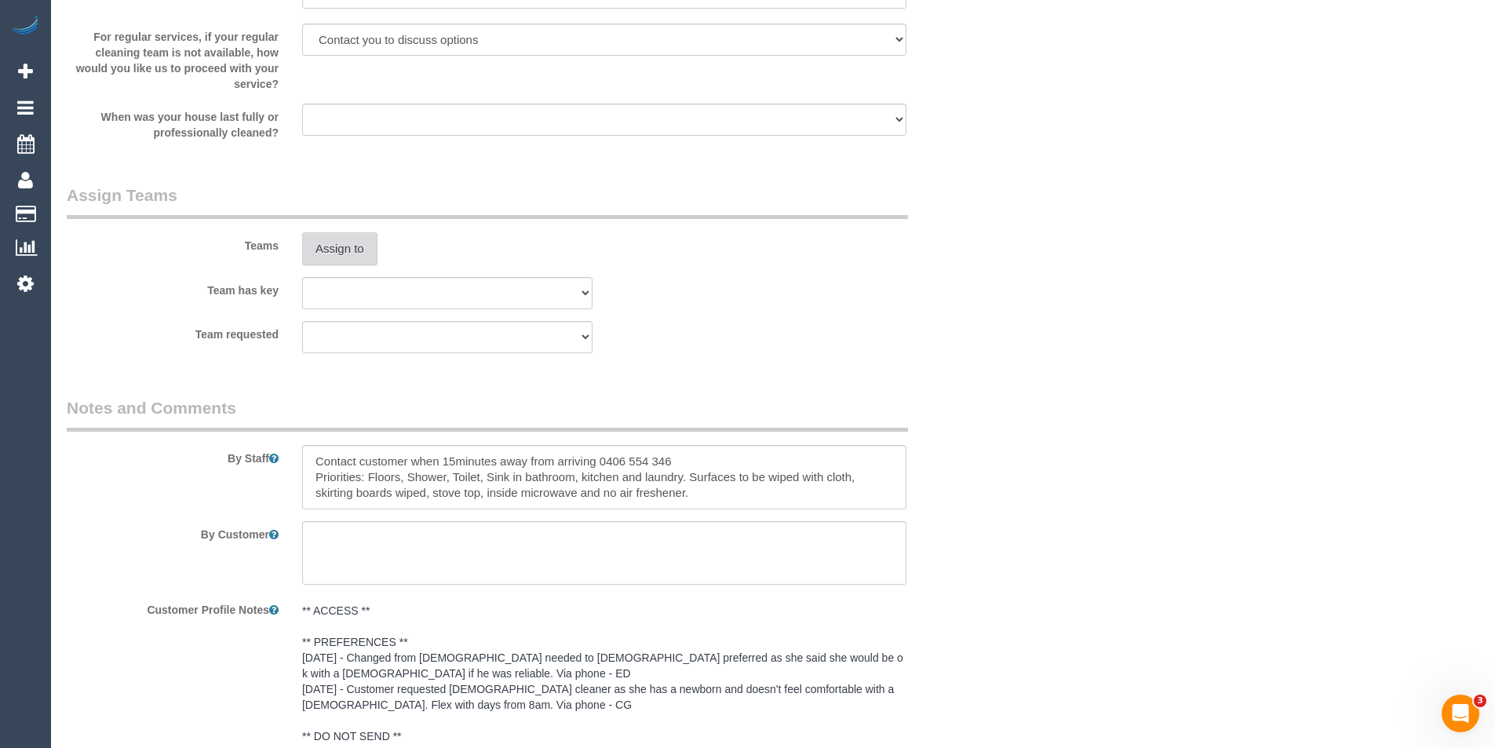
click at [344, 258] on button "Assign to" at bounding box center [339, 248] width 75 height 33
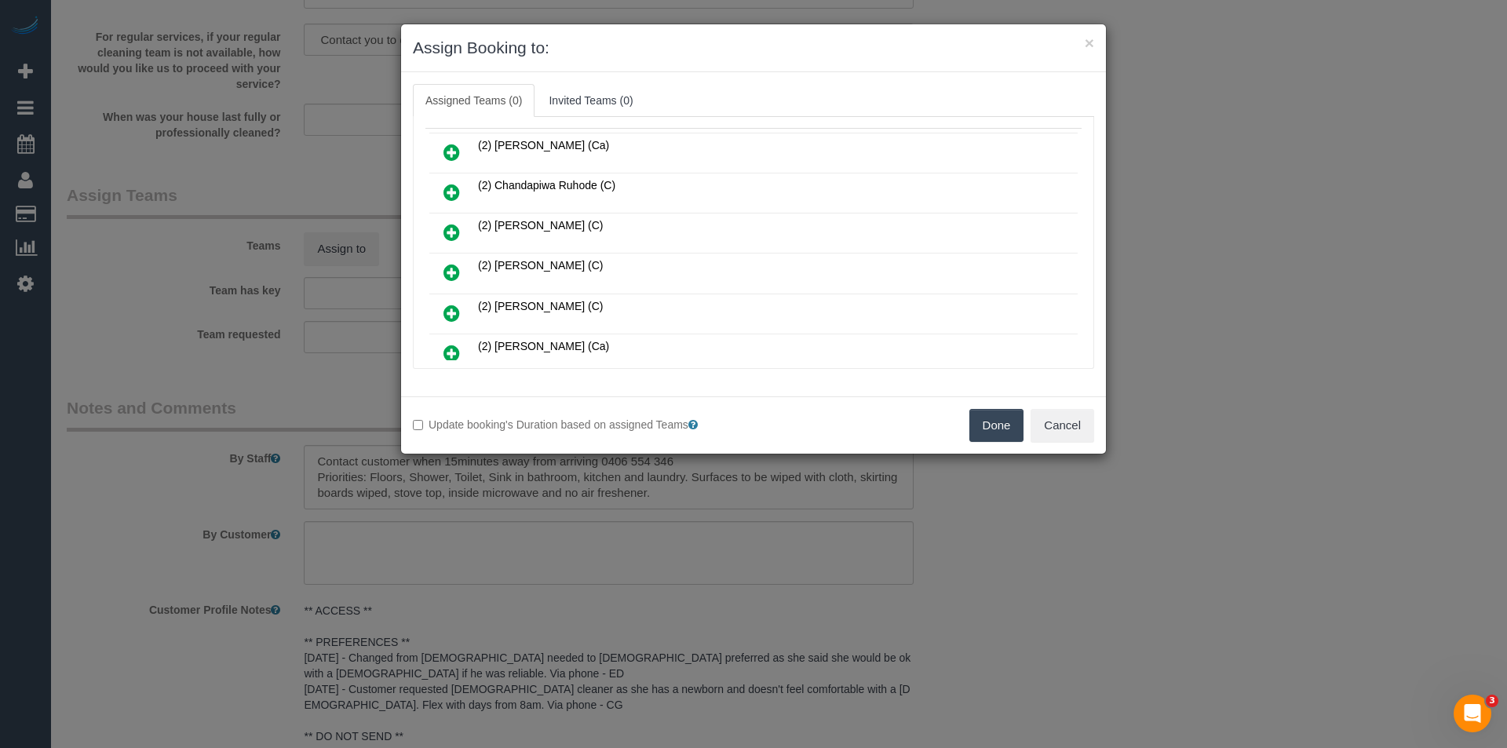
click at [454, 312] on icon at bounding box center [451, 313] width 16 height 19
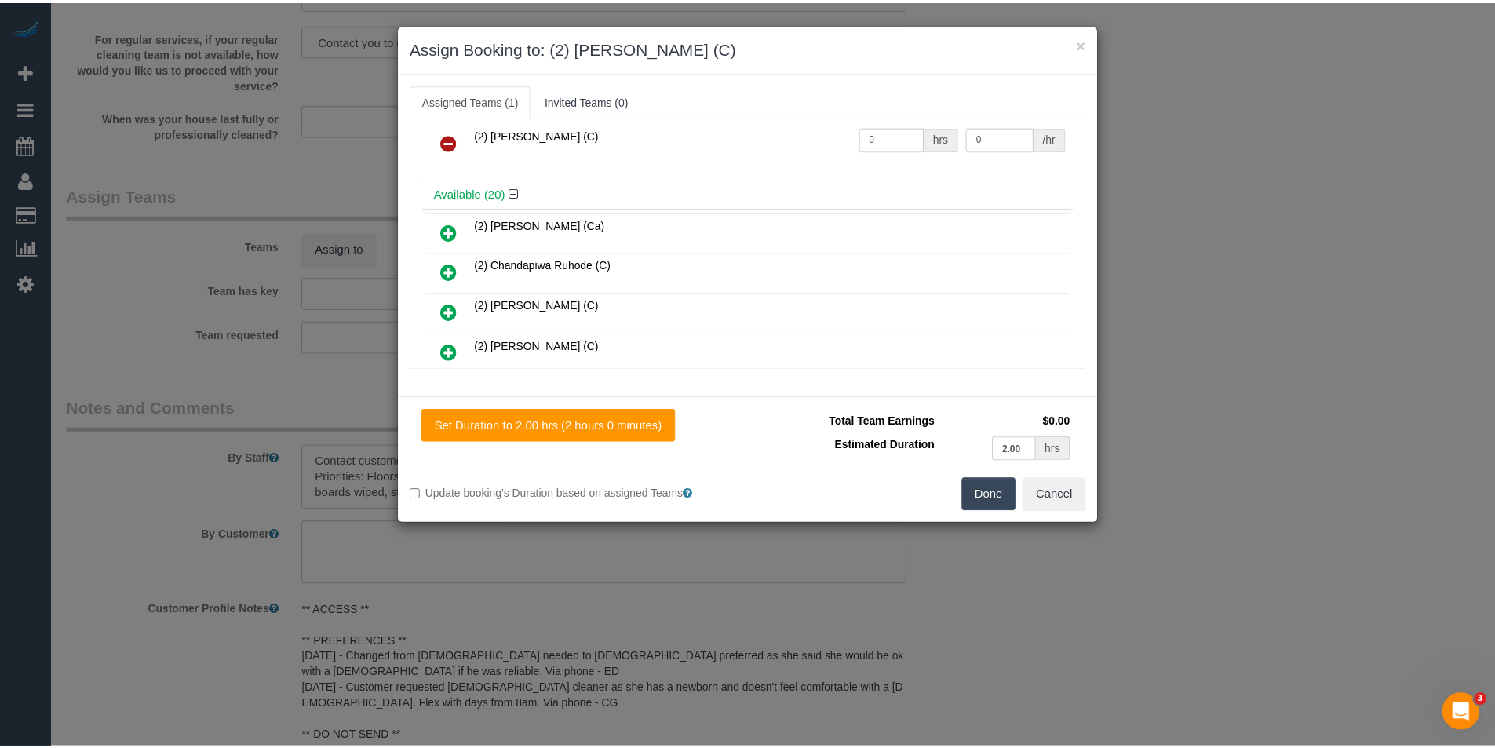
scroll to position [0, 0]
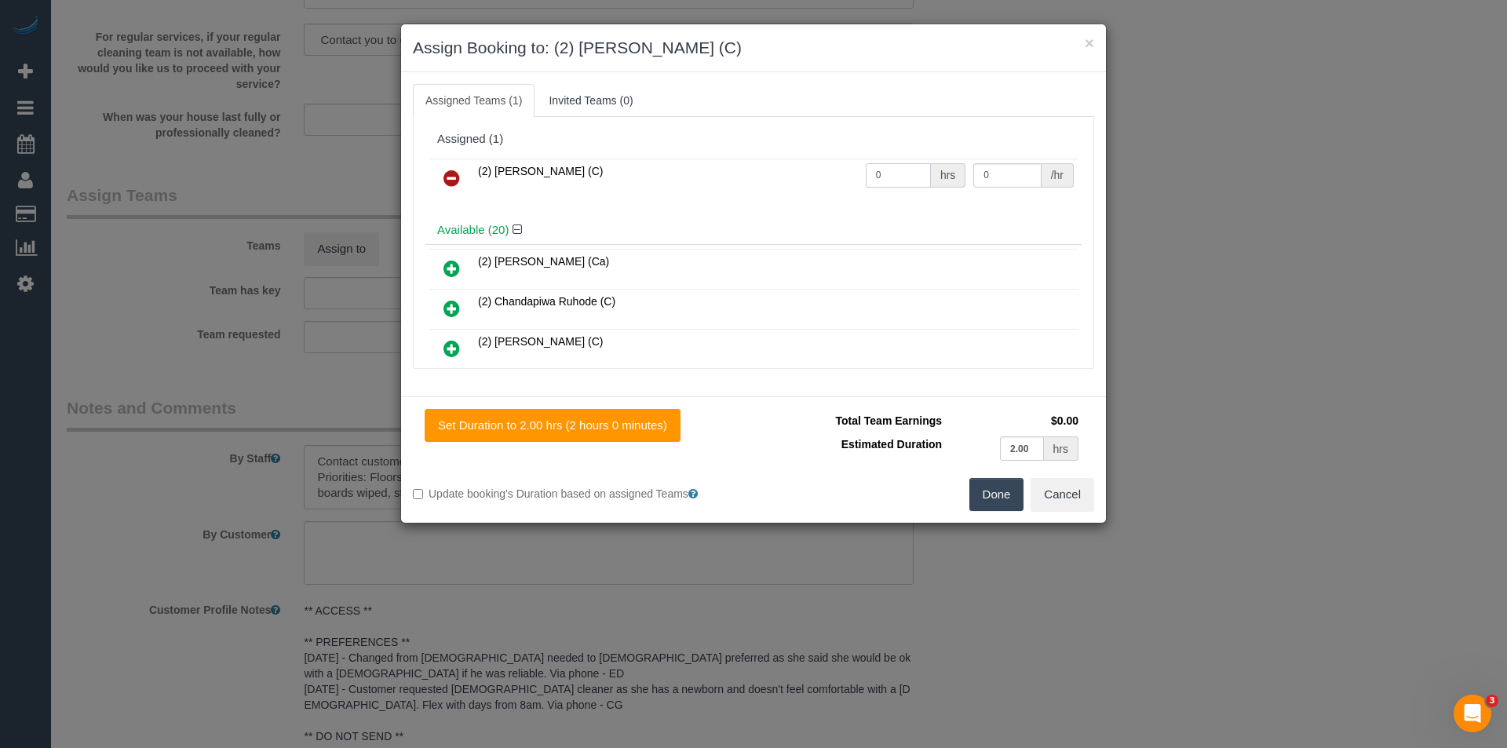
drag, startPoint x: 880, startPoint y: 183, endPoint x: 832, endPoint y: 183, distance: 47.9
click at [832, 183] on tr "(2) [PERSON_NAME] (C) 0 hrs 0 /hr" at bounding box center [753, 179] width 648 height 40
type input "2"
type input "37.5"
click at [1017, 487] on button "Done" at bounding box center [996, 494] width 55 height 33
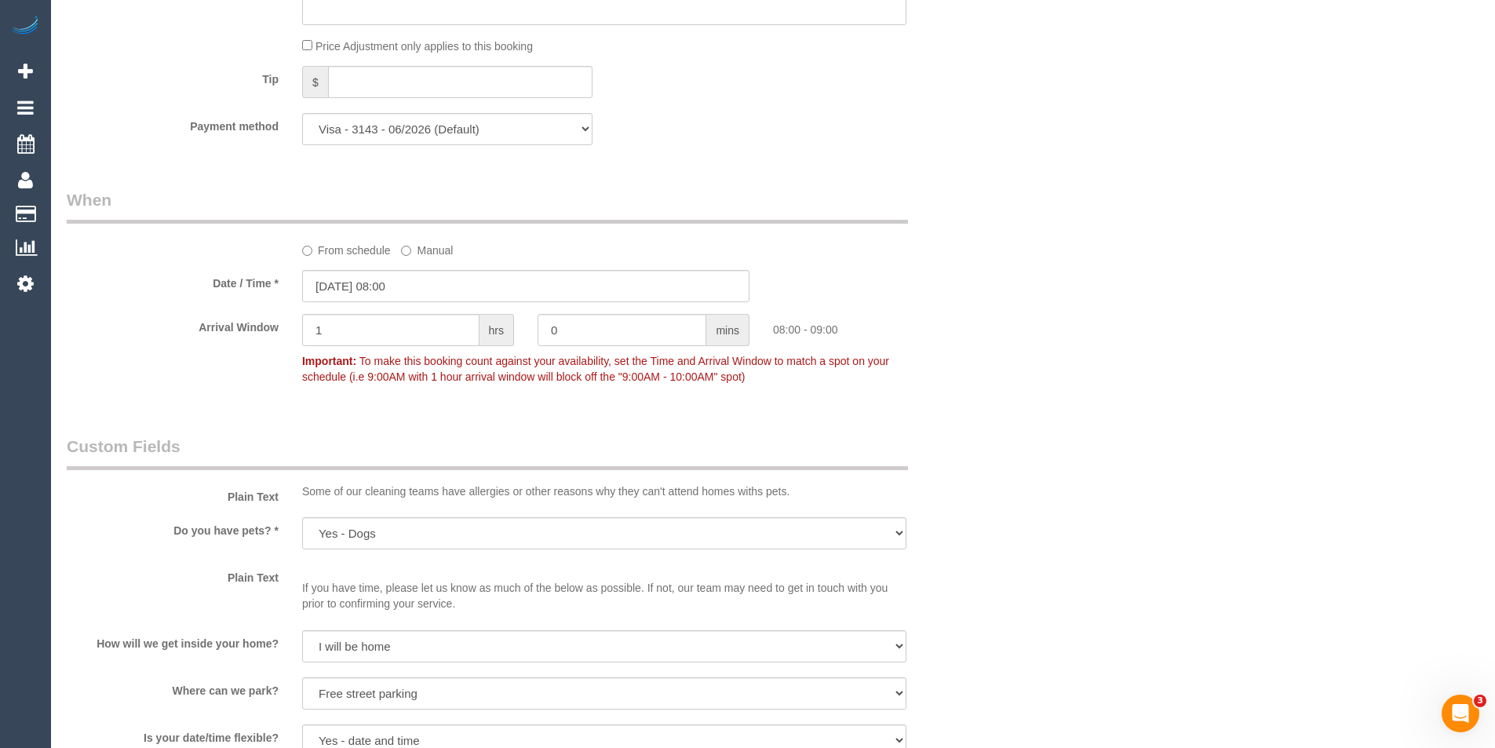
scroll to position [1847, 0]
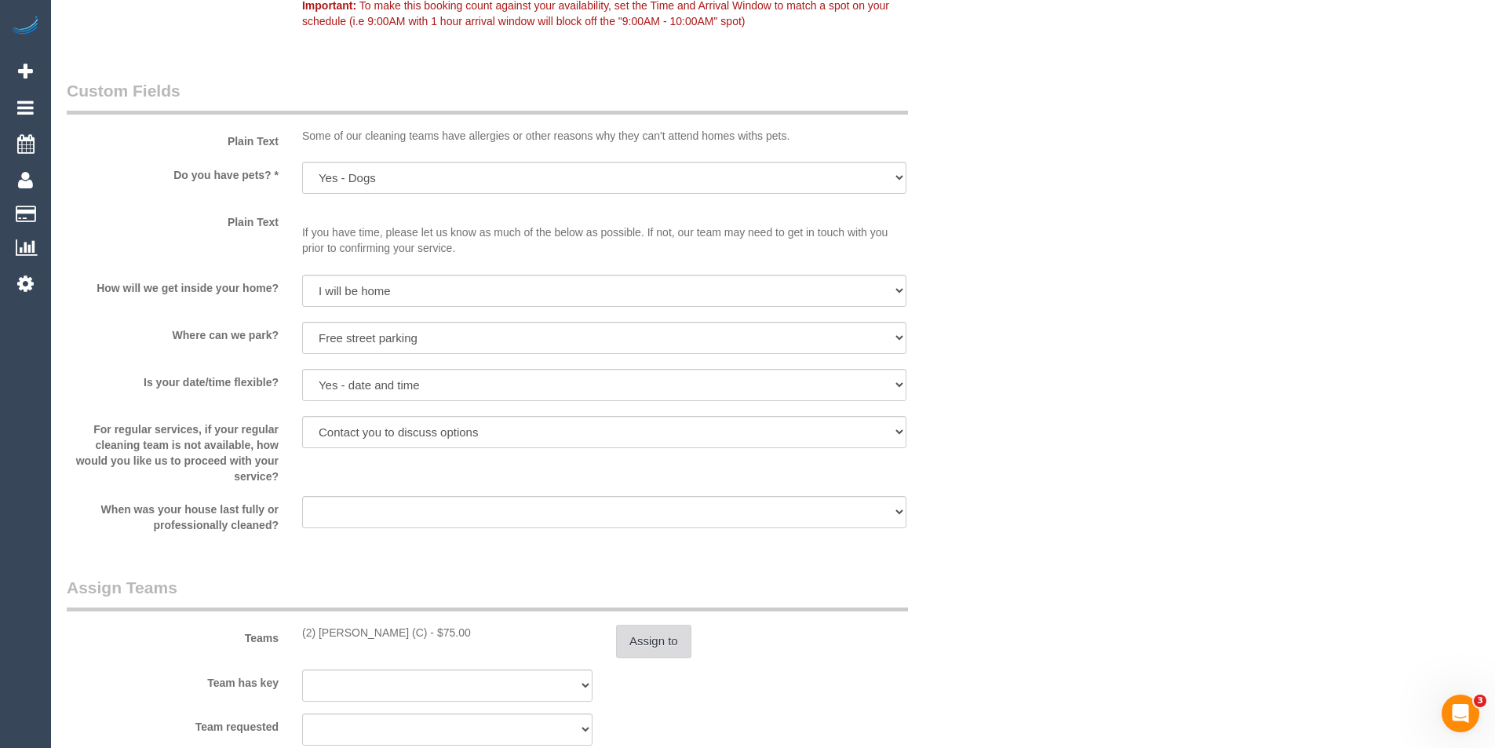
click at [630, 653] on button "Assign to" at bounding box center [653, 641] width 75 height 33
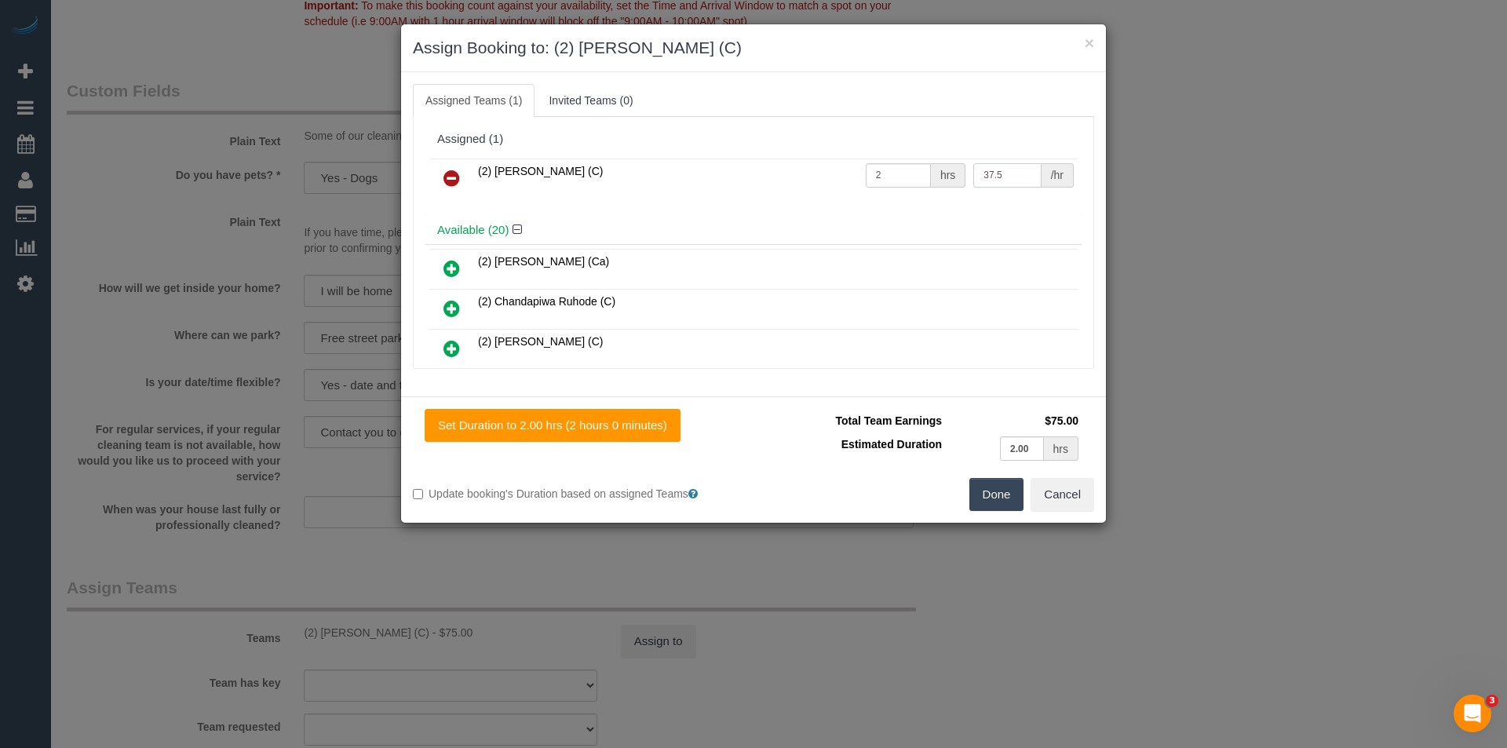
drag, startPoint x: 993, startPoint y: 174, endPoint x: 960, endPoint y: 172, distance: 33.0
click at [969, 172] on td "37.5 /hr" at bounding box center [1023, 179] width 108 height 40
type input "38.75"
click at [1002, 492] on button "Done" at bounding box center [996, 494] width 55 height 33
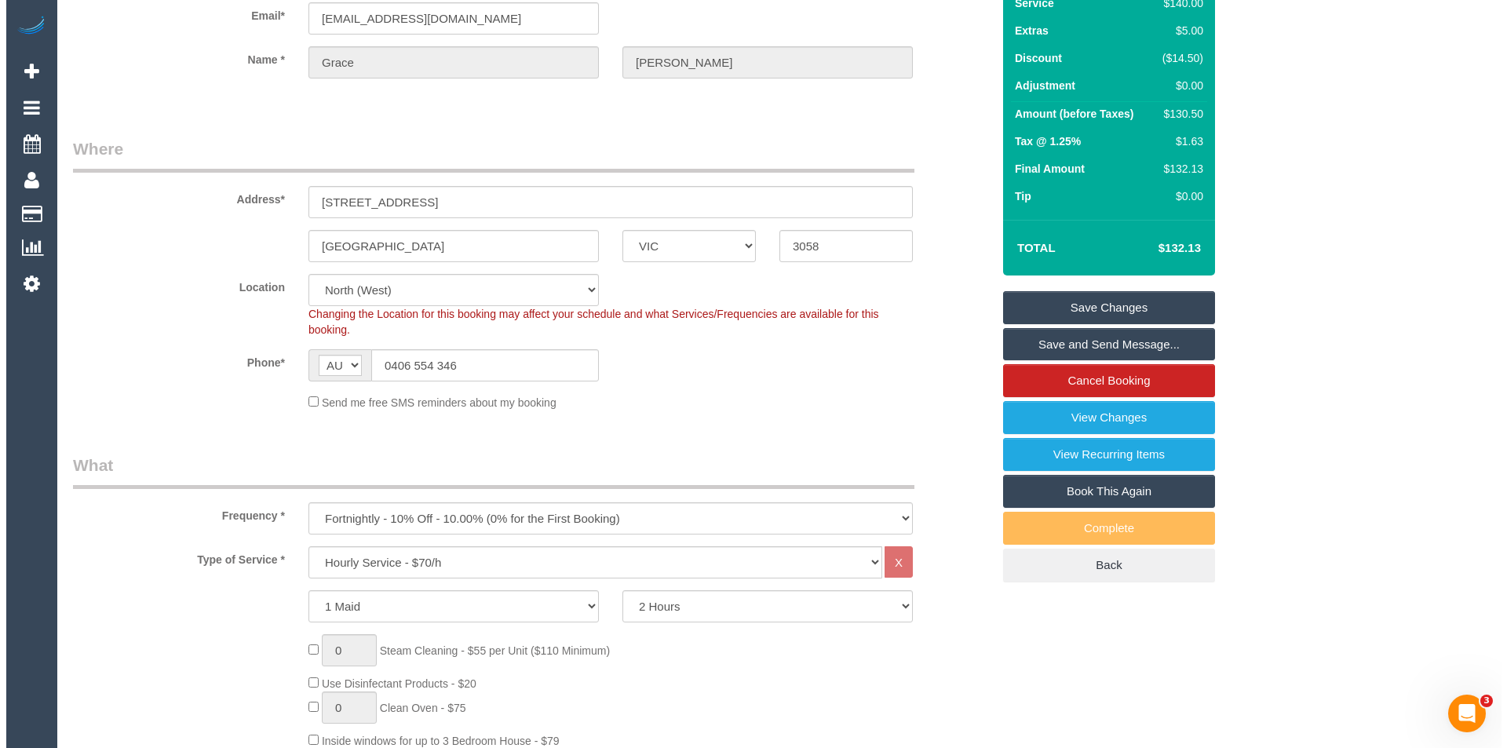
scroll to position [0, 0]
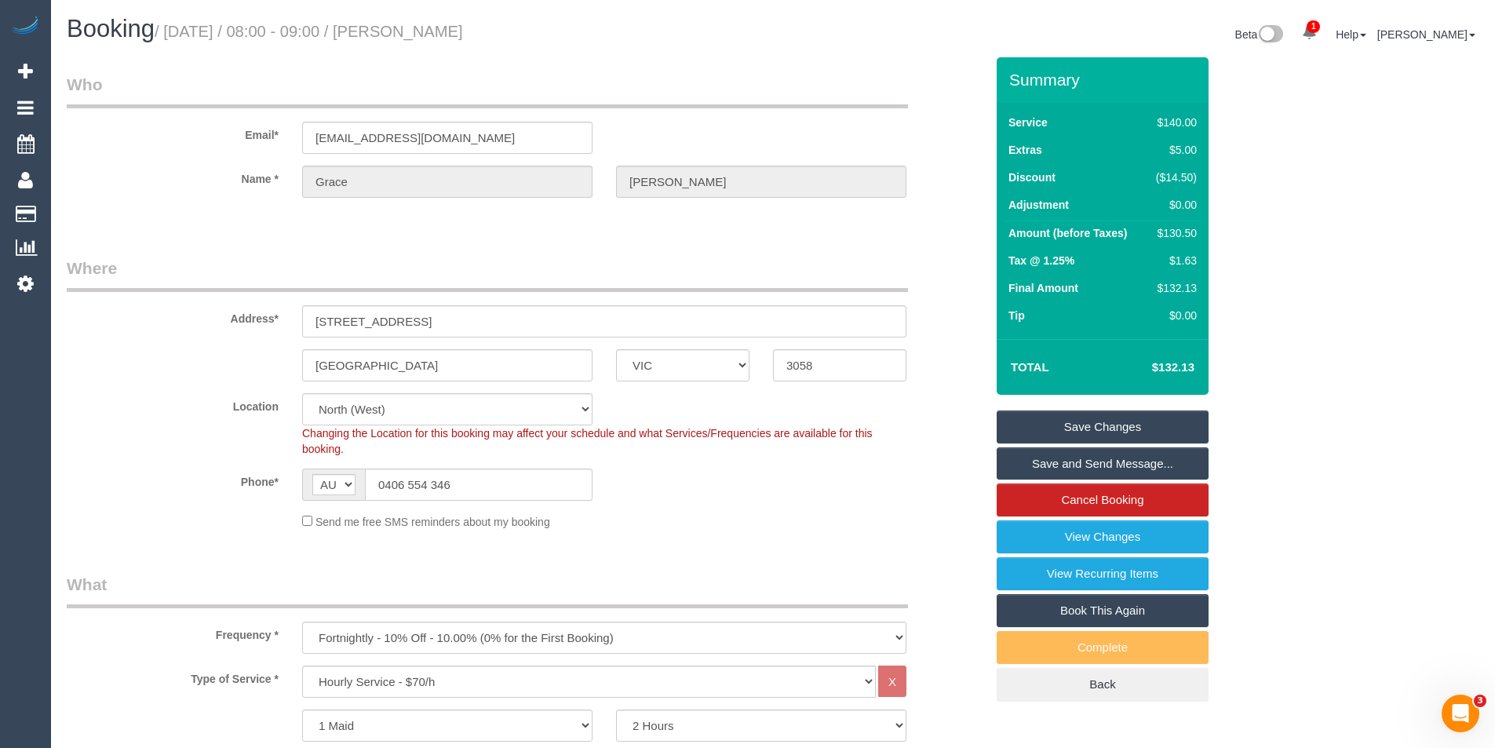
click at [1046, 429] on link "Save Changes" at bounding box center [1103, 426] width 212 height 33
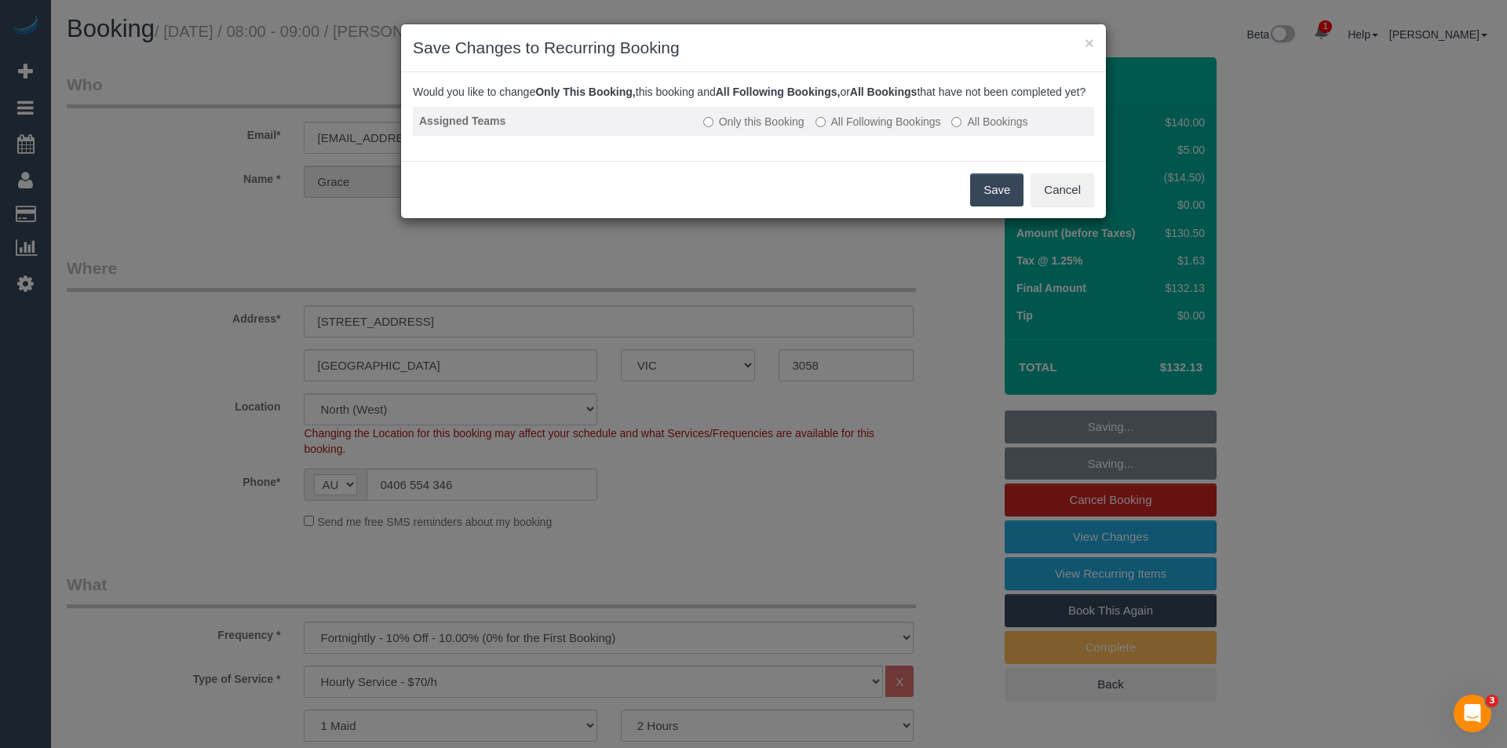
click at [836, 129] on label "All Following Bookings" at bounding box center [878, 122] width 126 height 16
click at [977, 197] on button "Save" at bounding box center [996, 189] width 53 height 33
